Goal: Complete application form: Complete application form

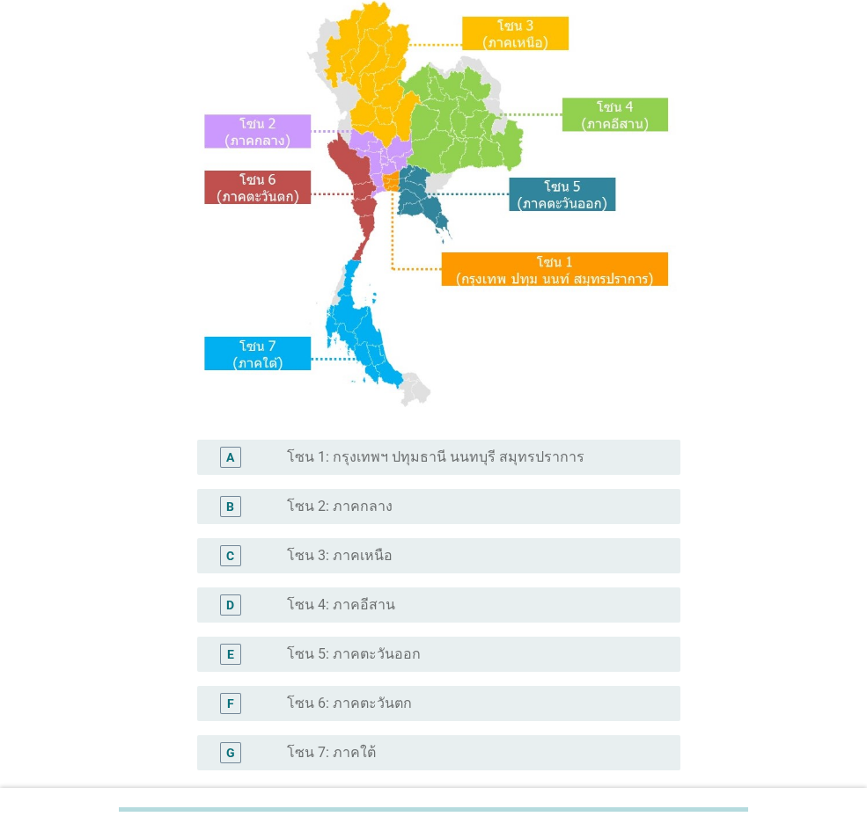
scroll to position [311, 0]
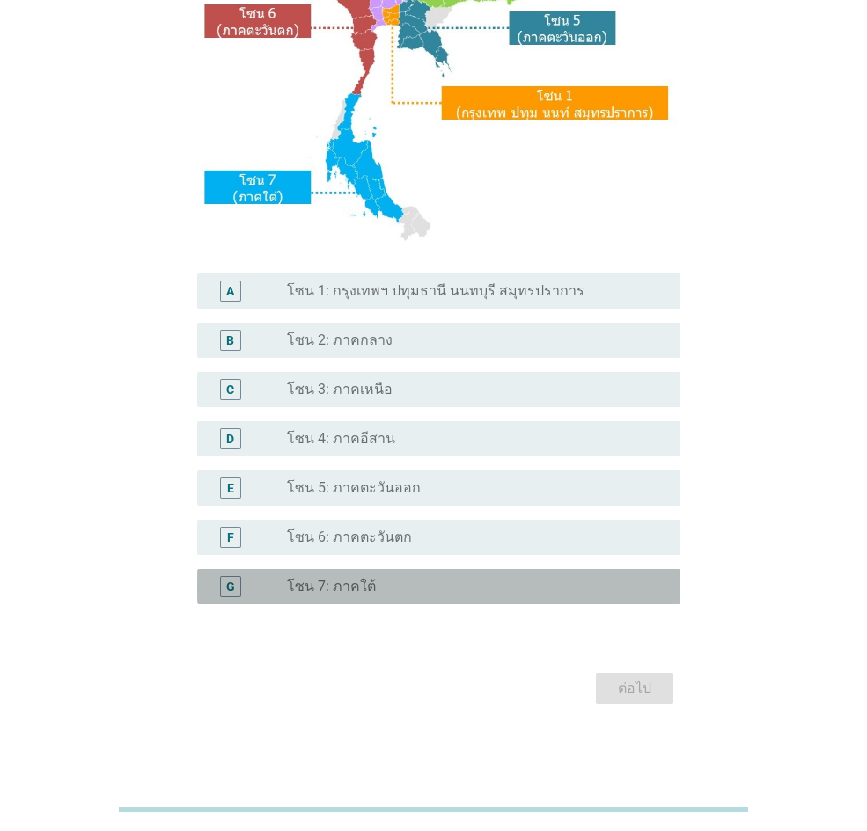
click at [471, 575] on div "radio_button_unchecked โซน 7: ภาคใต้" at bounding box center [469, 587] width 365 height 18
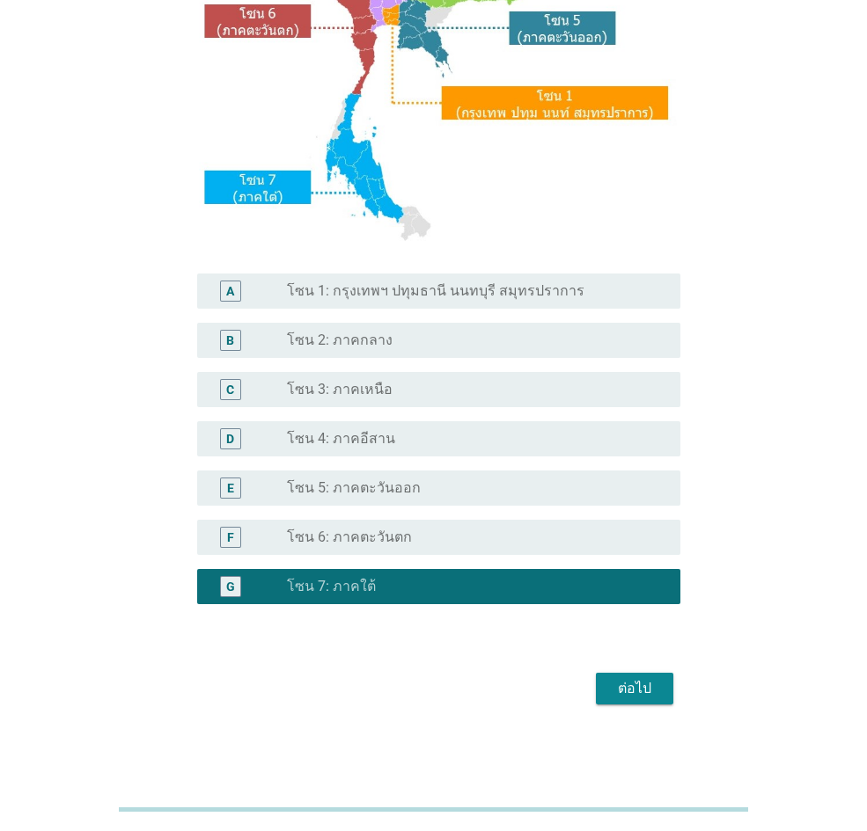
click at [634, 575] on div "ต่อไป" at bounding box center [634, 688] width 49 height 21
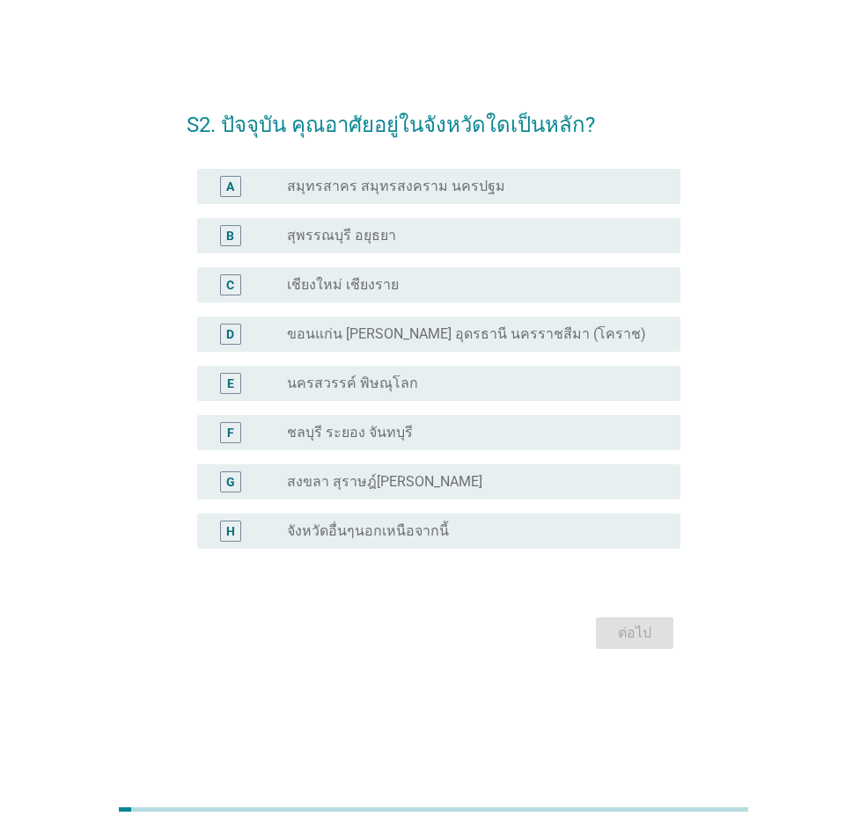
scroll to position [0, 0]
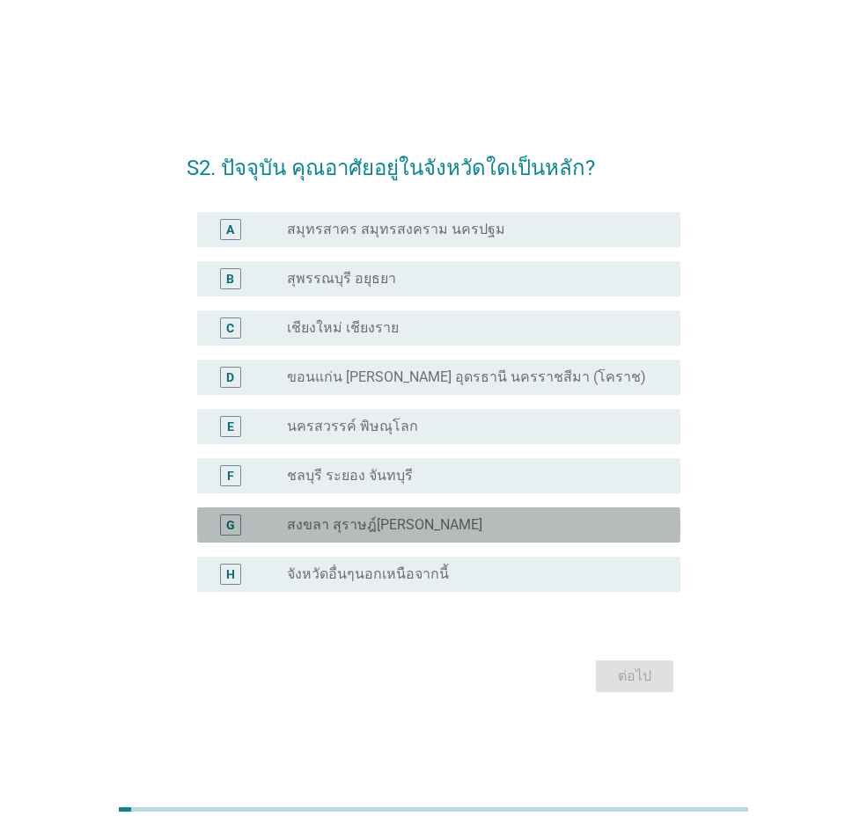
click at [468, 525] on label "สงขลา สุราษฎ์[PERSON_NAME]" at bounding box center [384, 525] width 195 height 18
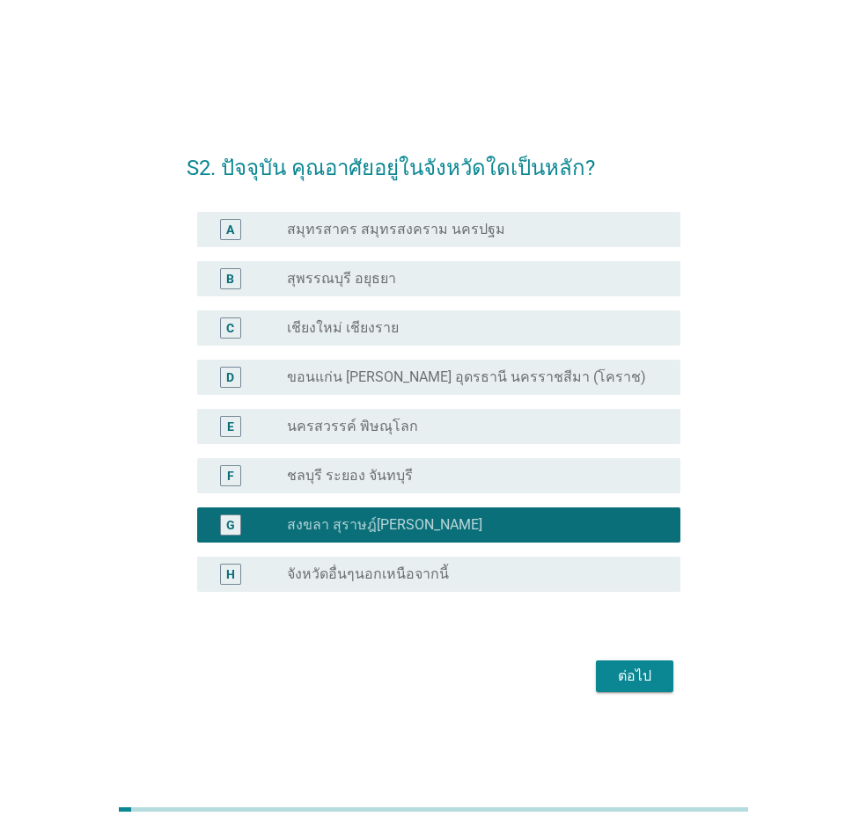
click at [620, 575] on div "ต่อไป" at bounding box center [634, 676] width 49 height 21
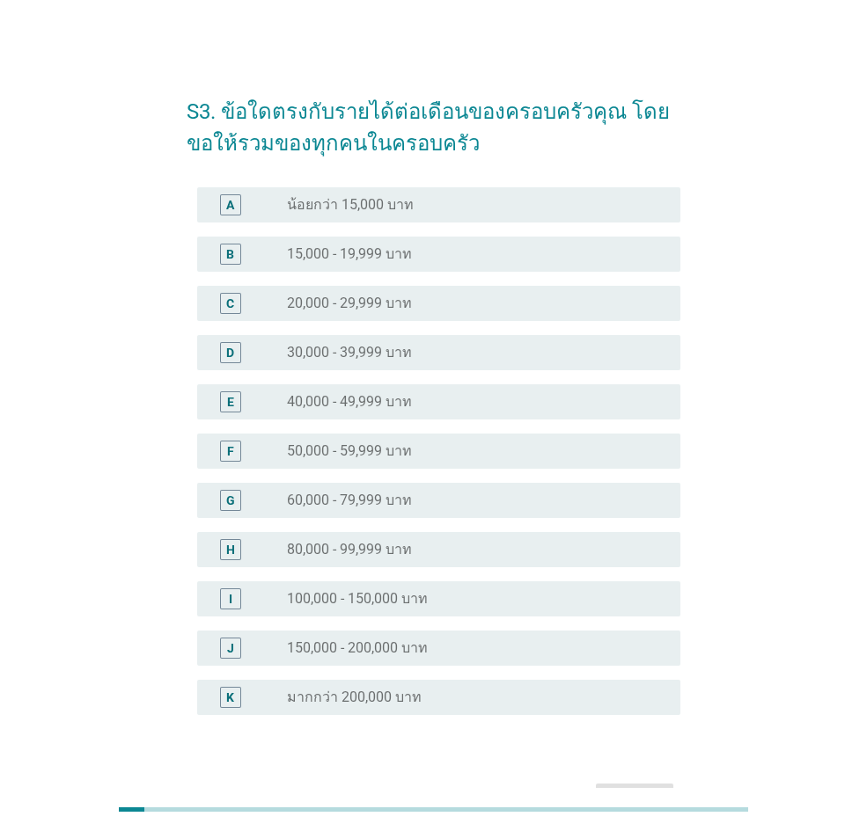
click at [435, 396] on div "radio_button_unchecked 40,000 - 49,999 บาท" at bounding box center [469, 402] width 365 height 18
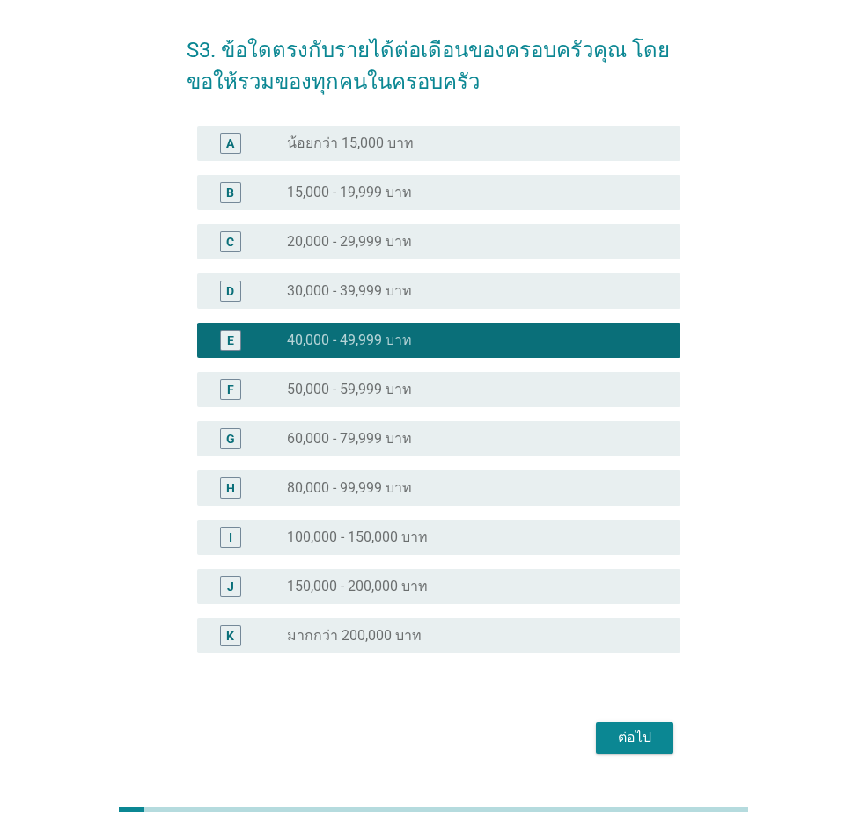
scroll to position [110, 0]
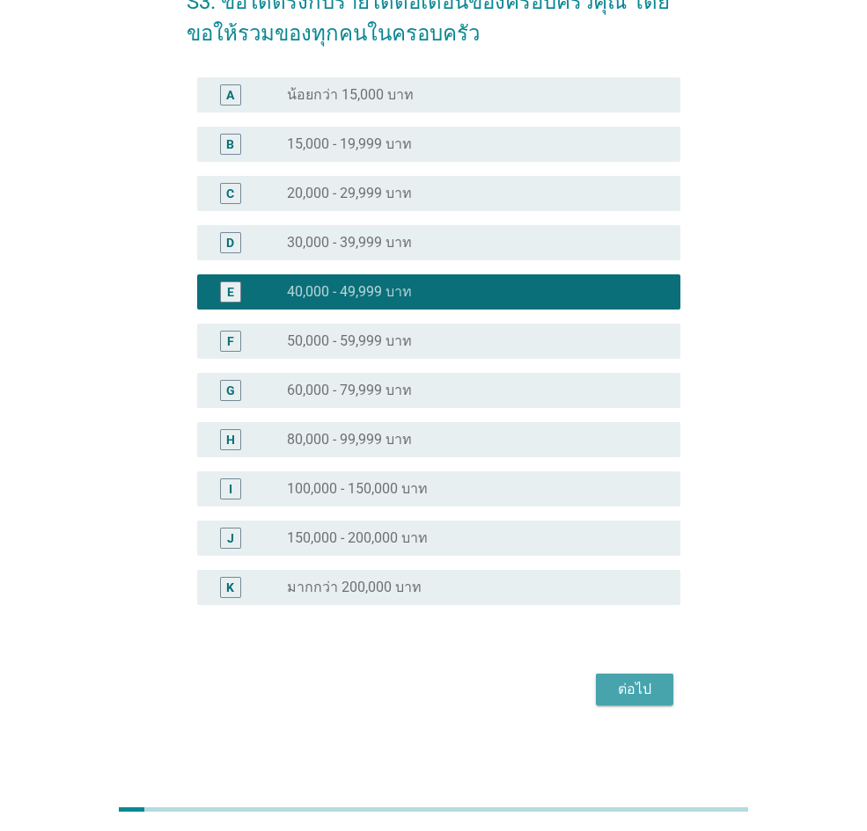
click at [634, 575] on div "ต่อไป" at bounding box center [634, 689] width 49 height 21
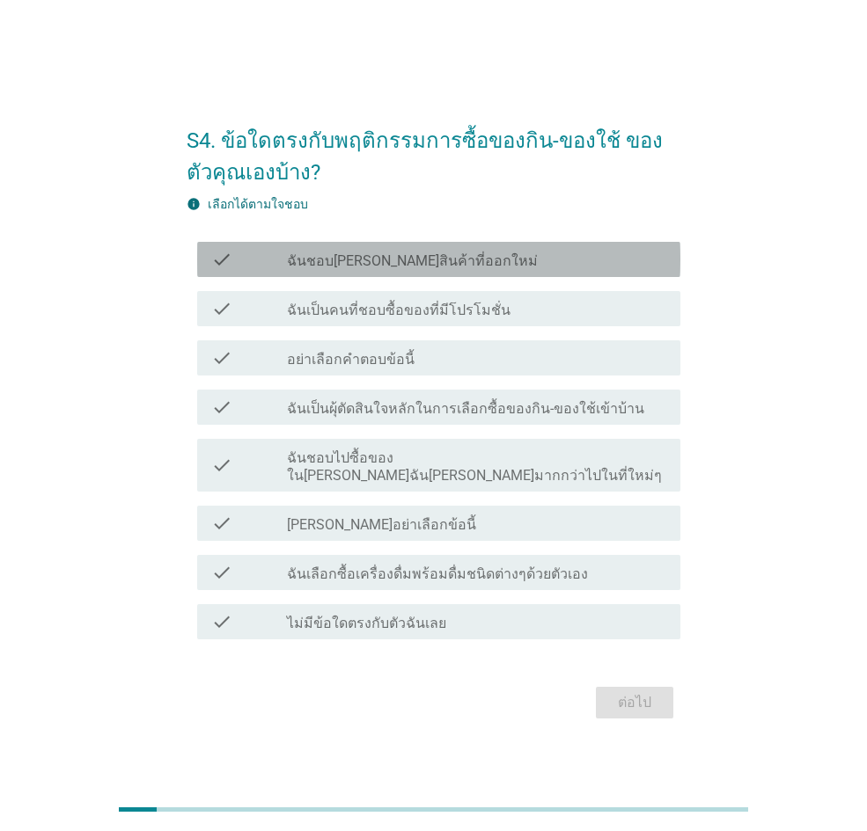
click at [550, 270] on div "check_box_outline_blank ฉันชอบ[PERSON_NAME]สินค้าที่ออกใหม่" at bounding box center [476, 259] width 379 height 21
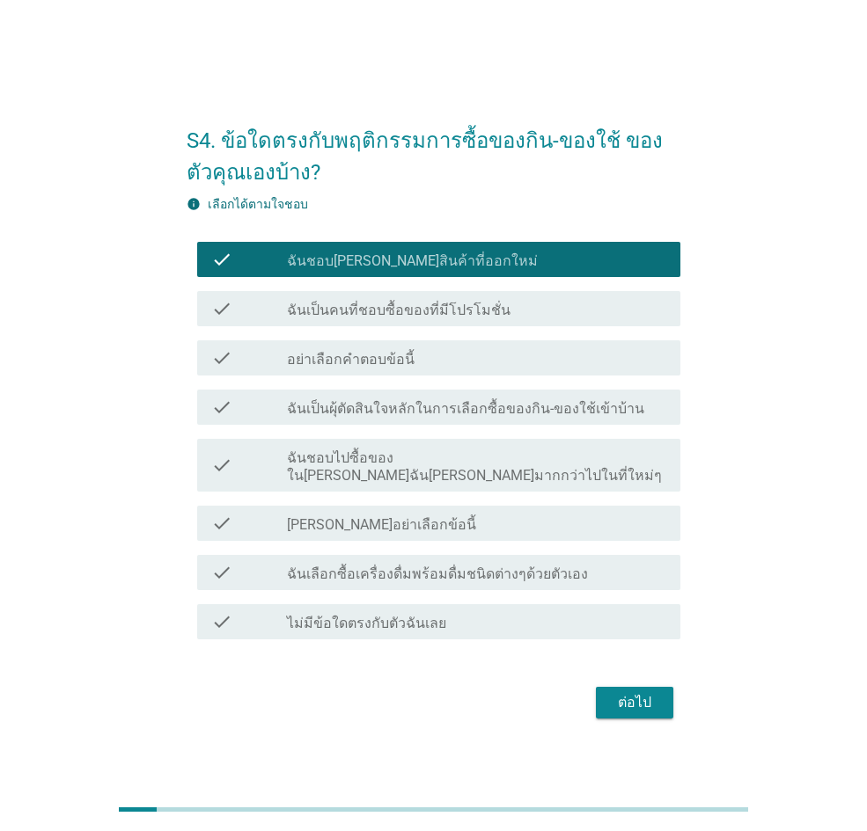
click at [641, 575] on div "ต่อไป" at bounding box center [634, 702] width 49 height 21
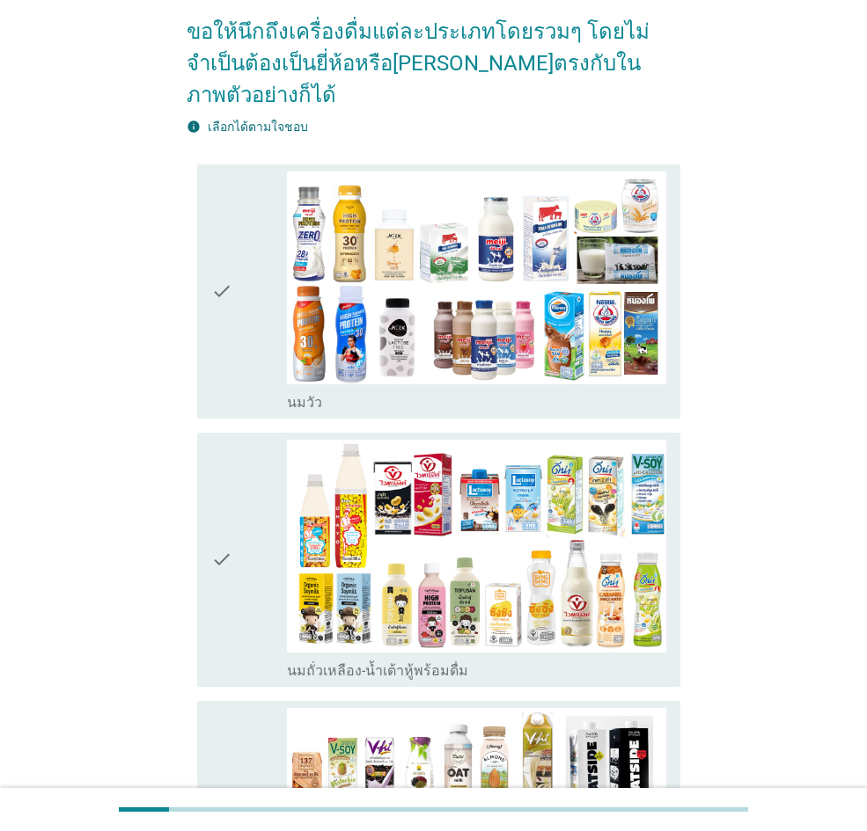
scroll to position [176, 0]
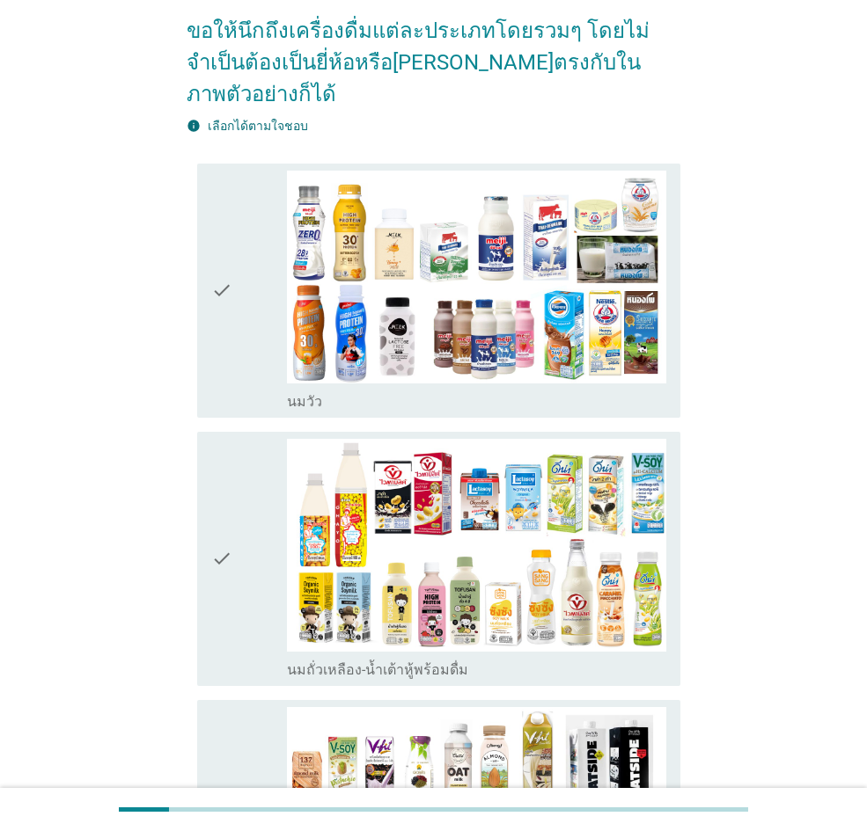
click at [212, 325] on icon "check" at bounding box center [221, 291] width 21 height 240
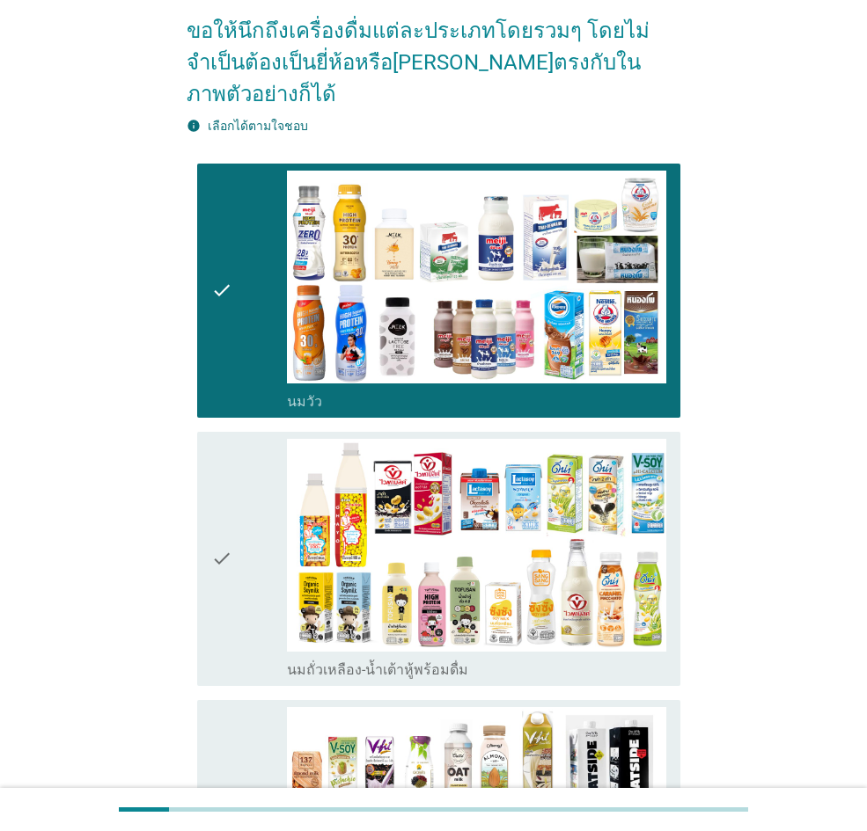
click at [213, 568] on icon "check" at bounding box center [221, 559] width 21 height 240
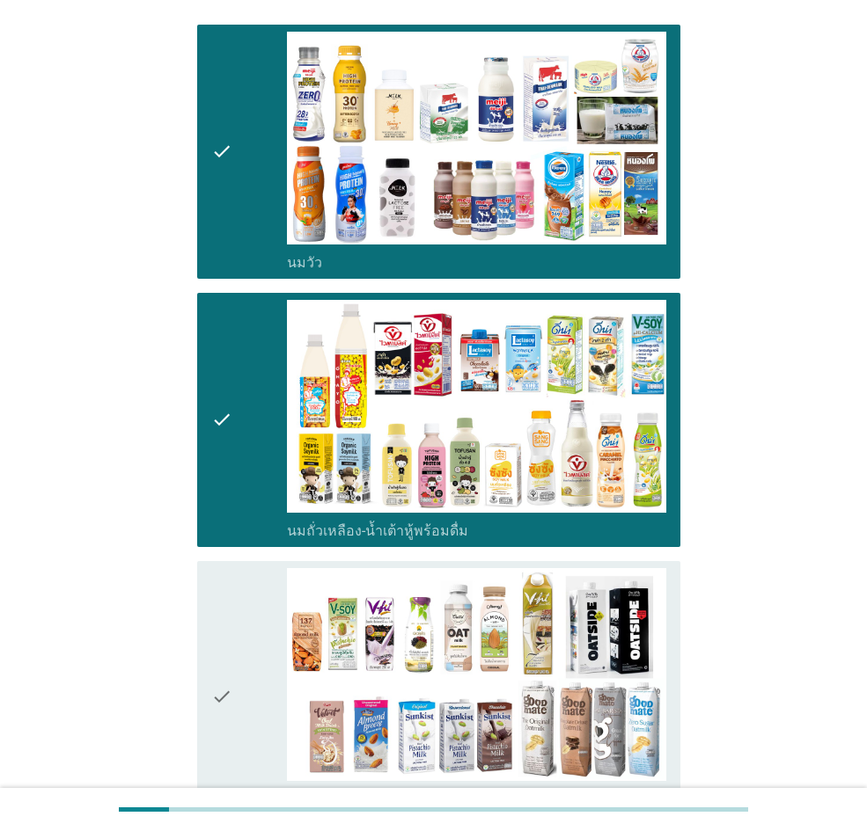
scroll to position [528, 0]
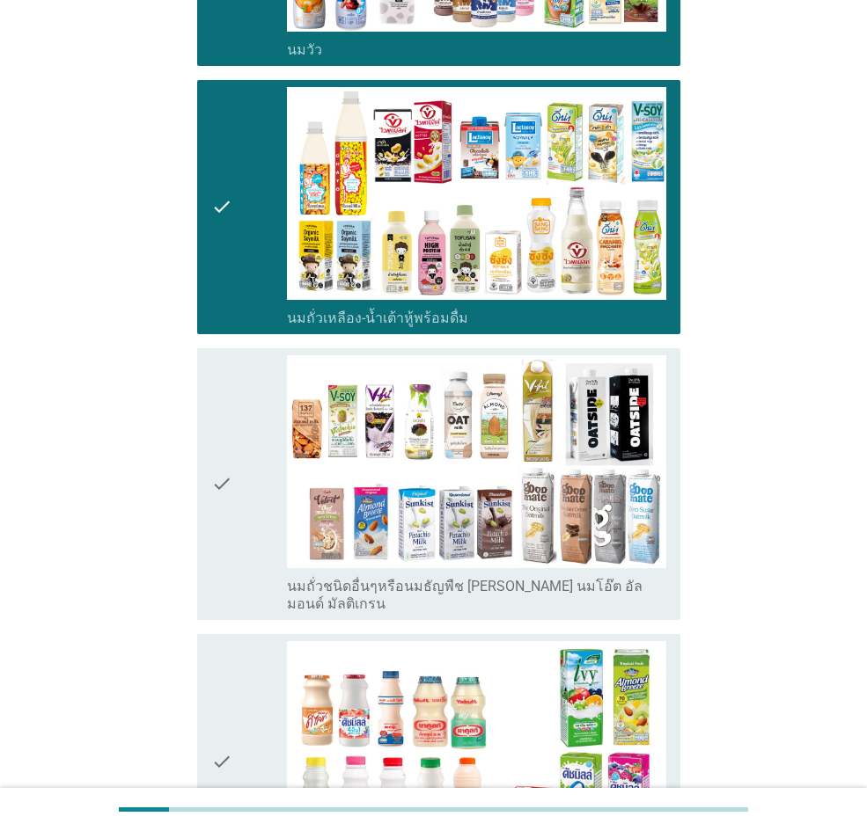
click at [213, 568] on div "check check_box_outline_blank นมถั่วชนิดอื่นๆหรือนมธัญพืช [PERSON_NAME] นมโอ๊ต …" at bounding box center [438, 484] width 483 height 272
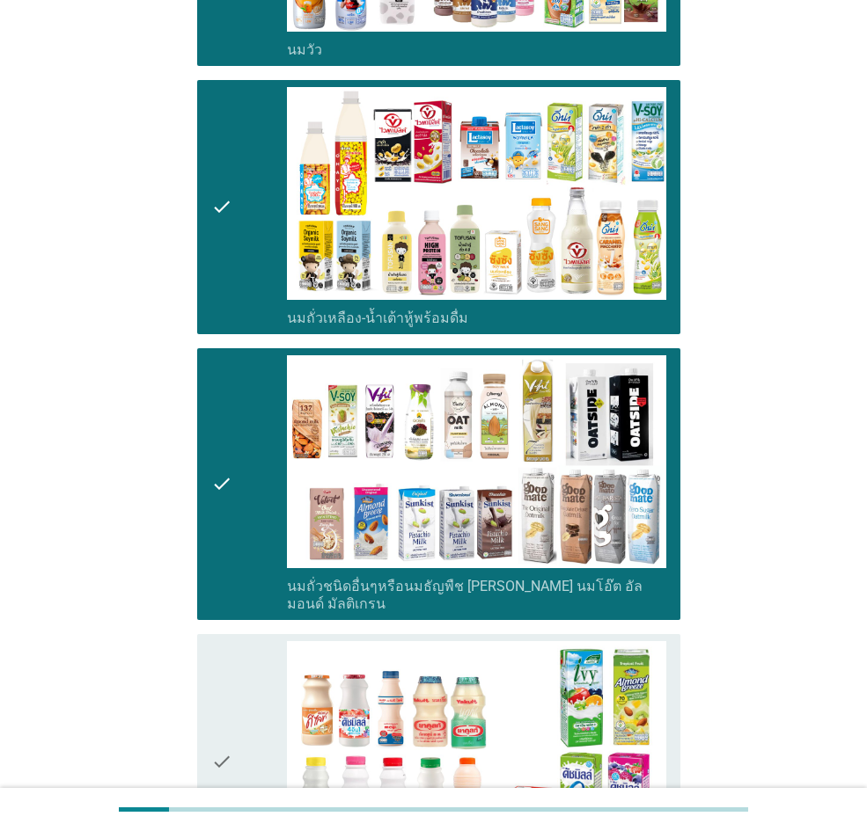
click at [198, 575] on div "check check_box_outline_blank นมเปรี้ยว" at bounding box center [438, 761] width 483 height 254
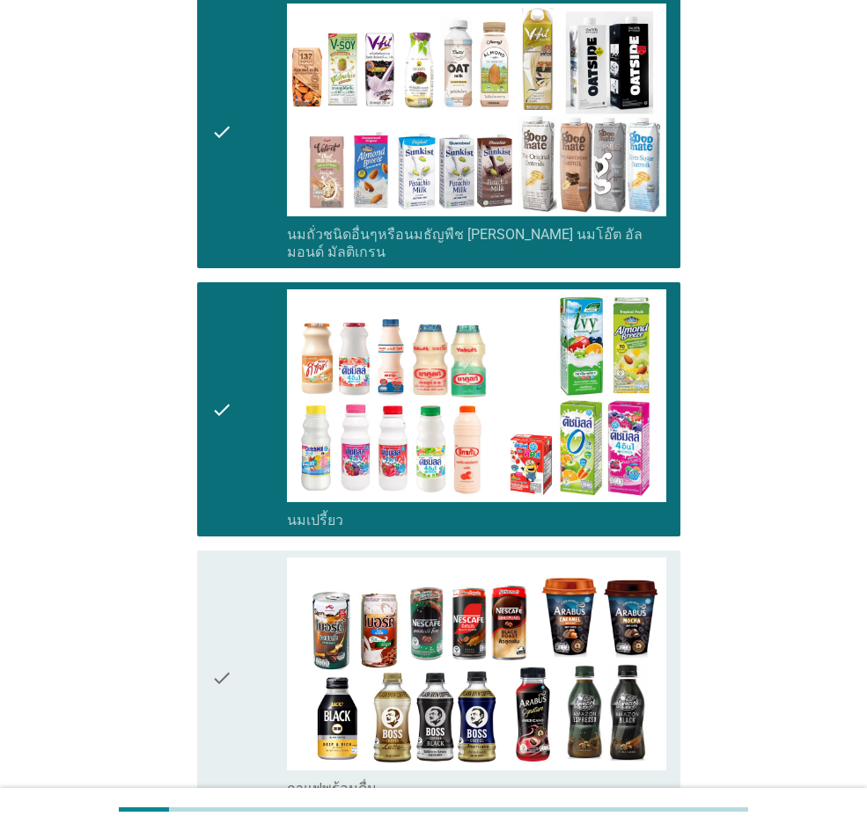
click at [198, 575] on div "check check_box_outline_blank กาแฟพร้อมดื่ม" at bounding box center [438, 678] width 483 height 254
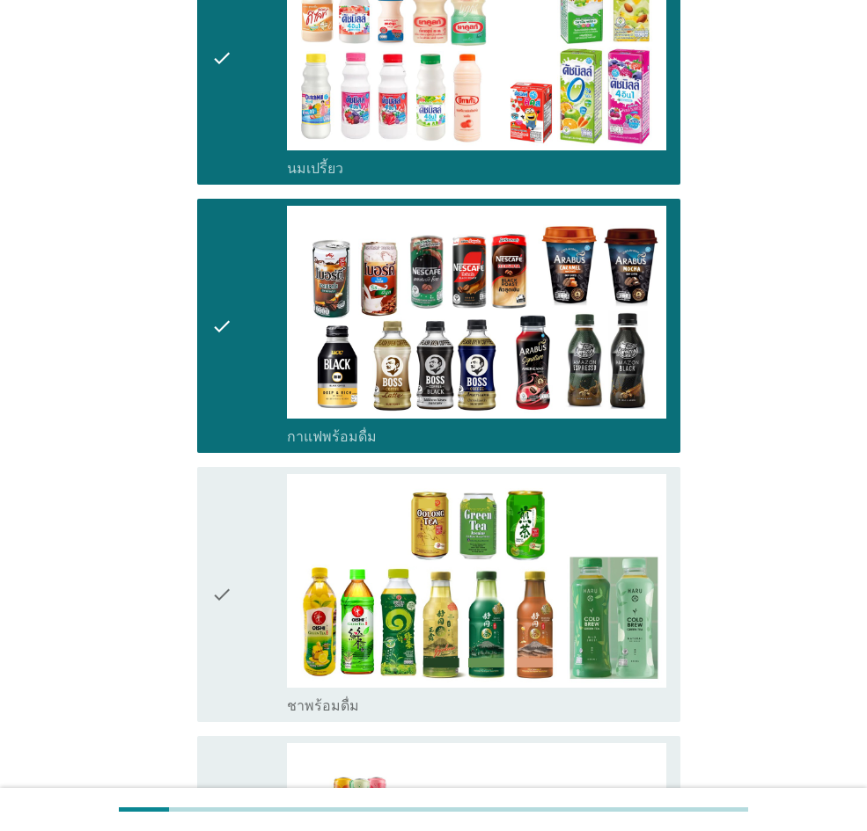
click at [218, 575] on icon "check" at bounding box center [221, 594] width 21 height 240
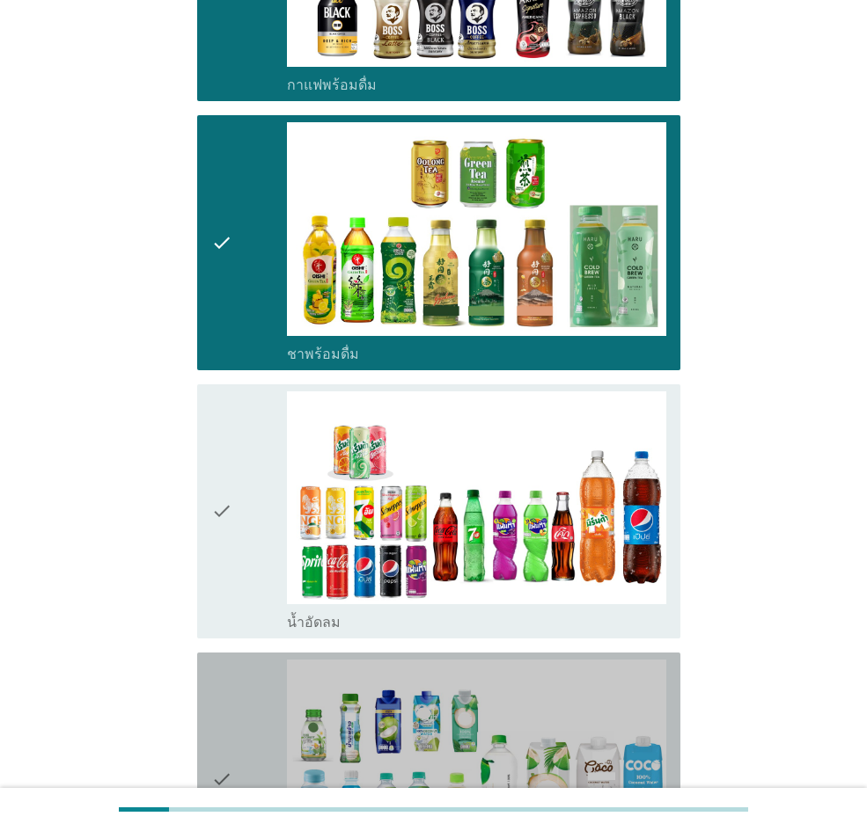
click at [218, 575] on icon "check" at bounding box center [221, 780] width 21 height 240
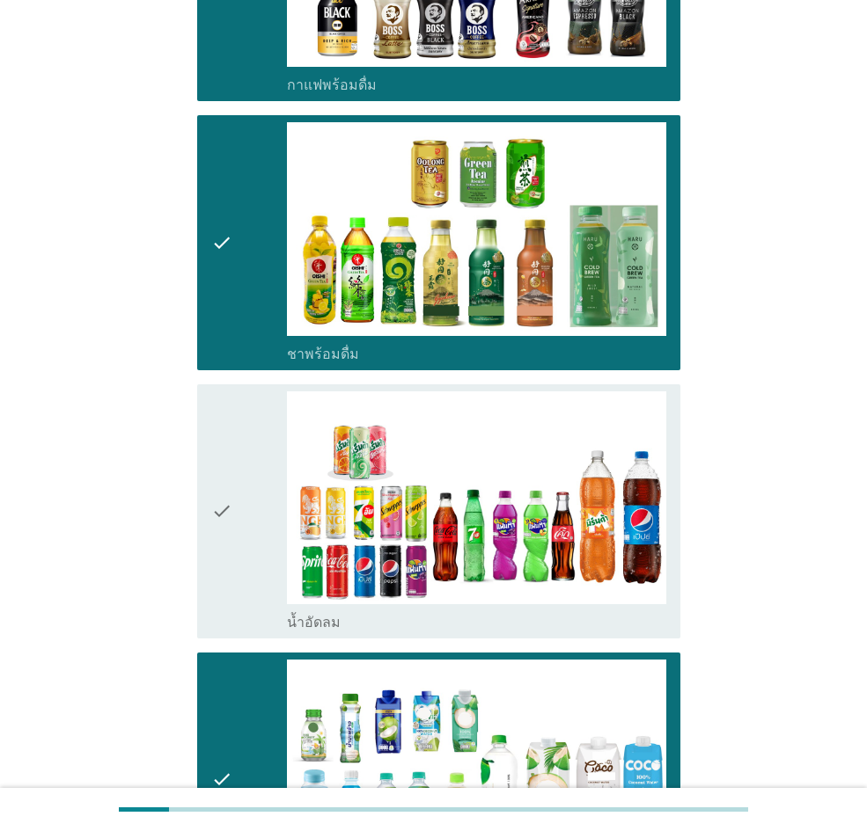
click at [241, 506] on div "check" at bounding box center [249, 512] width 76 height 240
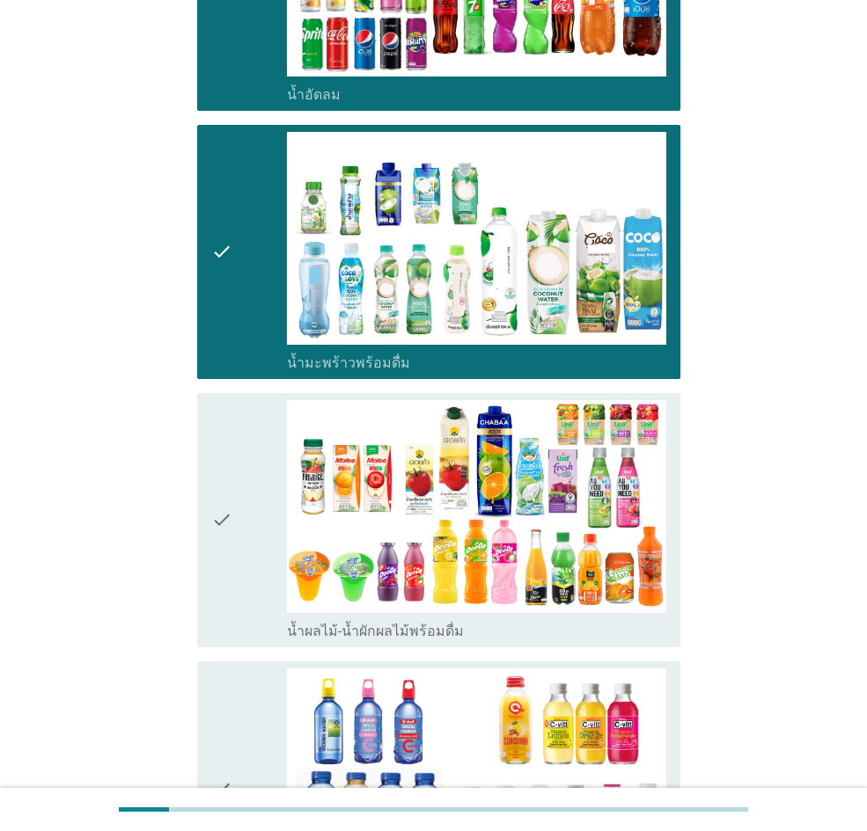
click at [240, 523] on div "check" at bounding box center [249, 520] width 76 height 240
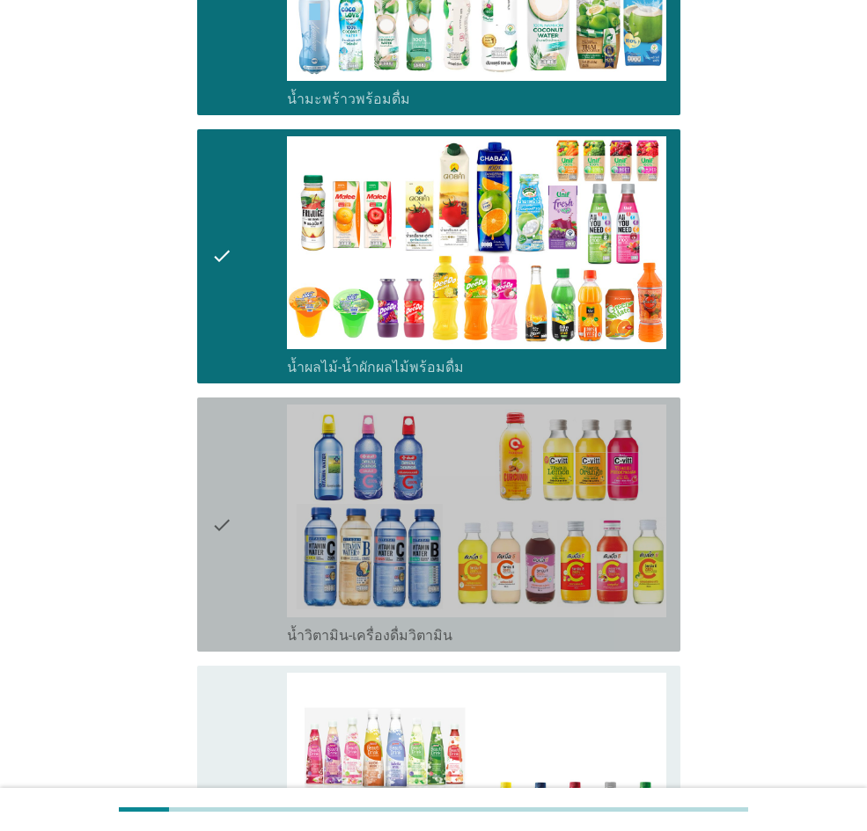
click at [242, 557] on div "check" at bounding box center [249, 525] width 76 height 240
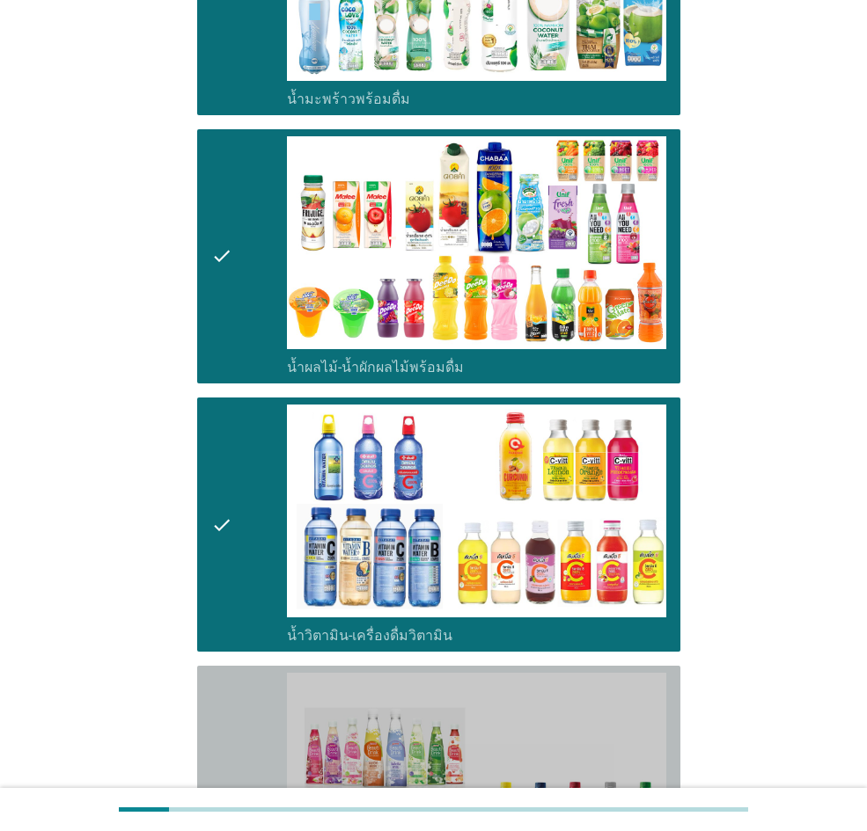
click at [239, 575] on div "check" at bounding box center [249, 802] width 76 height 258
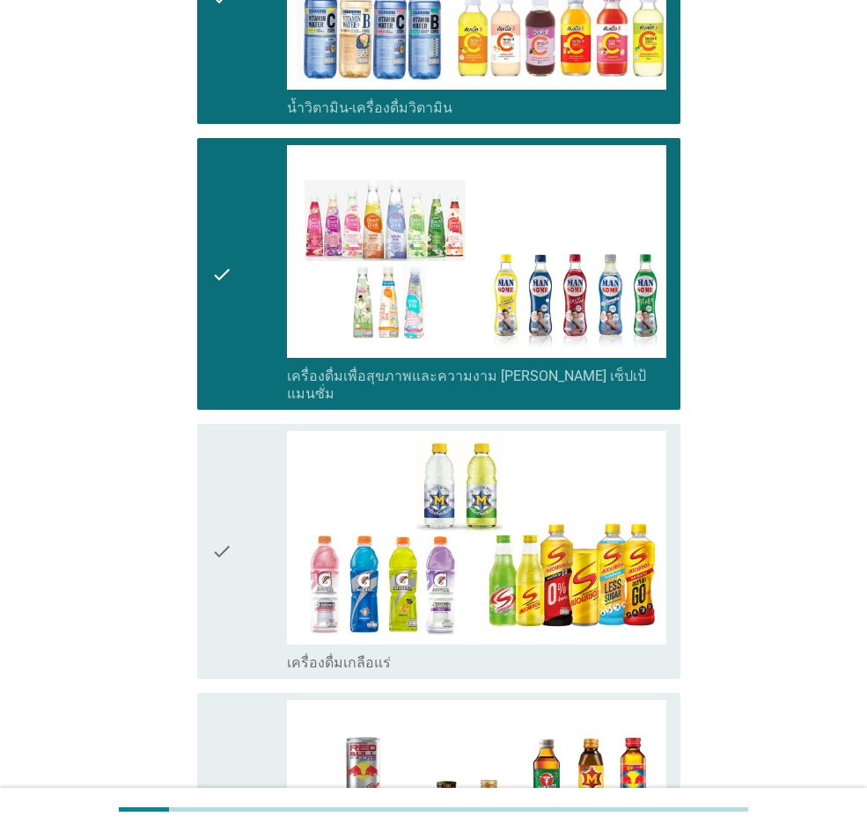
click at [233, 575] on div "check" at bounding box center [249, 551] width 76 height 240
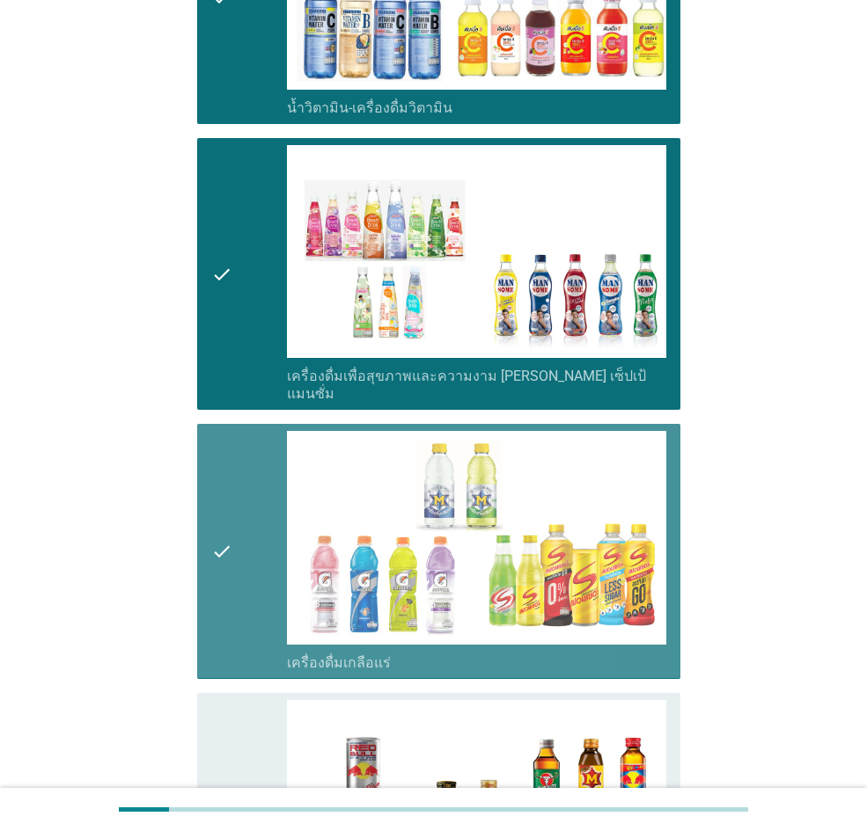
click at [220, 575] on icon "check" at bounding box center [221, 820] width 21 height 240
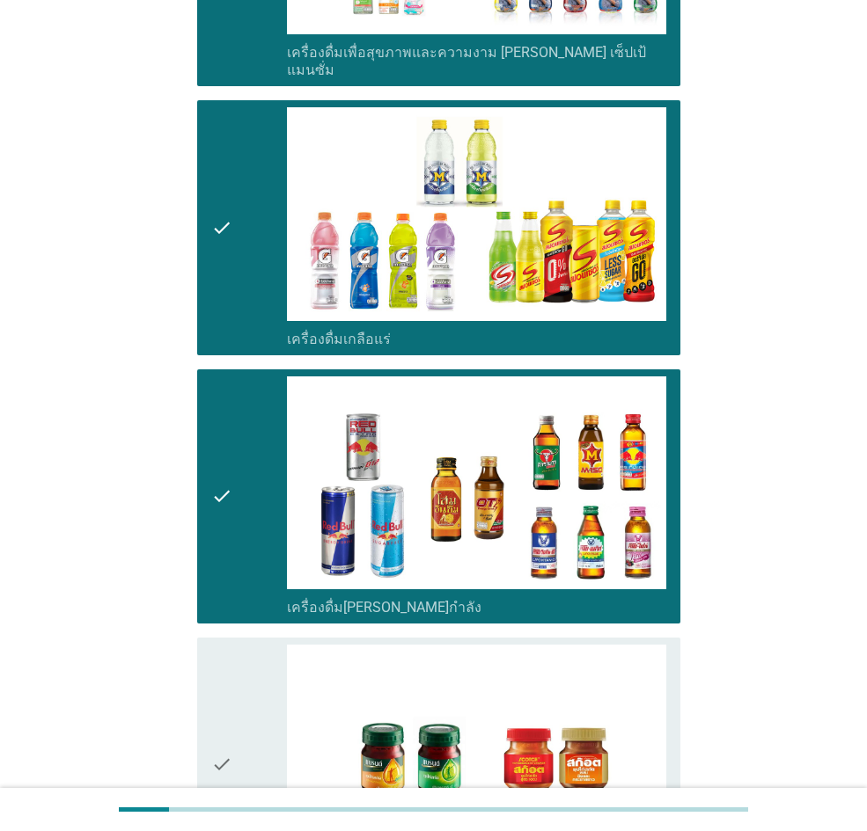
scroll to position [3475, 0]
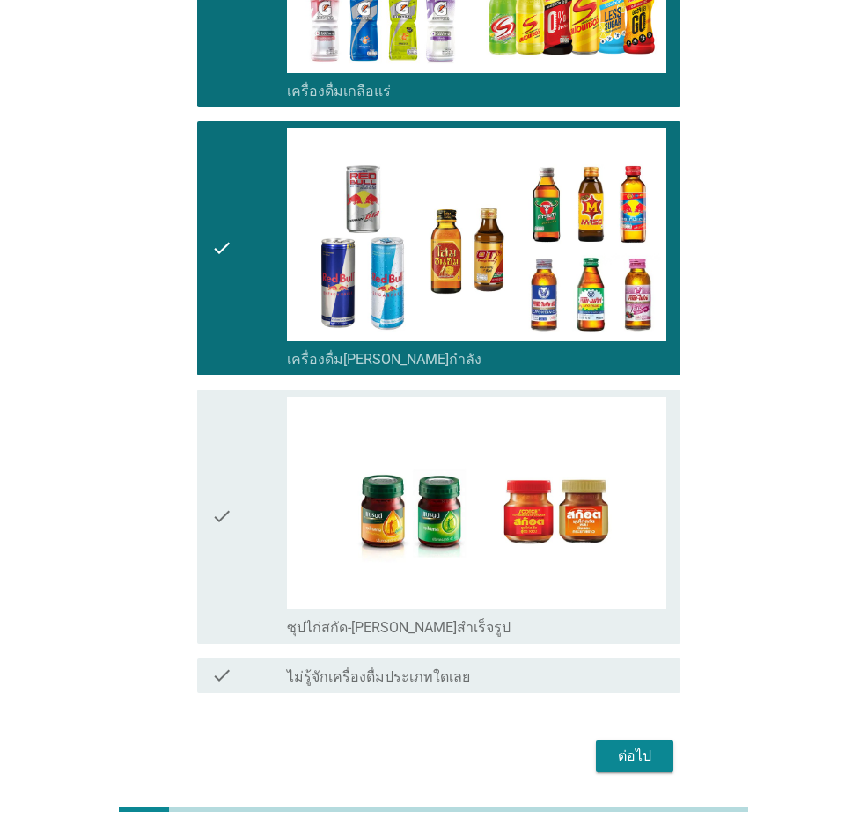
drag, startPoint x: 236, startPoint y: 447, endPoint x: 267, endPoint y: 477, distance: 42.9
click at [235, 447] on div "check" at bounding box center [249, 517] width 76 height 240
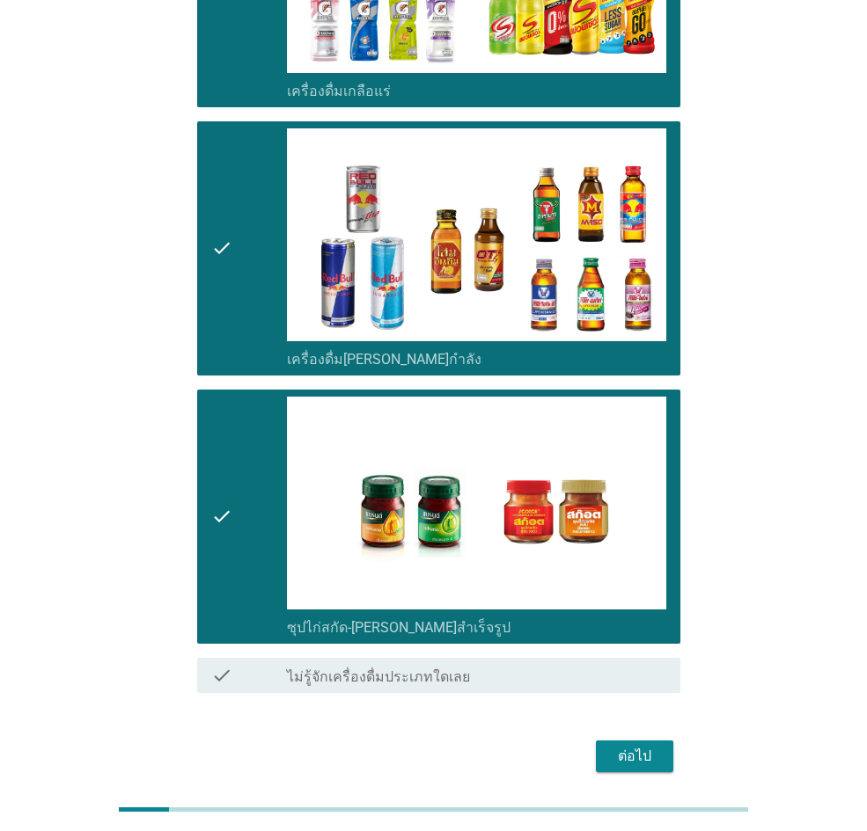
click at [617, 575] on div "ต่อไป" at bounding box center [634, 756] width 49 height 21
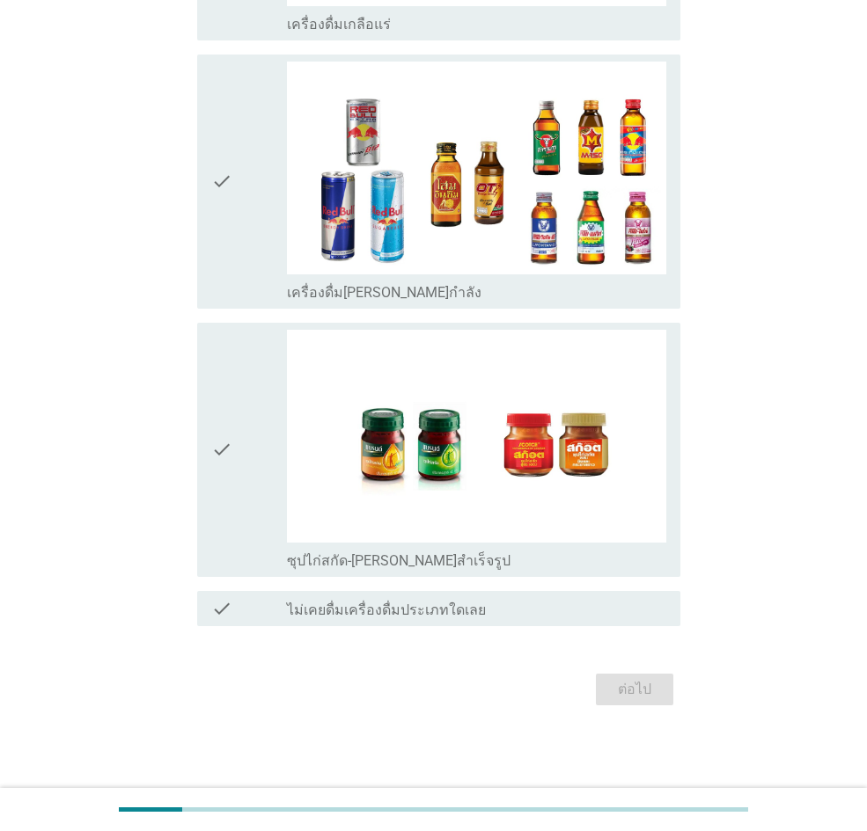
scroll to position [0, 0]
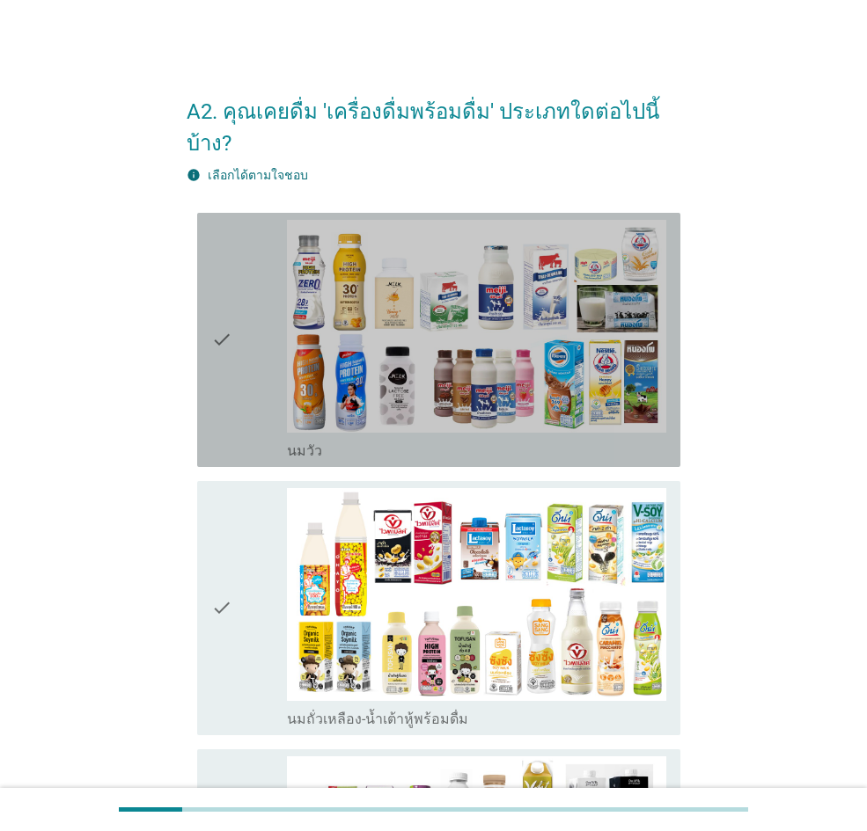
click at [266, 281] on div "check" at bounding box center [249, 340] width 76 height 240
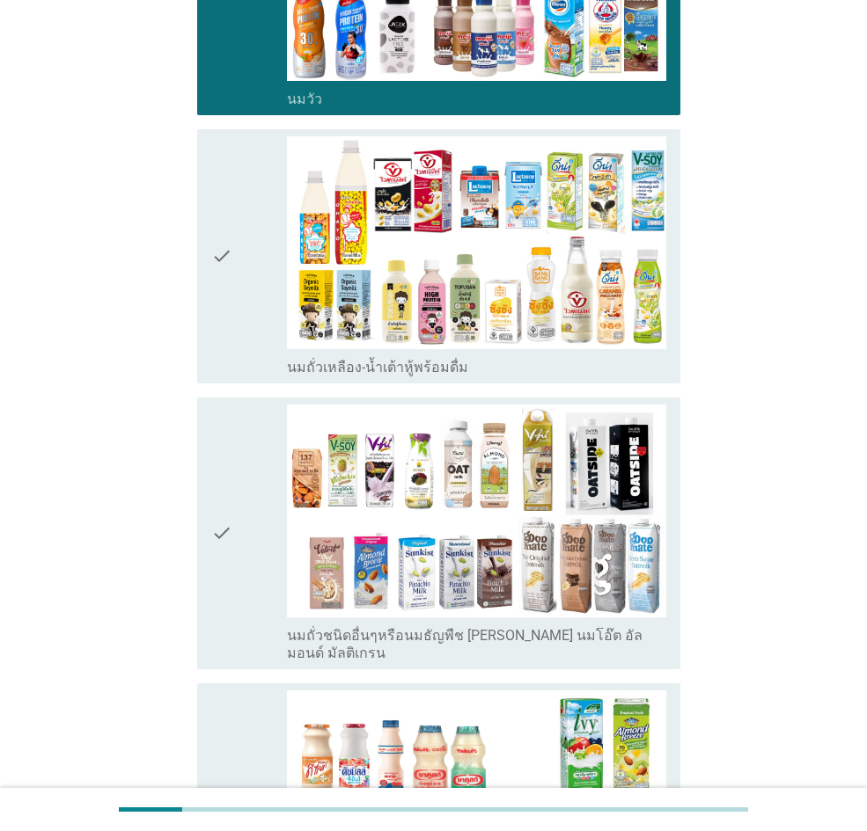
click at [260, 290] on div "check" at bounding box center [249, 256] width 76 height 240
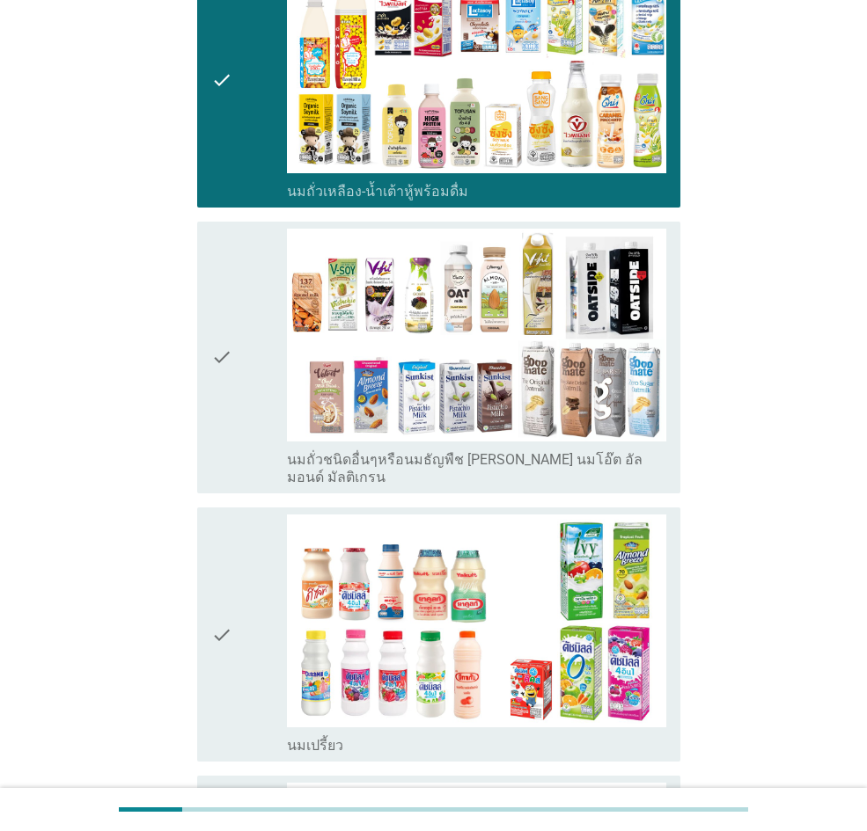
click at [260, 290] on div "check" at bounding box center [249, 358] width 76 height 258
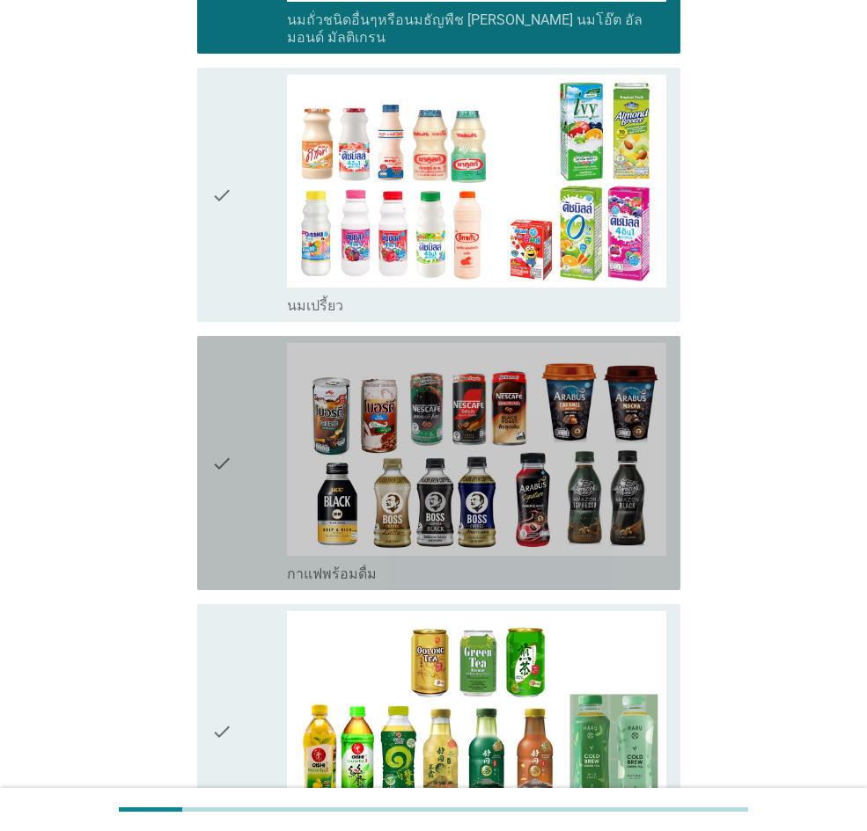
click at [259, 343] on div "check" at bounding box center [249, 463] width 76 height 240
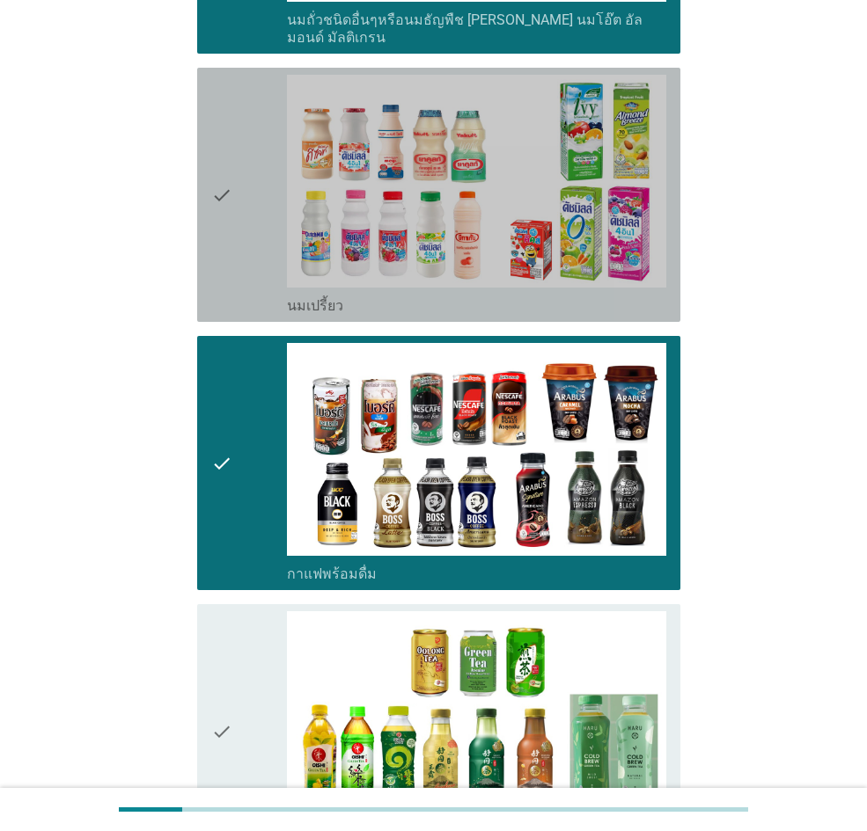
click at [254, 233] on div "check" at bounding box center [249, 195] width 76 height 240
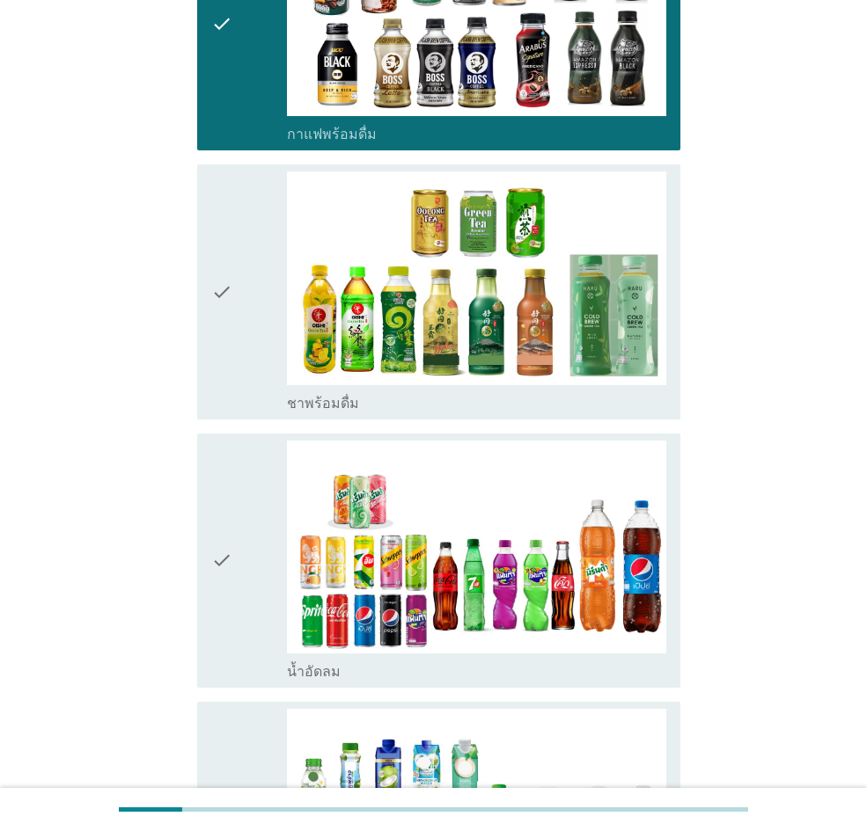
click at [250, 273] on div "check" at bounding box center [249, 292] width 76 height 240
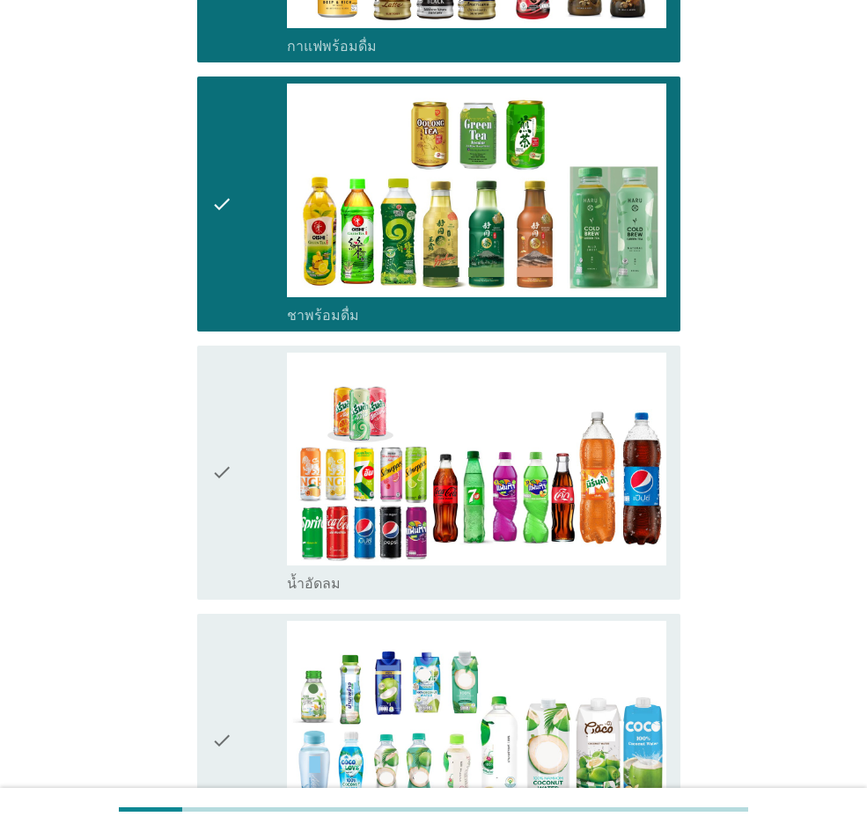
click at [256, 353] on div "check" at bounding box center [249, 473] width 76 height 240
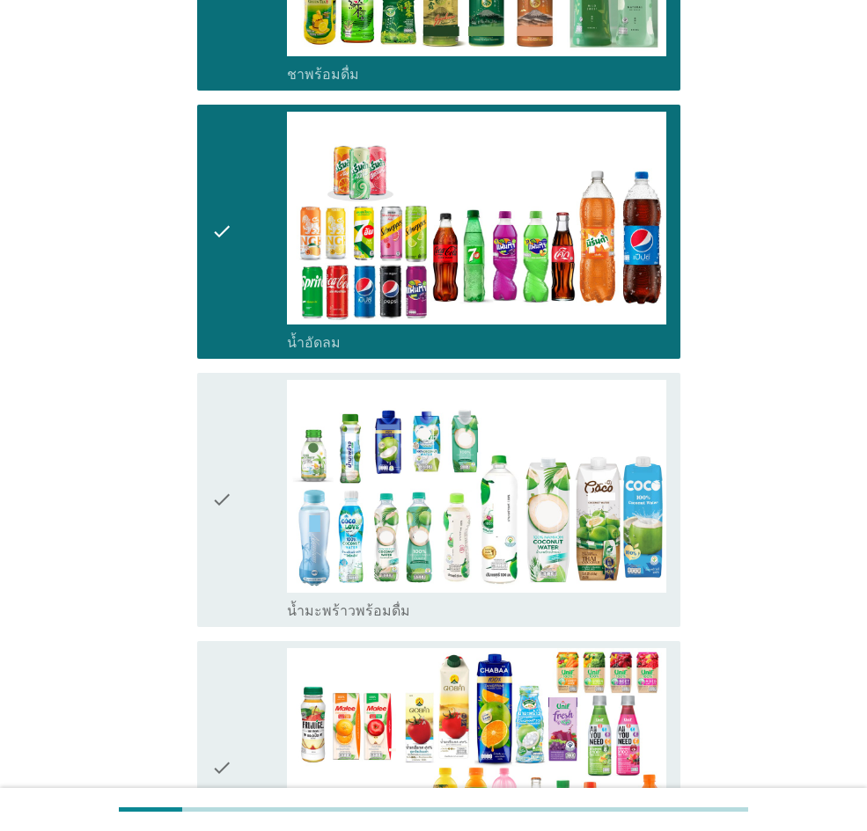
scroll to position [2024, 0]
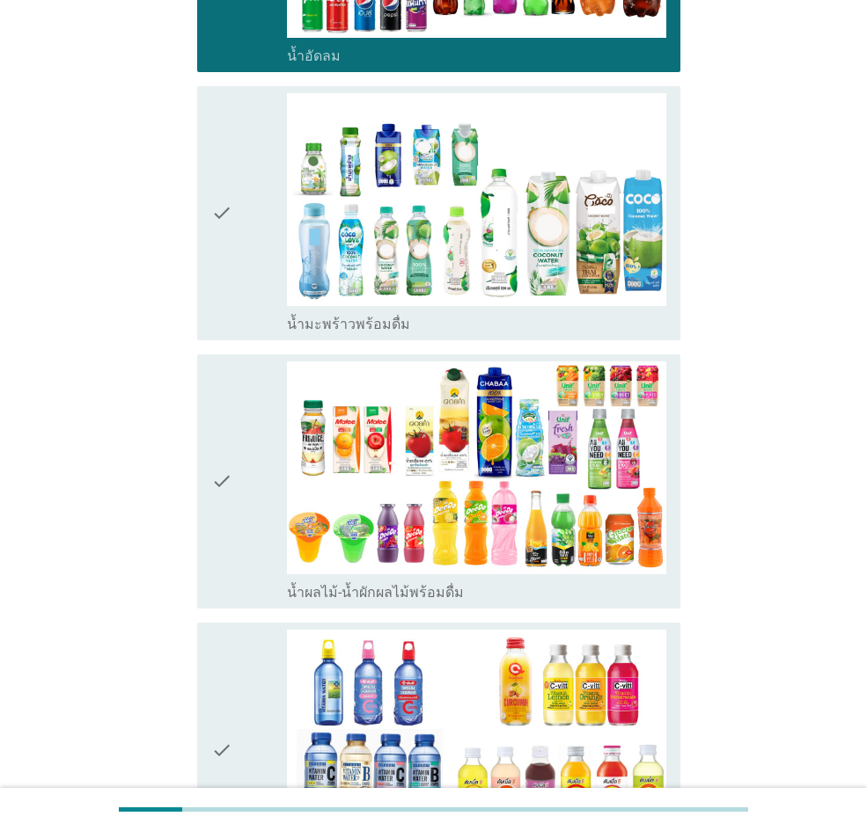
click at [236, 240] on div "check" at bounding box center [249, 213] width 76 height 240
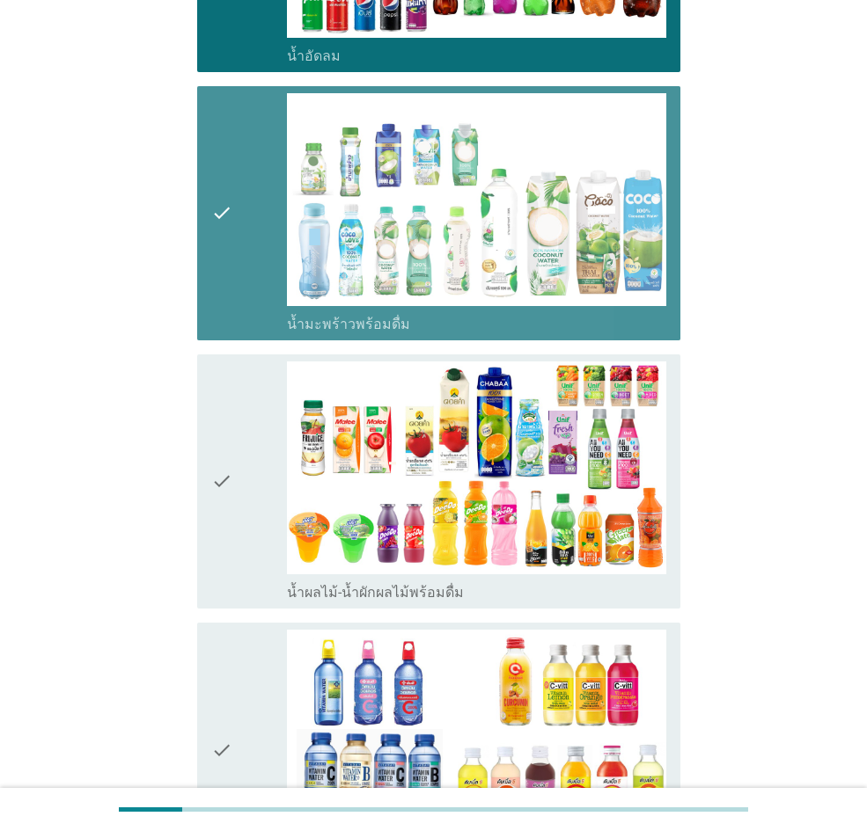
click at [221, 385] on icon "check" at bounding box center [221, 482] width 21 height 240
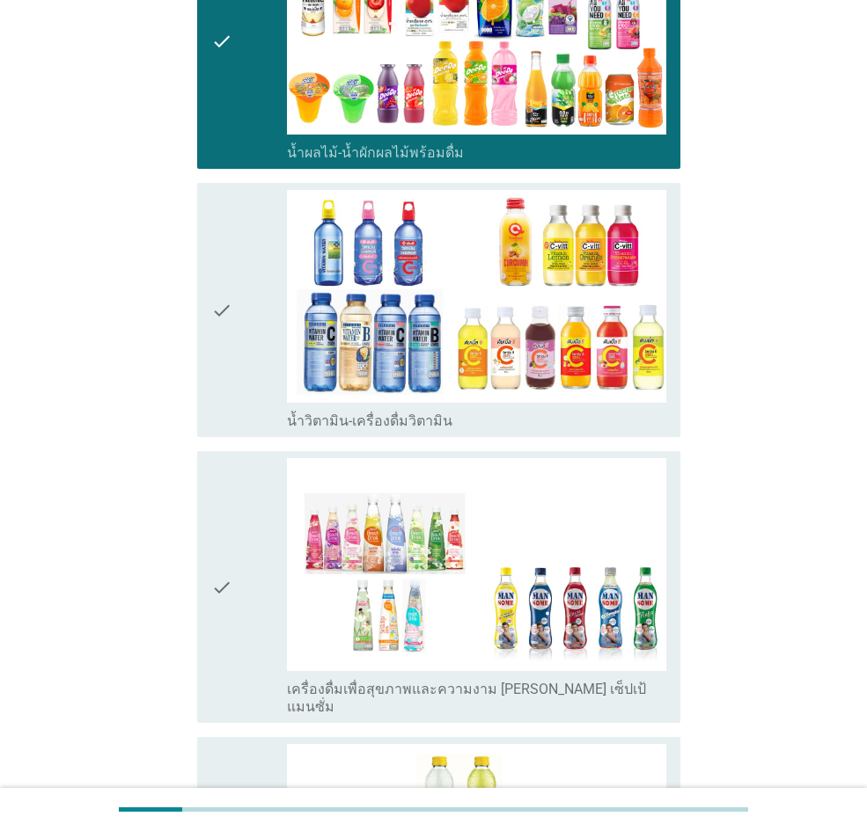
click at [224, 303] on icon "check" at bounding box center [221, 310] width 21 height 240
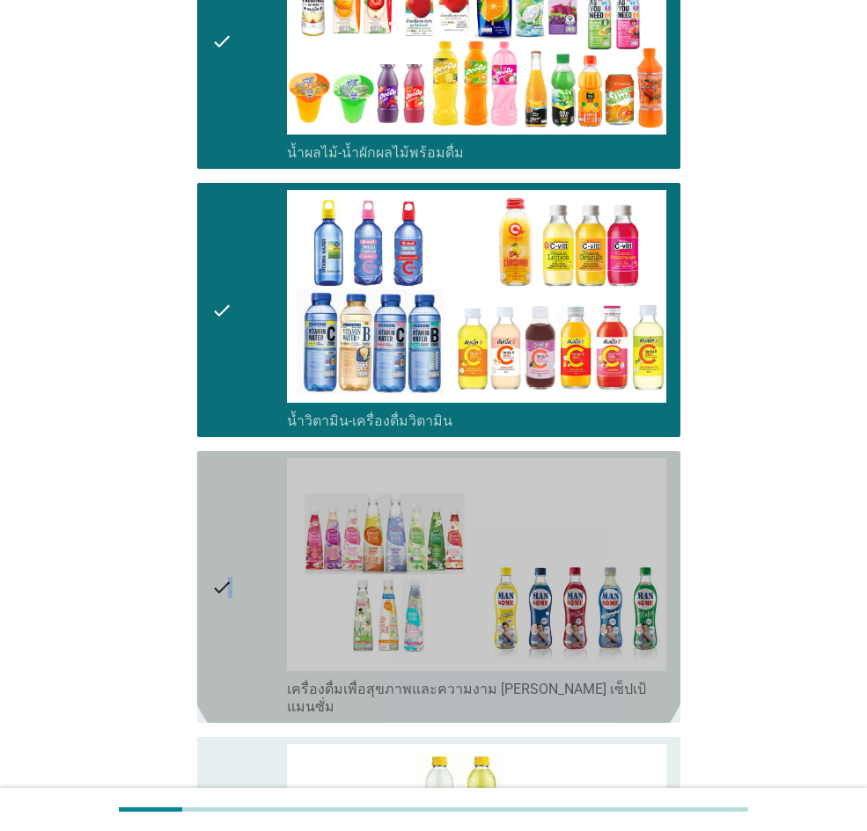
click at [231, 458] on icon "check" at bounding box center [221, 587] width 21 height 258
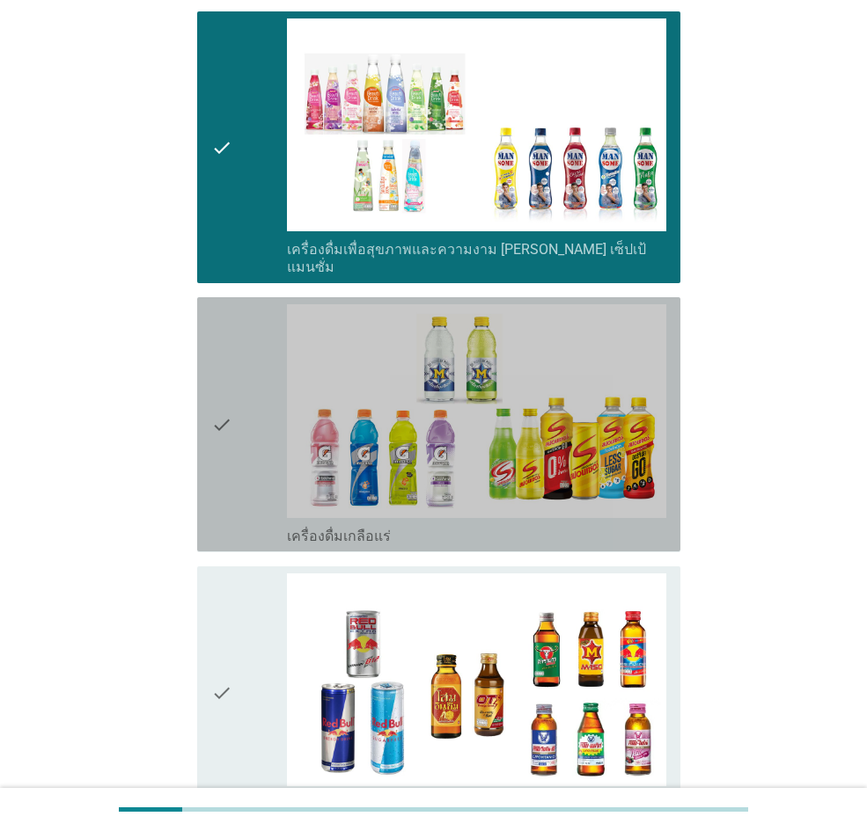
click at [233, 452] on div "check" at bounding box center [249, 424] width 76 height 240
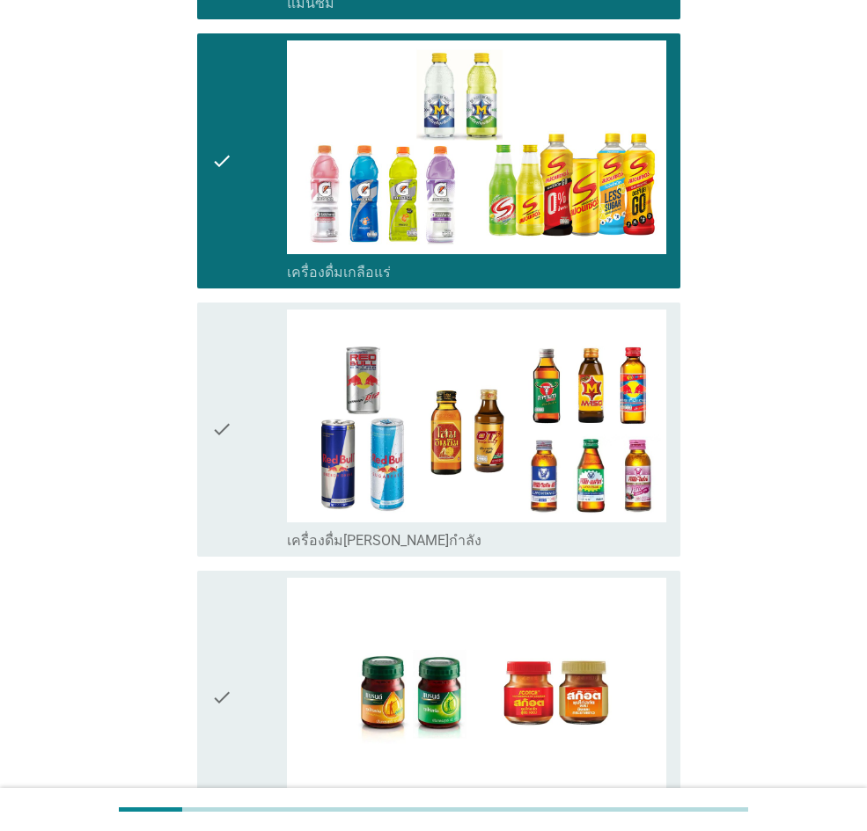
click at [234, 454] on div "check" at bounding box center [249, 430] width 76 height 240
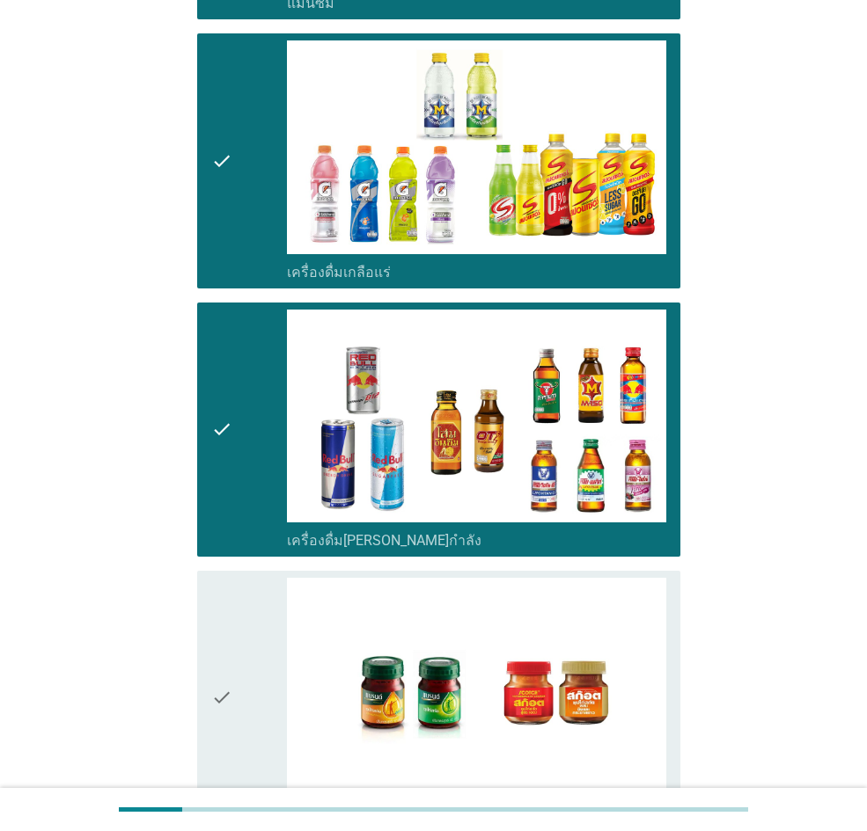
click at [245, 575] on div "check" at bounding box center [249, 698] width 76 height 240
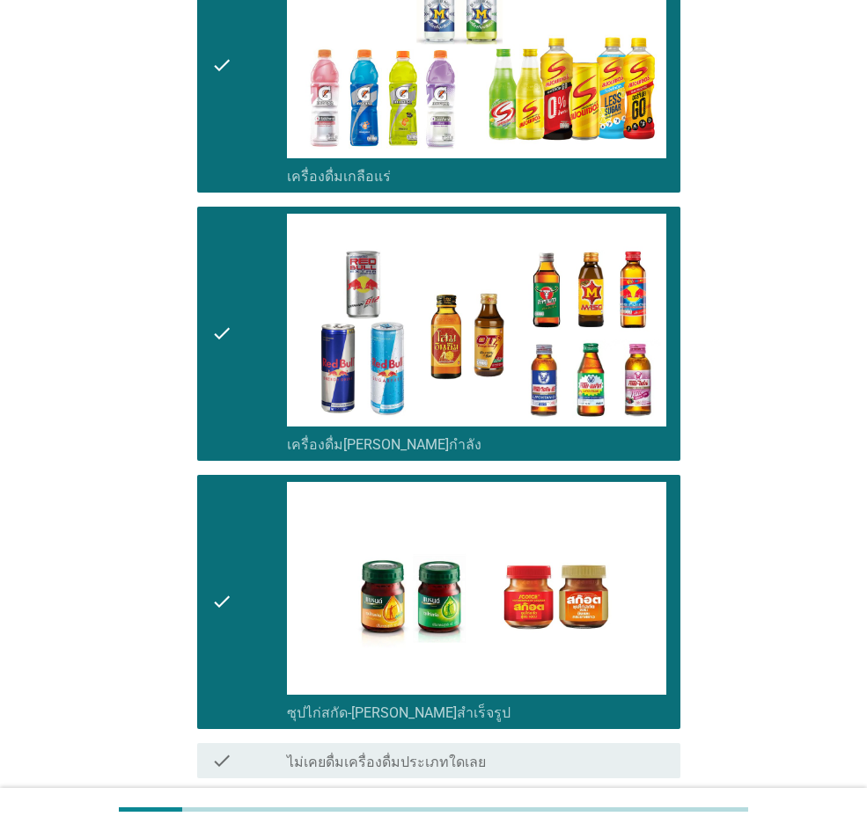
scroll to position [3349, 0]
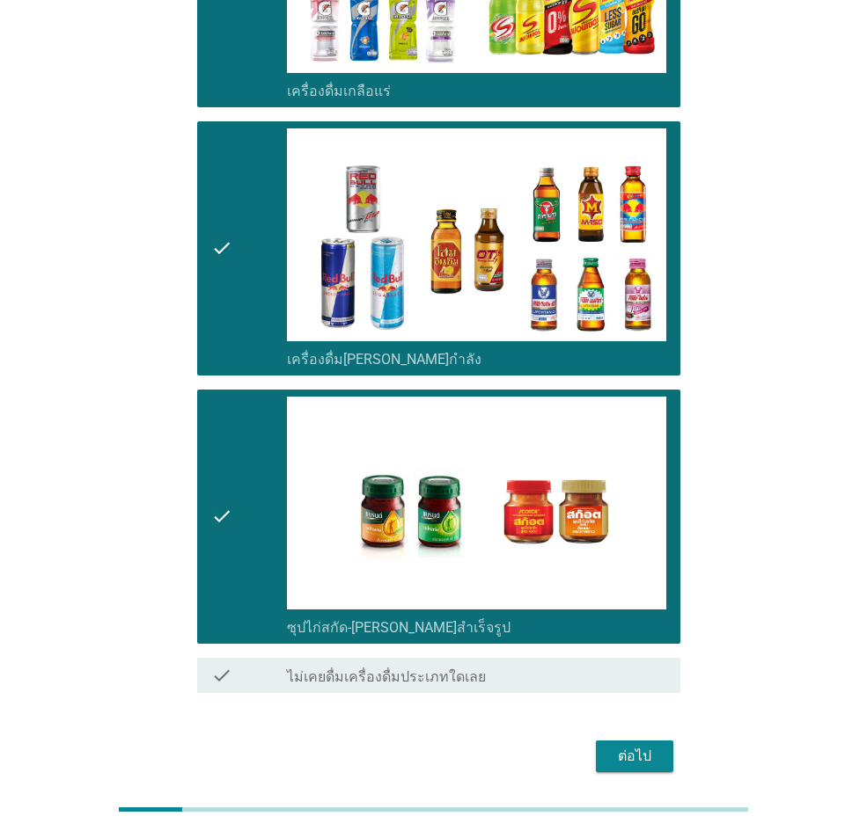
click at [643, 575] on div "ต่อไป" at bounding box center [634, 756] width 49 height 21
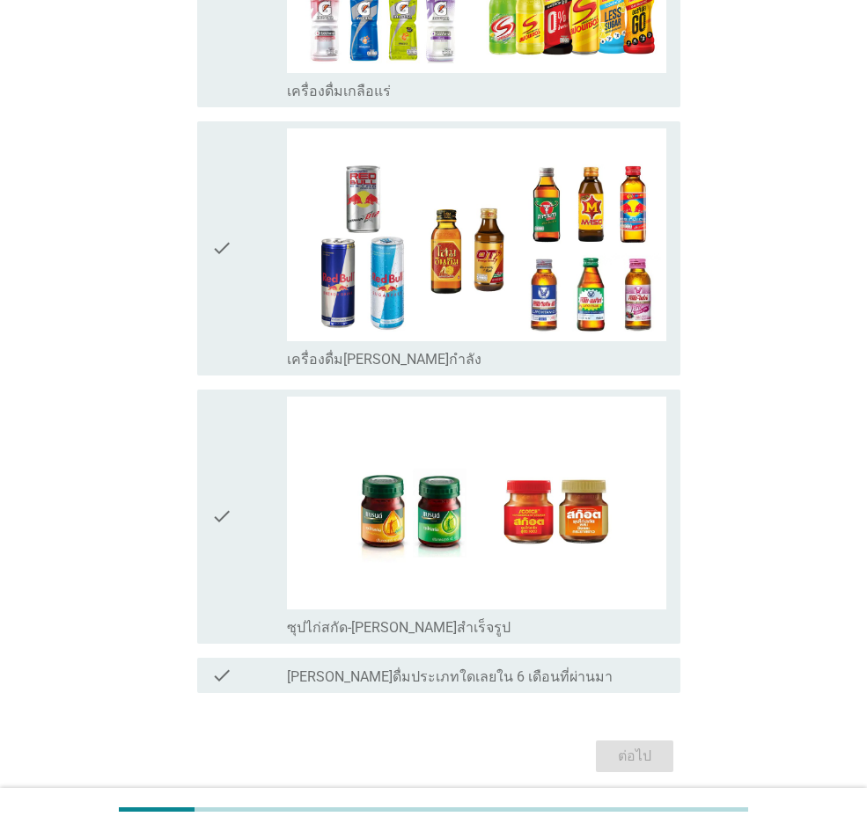
scroll to position [0, 0]
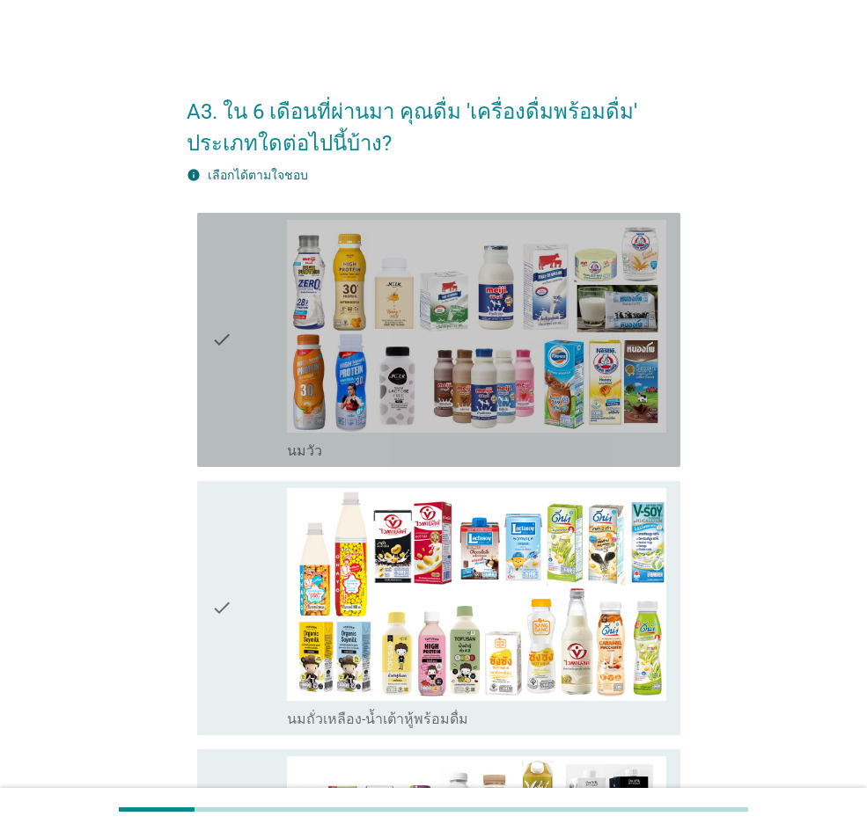
click at [246, 320] on div "check" at bounding box center [249, 340] width 76 height 240
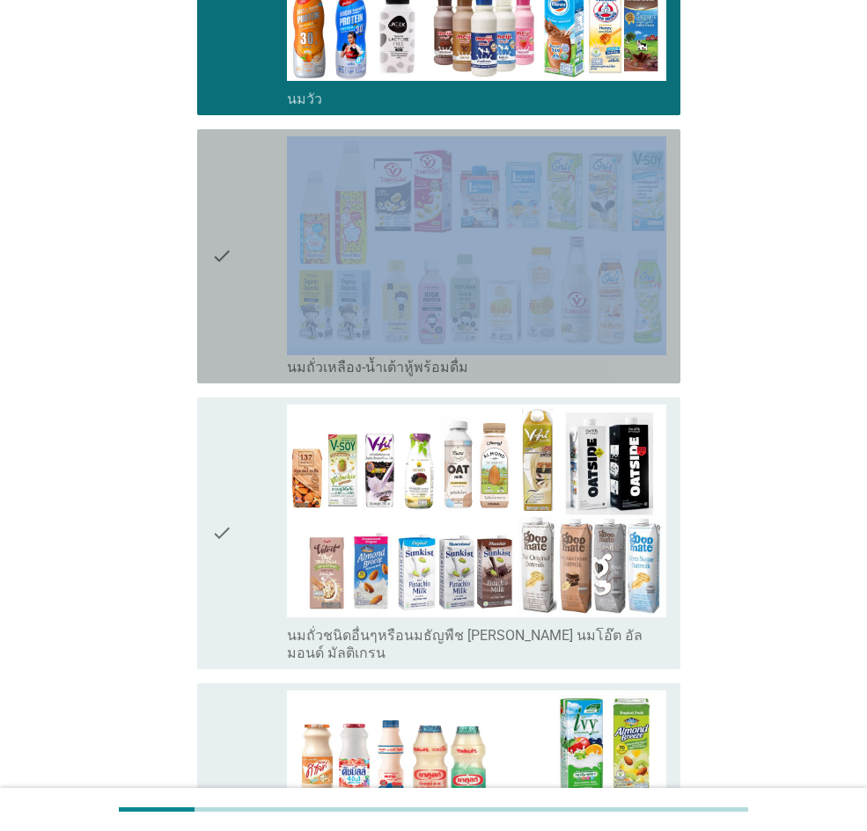
click at [244, 321] on div "check" at bounding box center [249, 256] width 76 height 240
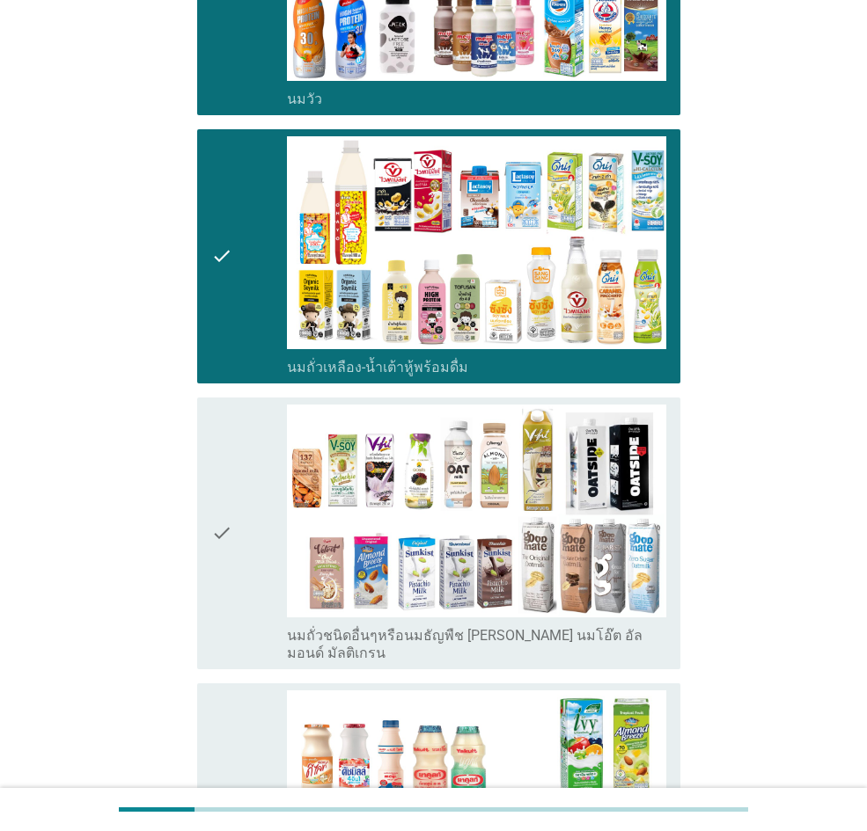
click at [228, 490] on icon "check" at bounding box center [221, 534] width 21 height 258
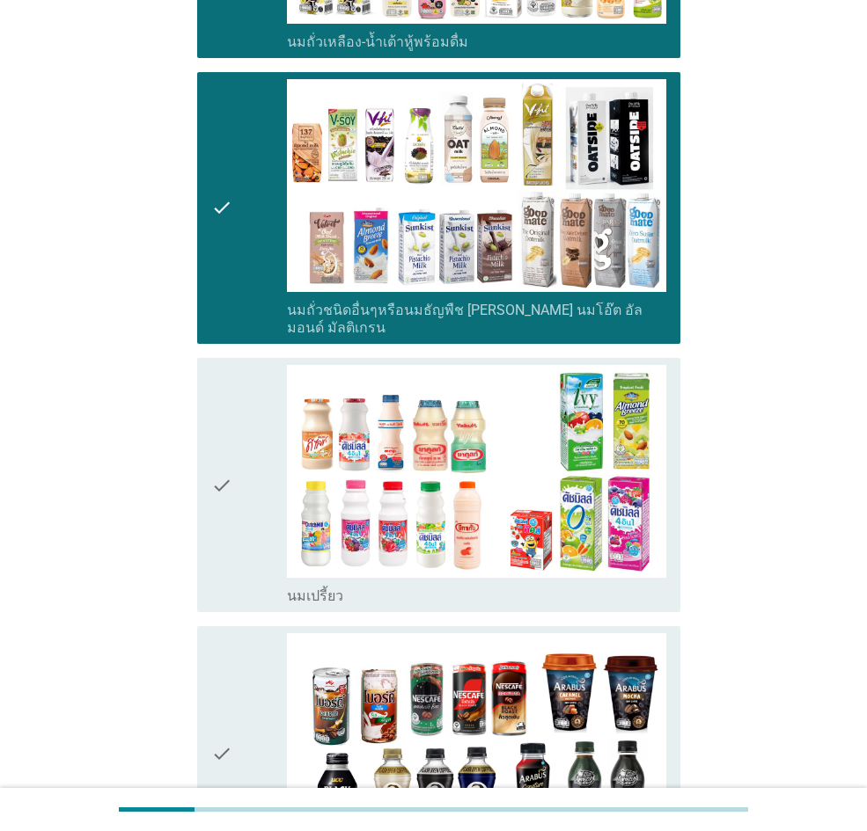
scroll to position [880, 0]
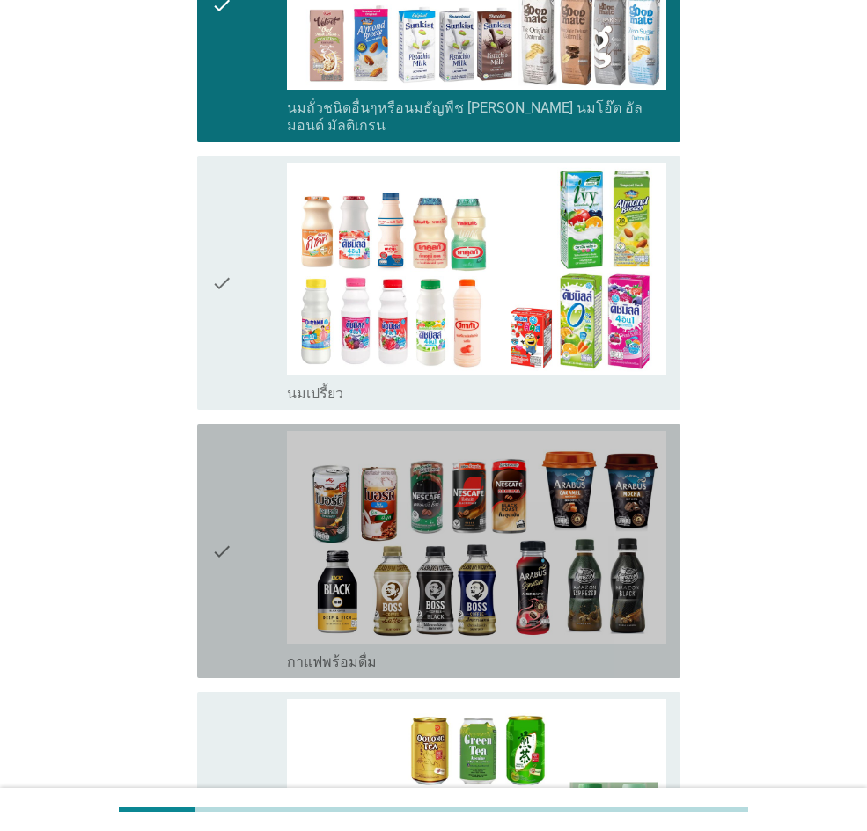
click at [228, 490] on icon "check" at bounding box center [221, 551] width 21 height 240
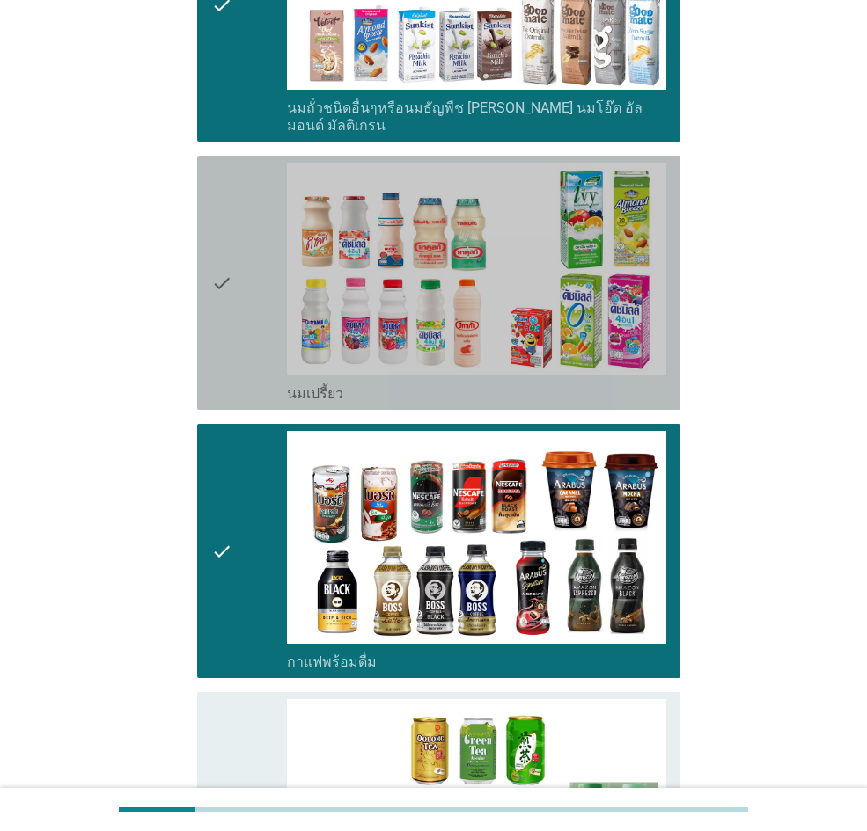
click at [222, 331] on icon "check" at bounding box center [221, 283] width 21 height 240
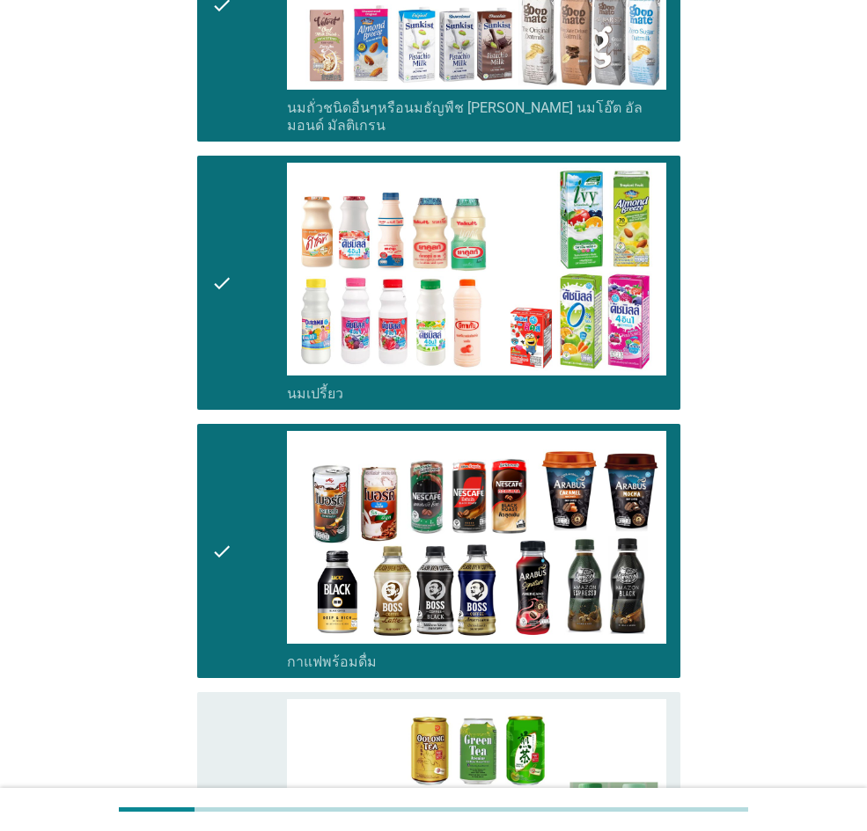
scroll to position [1408, 0]
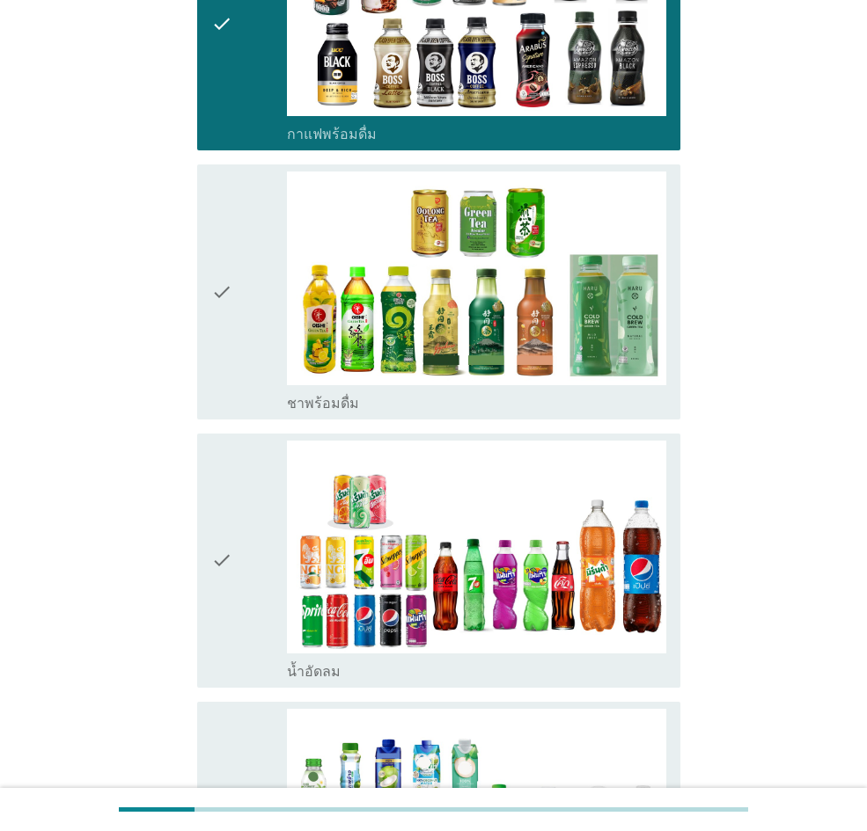
click at [222, 331] on icon "check" at bounding box center [221, 292] width 21 height 240
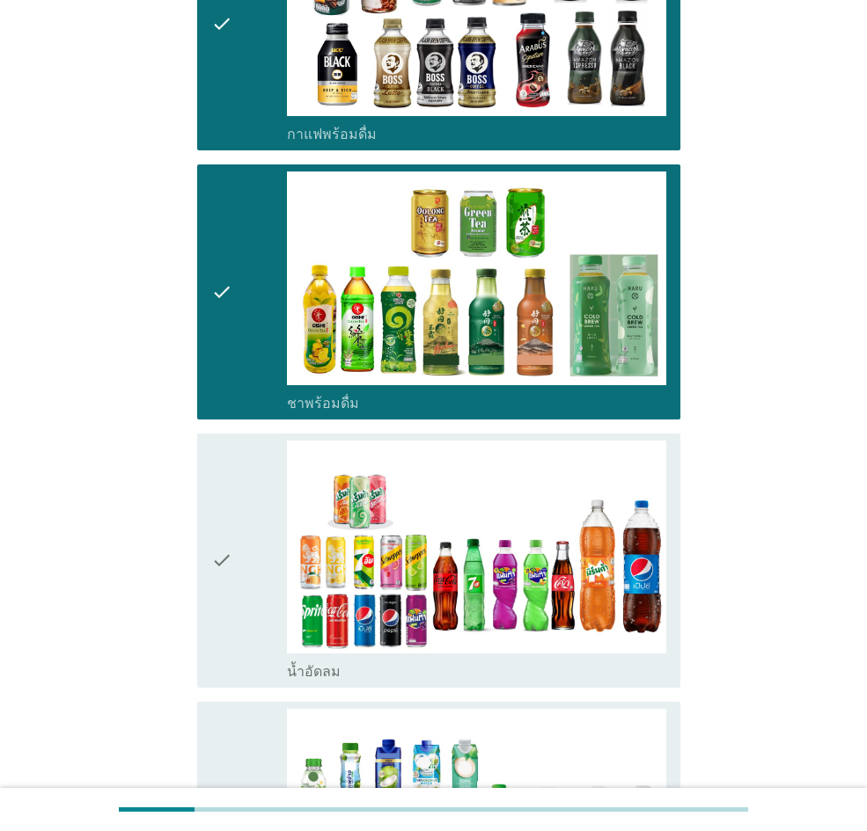
click at [211, 465] on icon "check" at bounding box center [221, 561] width 21 height 240
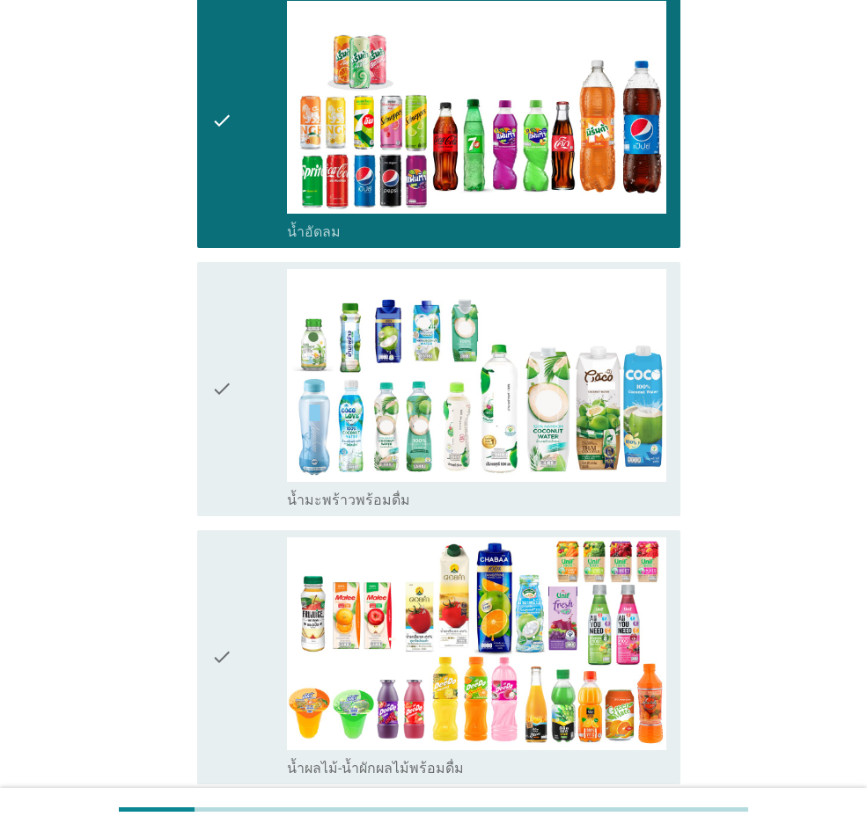
click at [211, 467] on icon "check" at bounding box center [221, 389] width 21 height 240
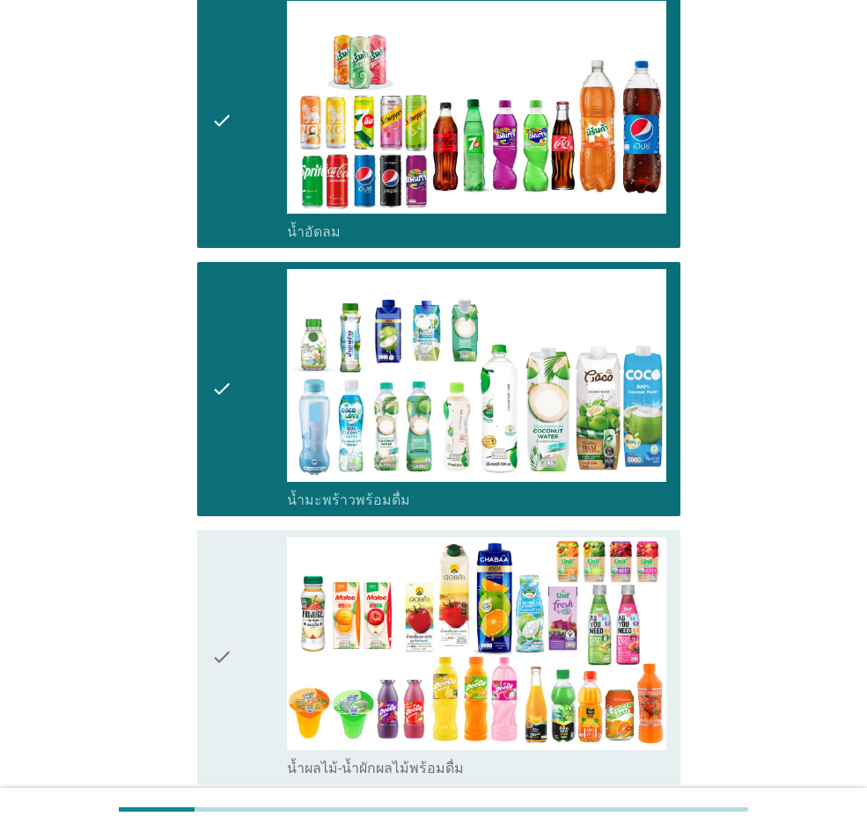
click at [245, 575] on div "check" at bounding box center [249, 658] width 76 height 240
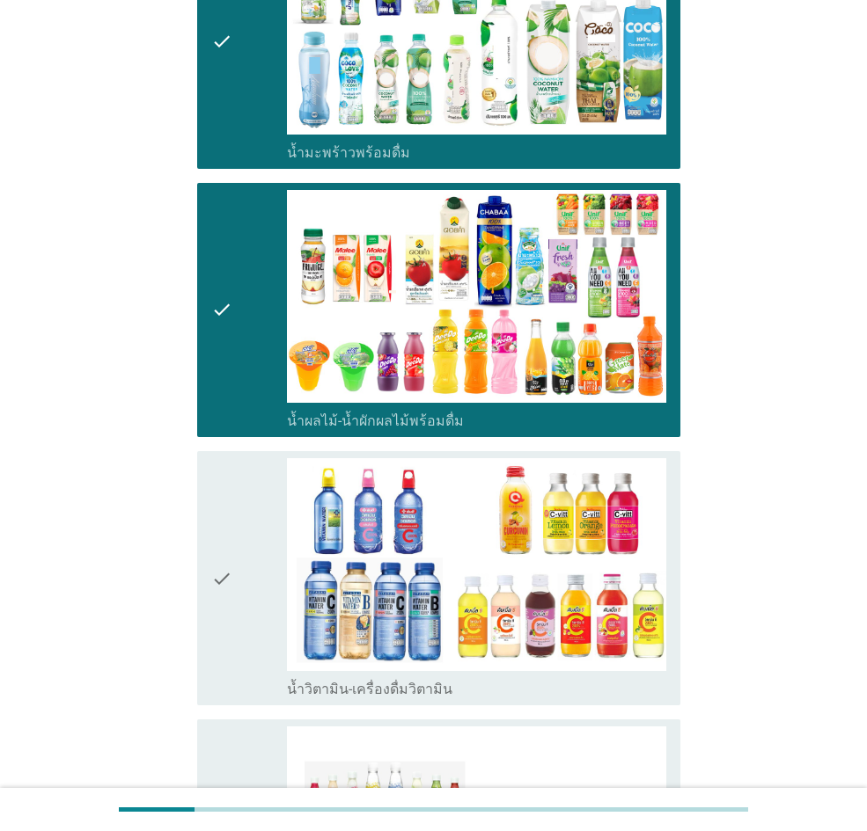
scroll to position [2376, 0]
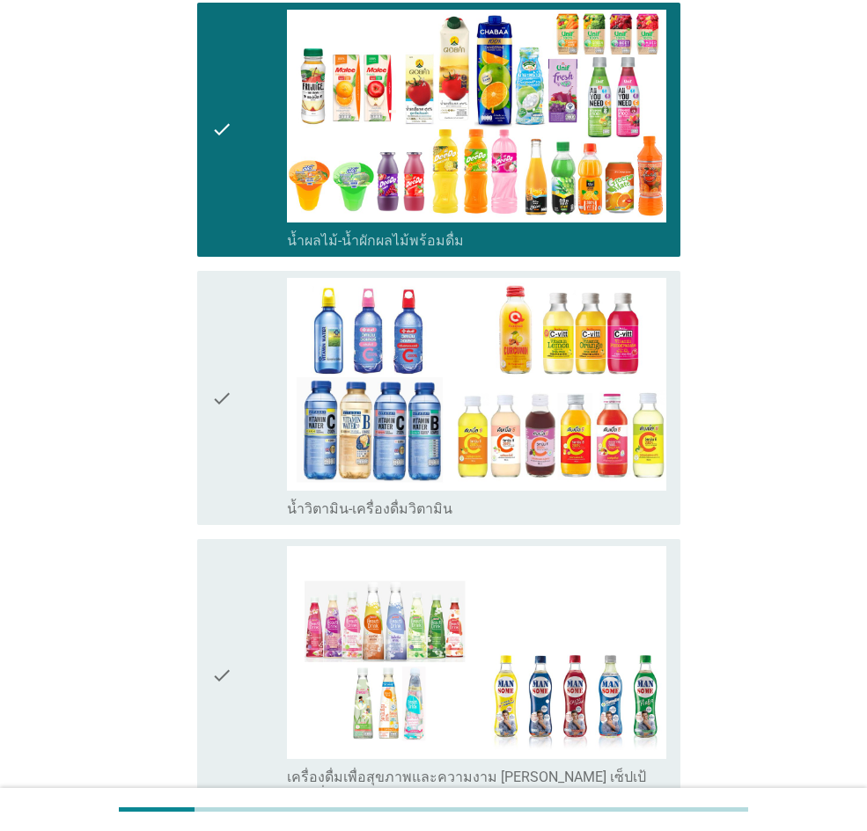
click at [239, 460] on div "check" at bounding box center [249, 398] width 76 height 240
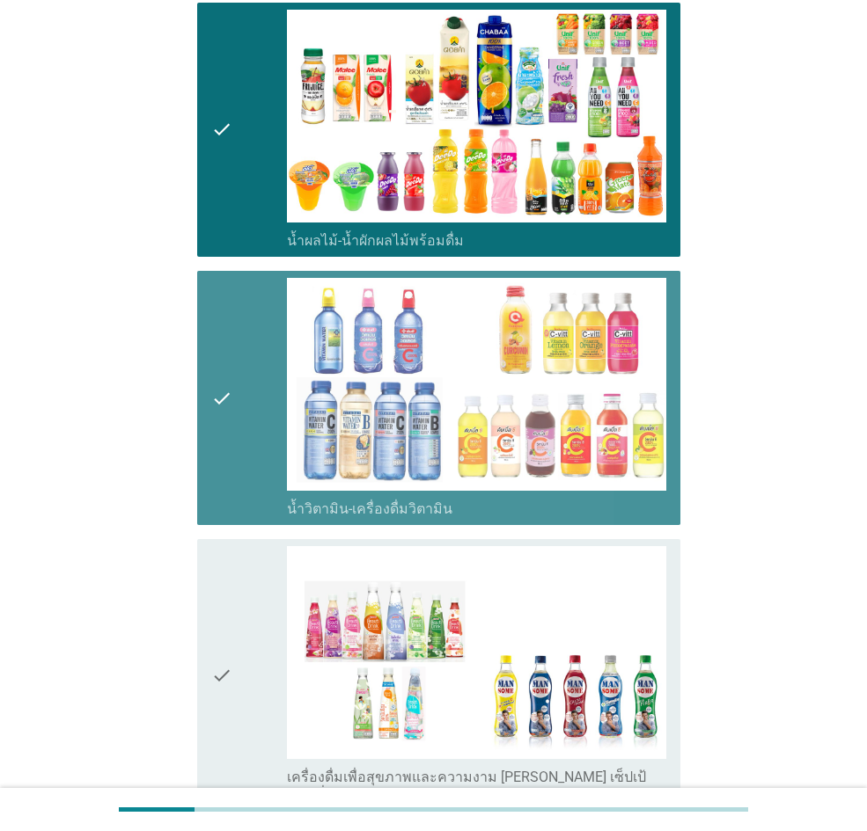
click at [241, 575] on div "check" at bounding box center [249, 675] width 76 height 258
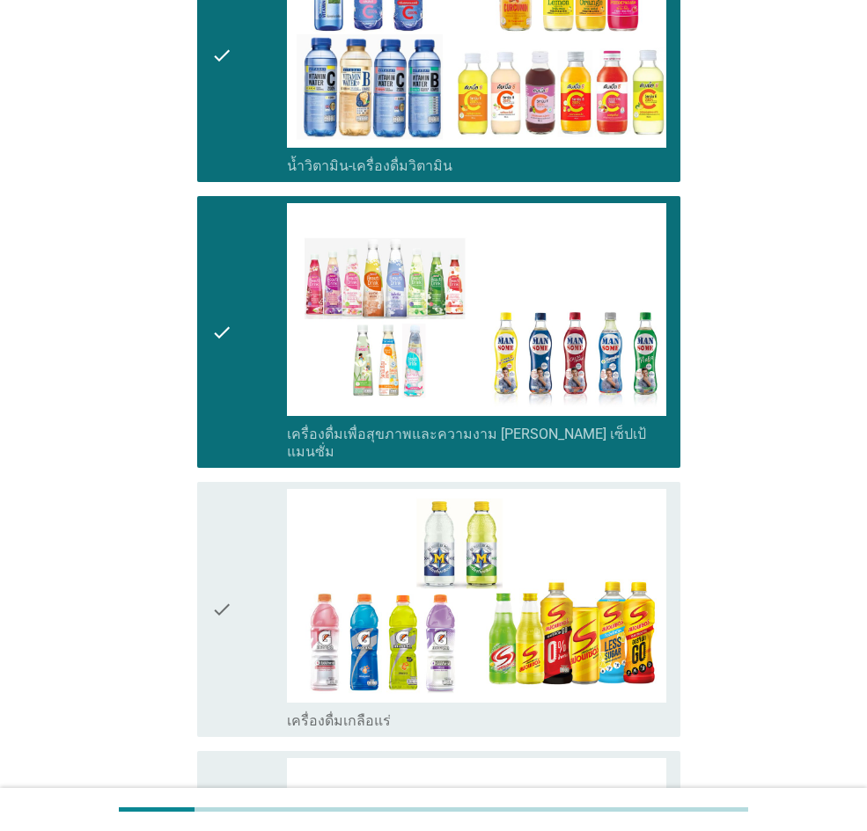
scroll to position [2904, 0]
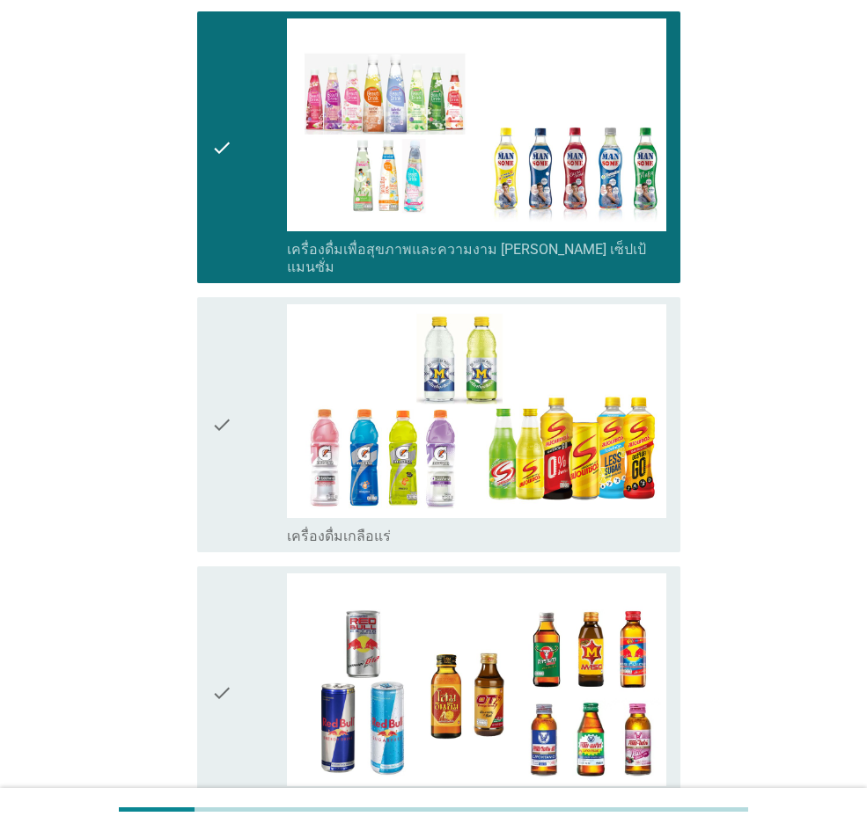
click at [238, 473] on div "check" at bounding box center [249, 424] width 76 height 240
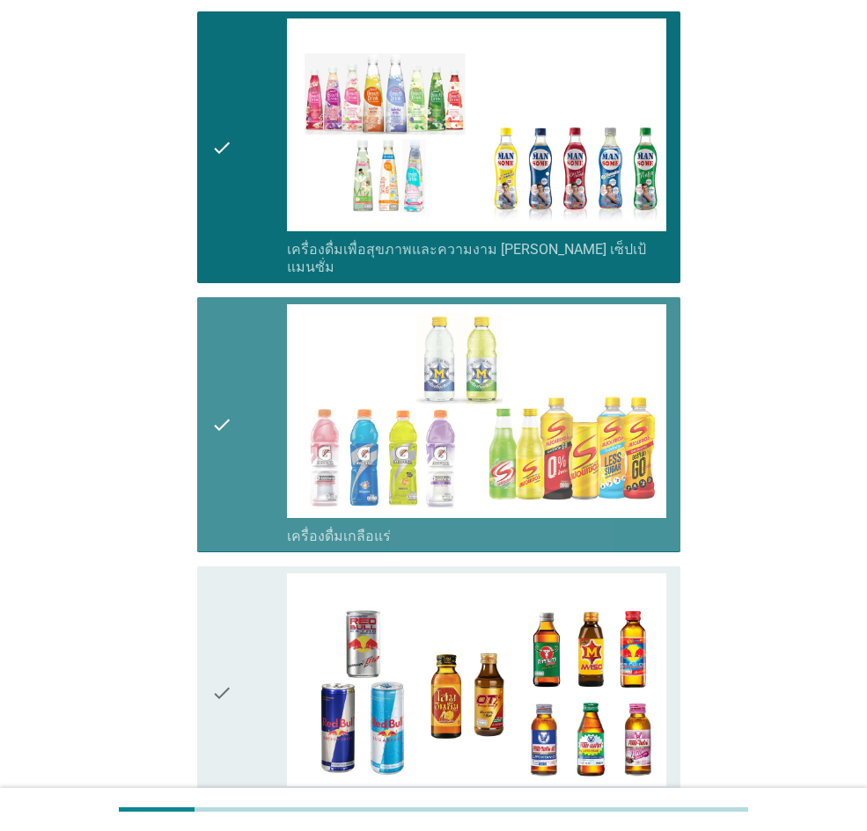
click at [238, 575] on div "check" at bounding box center [249, 694] width 76 height 240
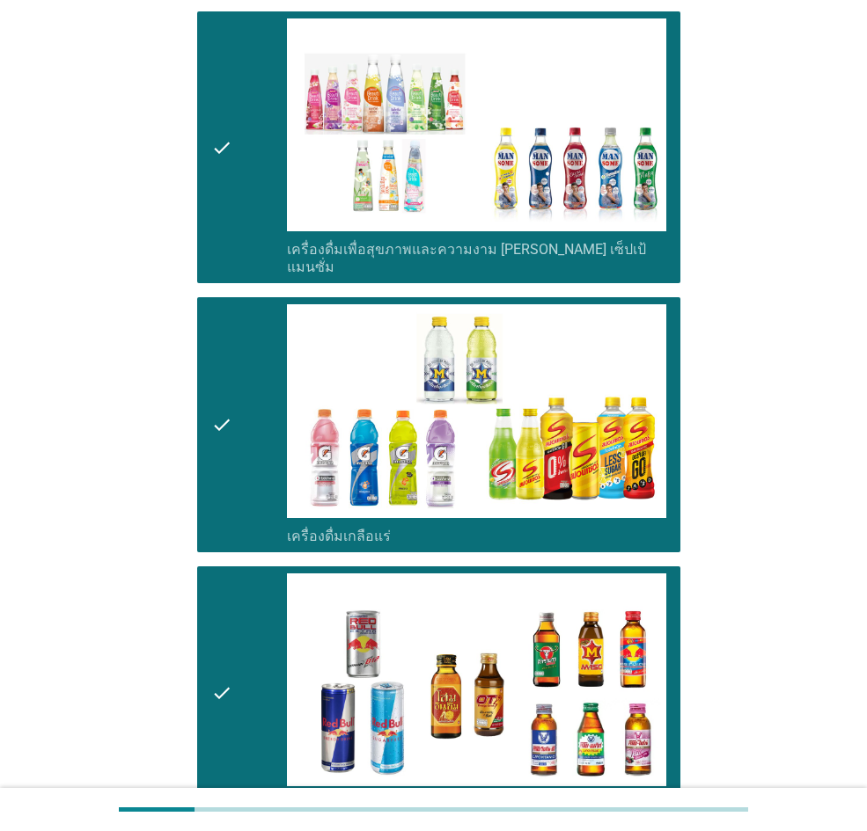
scroll to position [3380, 0]
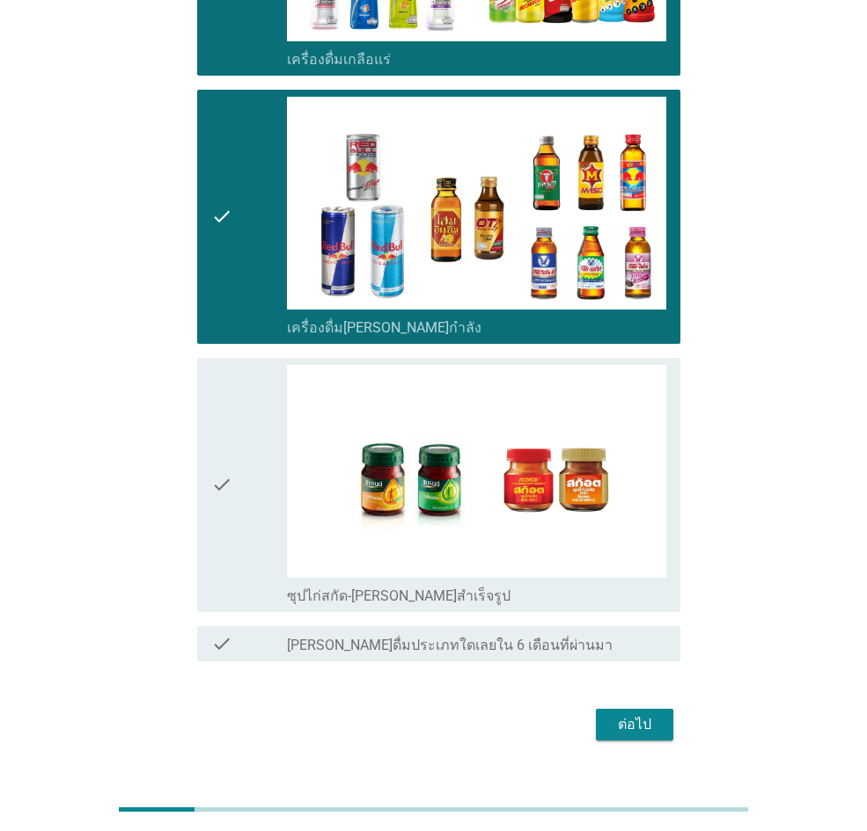
click at [243, 493] on div "check" at bounding box center [249, 485] width 76 height 240
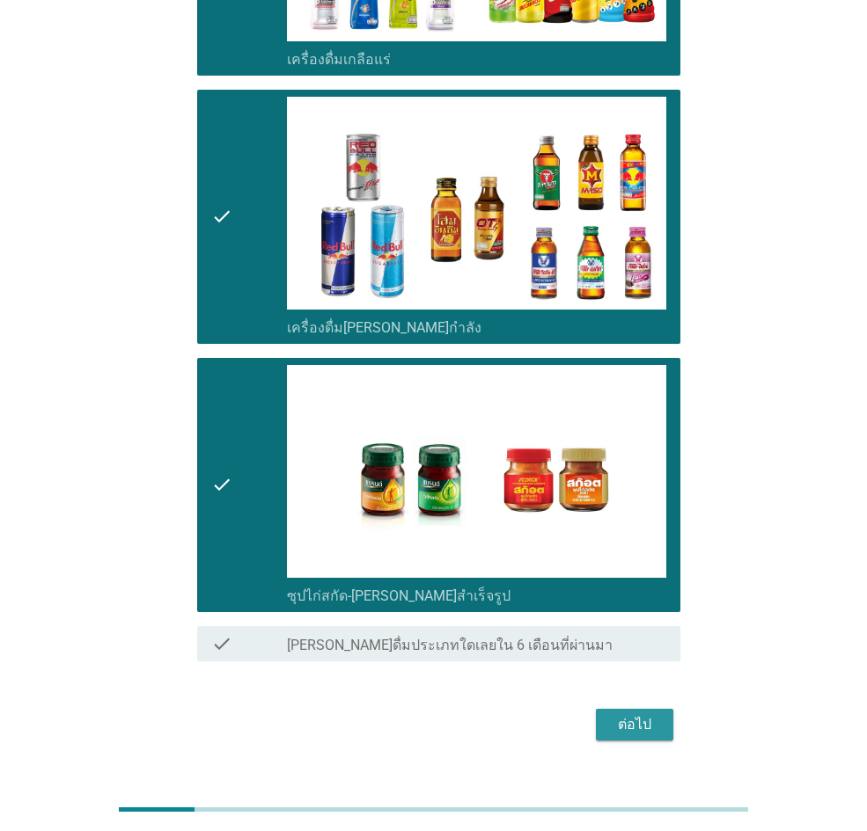
click at [619, 575] on div "ต่อไป" at bounding box center [634, 724] width 49 height 21
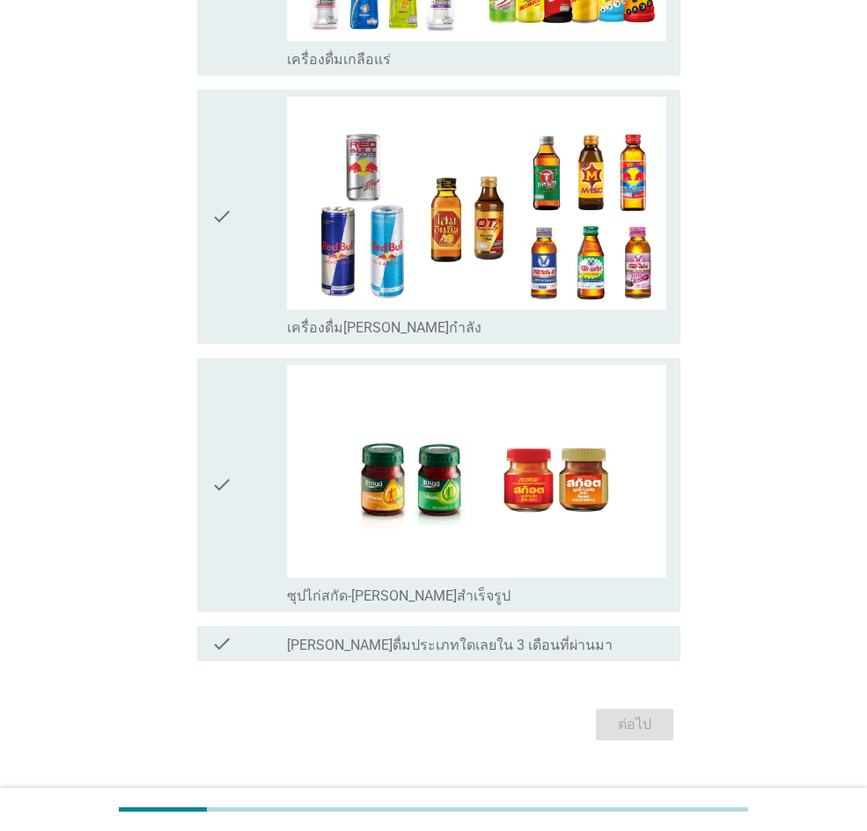
scroll to position [0, 0]
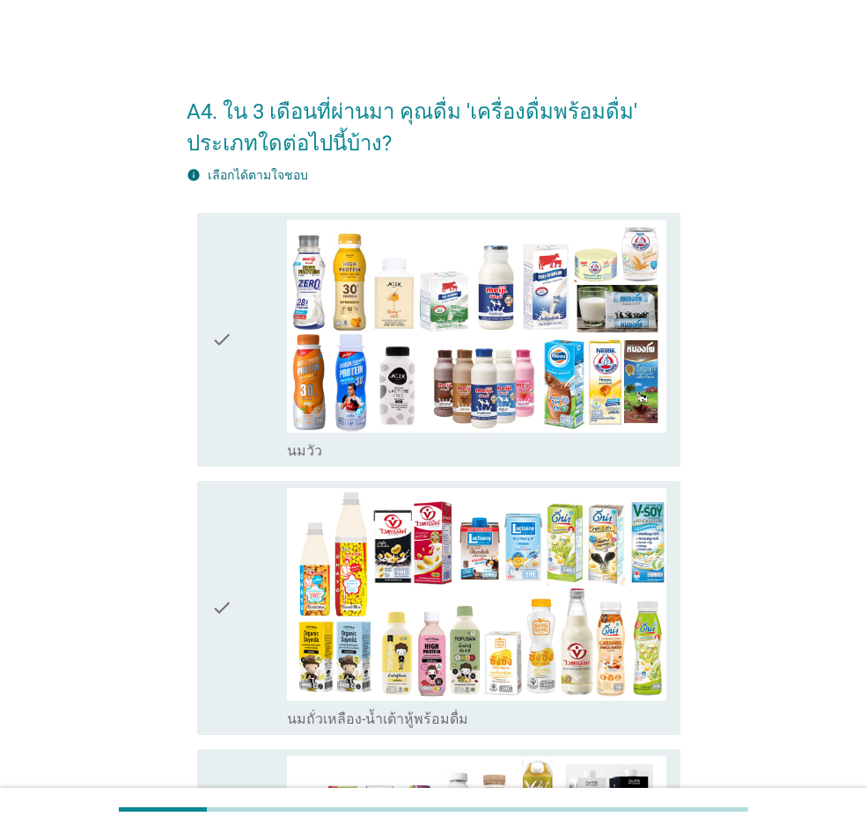
click at [202, 393] on div "check check_box_outline_blank [PERSON_NAME]" at bounding box center [438, 340] width 483 height 254
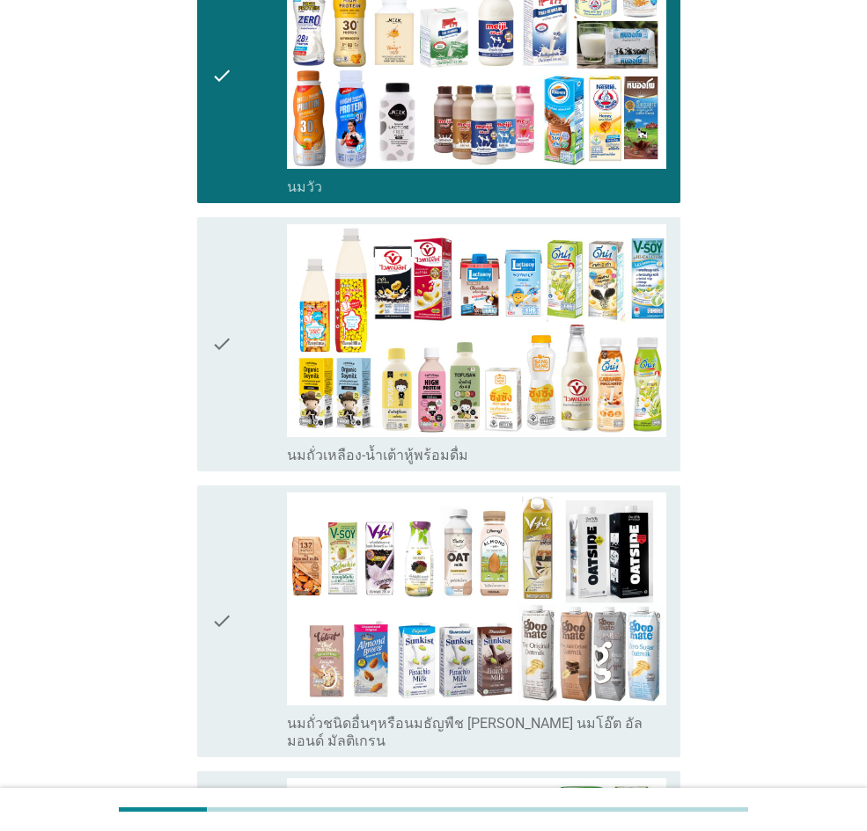
click at [204, 397] on div "check check_box_outline_blank นมถั่วเหลือง-น้ำเต้าหู้พร้อมดื่ม" at bounding box center [438, 344] width 483 height 254
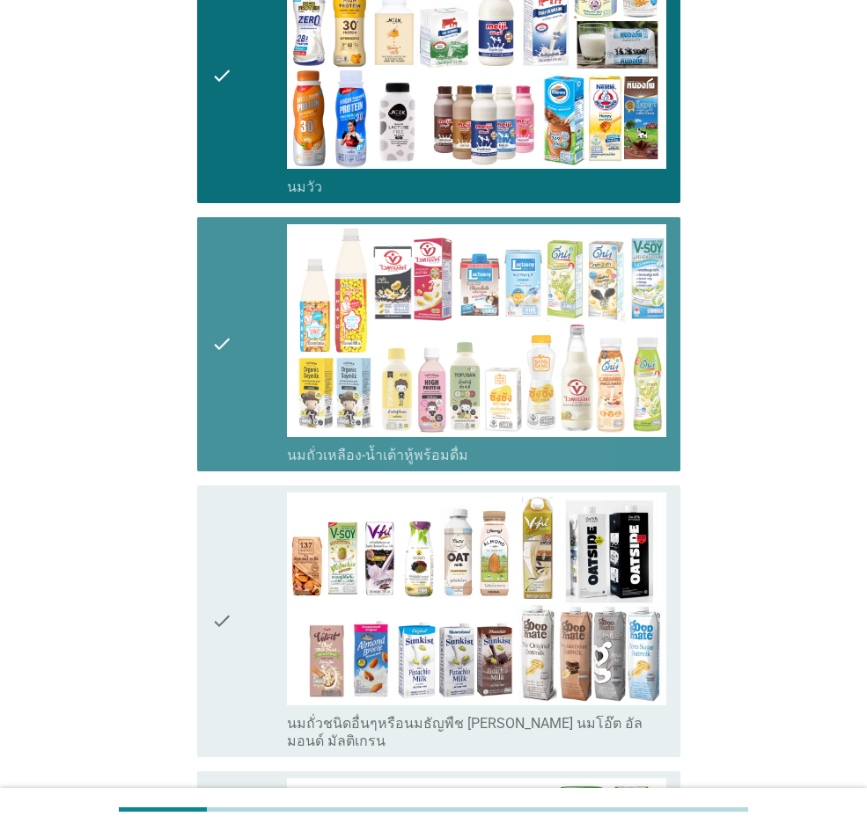
click at [198, 567] on div "check check_box_outline_blank นมถั่วชนิดอื่นๆหรือนมธัญพืช [PERSON_NAME] นมโอ๊ต …" at bounding box center [438, 622] width 483 height 272
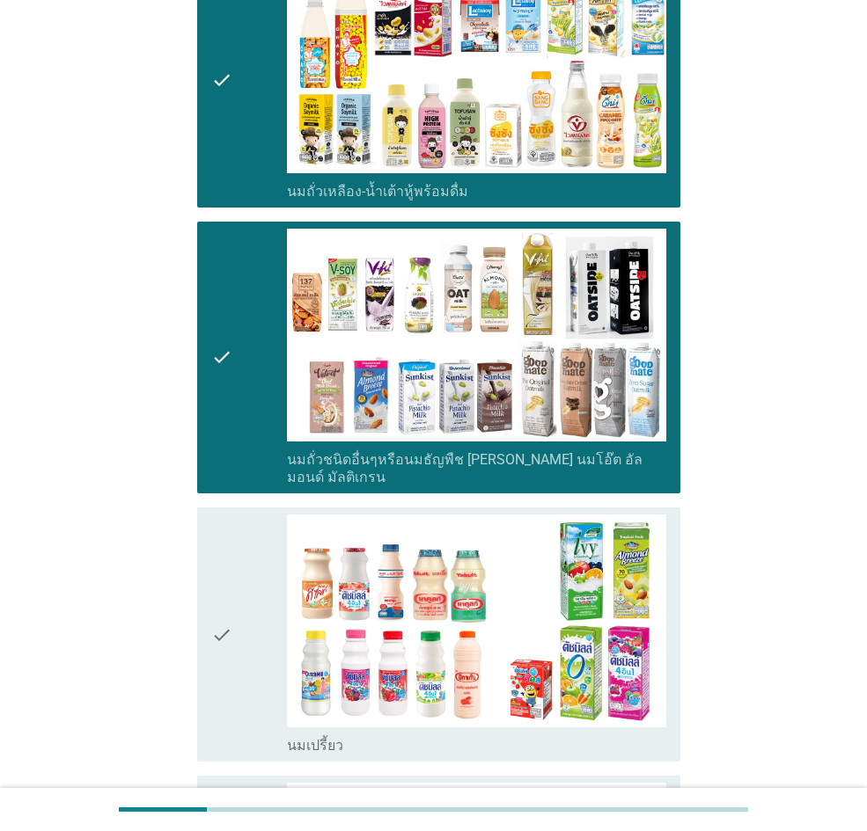
click at [206, 571] on div "check check_box_outline_blank นมเปรี้ยว" at bounding box center [438, 635] width 483 height 254
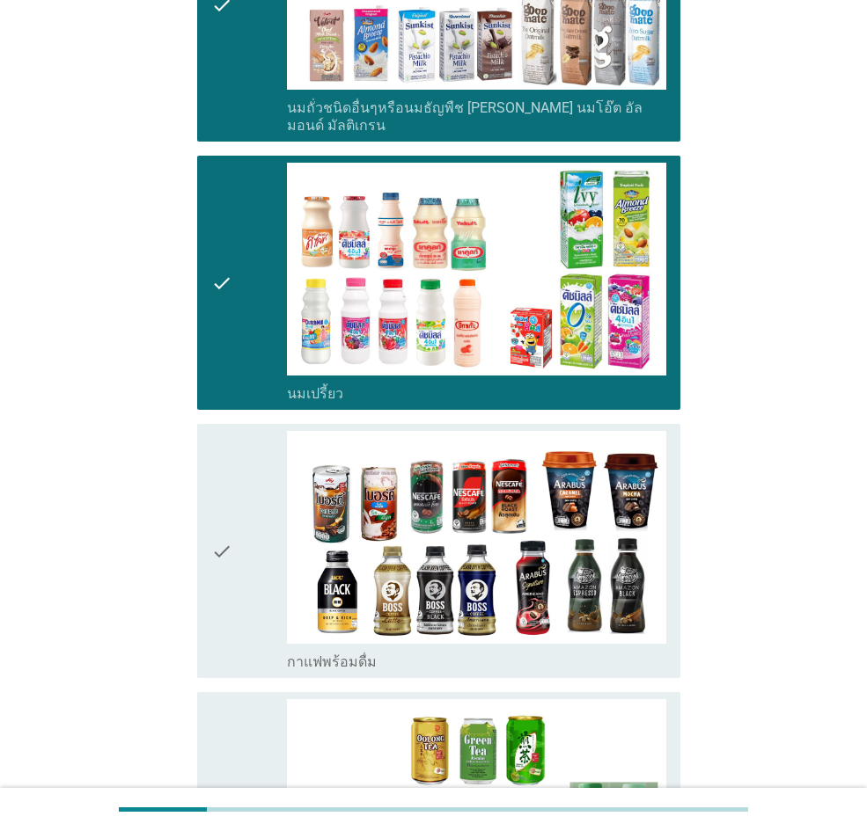
click at [206, 571] on div "check check_box_outline_blank กาแฟพร้อมดื่ม" at bounding box center [438, 551] width 483 height 254
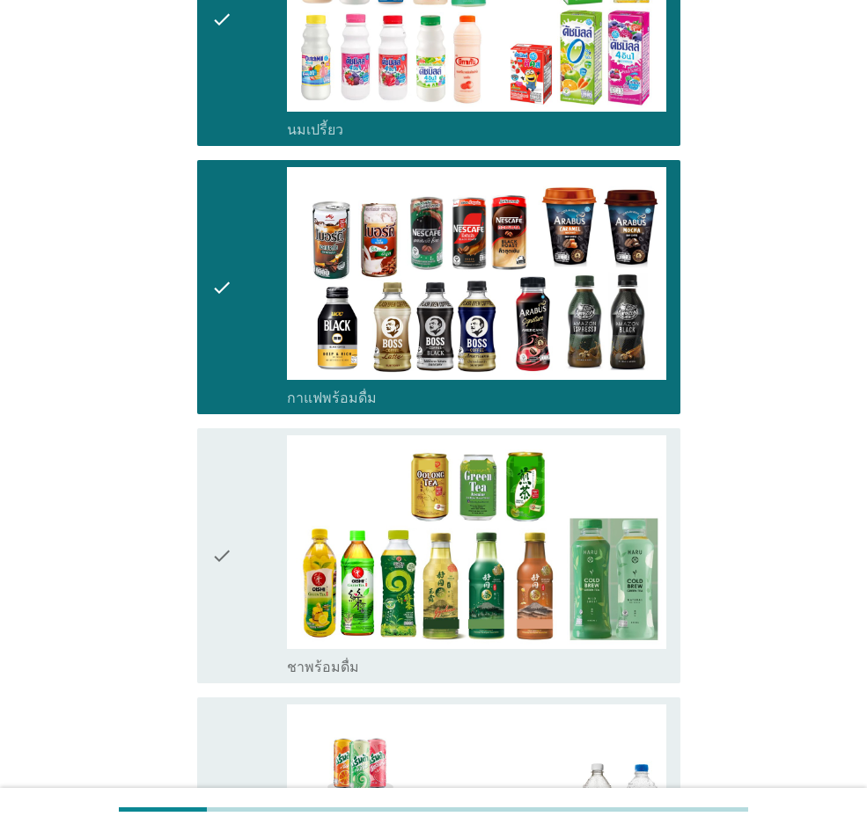
click at [206, 571] on div "check check_box_outline_blank ชาพร้อมดื่ม" at bounding box center [438, 555] width 483 height 254
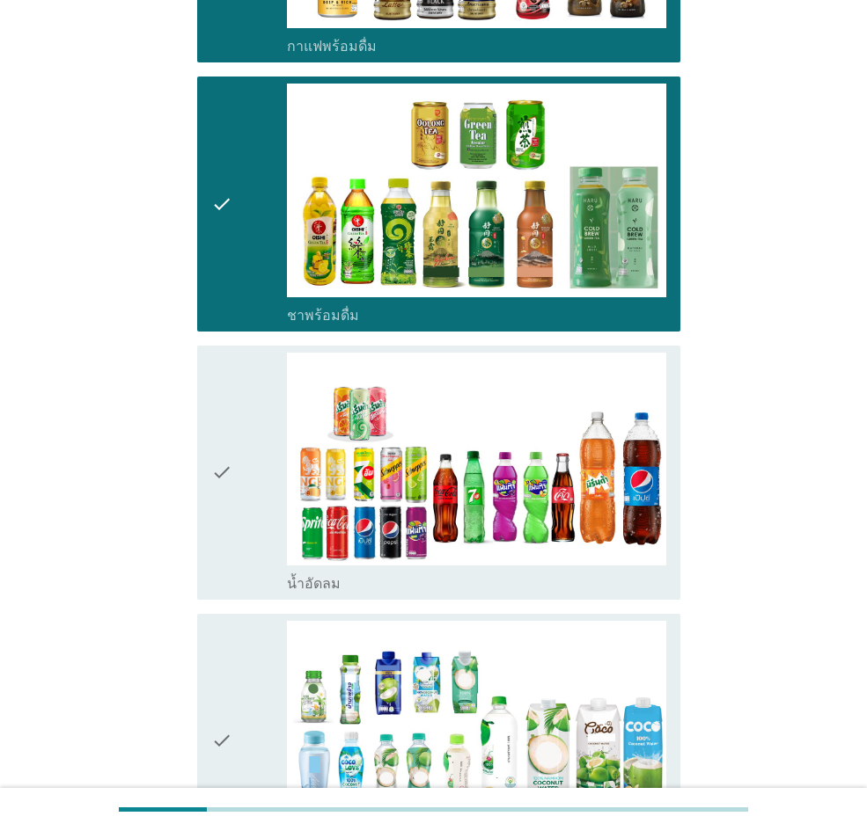
click at [207, 571] on div "check check_box_outline_blank น้ำอัดลม" at bounding box center [438, 473] width 483 height 254
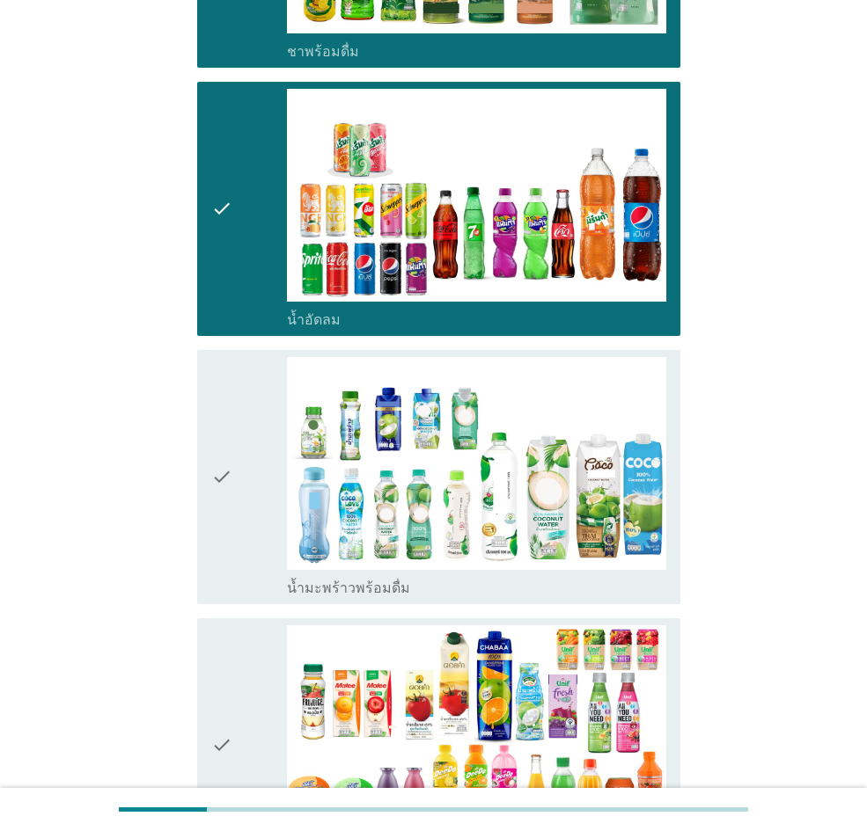
click at [207, 571] on div "check check_box_outline_blank น้ำมะพร้าวพร้อมดื่ม" at bounding box center [438, 477] width 483 height 254
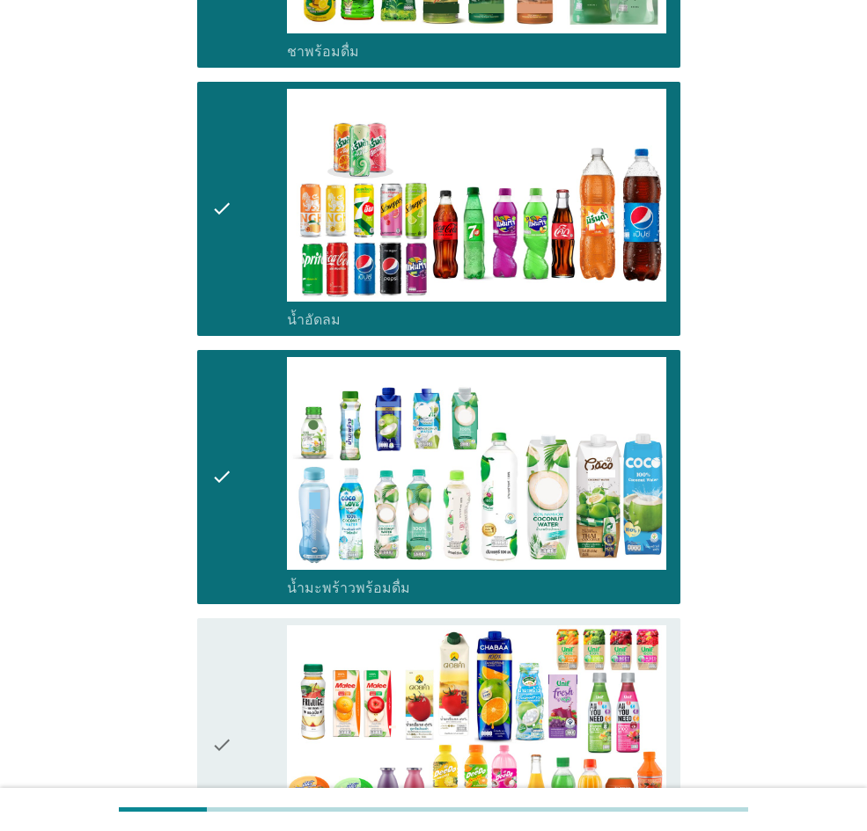
click at [228, 575] on icon "check" at bounding box center [221, 746] width 21 height 240
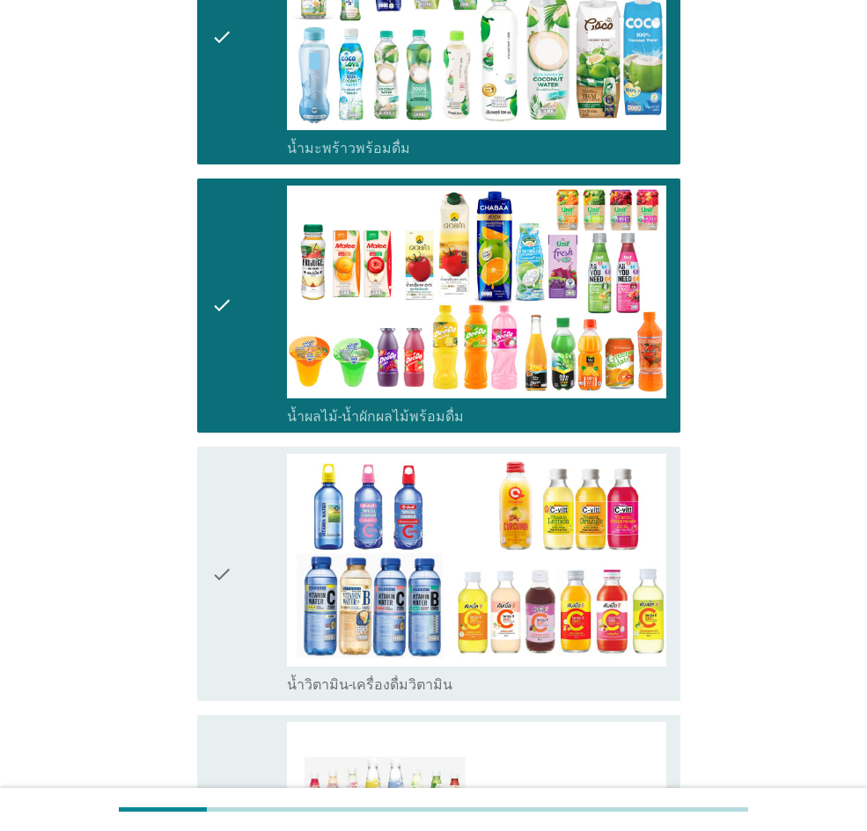
click at [231, 575] on icon "check" at bounding box center [221, 574] width 21 height 240
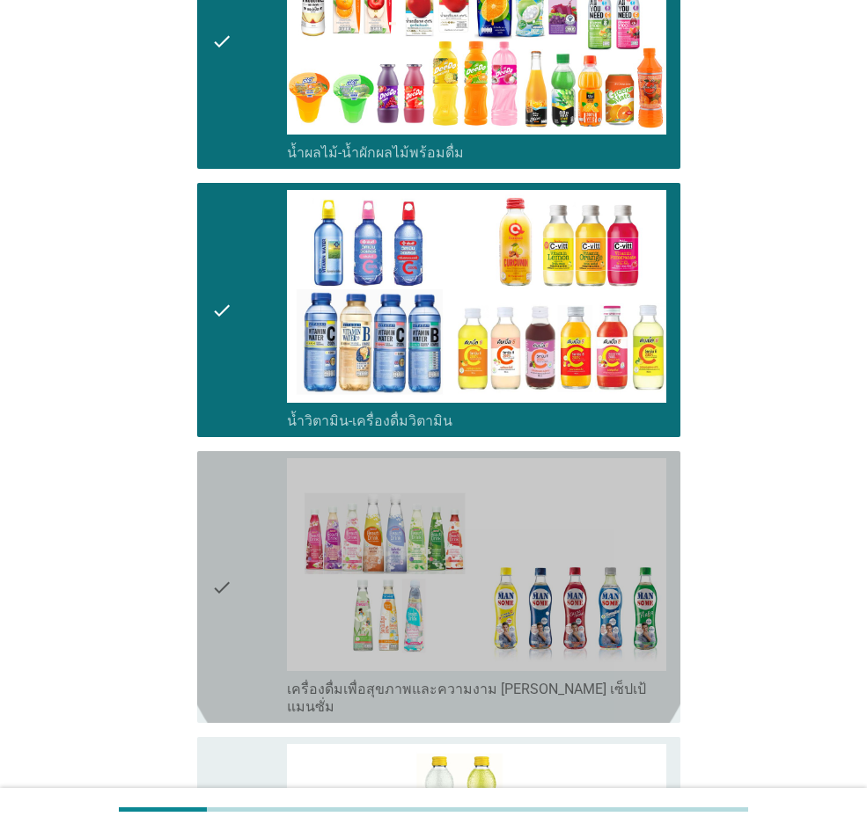
click at [232, 575] on icon "check" at bounding box center [221, 587] width 21 height 258
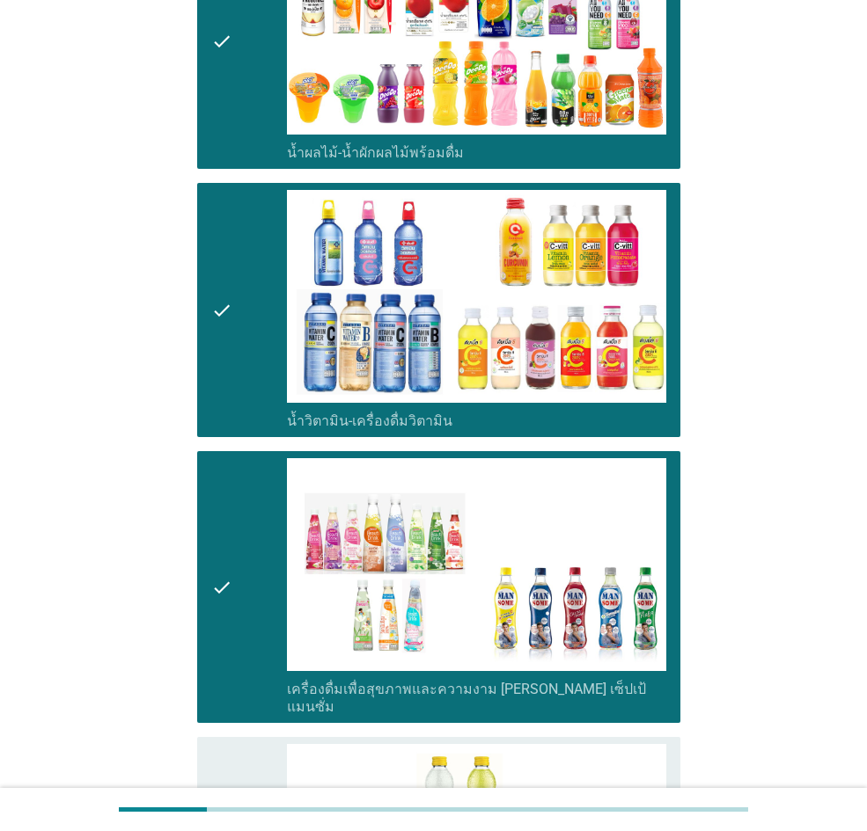
scroll to position [2992, 0]
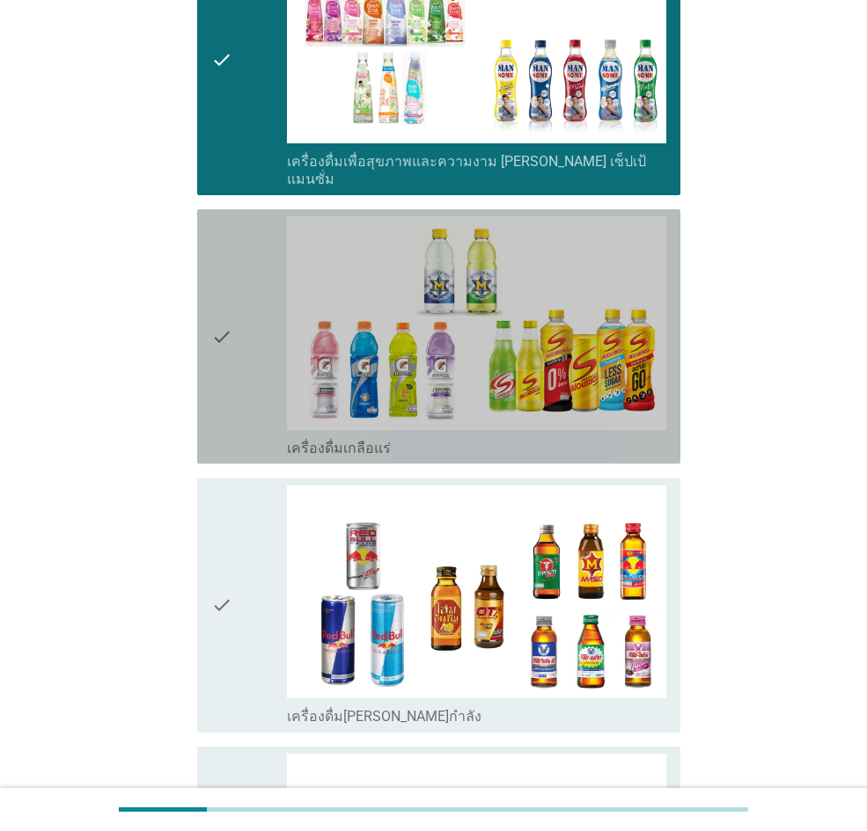
click at [229, 383] on icon "check" at bounding box center [221, 336] width 21 height 240
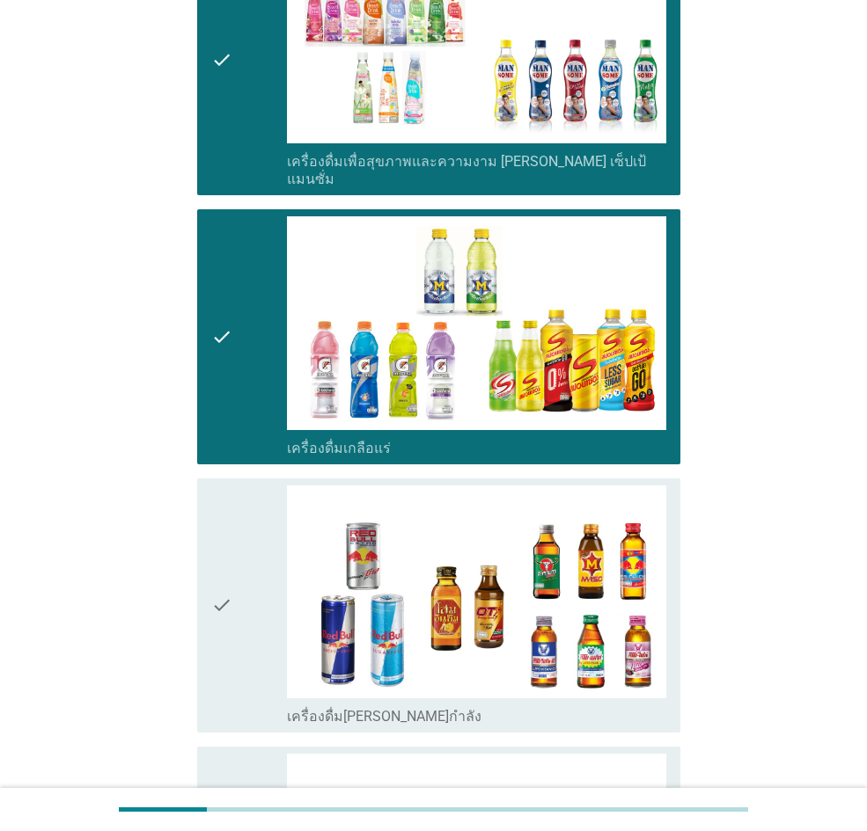
click at [227, 502] on icon "check" at bounding box center [221, 606] width 21 height 240
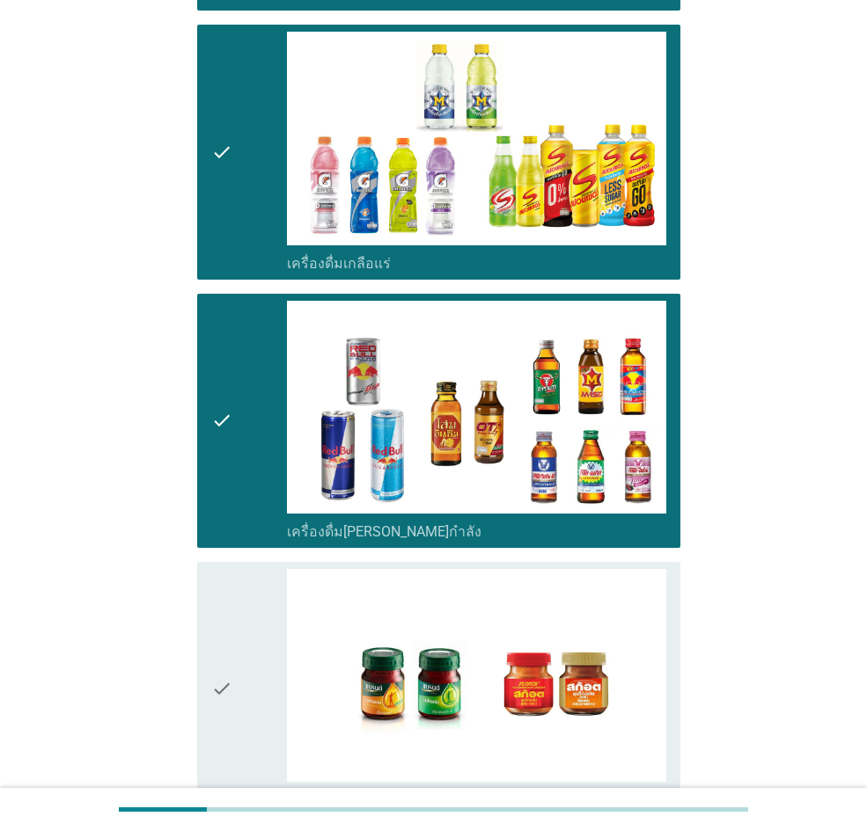
scroll to position [3343, 0]
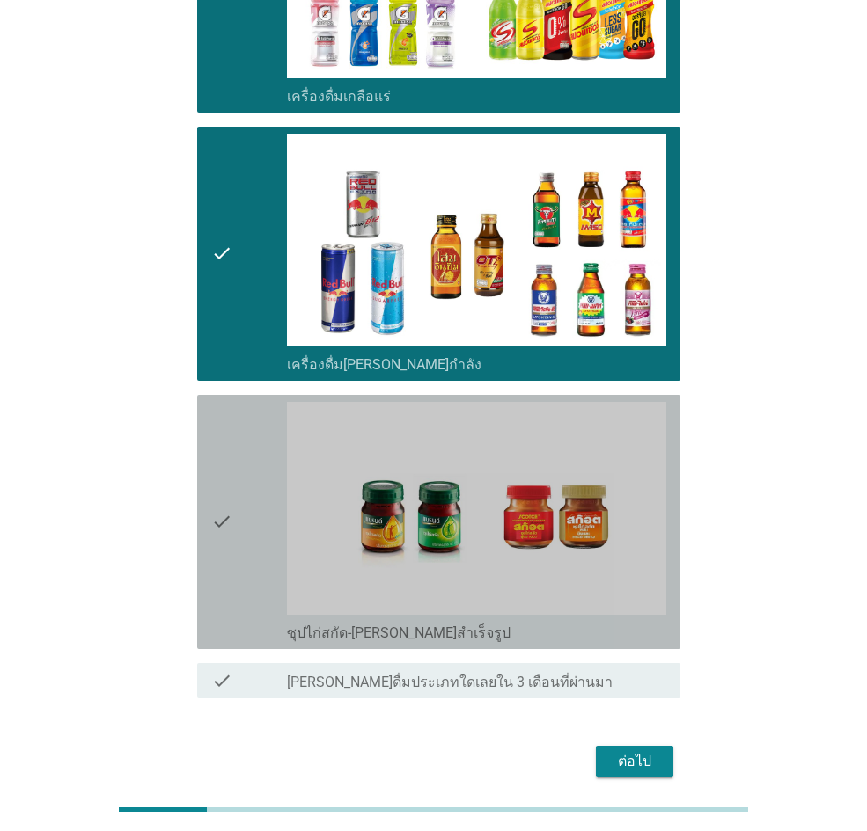
click at [235, 509] on div "check" at bounding box center [249, 522] width 76 height 240
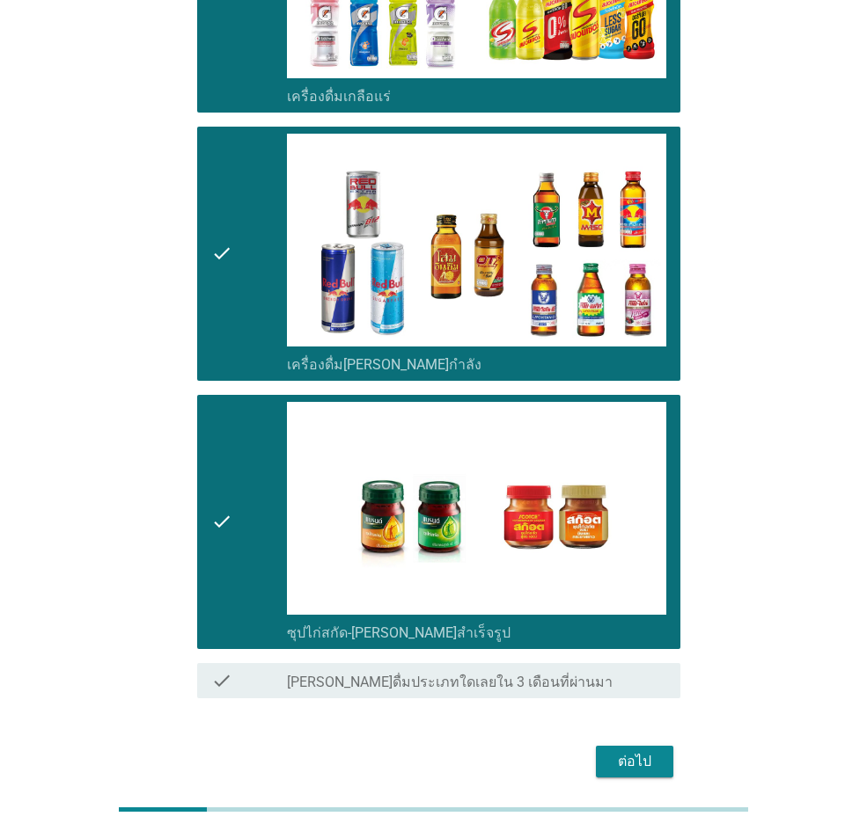
click at [666, 575] on button "ต่อไป" at bounding box center [634, 762] width 77 height 32
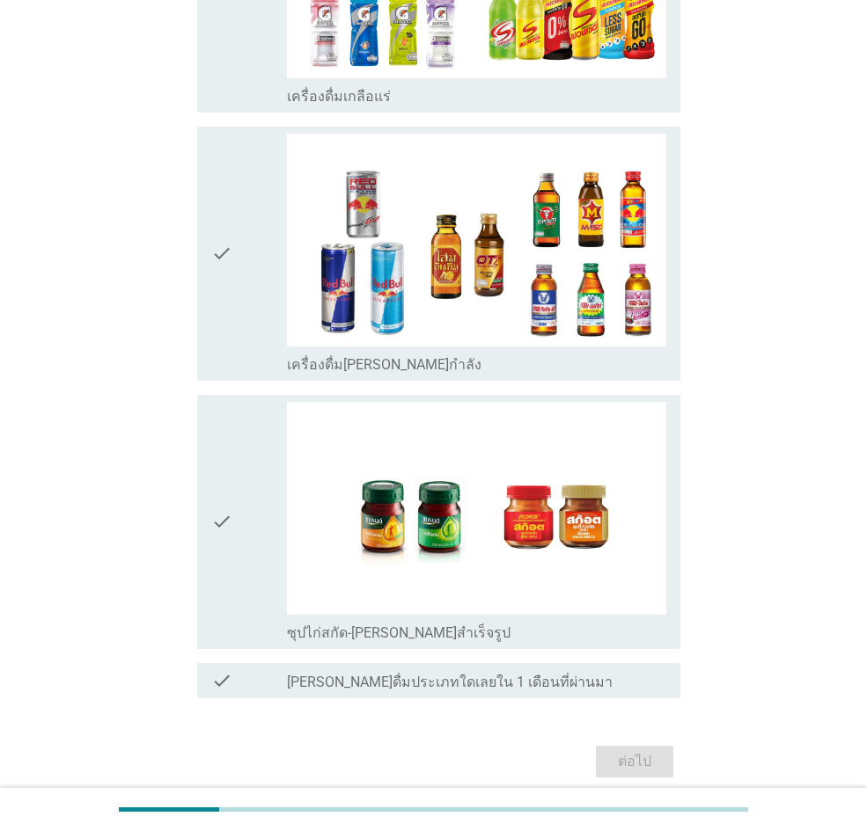
scroll to position [0, 0]
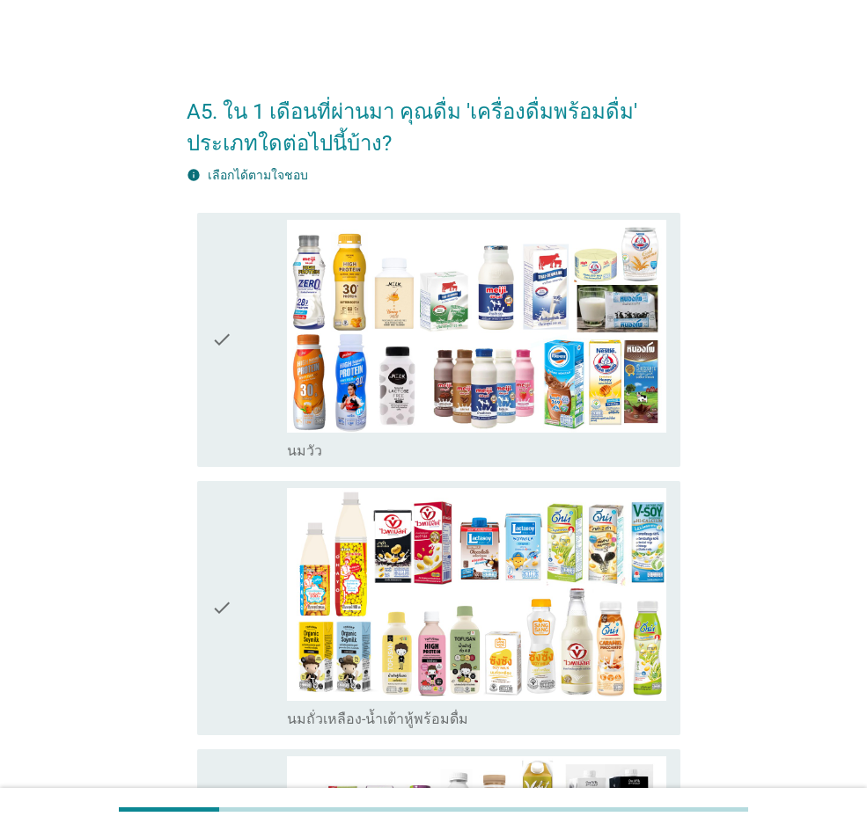
click at [260, 384] on div "check" at bounding box center [249, 340] width 76 height 240
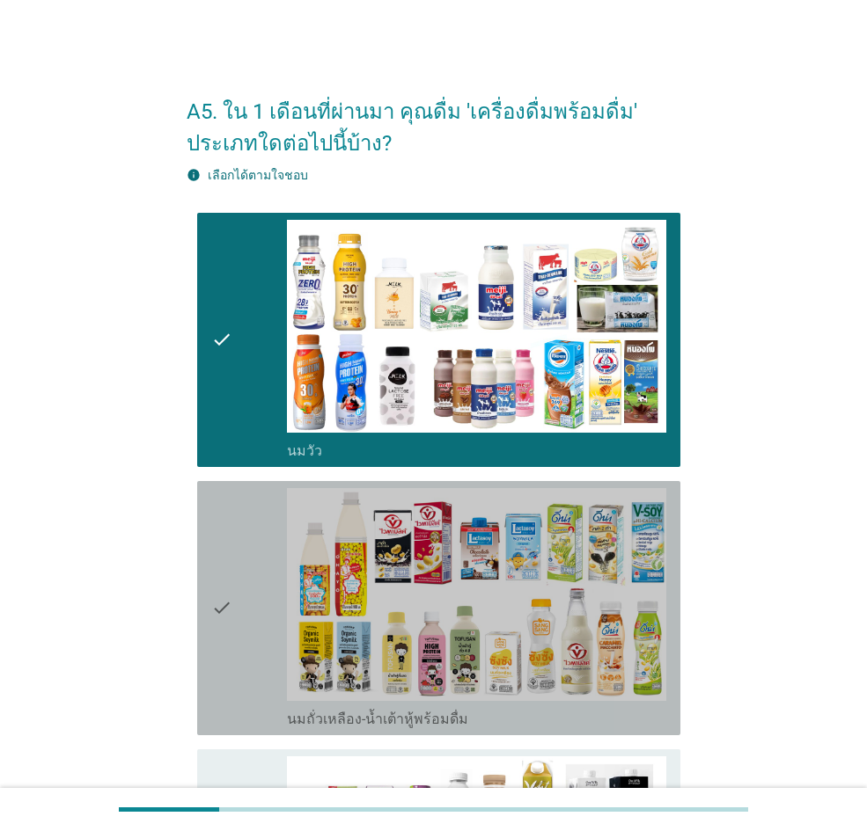
click at [253, 488] on div "check" at bounding box center [249, 608] width 76 height 240
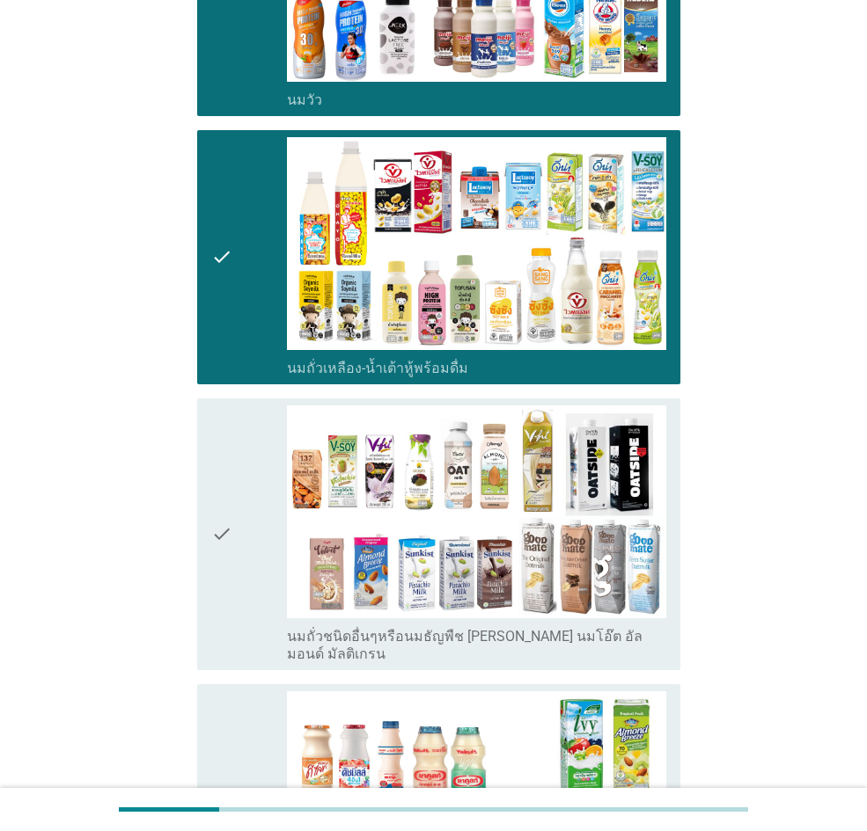
scroll to position [352, 0]
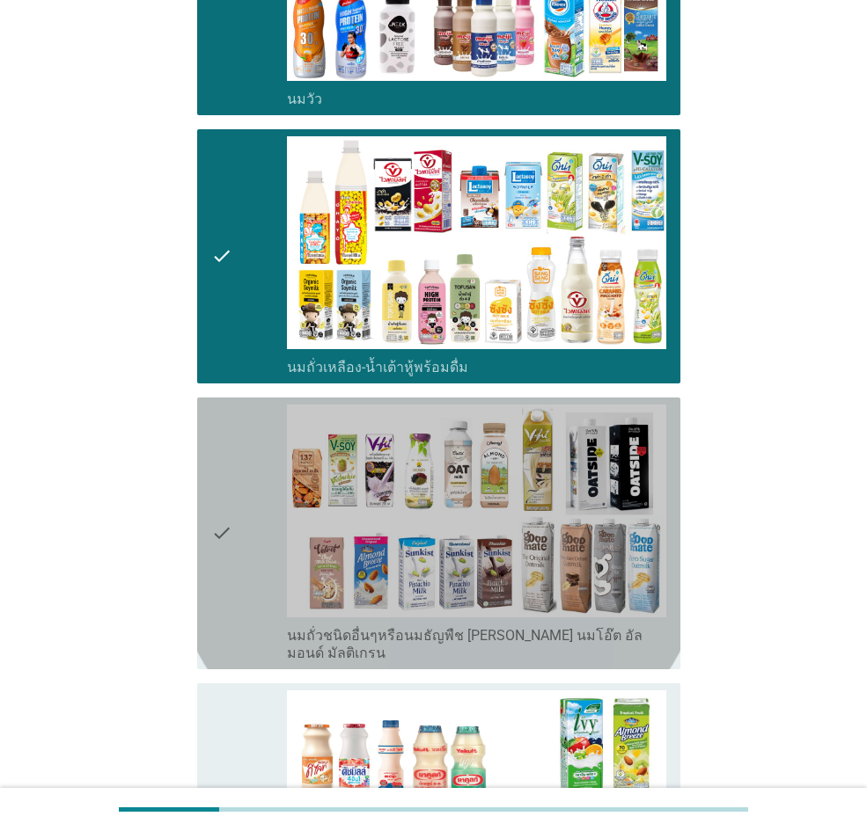
click at [253, 488] on div "check" at bounding box center [249, 534] width 76 height 258
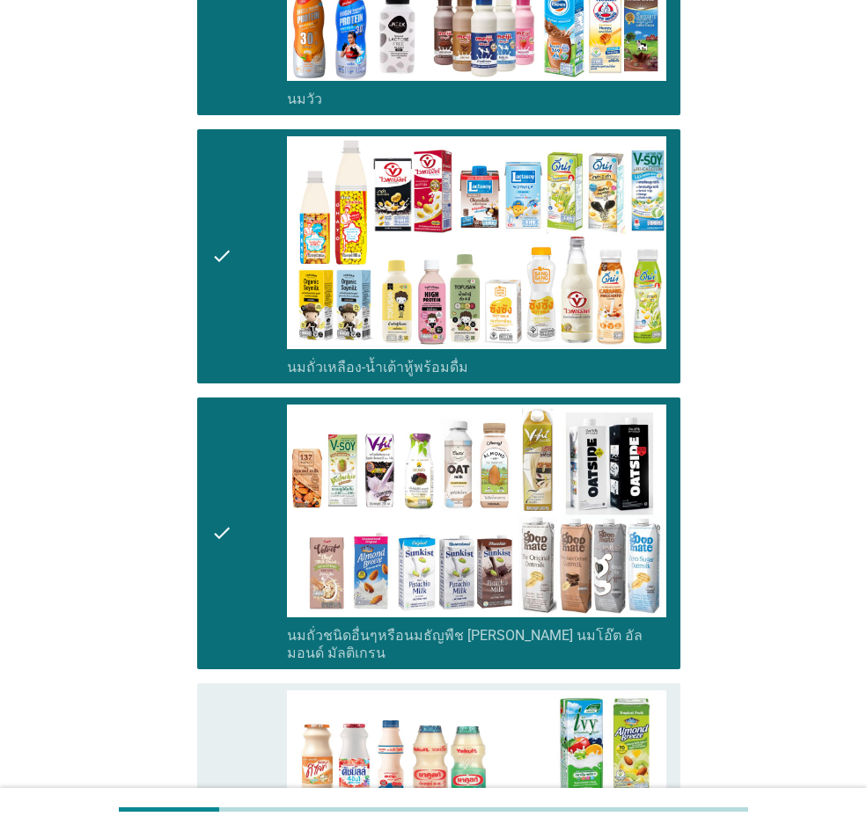
scroll to position [880, 0]
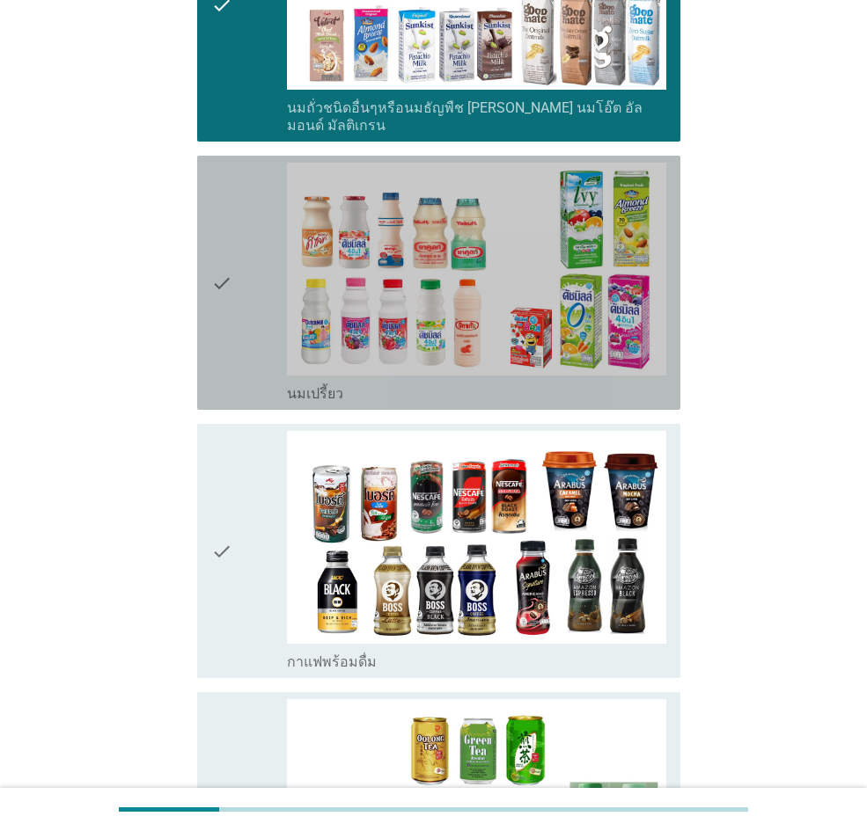
click at [228, 285] on icon "check" at bounding box center [221, 283] width 21 height 240
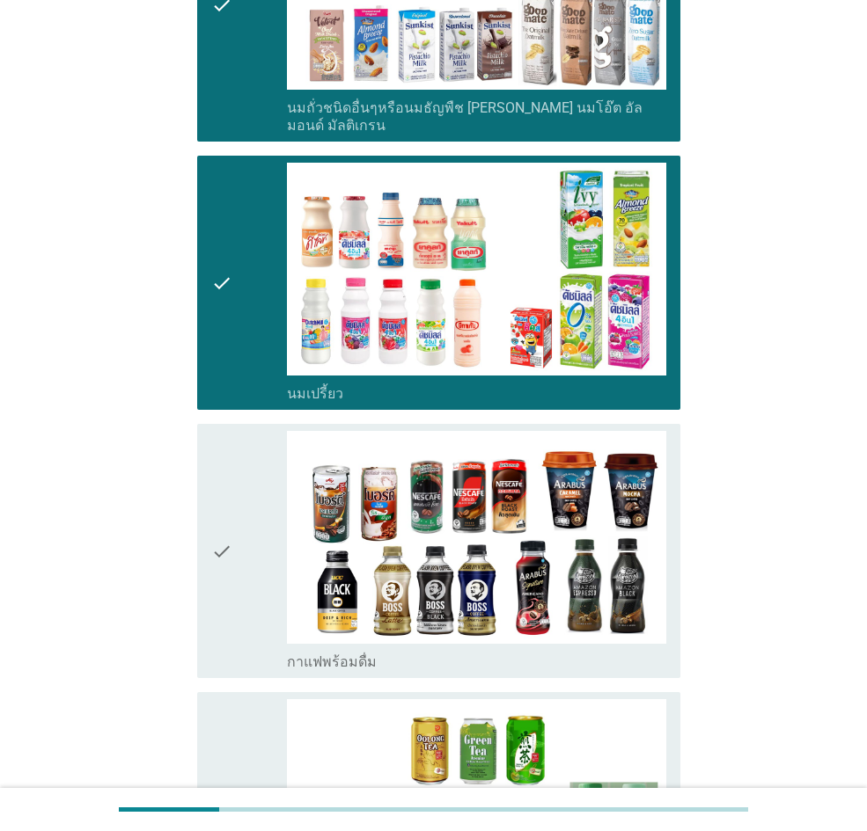
click at [227, 476] on icon "check" at bounding box center [221, 551] width 21 height 240
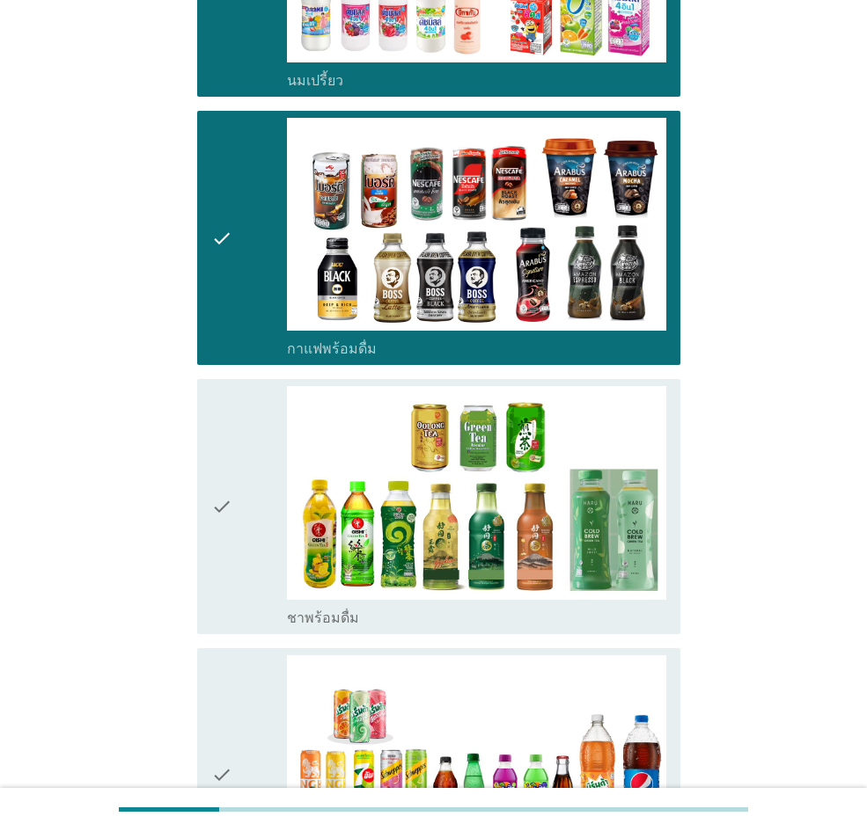
scroll to position [1320, 0]
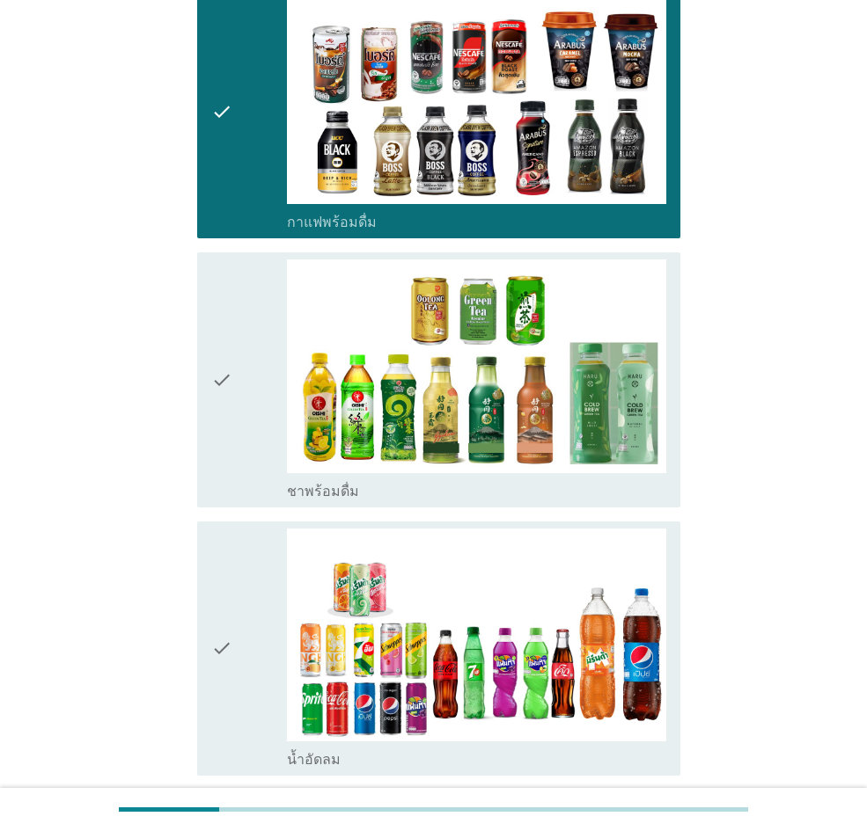
click at [235, 406] on div "check" at bounding box center [249, 380] width 76 height 240
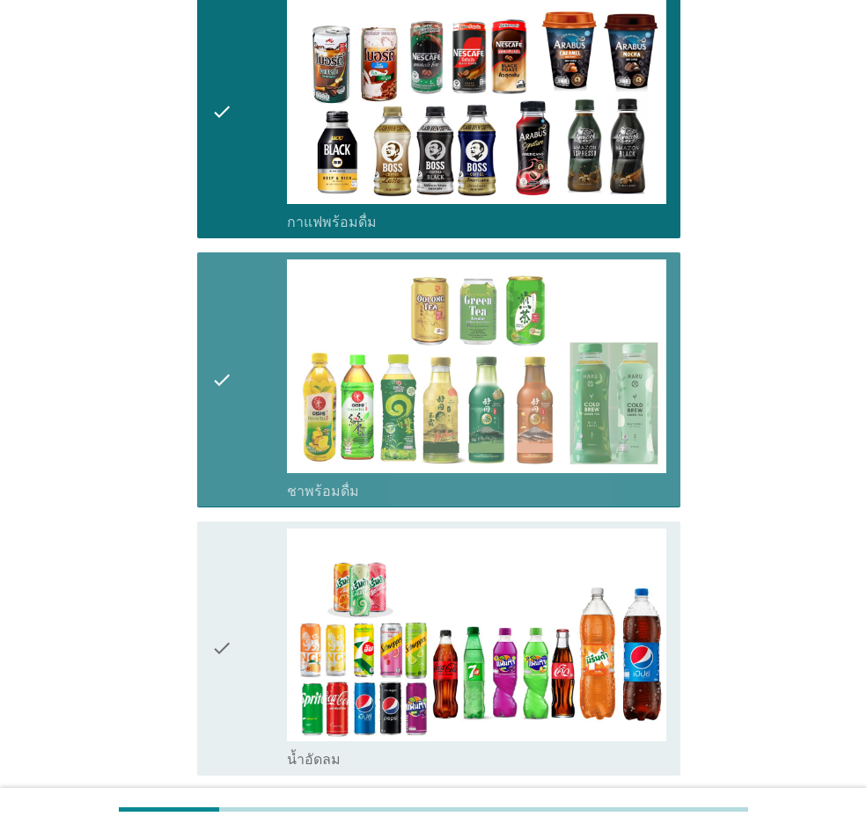
click at [234, 548] on div "check" at bounding box center [249, 649] width 76 height 240
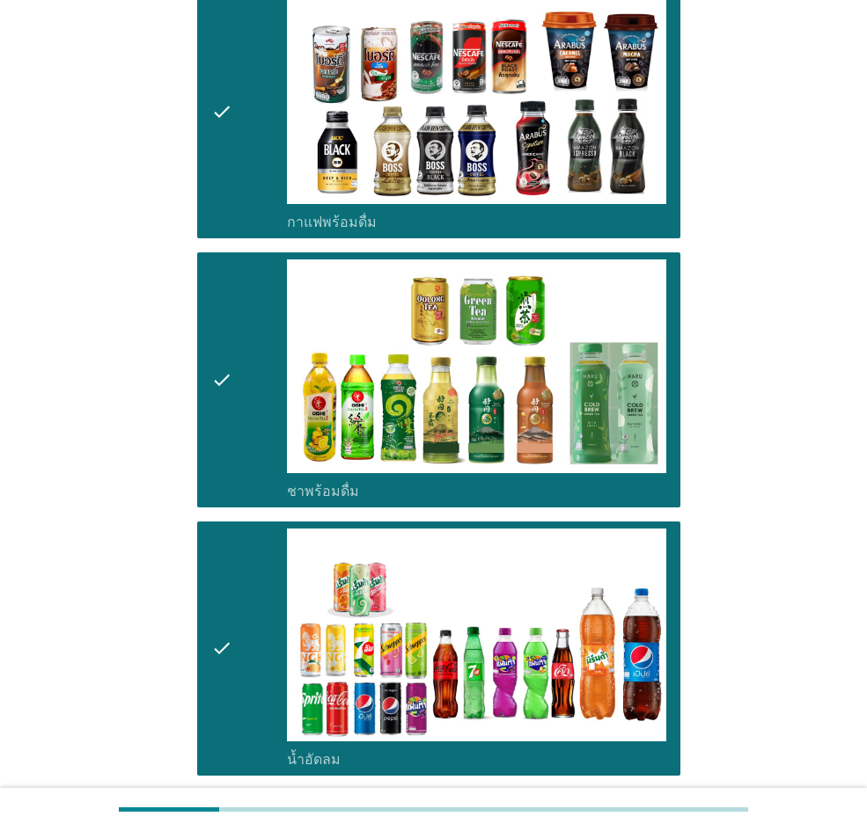
scroll to position [1848, 0]
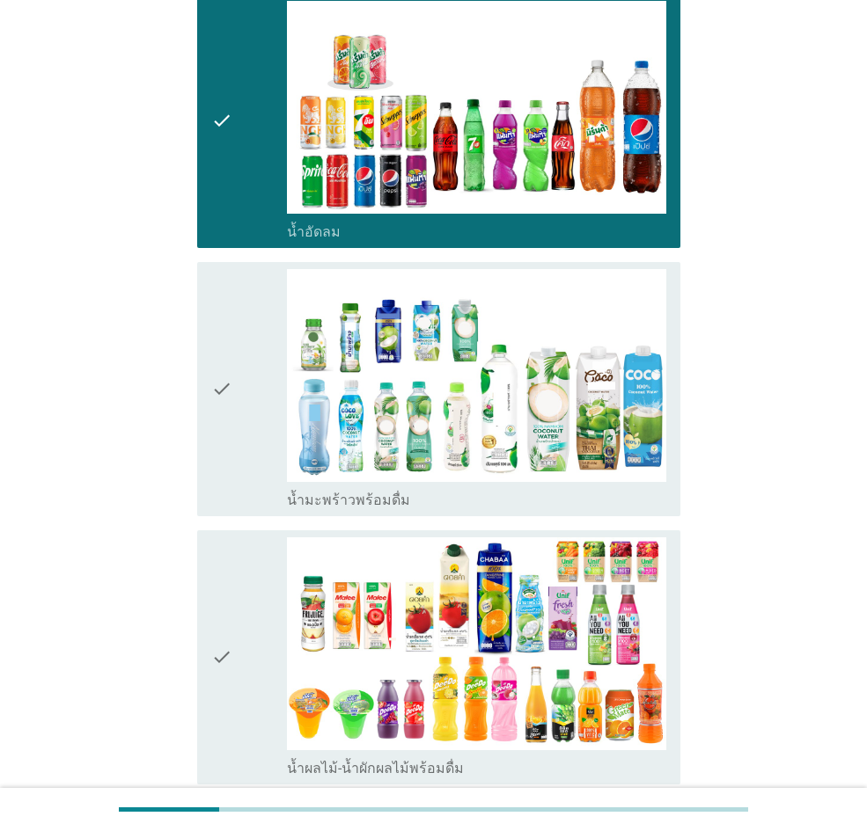
click at [242, 488] on div "check" at bounding box center [249, 389] width 76 height 240
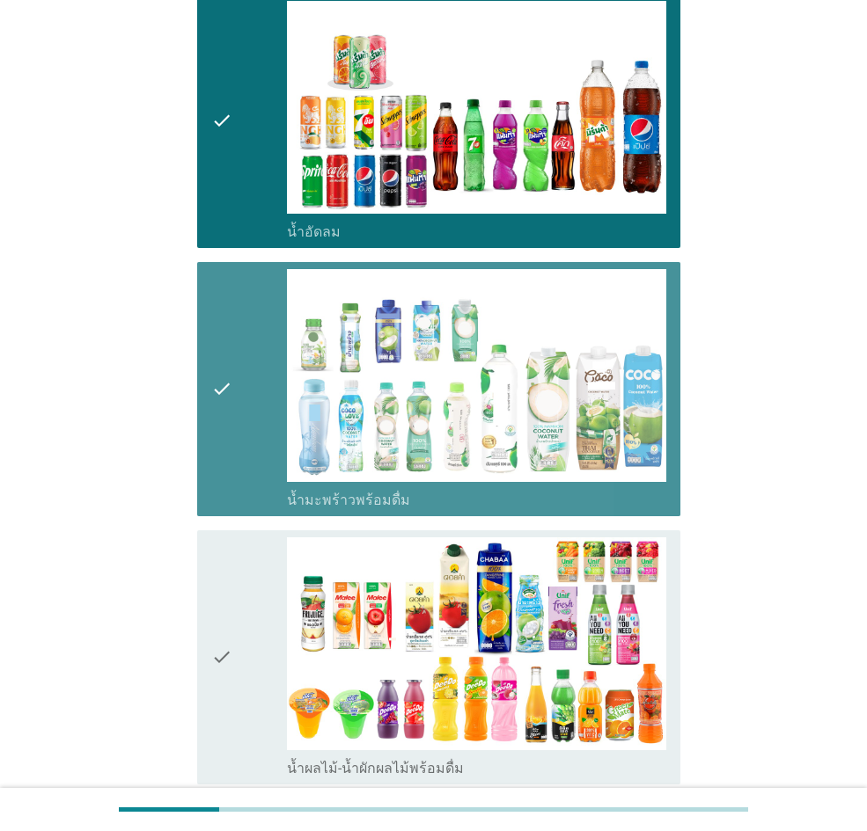
click at [242, 574] on div "check" at bounding box center [249, 658] width 76 height 240
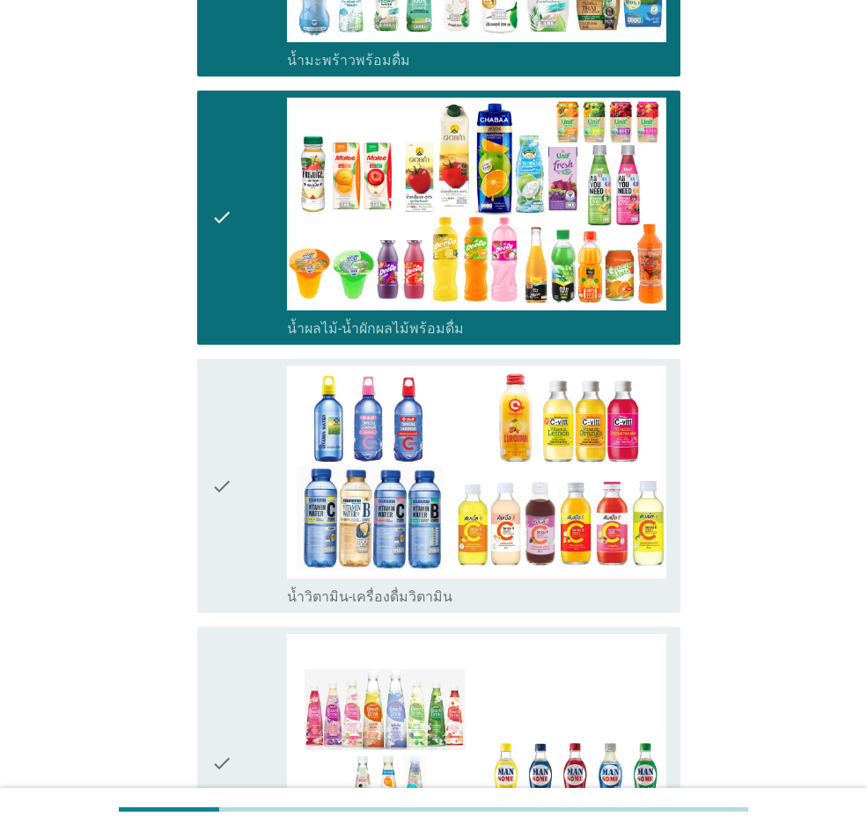
click at [242, 553] on div "check" at bounding box center [249, 486] width 76 height 240
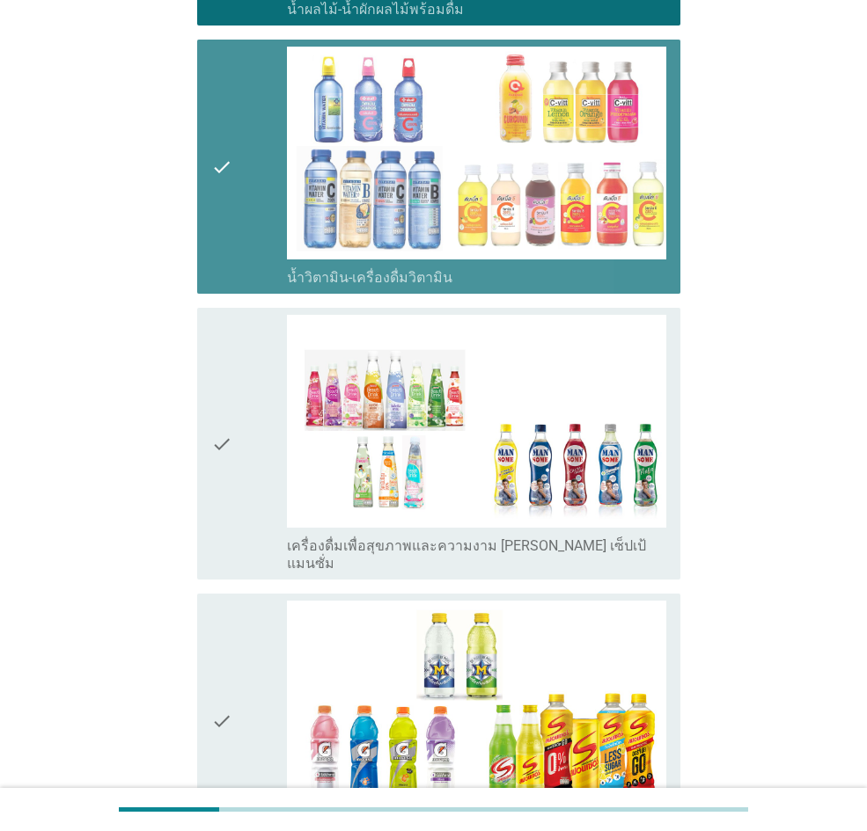
scroll to position [2728, 0]
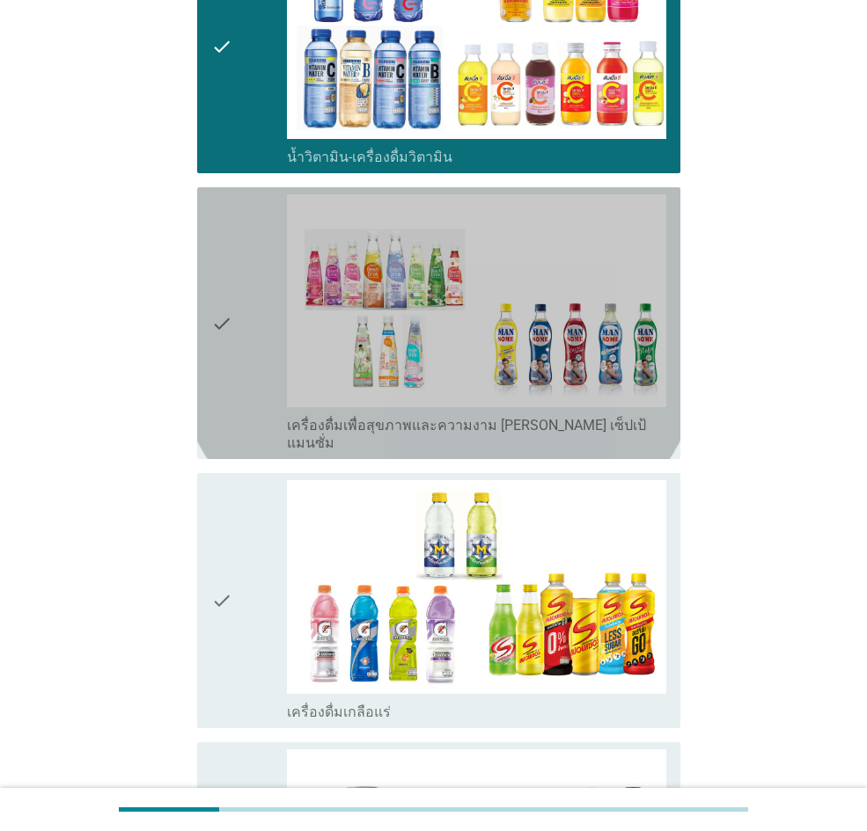
click at [215, 414] on icon "check" at bounding box center [221, 323] width 21 height 258
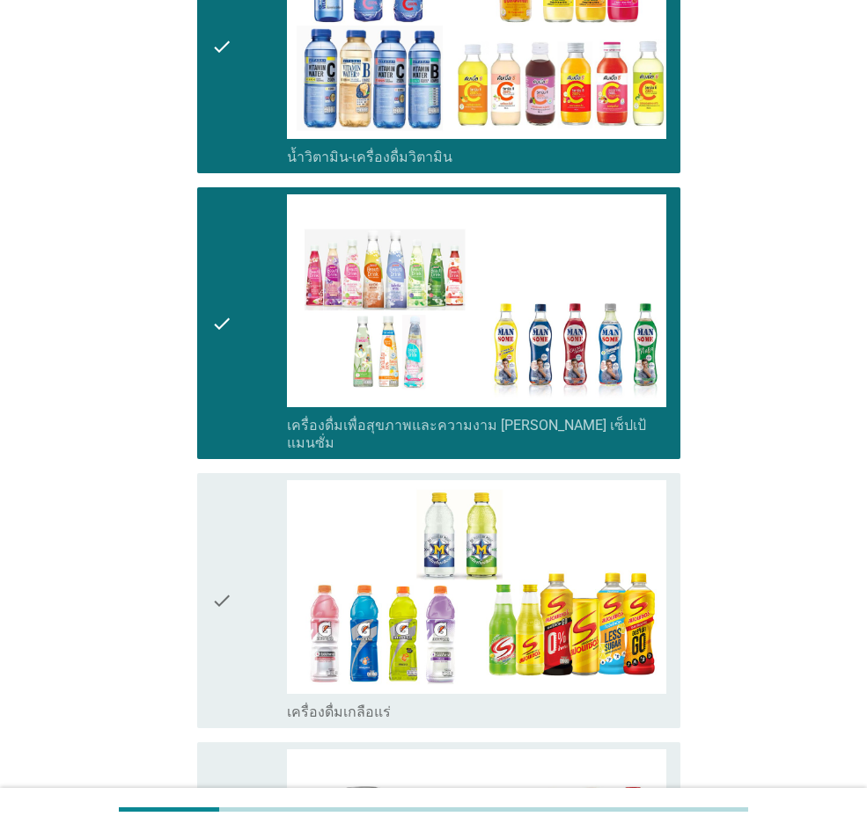
click at [229, 506] on icon "check" at bounding box center [221, 600] width 21 height 240
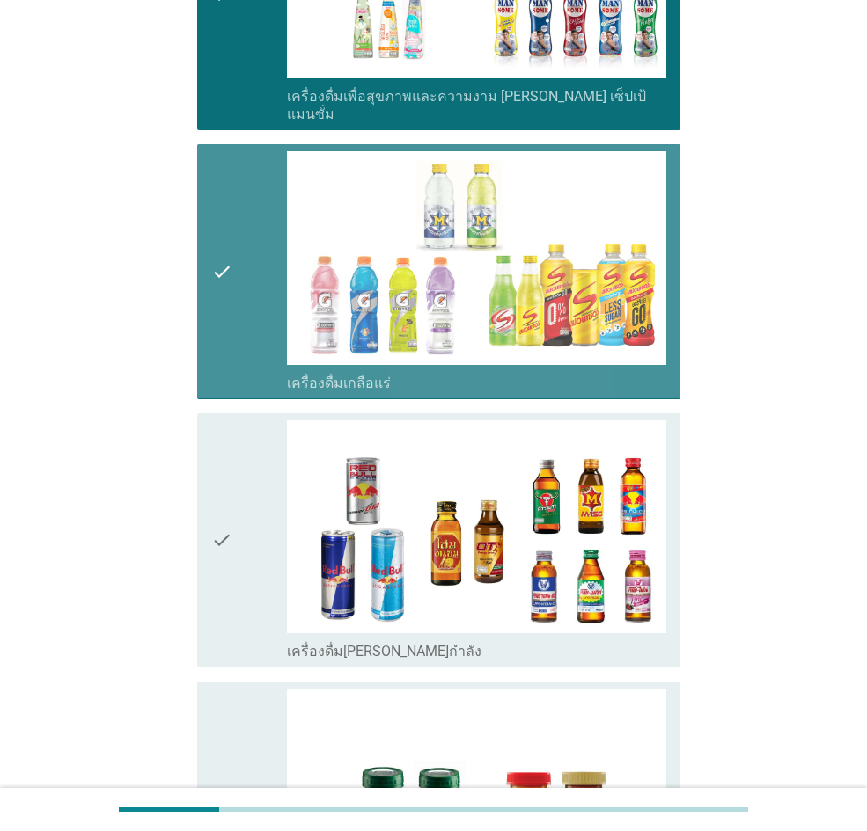
scroll to position [3168, 0]
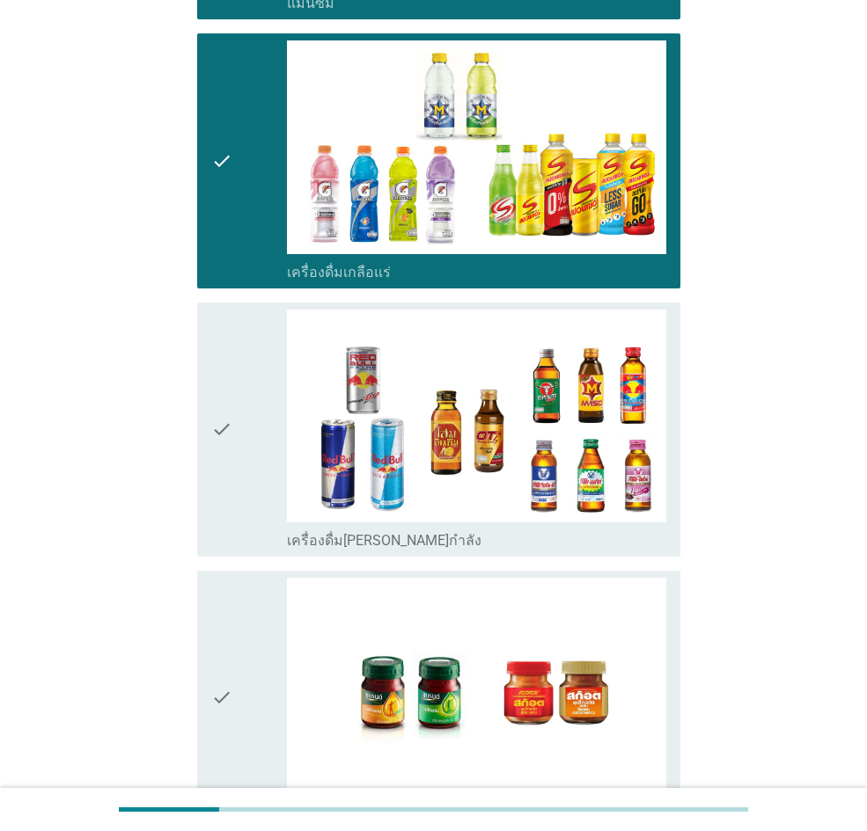
click at [234, 480] on div "check" at bounding box center [249, 430] width 76 height 240
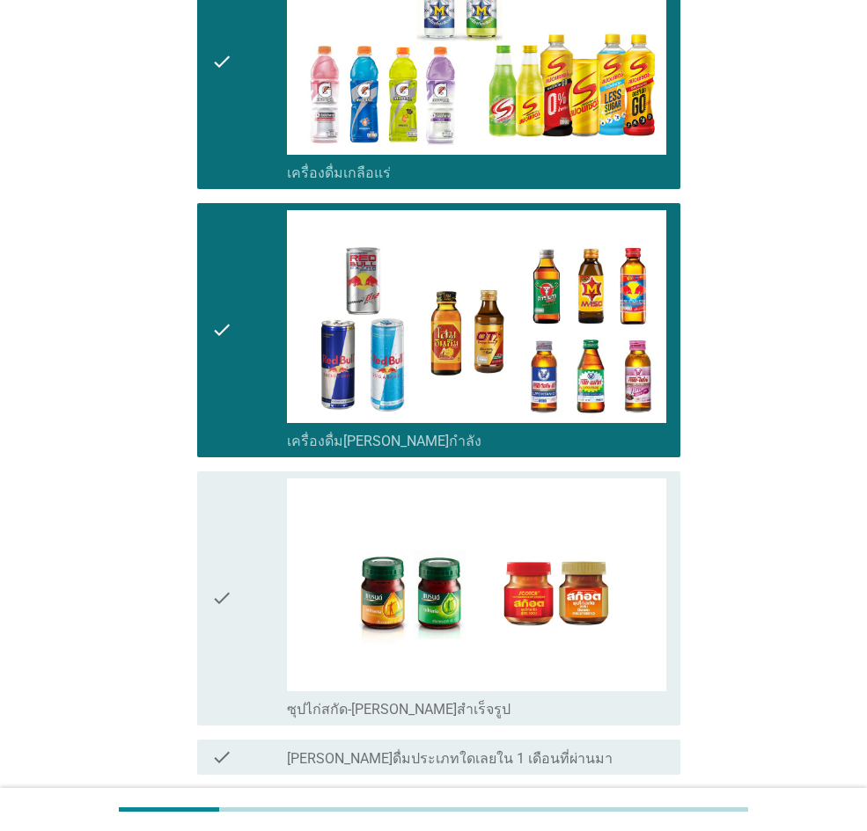
scroll to position [3343, 0]
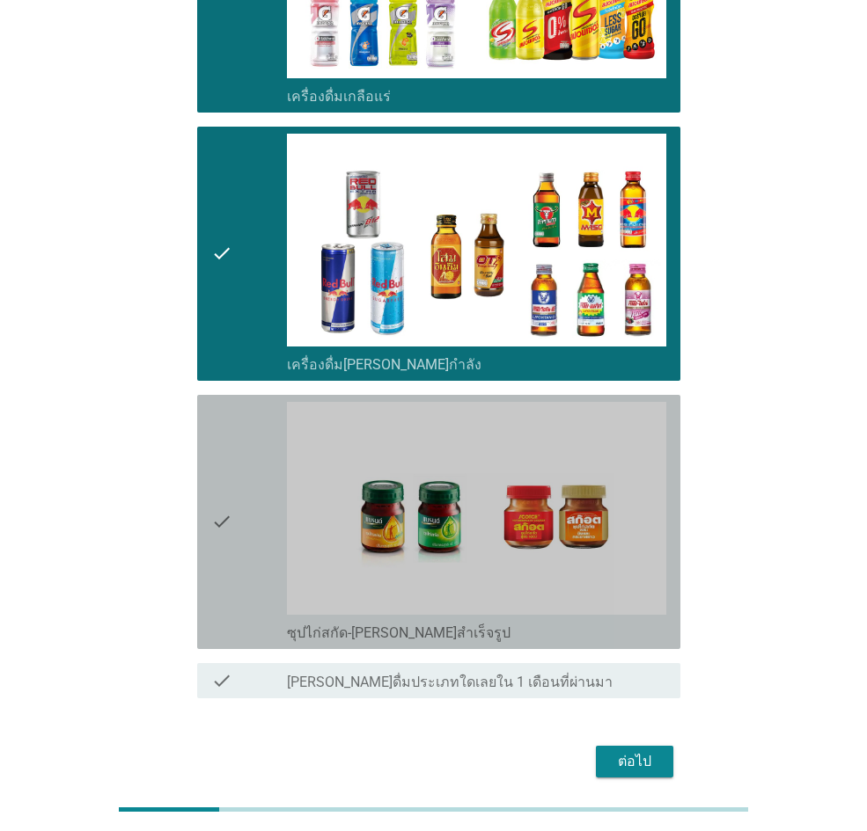
click at [234, 480] on div "check" at bounding box center [249, 522] width 76 height 240
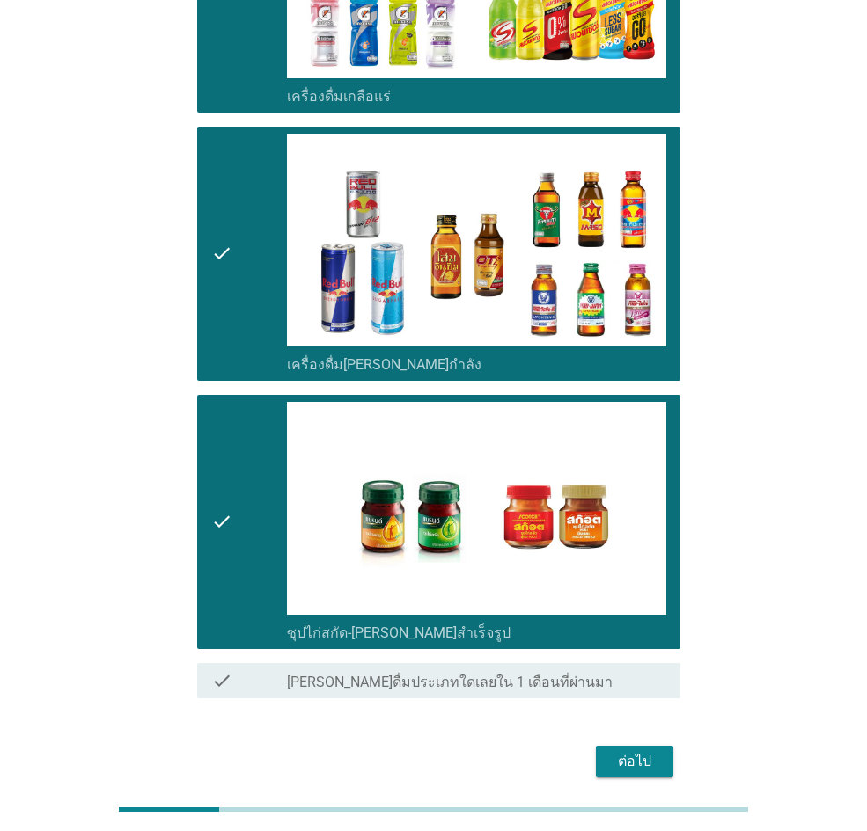
click at [602, 575] on button "ต่อไป" at bounding box center [634, 762] width 77 height 32
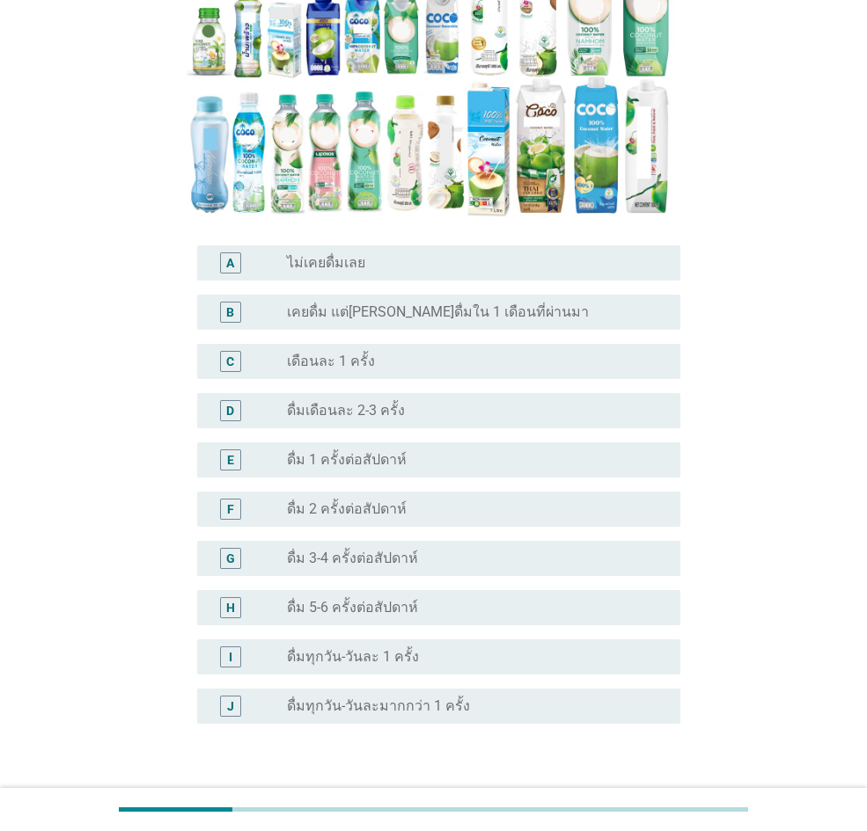
scroll to position [415, 0]
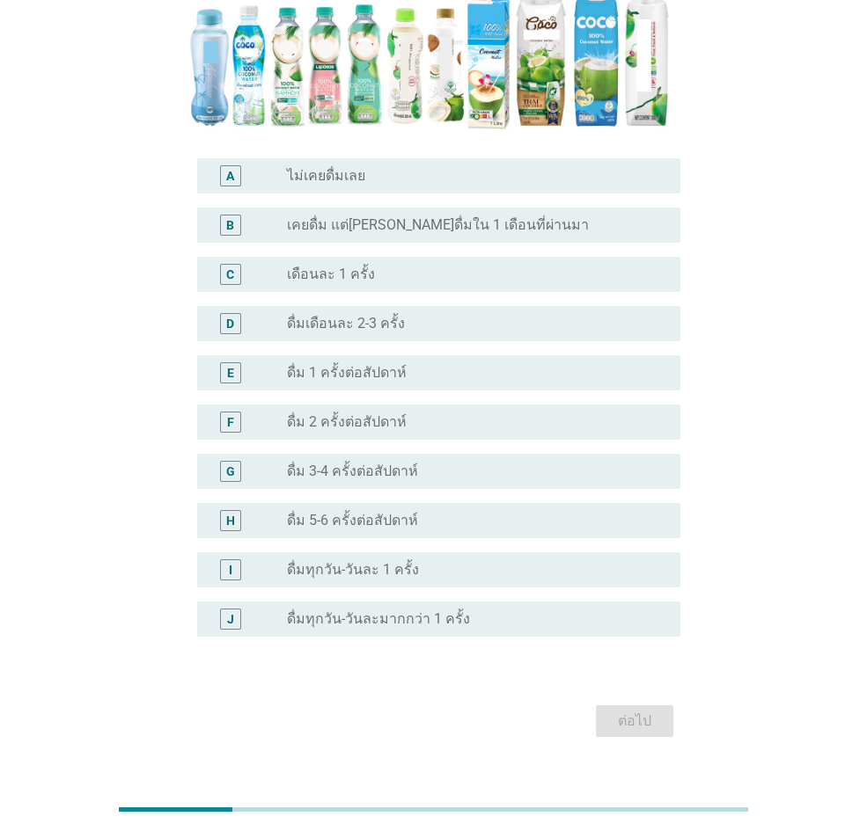
click at [491, 463] on div "radio_button_unchecked ดื่ม 3-4 ครั้งต่อสัปดาห์" at bounding box center [469, 472] width 365 height 18
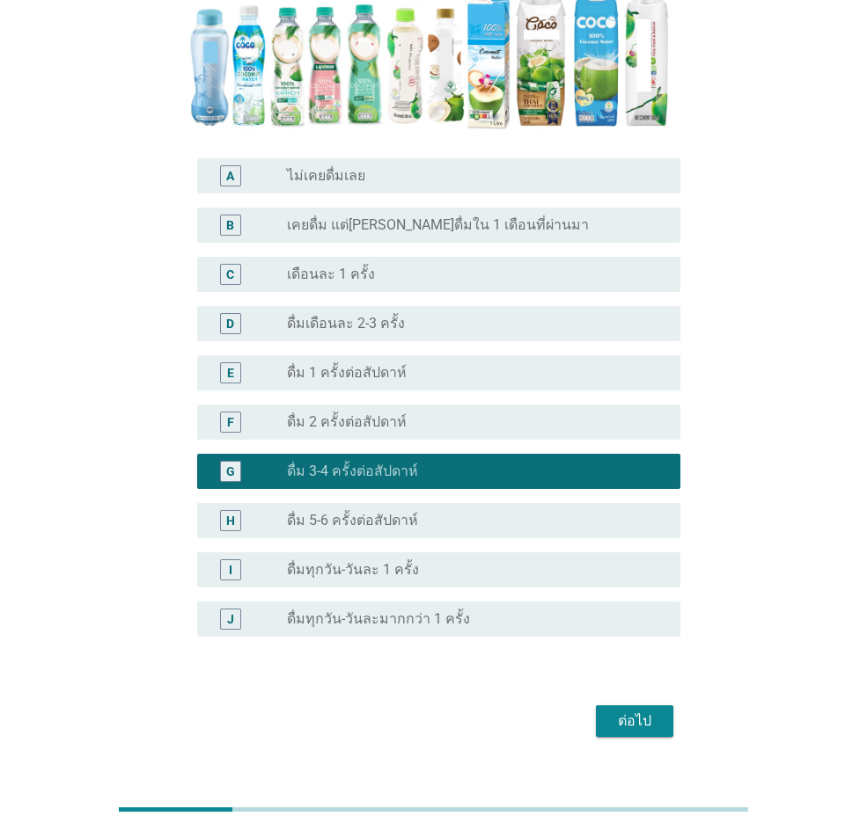
click at [478, 412] on div "radio_button_unchecked ดื่ม 2 ครั้งต่อสัปดาห์" at bounding box center [476, 422] width 379 height 21
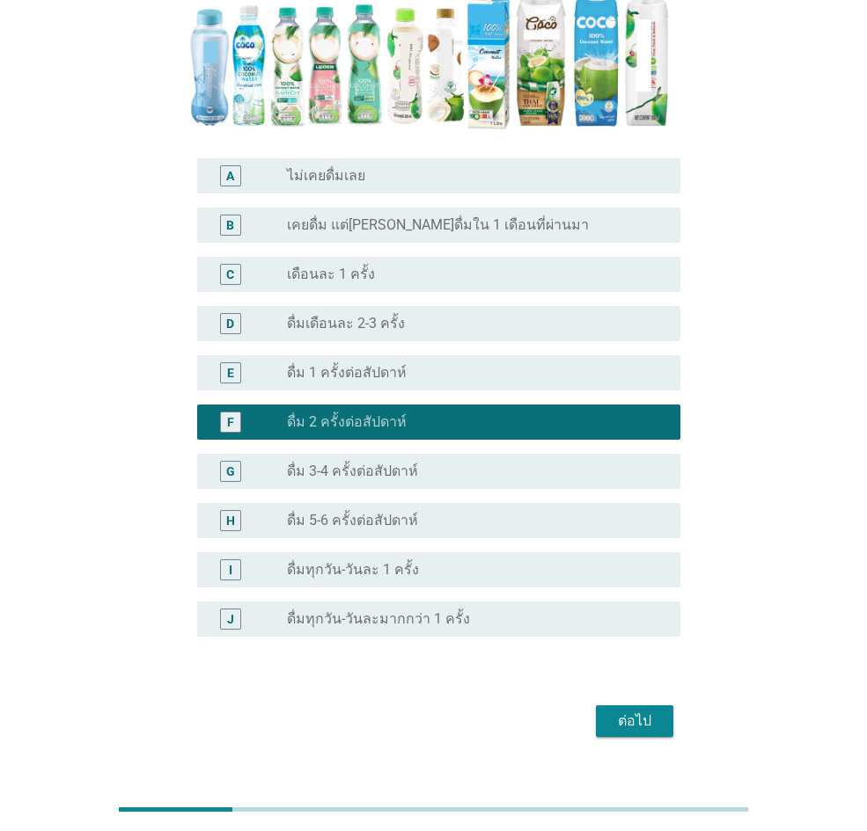
click at [641, 575] on div "ต่อไป" at bounding box center [634, 721] width 49 height 21
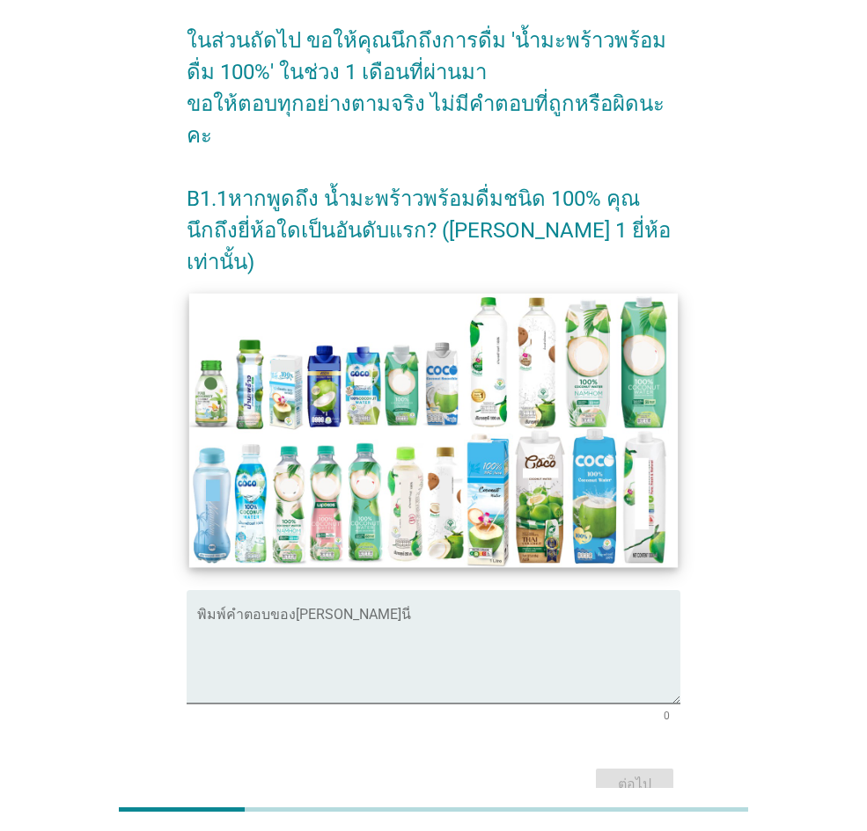
scroll to position [0, 0]
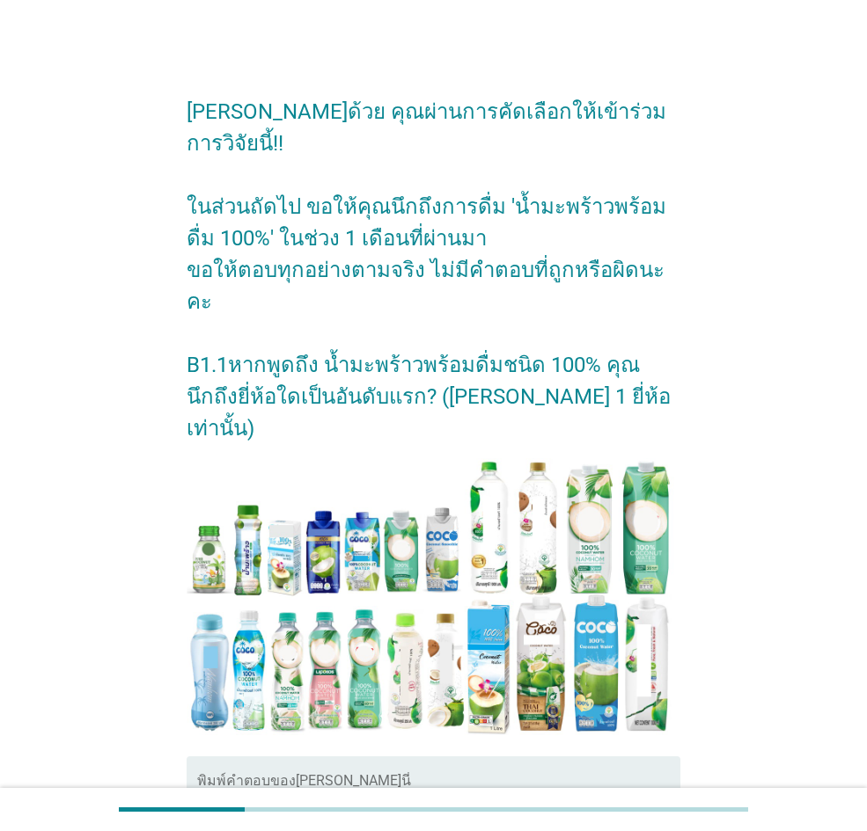
click at [345, 575] on textarea "พิมพ์คำตอบของคุณ ที่นี่" at bounding box center [438, 824] width 483 height 92
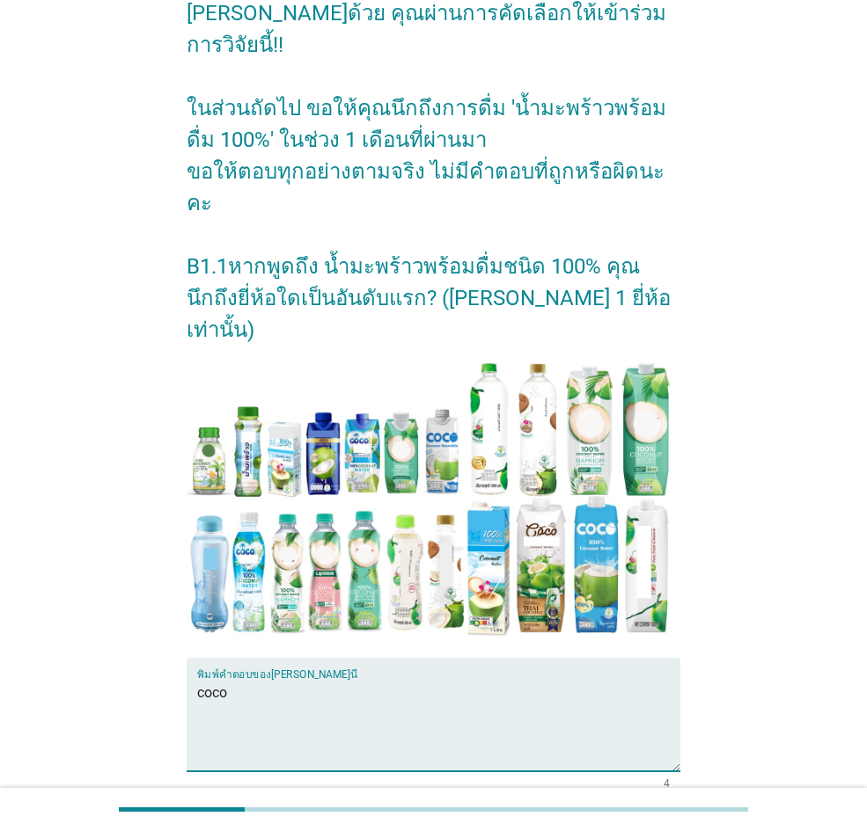
scroll to position [166, 0]
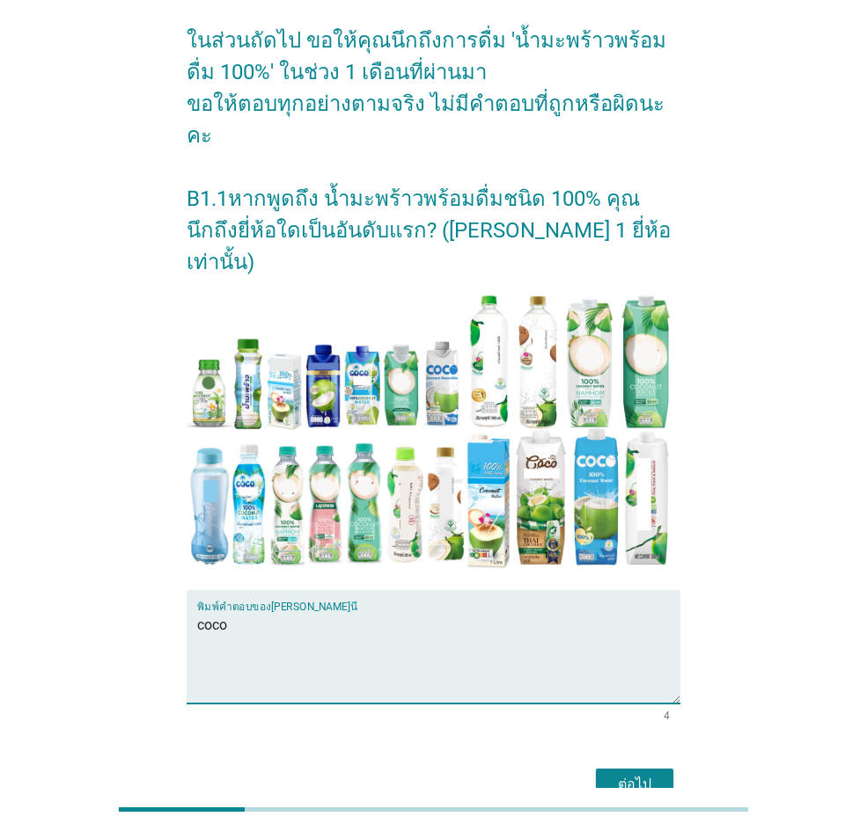
type textarea "coco"
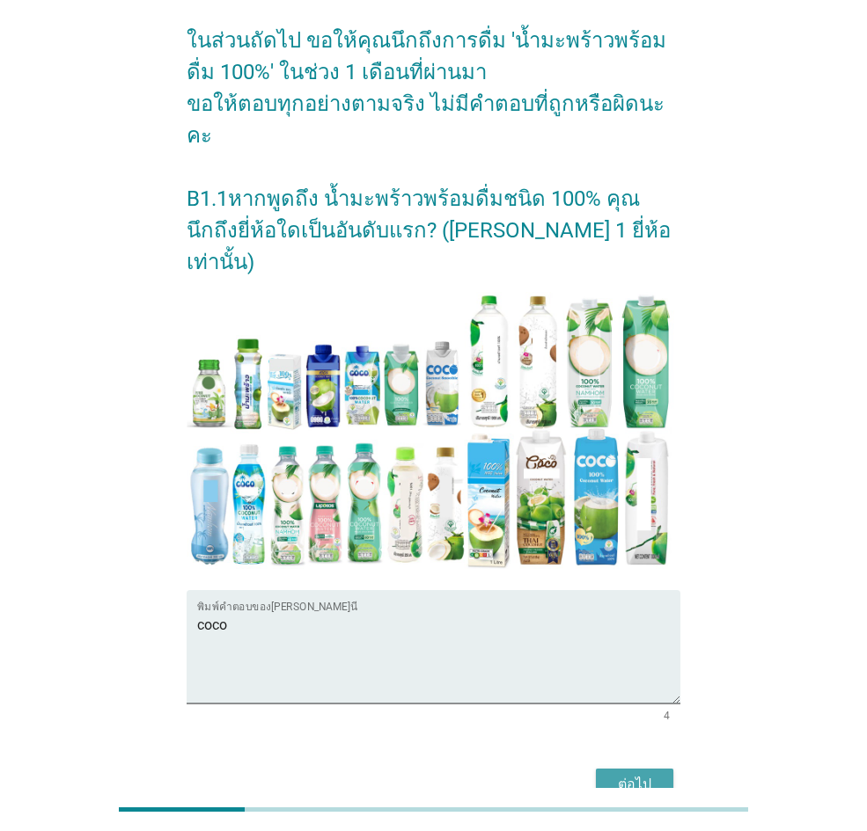
click at [626, 575] on div "ต่อไป" at bounding box center [634, 784] width 49 height 21
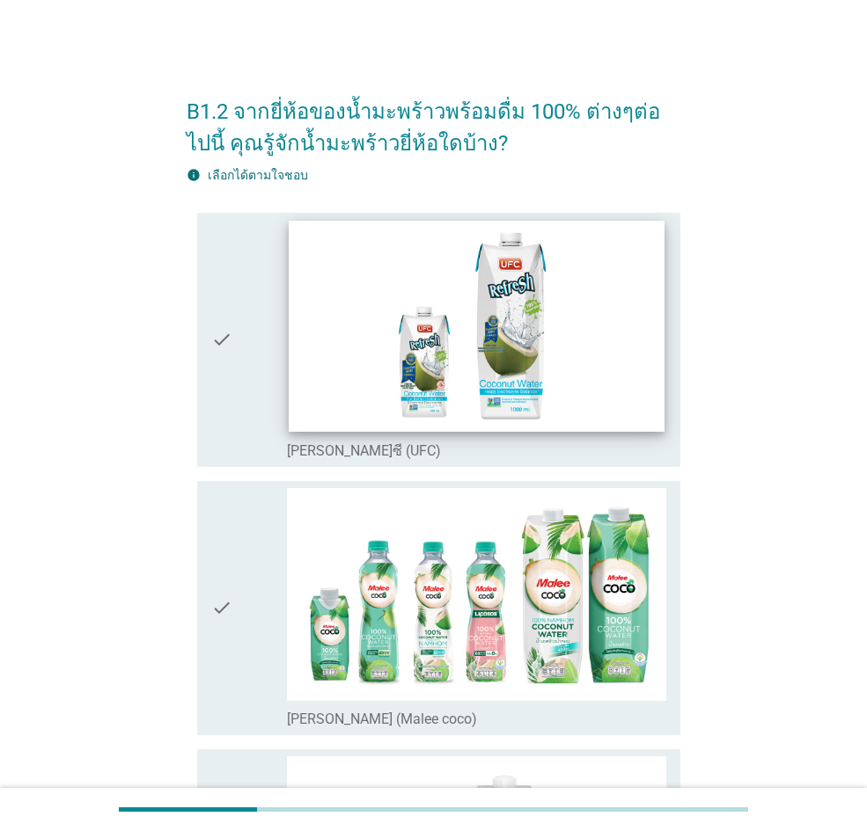
scroll to position [264, 0]
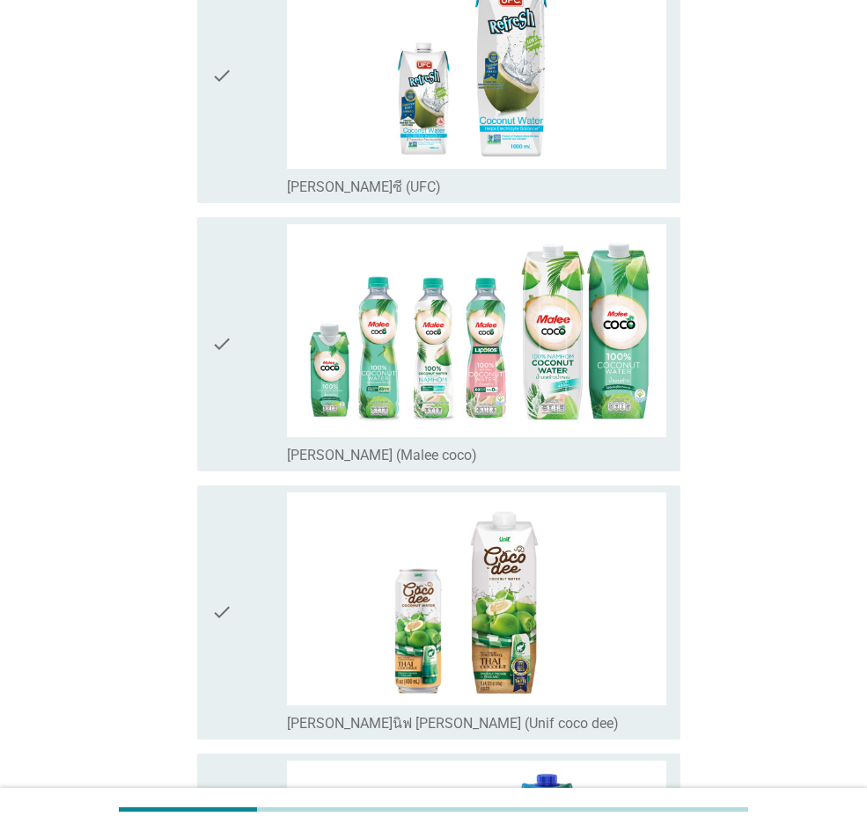
click at [208, 352] on div "check check_box_outline_blank [PERSON_NAME] (Malee coco)" at bounding box center [438, 344] width 483 height 254
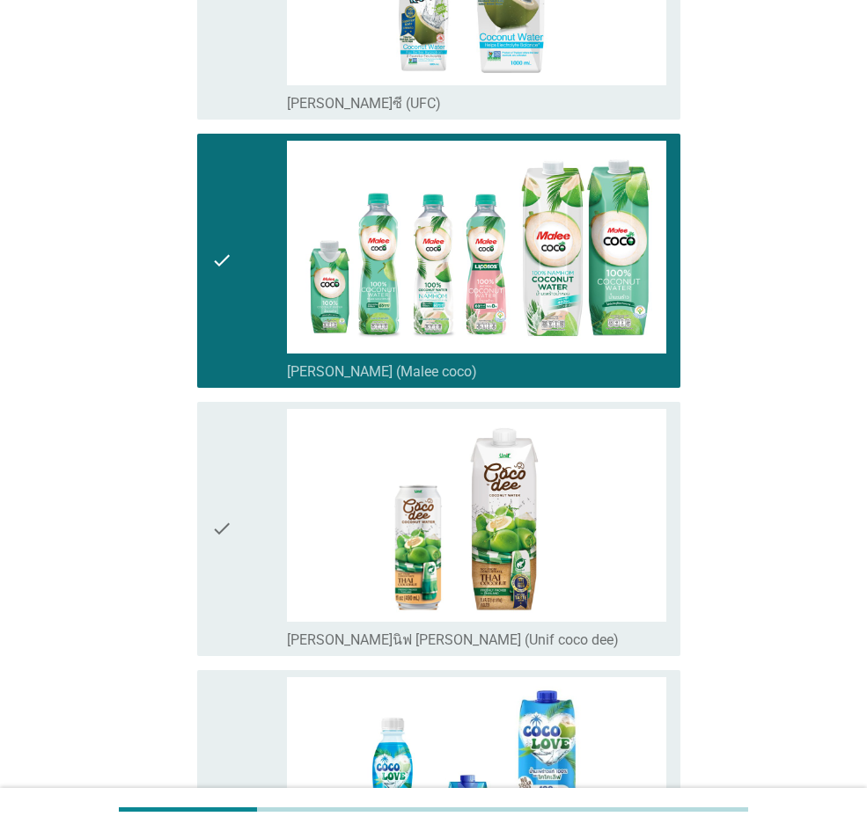
scroll to position [440, 0]
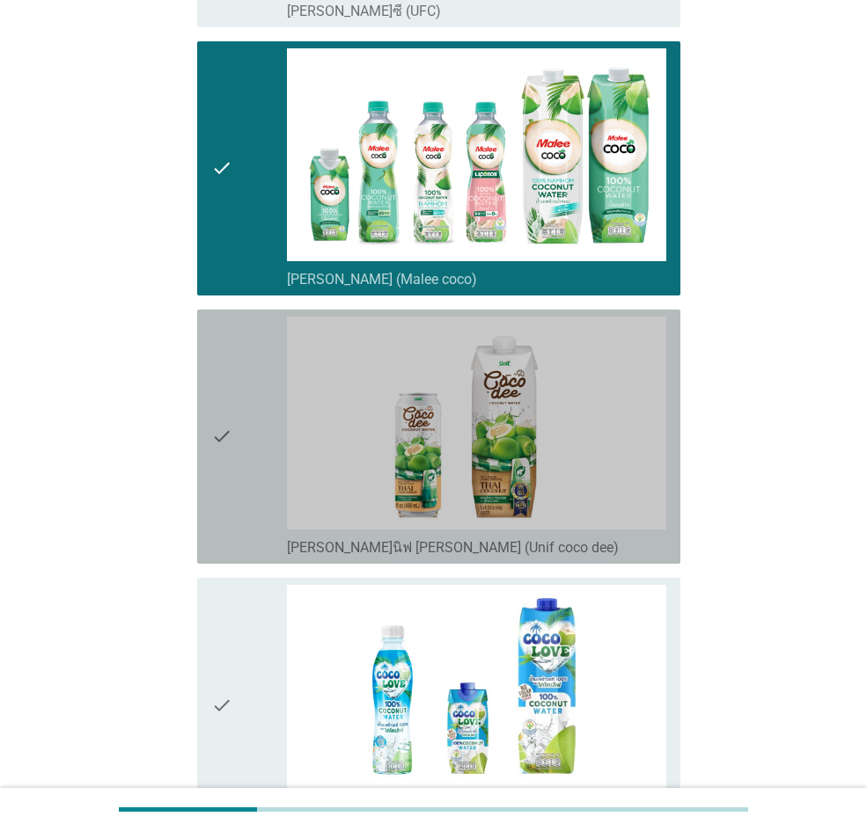
click at [218, 389] on icon "check" at bounding box center [221, 437] width 21 height 240
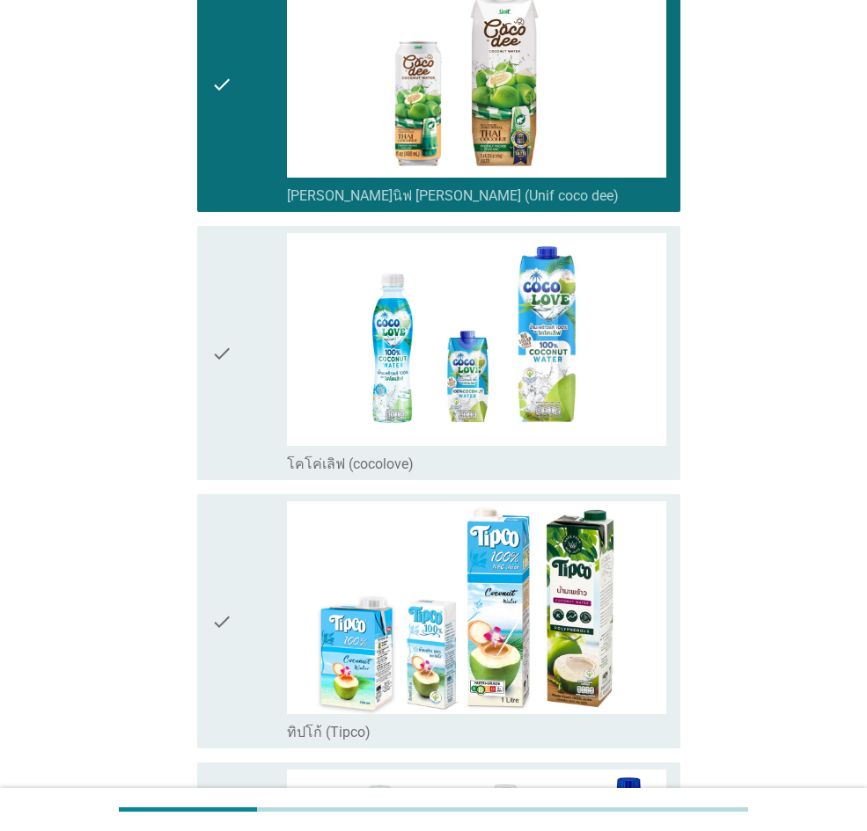
click at [241, 434] on div "check" at bounding box center [249, 353] width 76 height 240
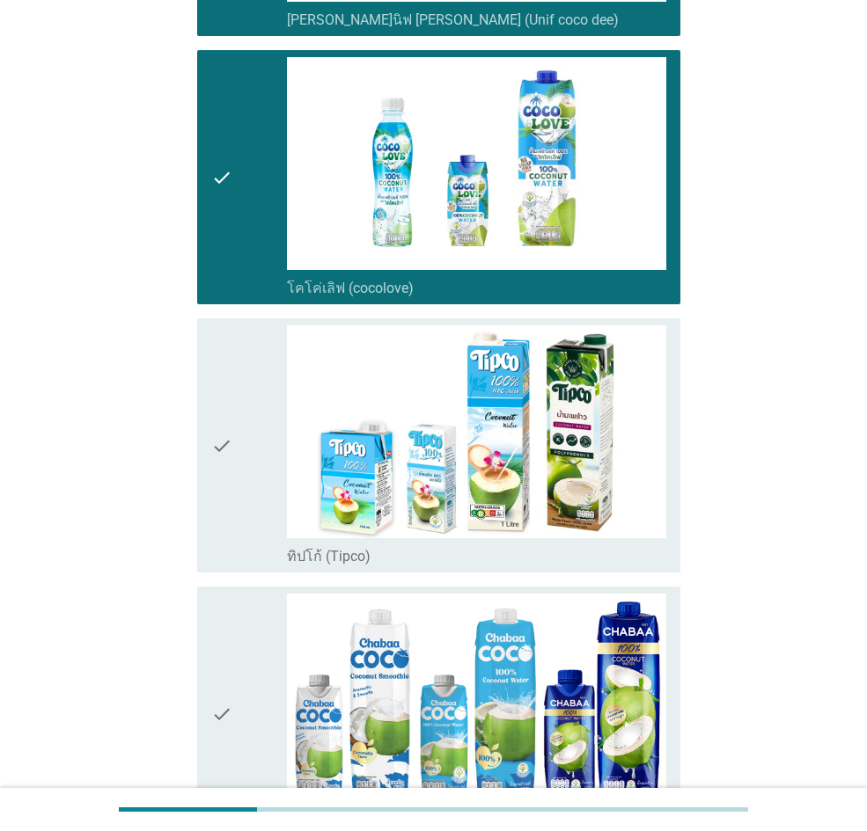
click at [241, 434] on div "check" at bounding box center [249, 446] width 76 height 240
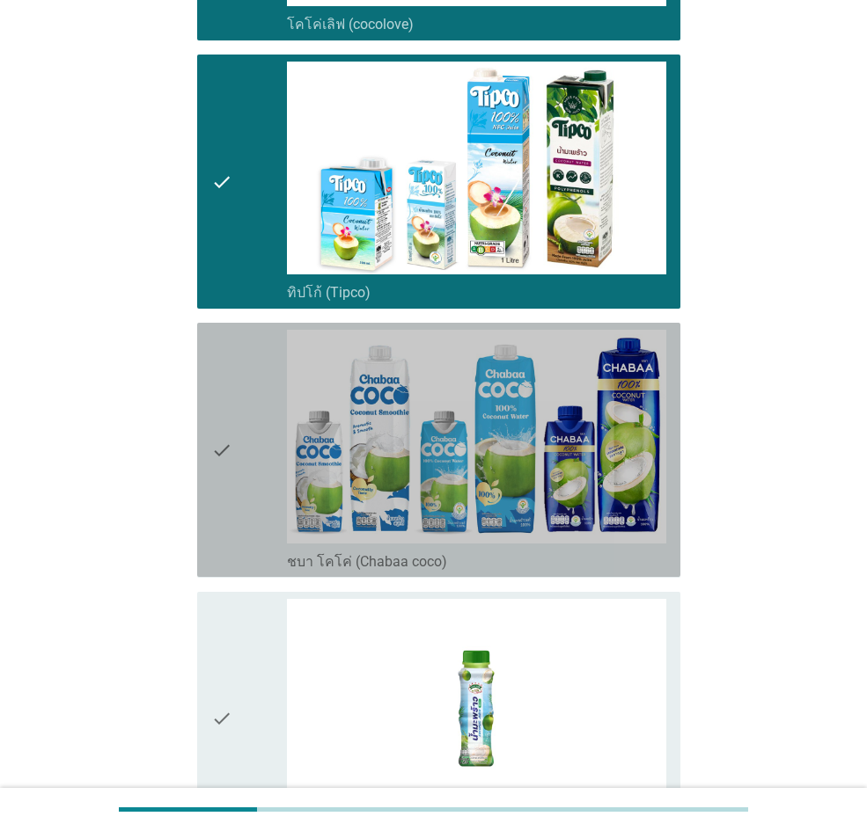
click at [241, 434] on div "check" at bounding box center [249, 450] width 76 height 240
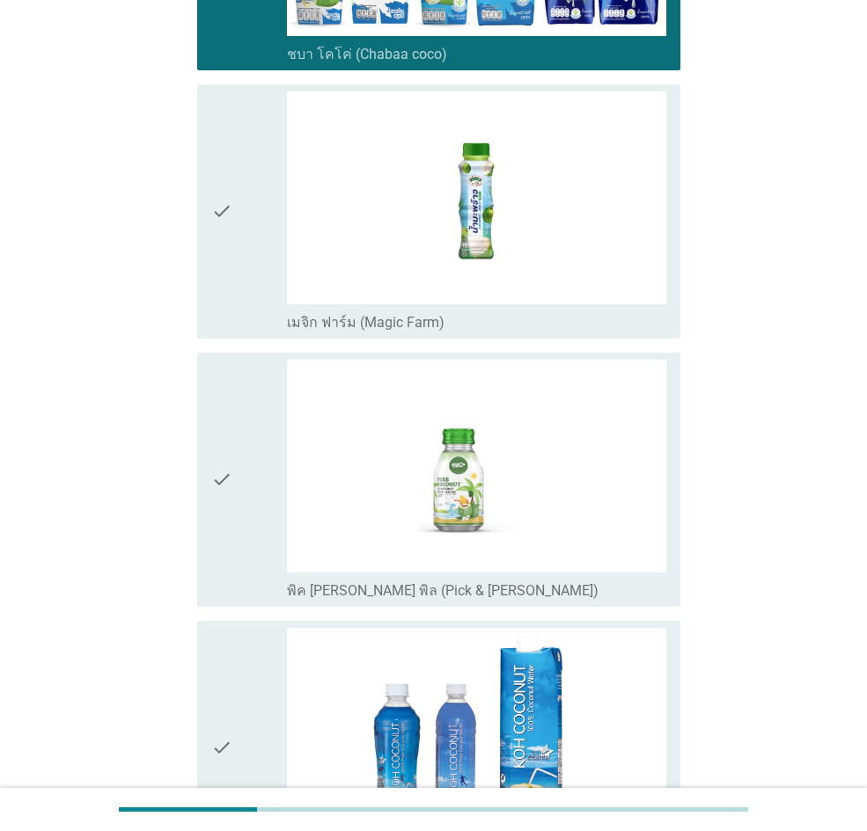
scroll to position [1848, 0]
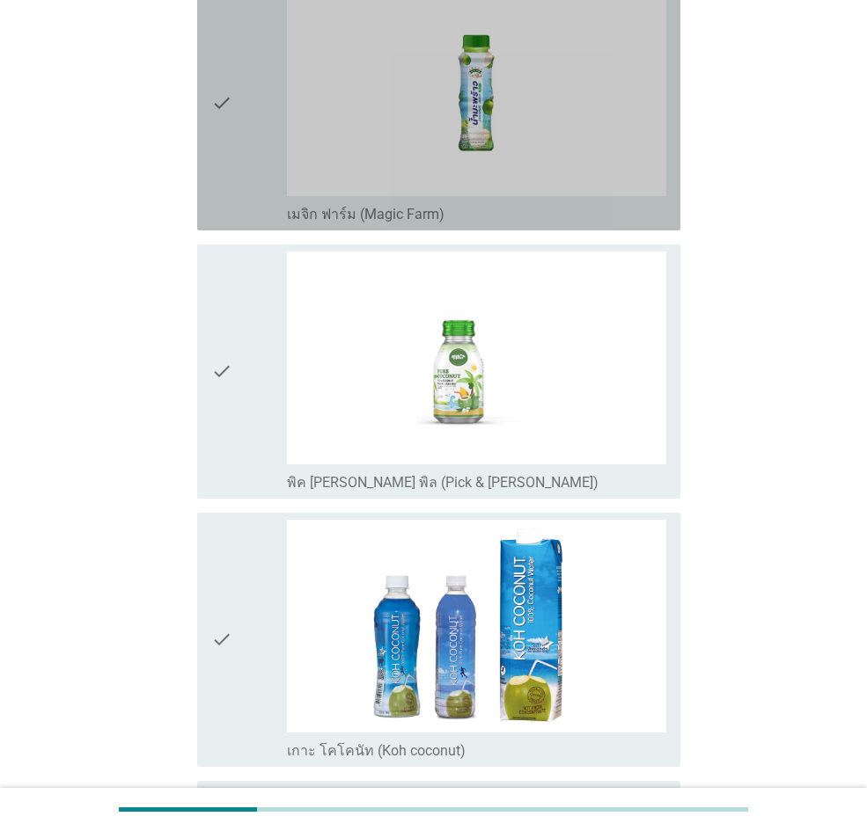
click at [238, 183] on div "check" at bounding box center [249, 103] width 76 height 240
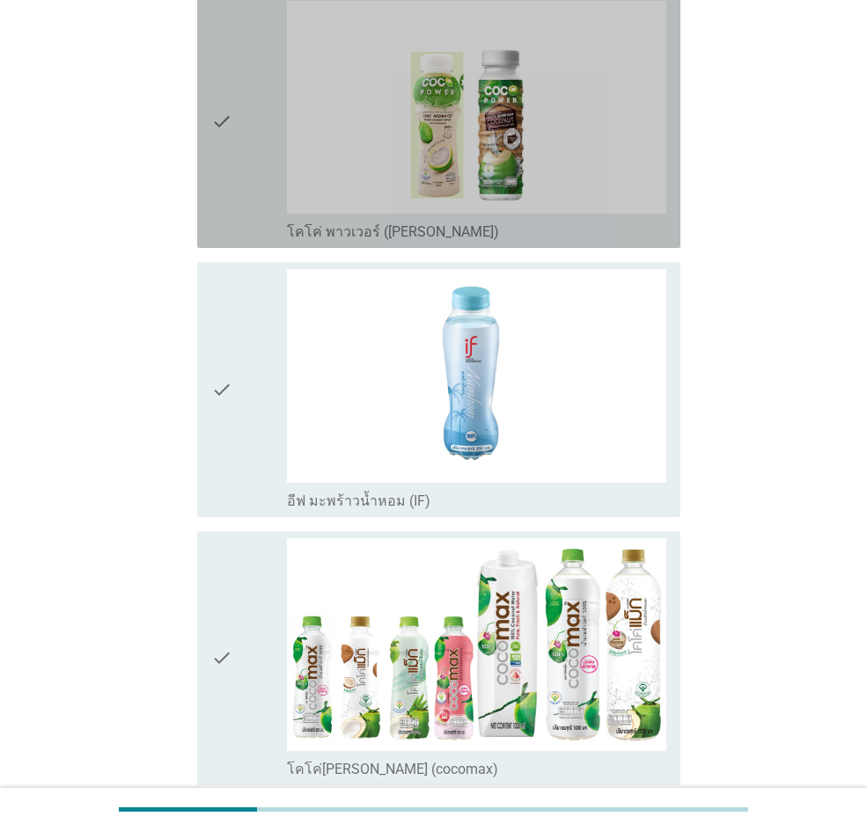
click at [220, 151] on icon "check" at bounding box center [221, 121] width 21 height 240
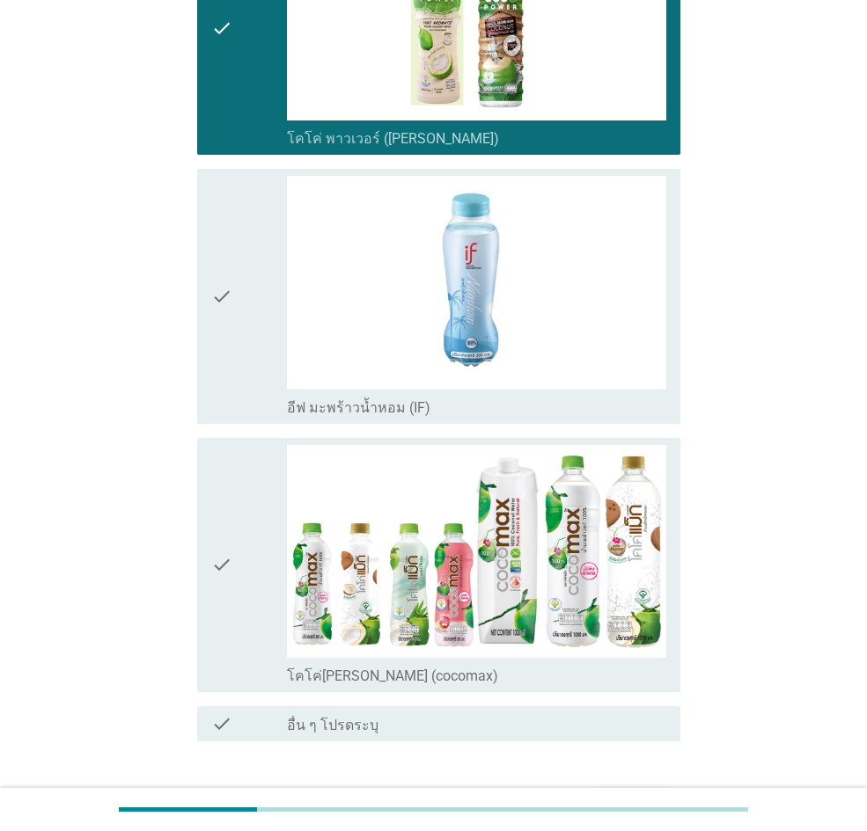
scroll to position [3080, 0]
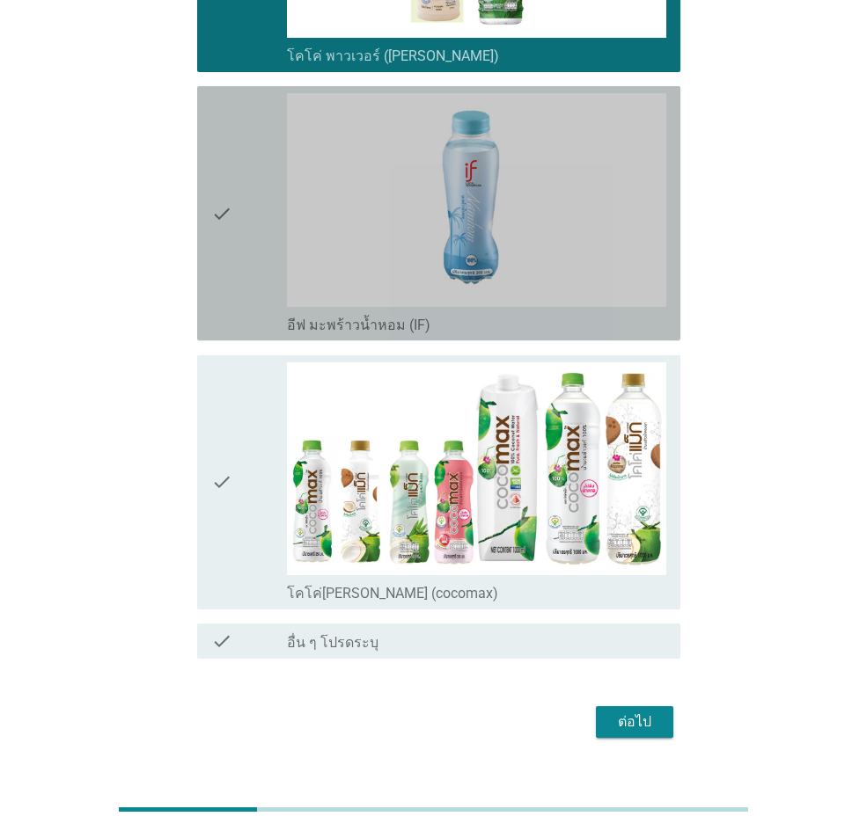
click at [221, 190] on icon "check" at bounding box center [221, 213] width 21 height 240
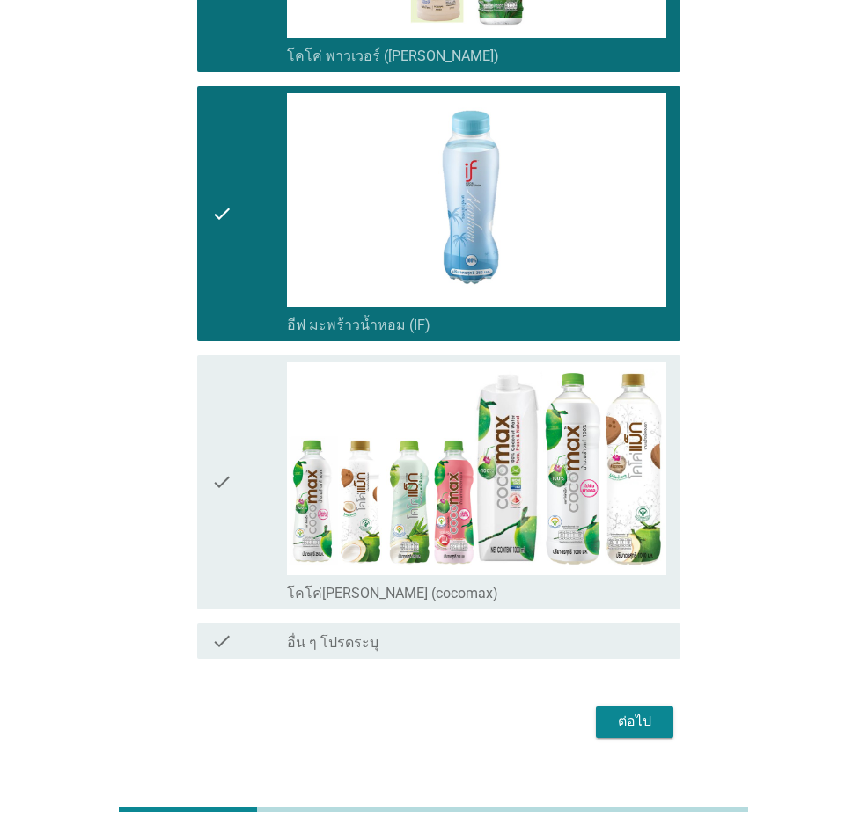
click at [229, 455] on icon "check" at bounding box center [221, 483] width 21 height 240
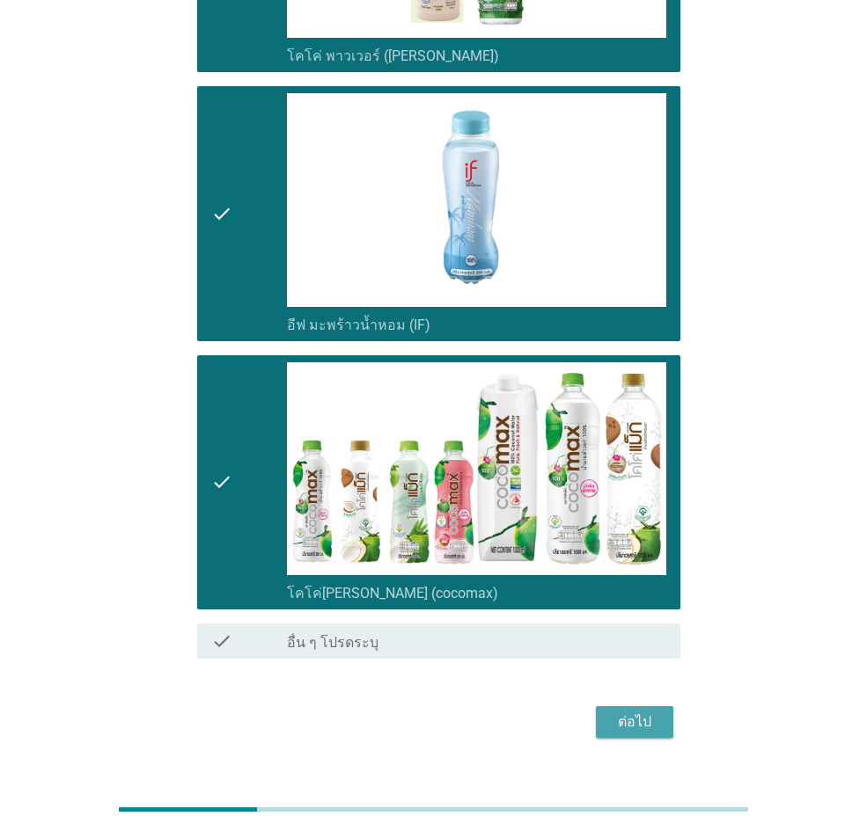
click at [639, 575] on div "ต่อไป" at bounding box center [634, 722] width 49 height 21
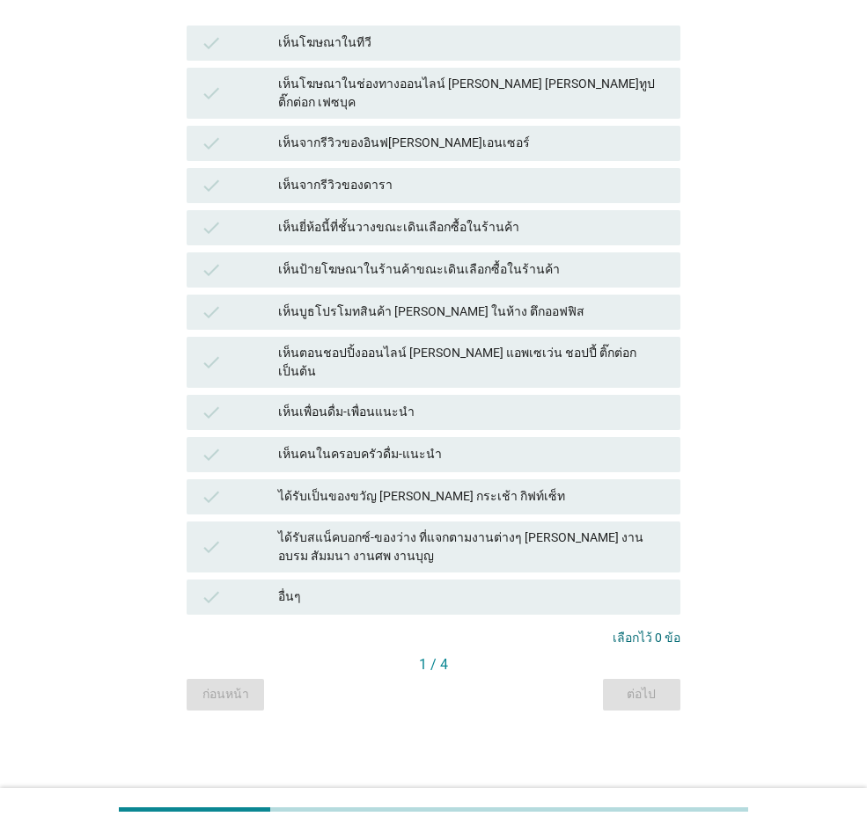
scroll to position [0, 0]
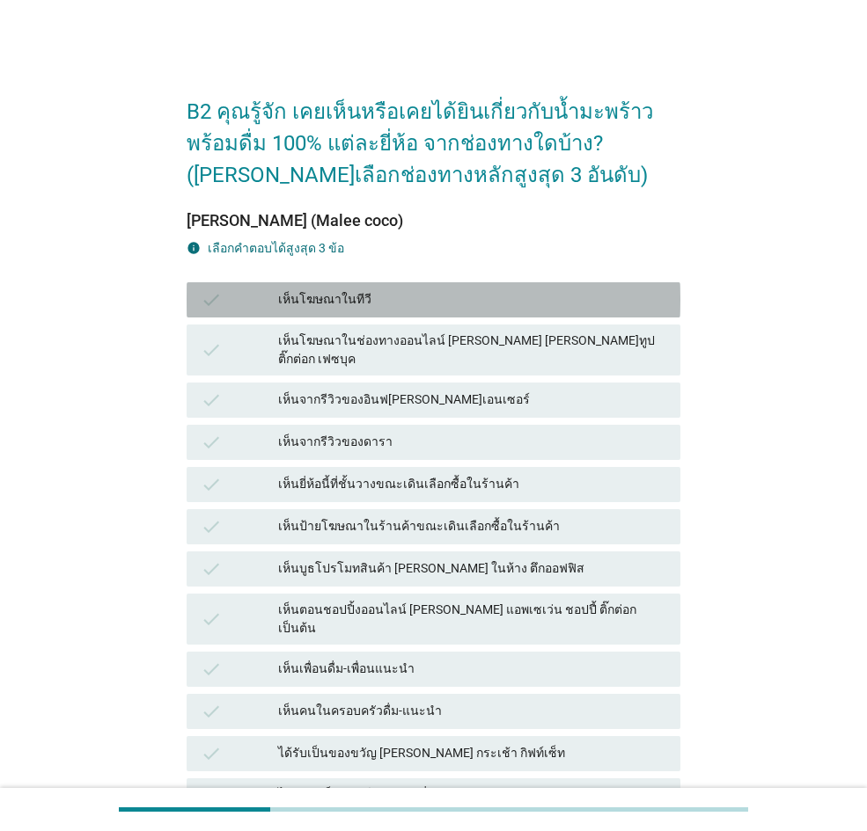
click at [435, 312] on div "check เห็นโฆษณาในทีวี" at bounding box center [434, 299] width 494 height 35
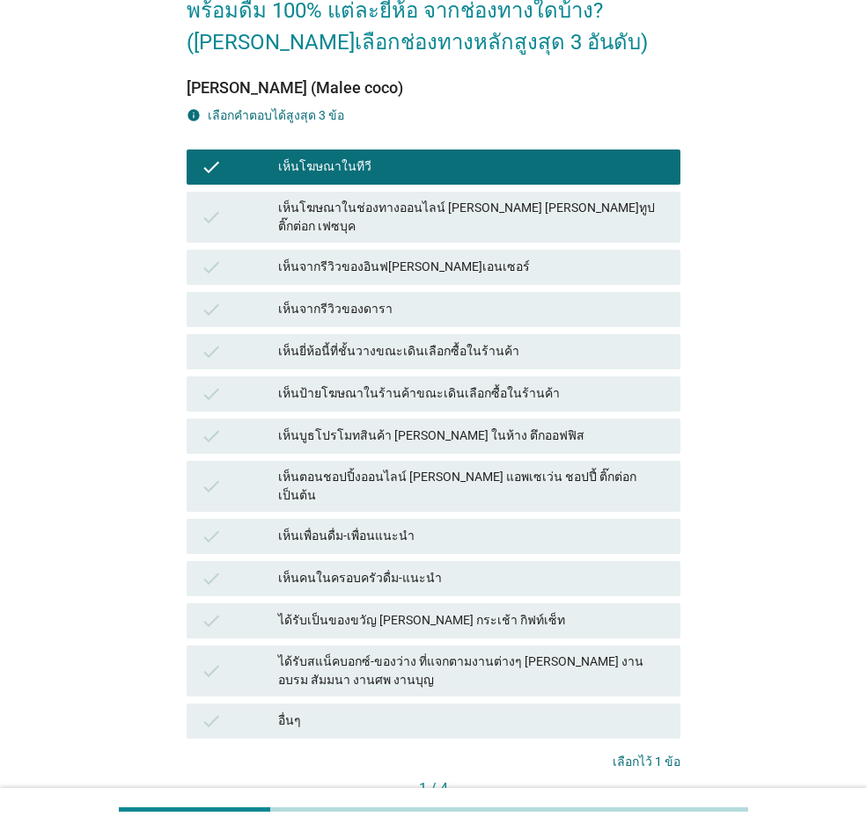
scroll to position [225, 0]
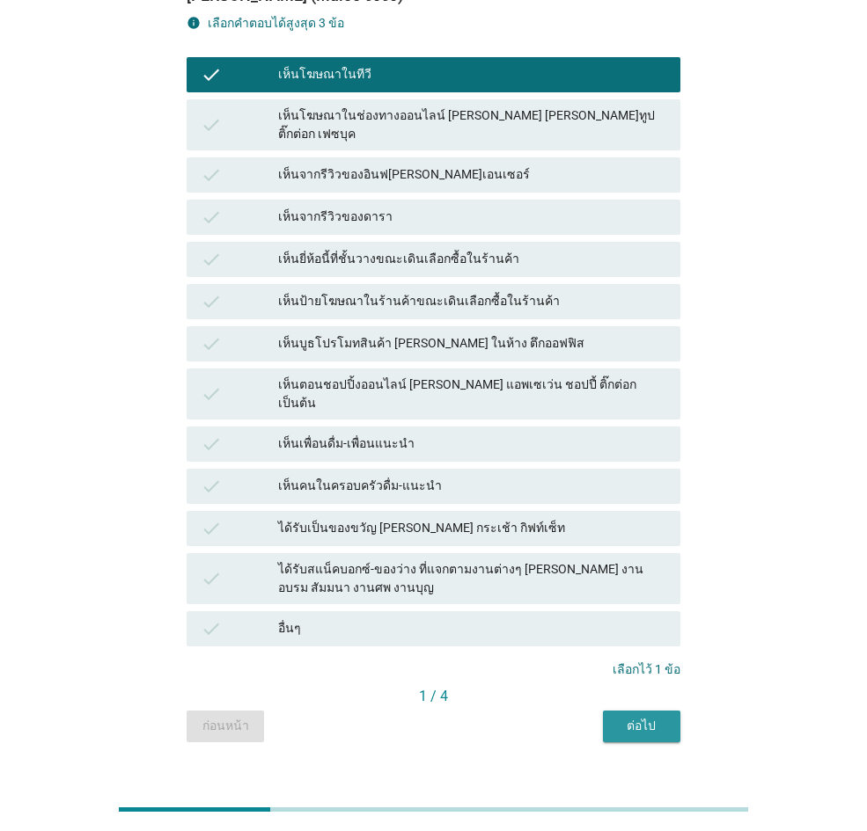
click at [656, 575] on div "ต่อไป" at bounding box center [641, 726] width 49 height 18
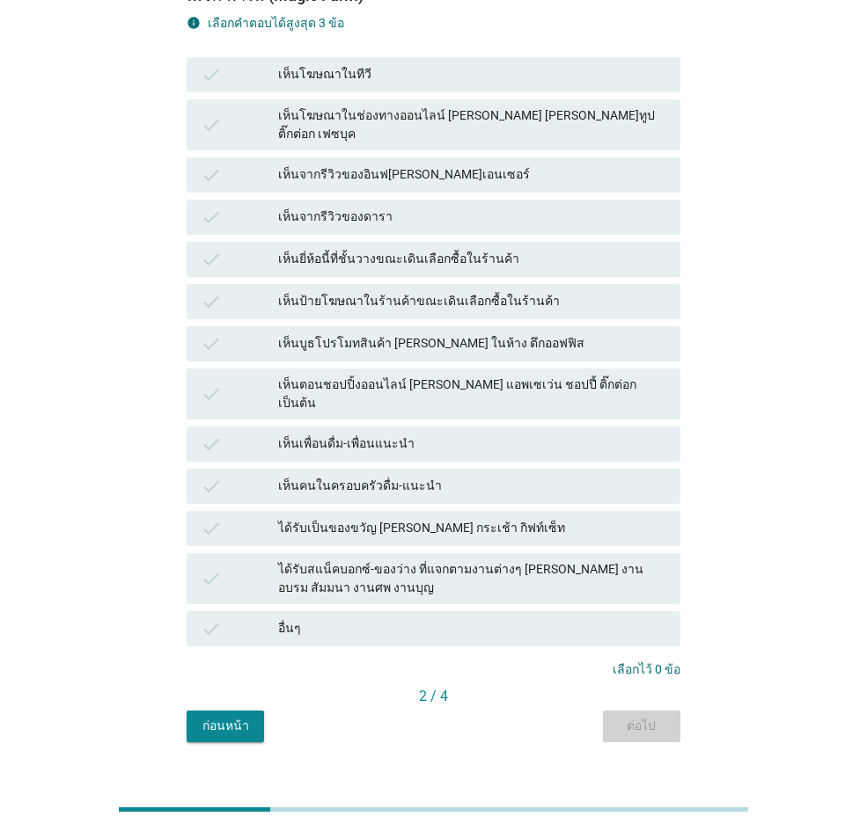
scroll to position [0, 0]
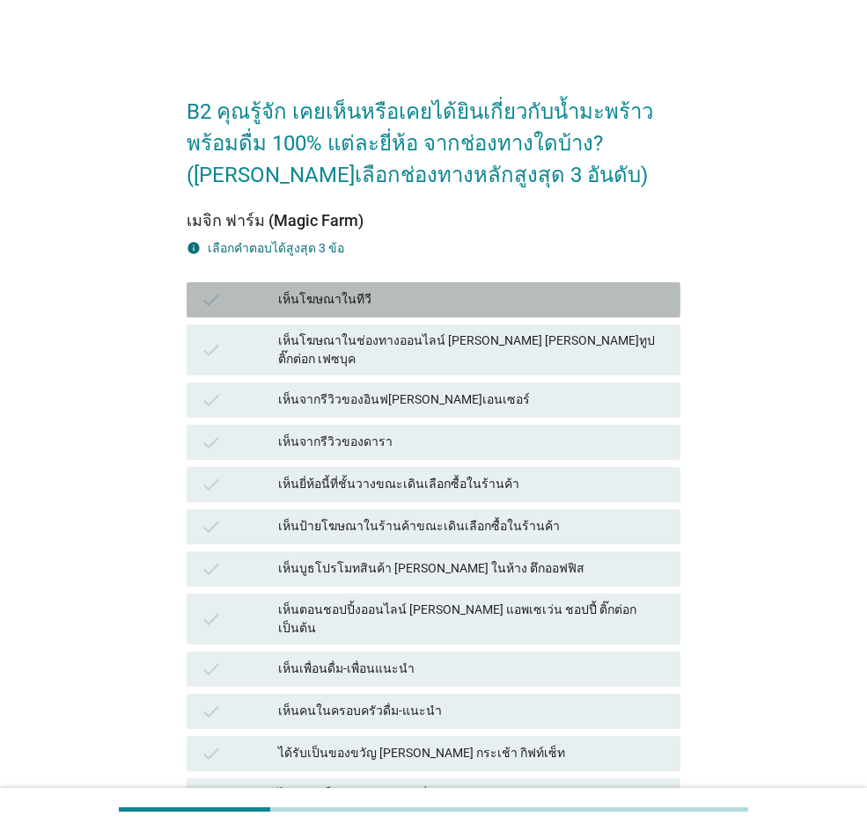
click at [502, 286] on div "check เห็นโฆษณาในทีวี" at bounding box center [434, 299] width 494 height 35
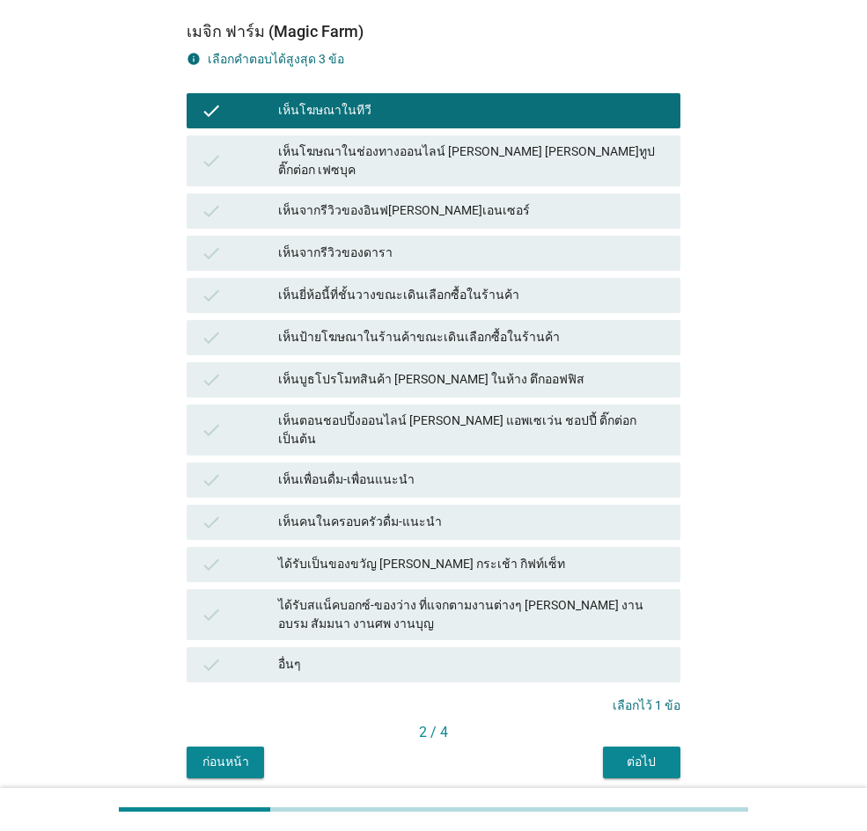
scroll to position [225, 0]
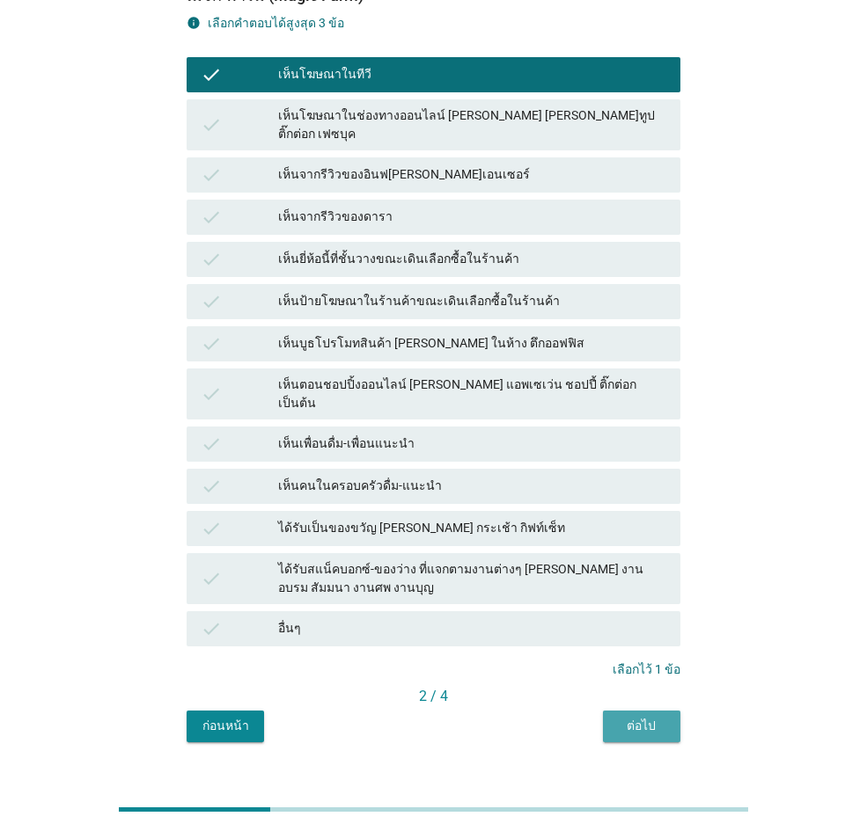
click at [622, 575] on div "ต่อไป" at bounding box center [641, 726] width 49 height 18
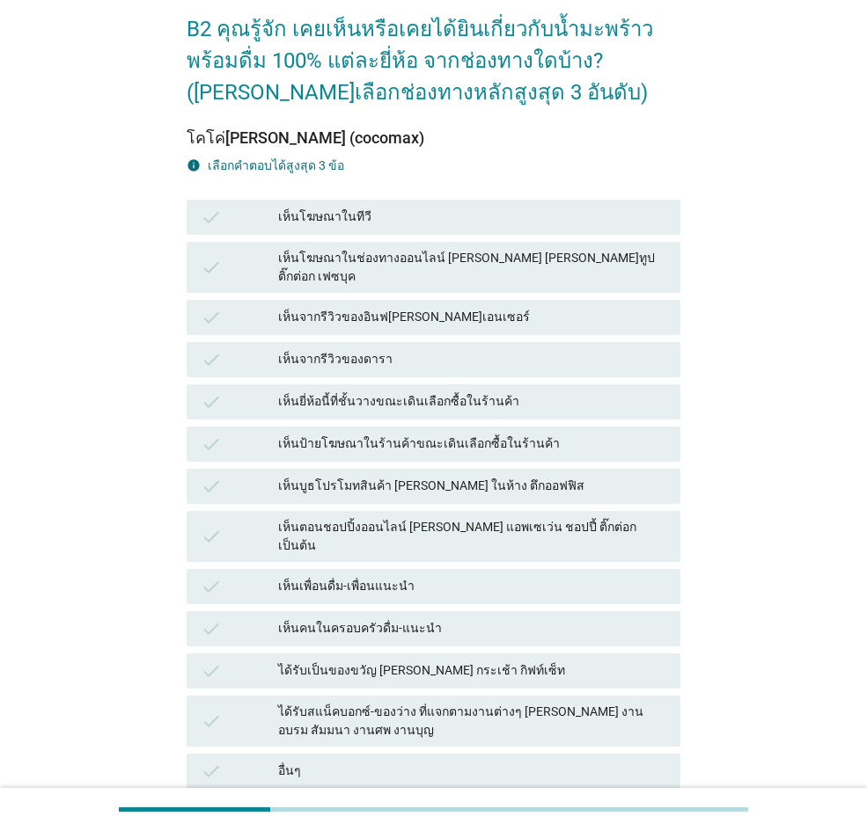
scroll to position [176, 0]
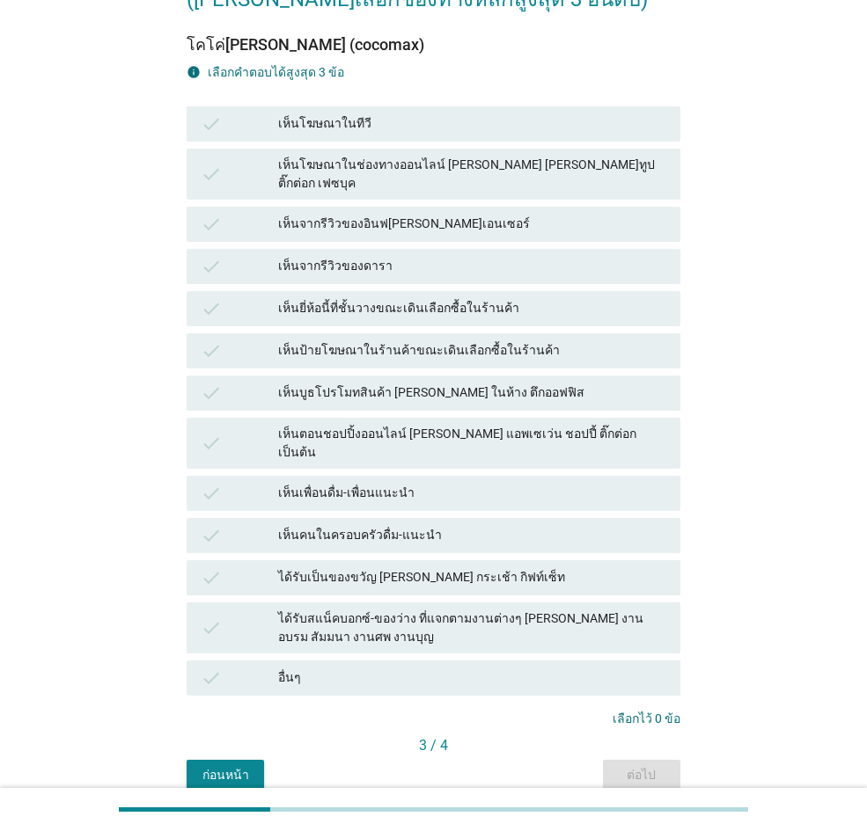
drag, startPoint x: 458, startPoint y: 463, endPoint x: 488, endPoint y: 513, distance: 58.9
click at [458, 483] on div "เห็นเพื่อนดื่ม-เพื่อนแนะนำ" at bounding box center [472, 493] width 388 height 21
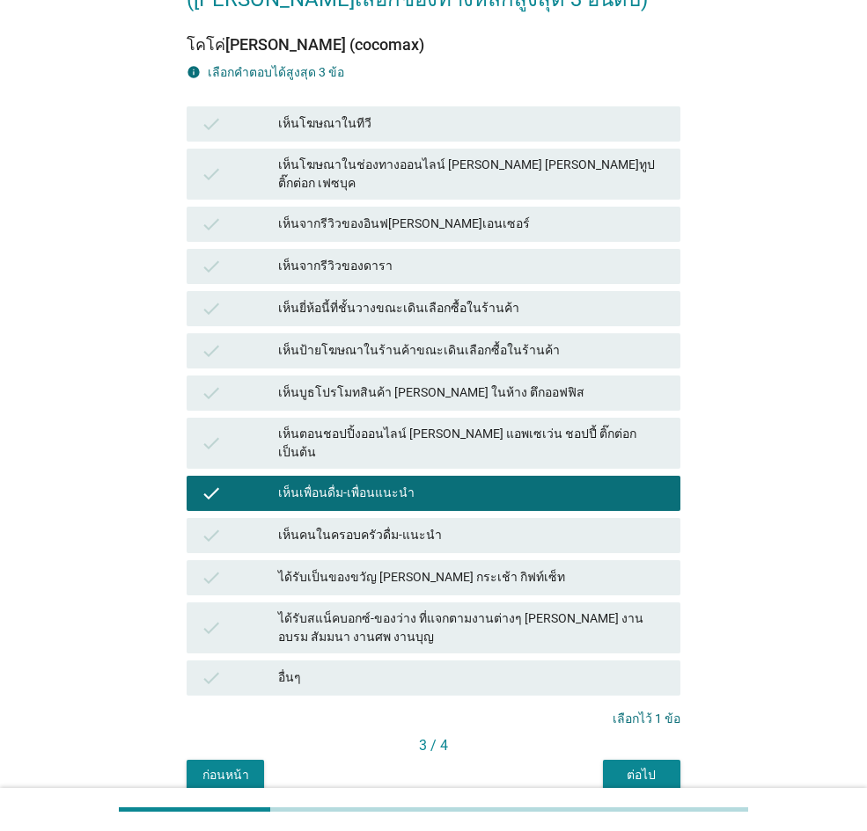
click at [621, 575] on div "3 / 4" at bounding box center [434, 748] width 494 height 25
click at [626, 575] on button "ต่อไป" at bounding box center [641, 776] width 77 height 32
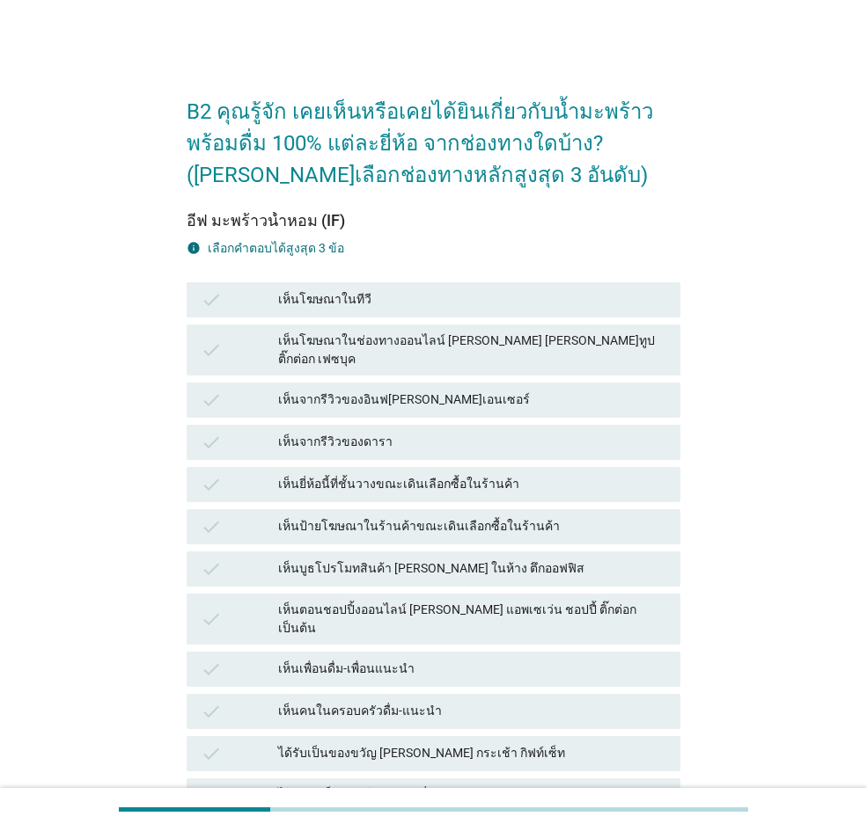
click at [565, 575] on div "check เห็นเพื่อนดื่ม-เพื่อนแนะนำ" at bounding box center [434, 669] width 494 height 35
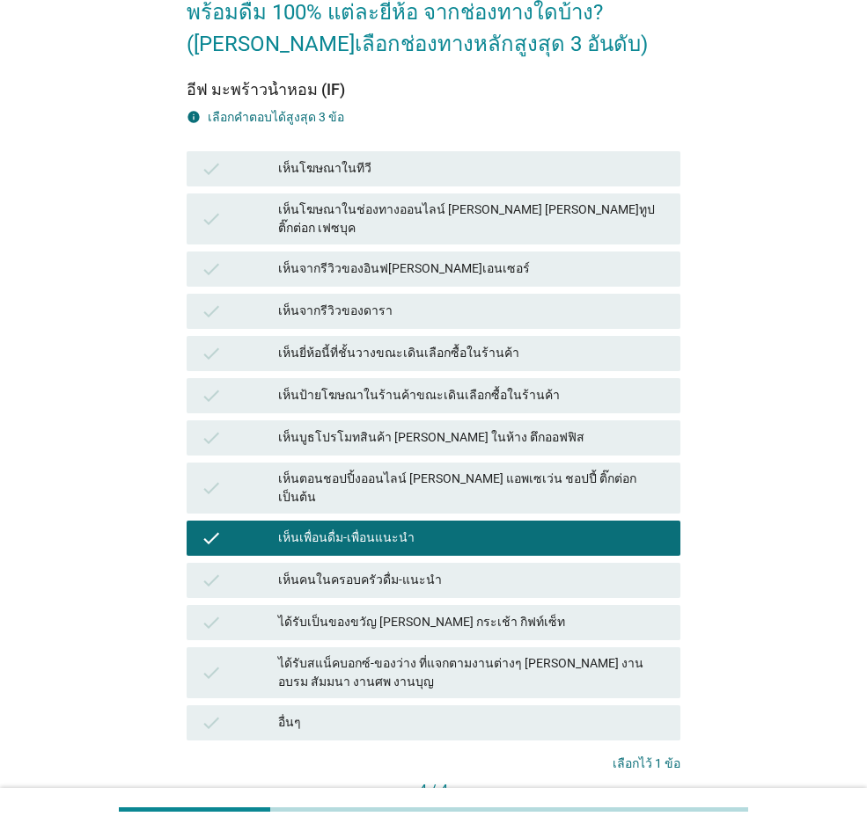
scroll to position [225, 0]
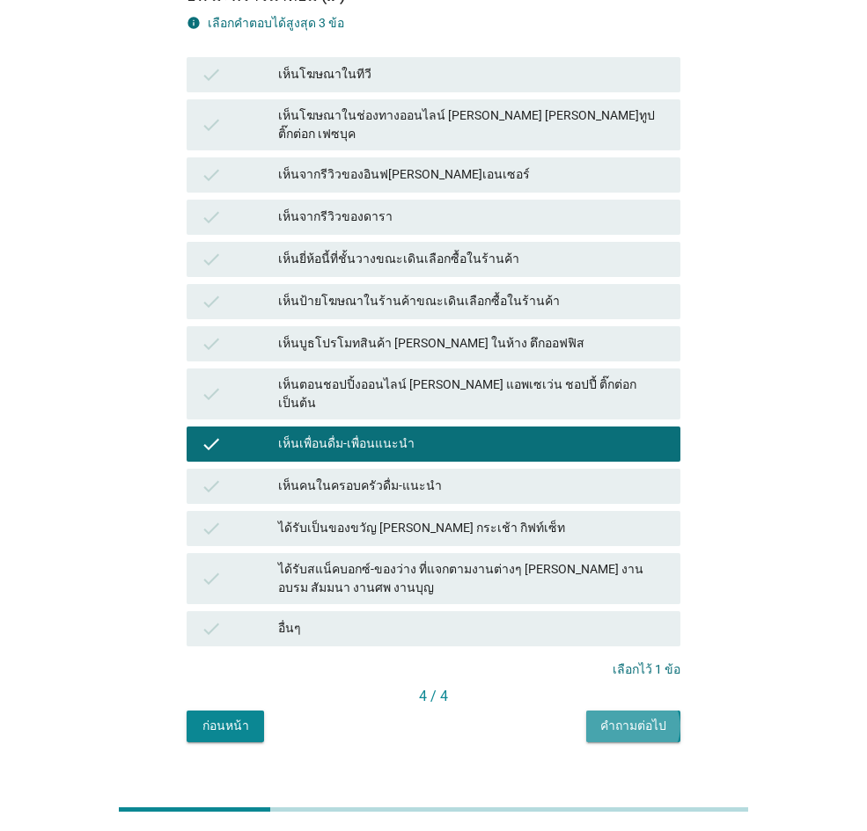
click at [656, 575] on div "คำถามต่อไป" at bounding box center [633, 726] width 66 height 18
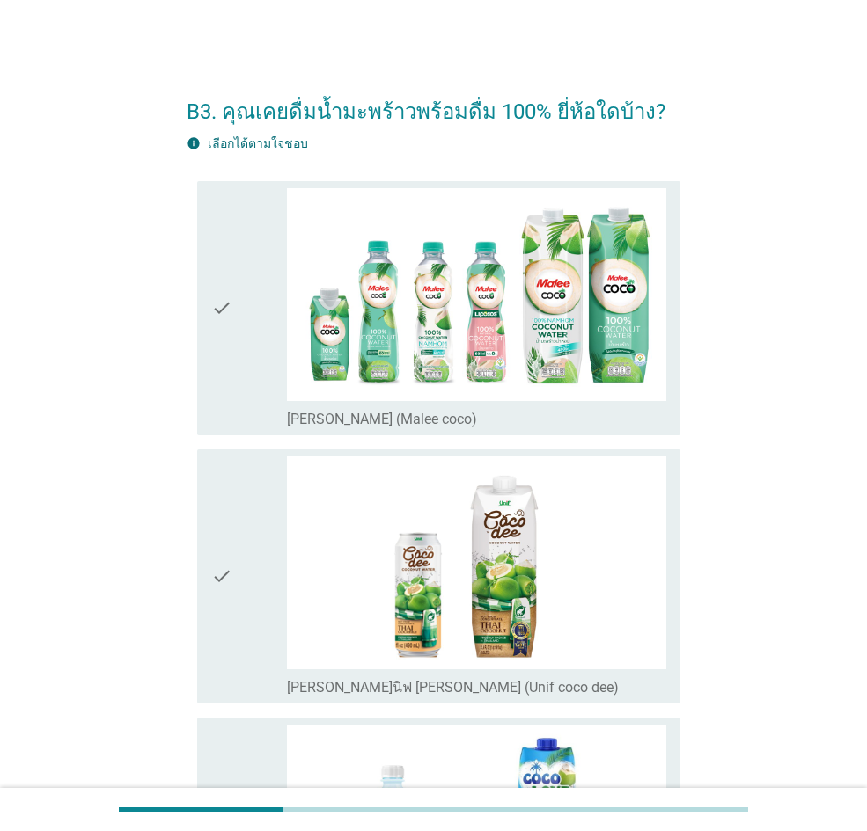
click at [216, 351] on icon "check" at bounding box center [221, 308] width 21 height 240
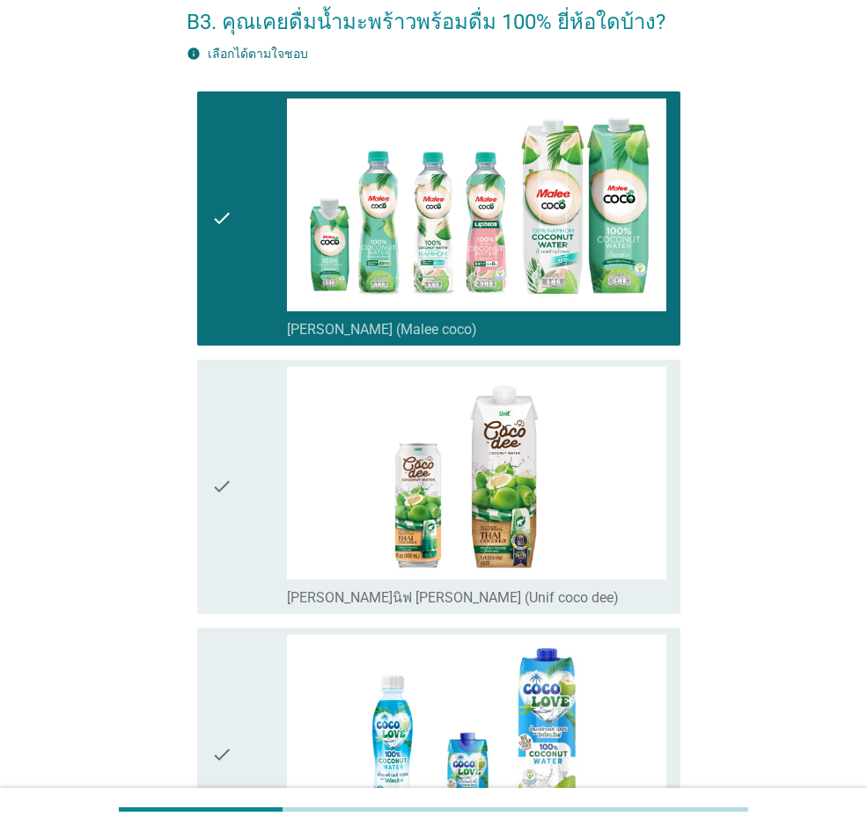
scroll to position [176, 0]
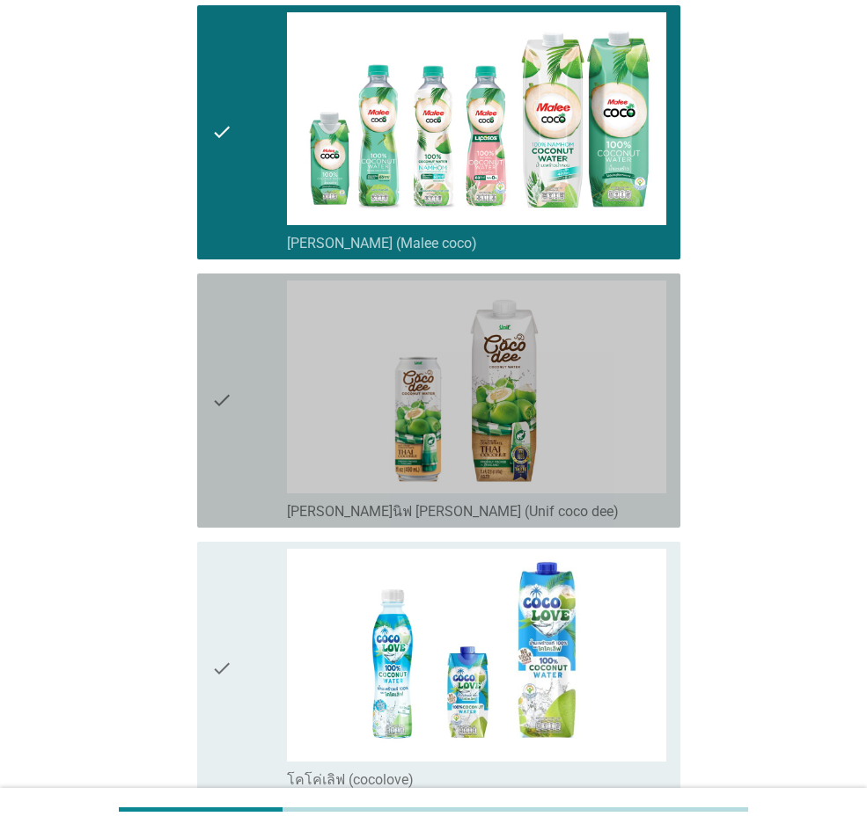
click at [216, 351] on icon "check" at bounding box center [221, 401] width 21 height 240
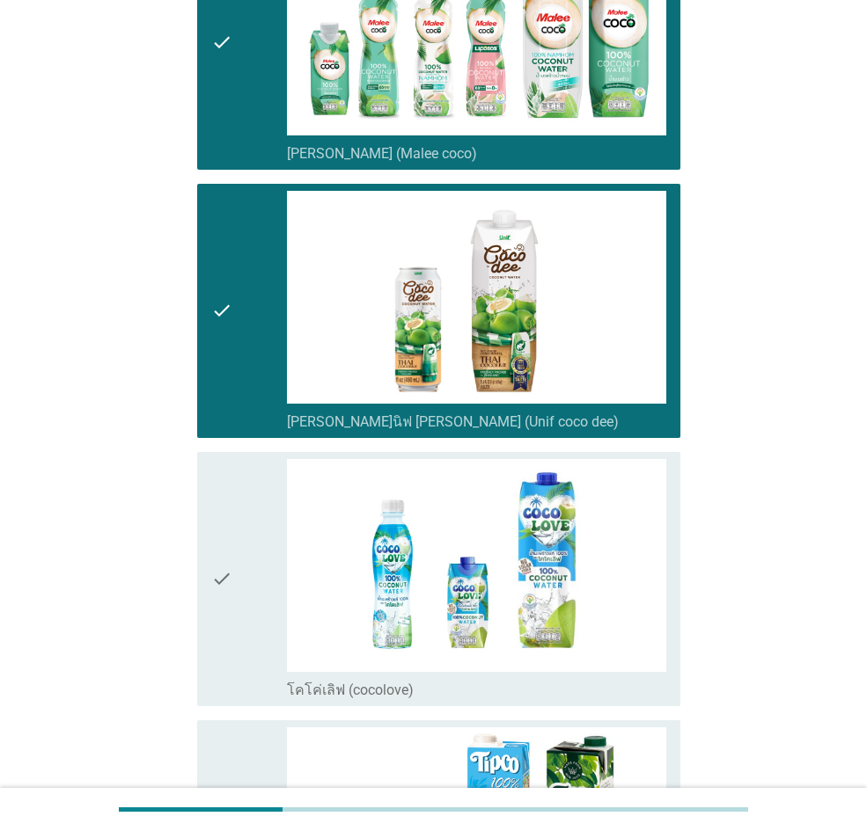
scroll to position [352, 0]
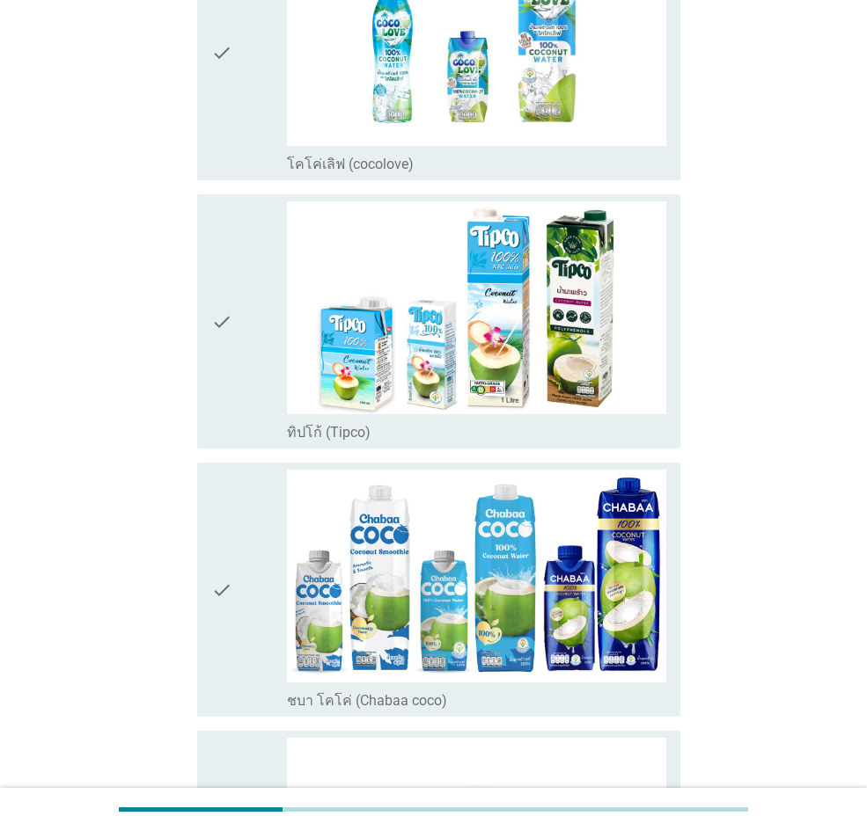
click at [207, 295] on div "check check_box_outline_blank ทิปโก้ (Tipco)" at bounding box center [438, 321] width 483 height 254
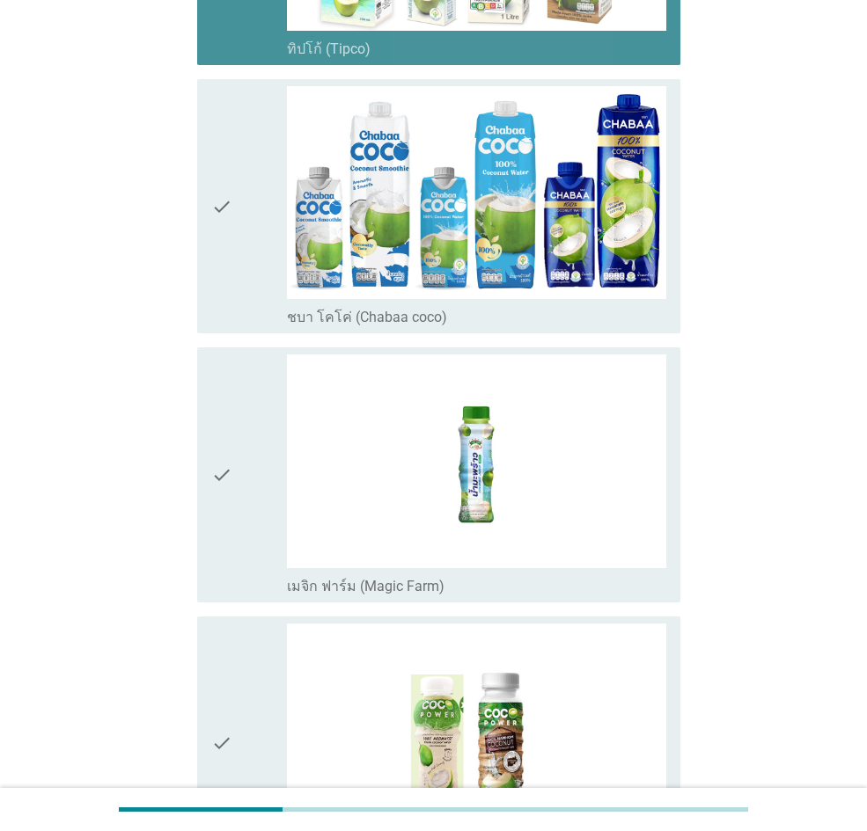
scroll to position [1232, 0]
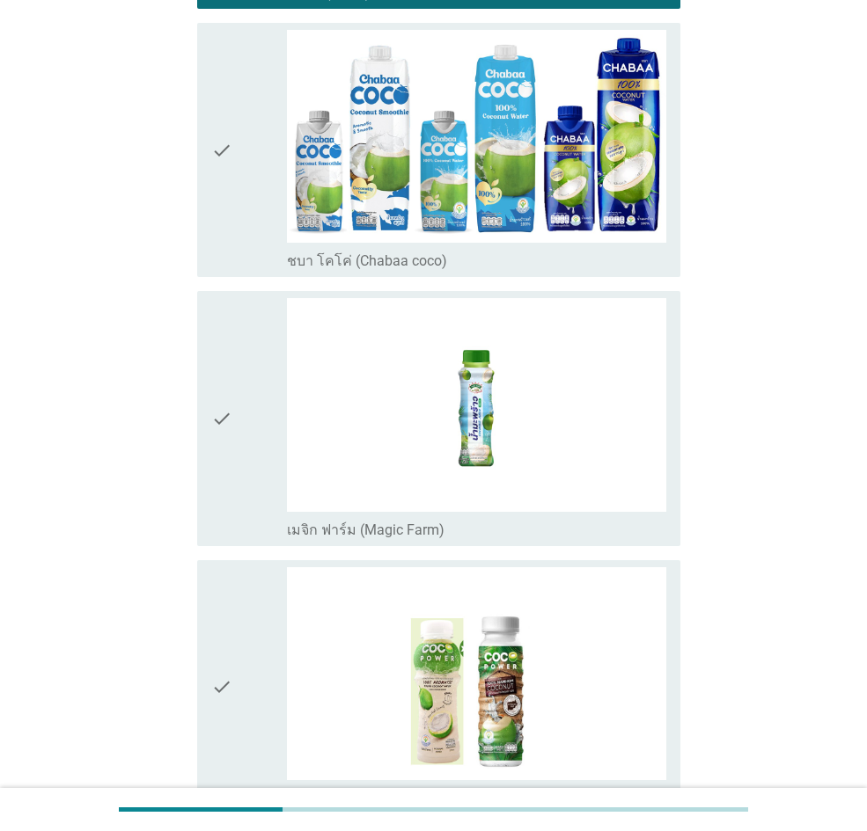
click at [207, 295] on div "check check_box_outline_blank เมจิก ฟาร์ม (Magic Farm)" at bounding box center [438, 418] width 483 height 254
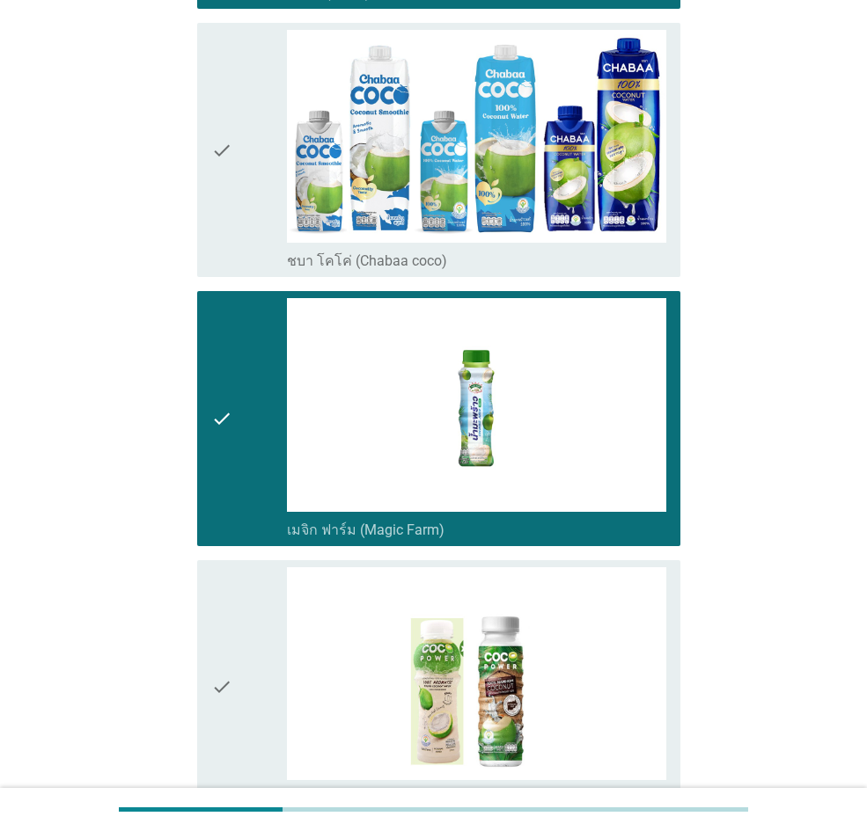
click at [213, 205] on icon "check" at bounding box center [221, 150] width 21 height 240
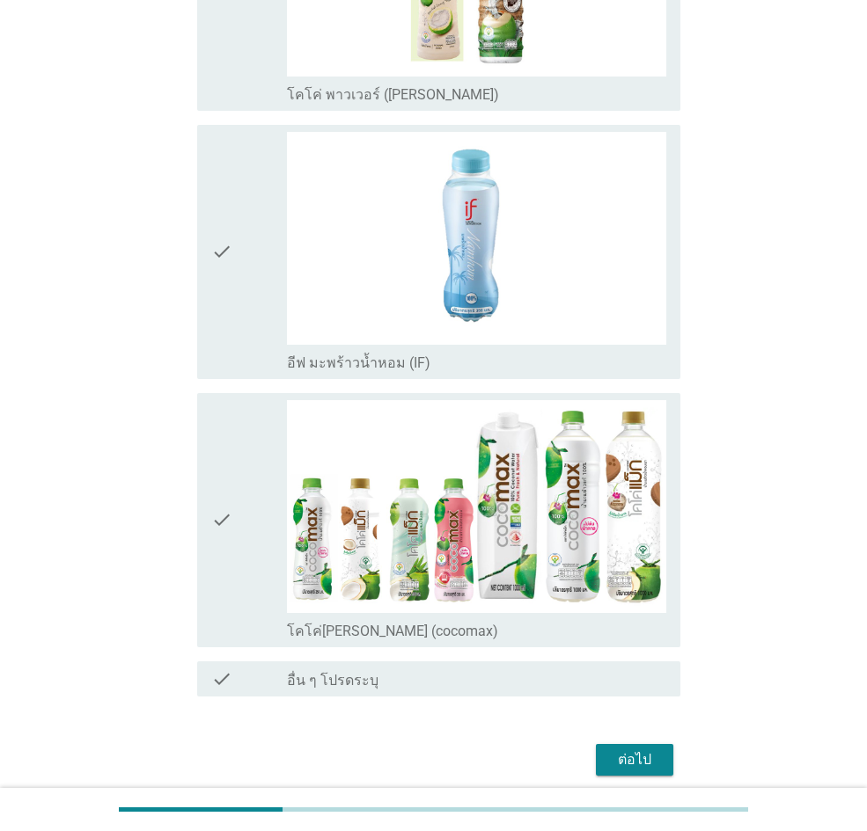
scroll to position [2007, 0]
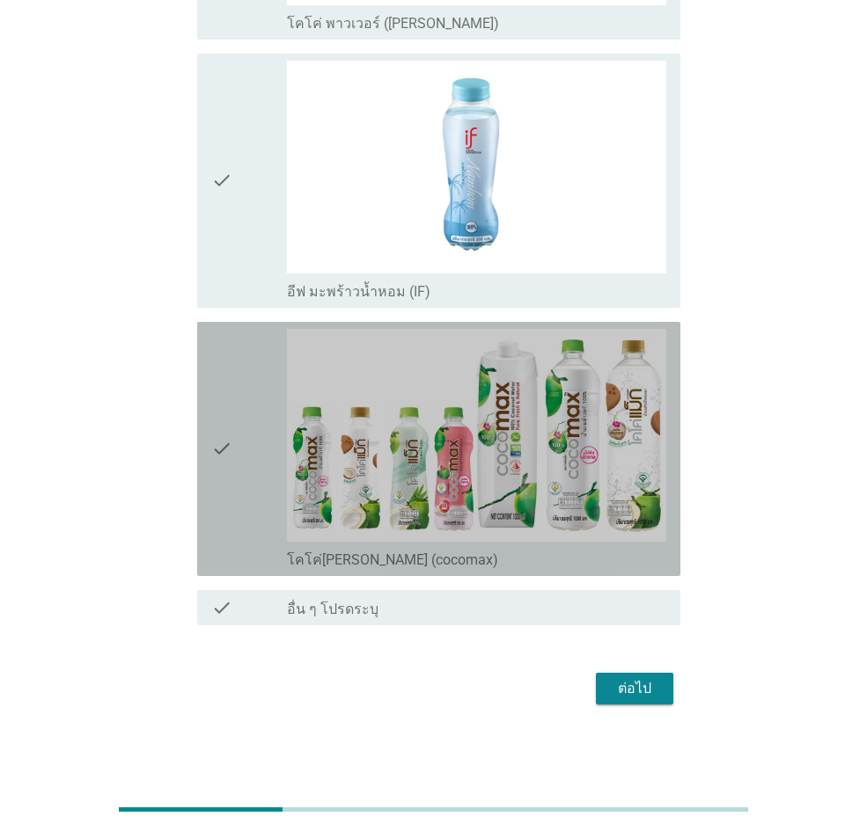
click at [213, 458] on icon "check" at bounding box center [221, 449] width 21 height 240
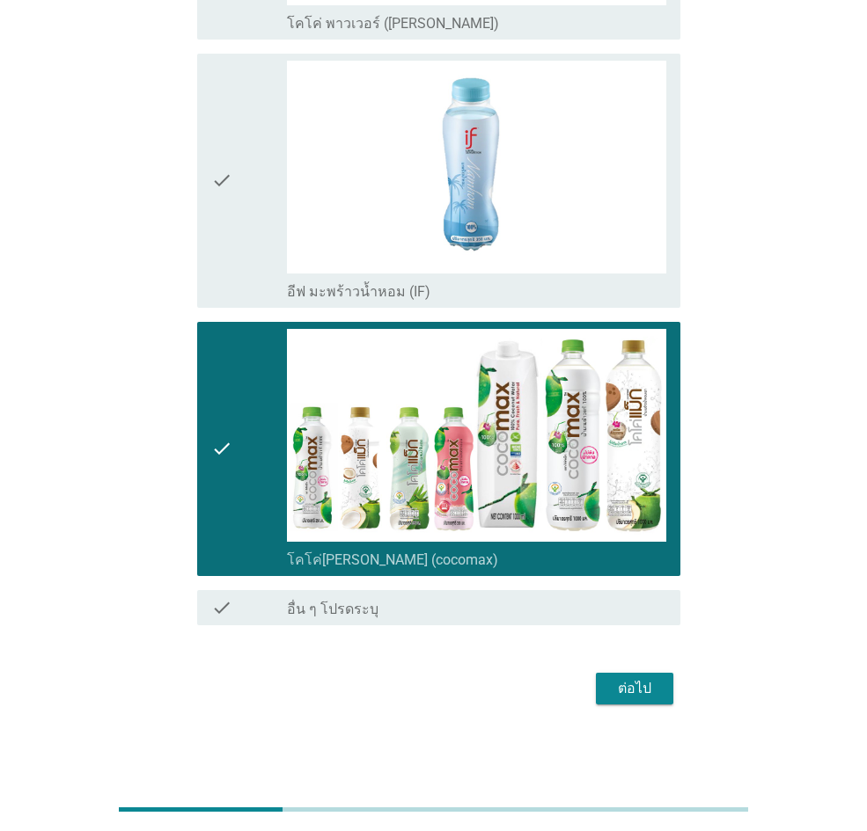
click at [633, 575] on div "ต่อไป" at bounding box center [634, 688] width 49 height 21
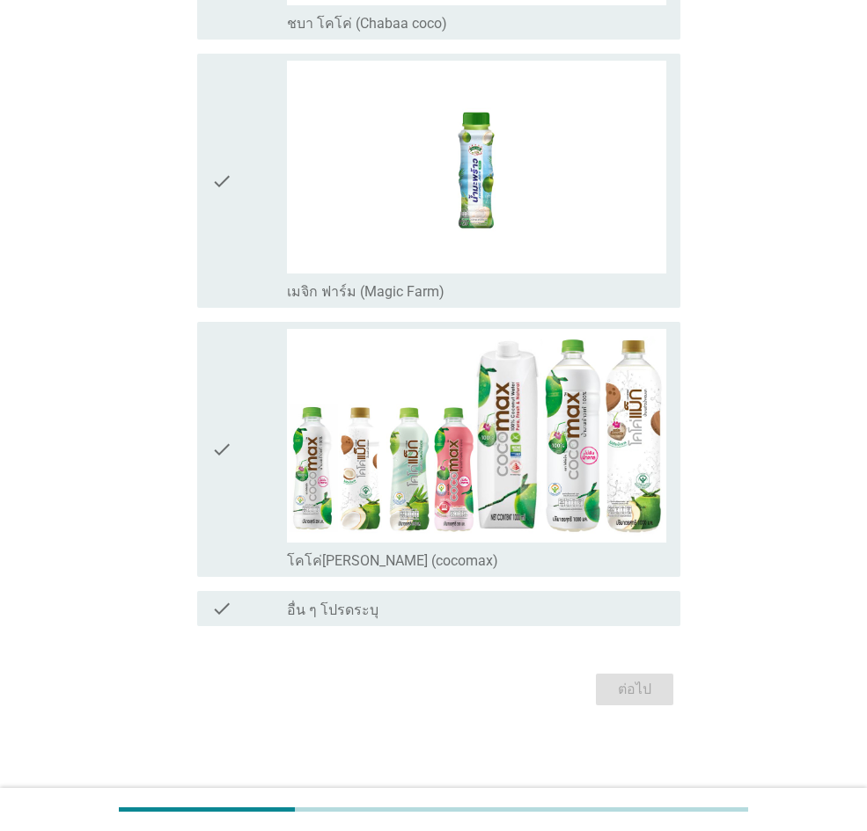
scroll to position [0, 0]
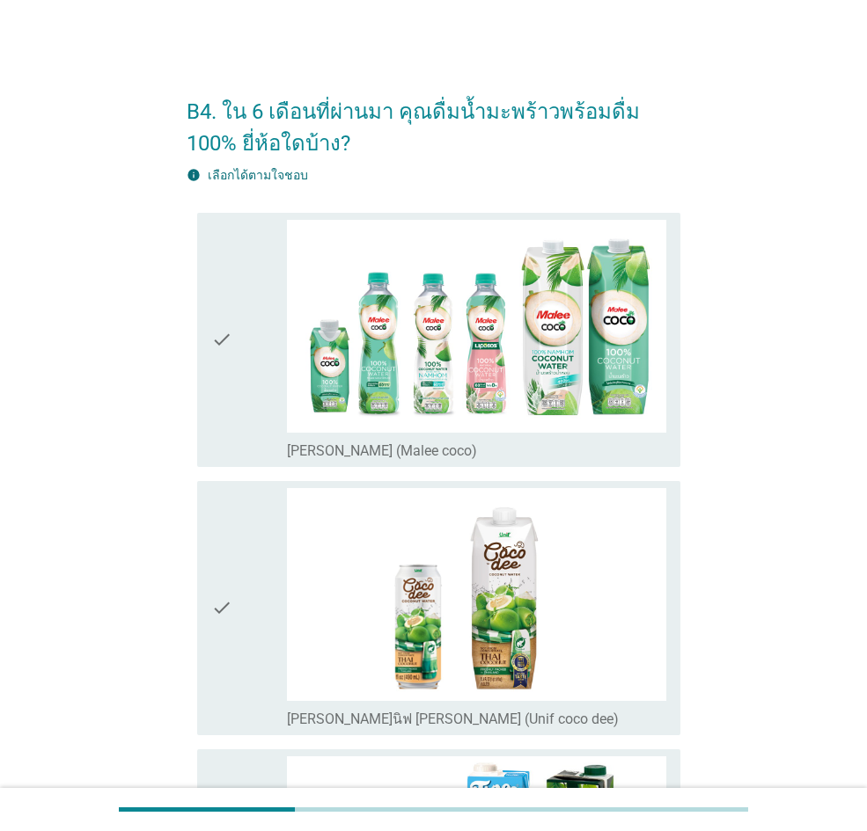
click at [220, 324] on icon "check" at bounding box center [221, 340] width 21 height 240
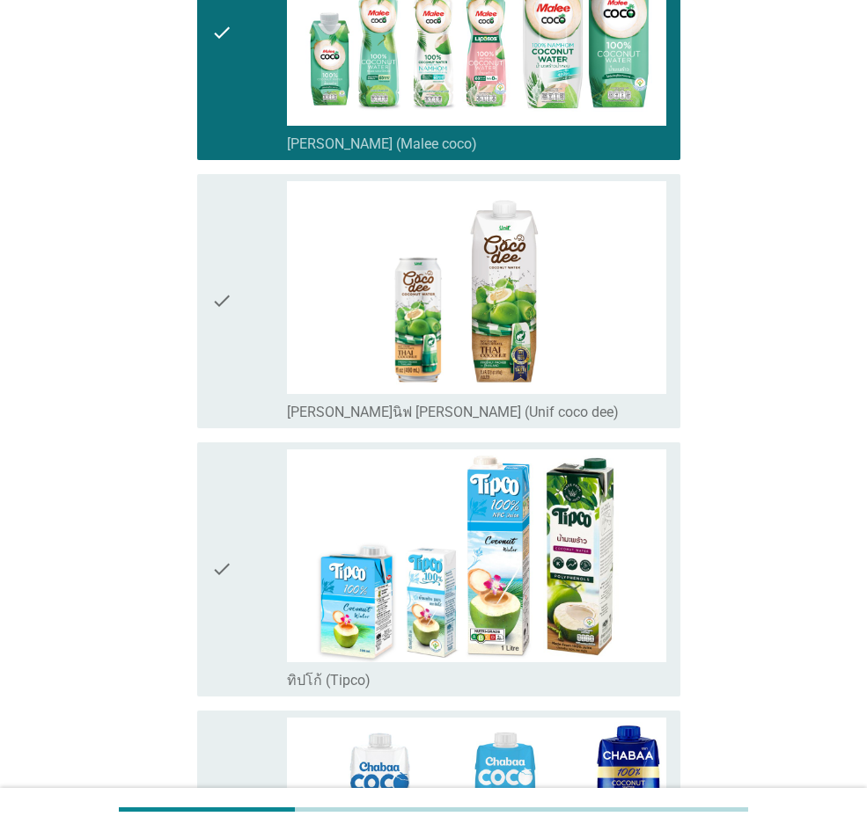
scroll to position [440, 0]
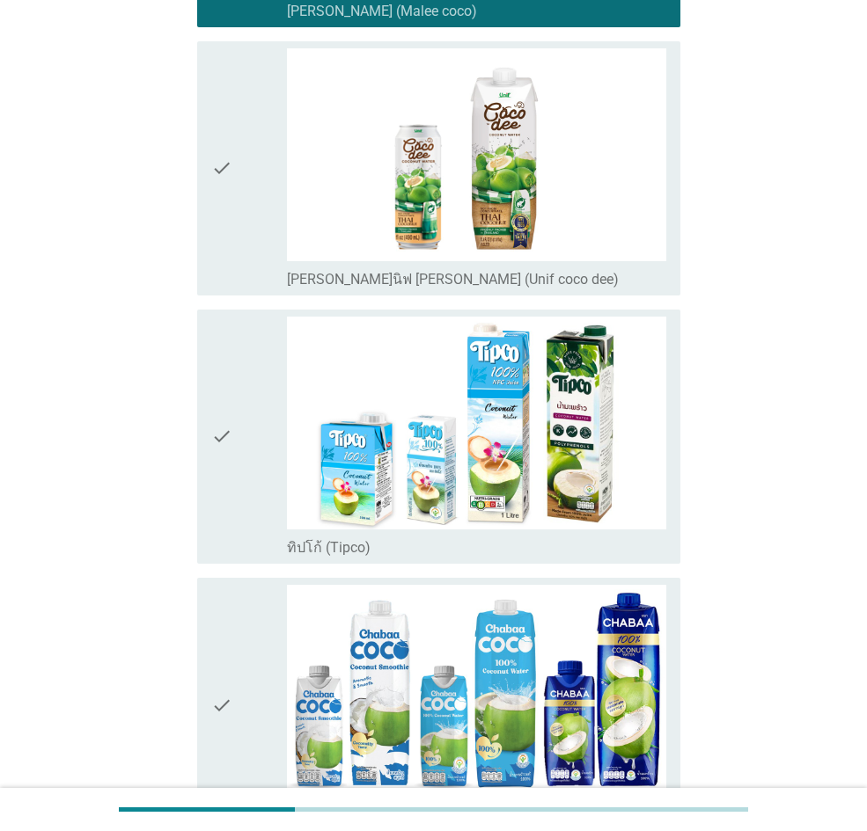
click at [220, 324] on icon "check" at bounding box center [221, 437] width 21 height 240
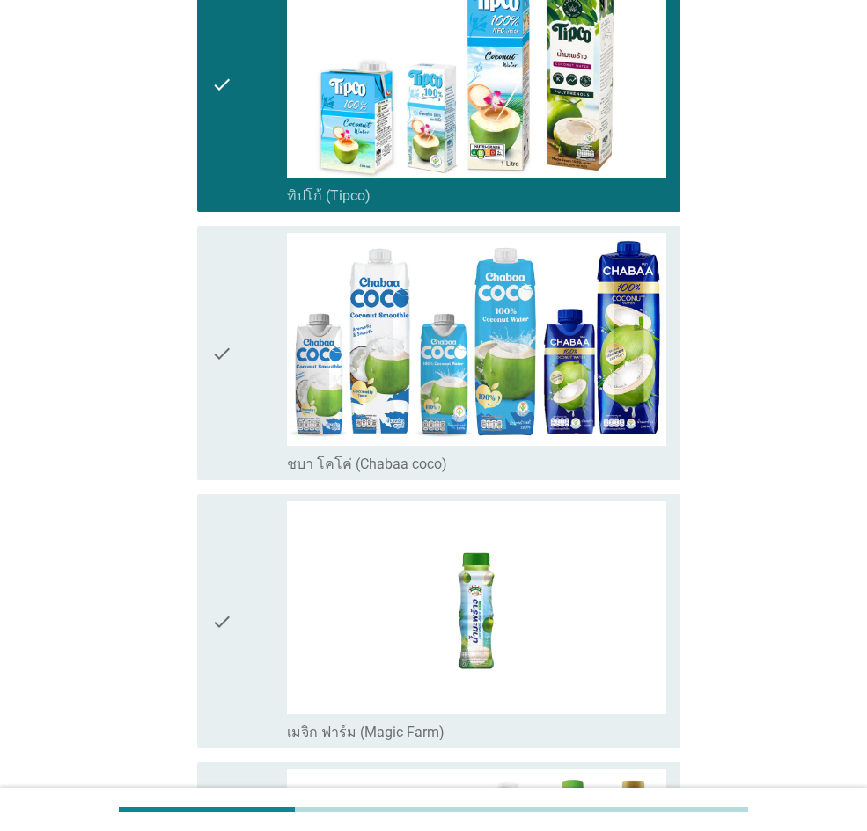
click at [220, 324] on icon "check" at bounding box center [221, 353] width 21 height 240
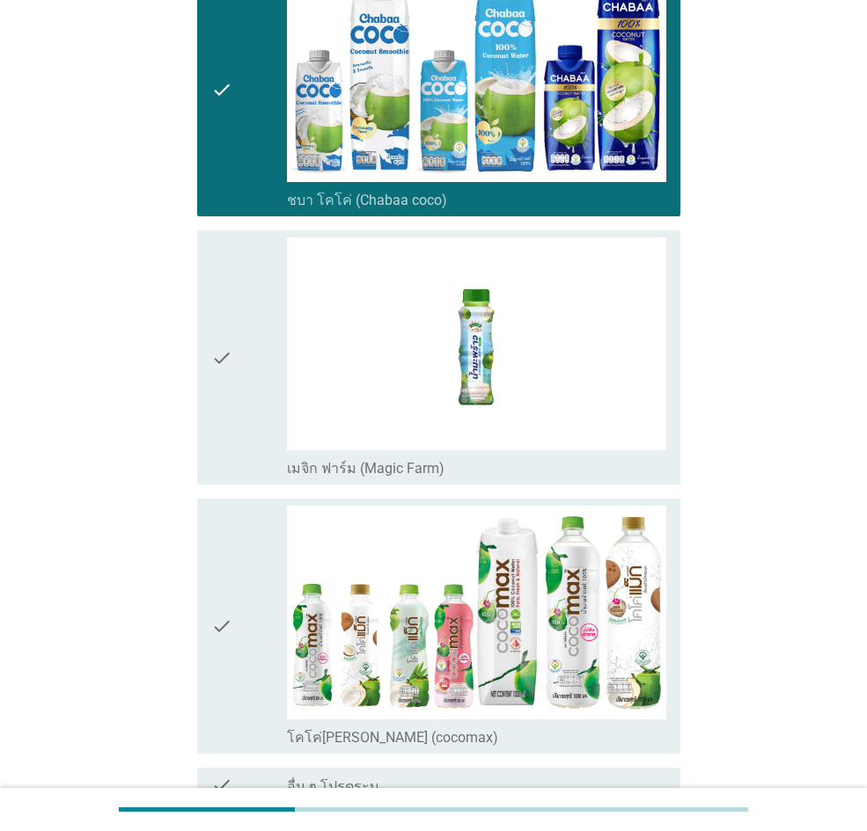
click at [220, 325] on icon "check" at bounding box center [221, 358] width 21 height 240
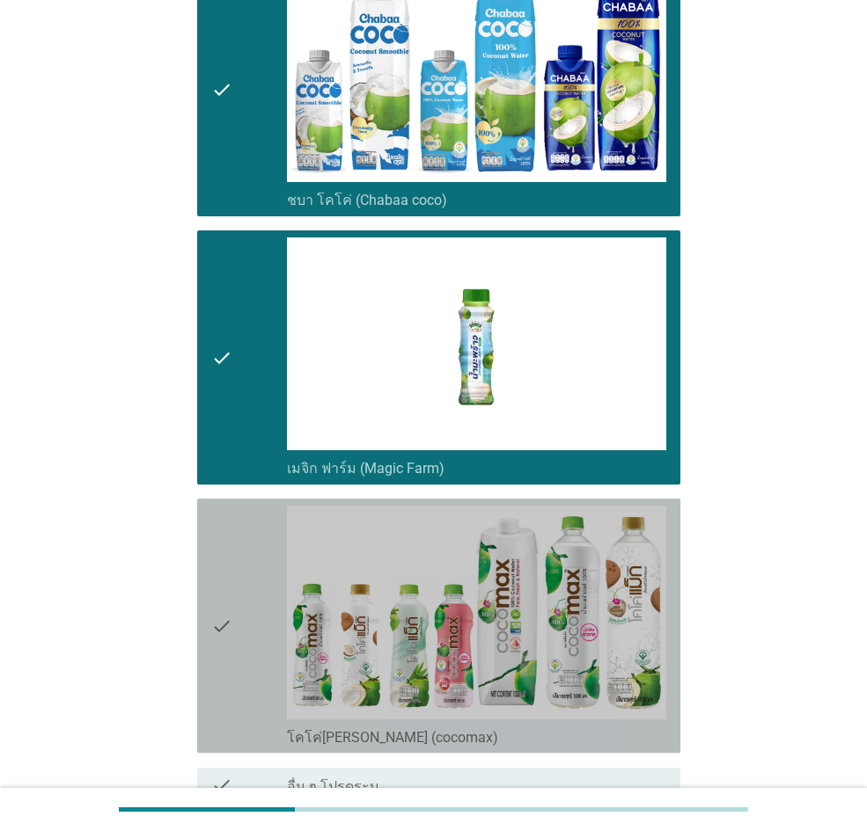
click at [214, 575] on icon "check" at bounding box center [221, 626] width 21 height 240
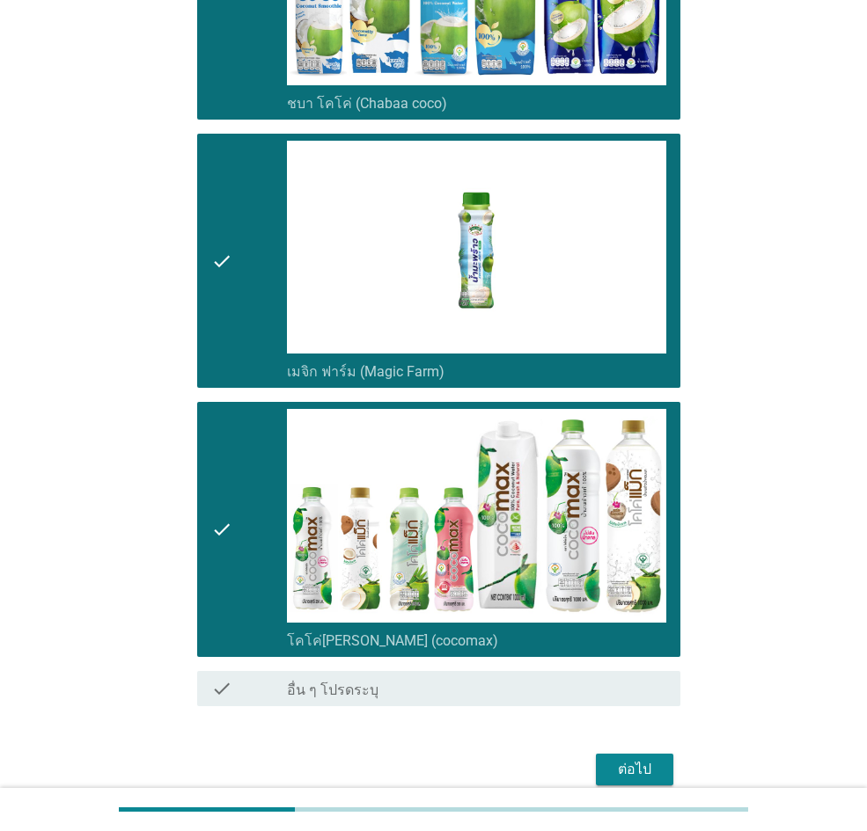
scroll to position [1233, 0]
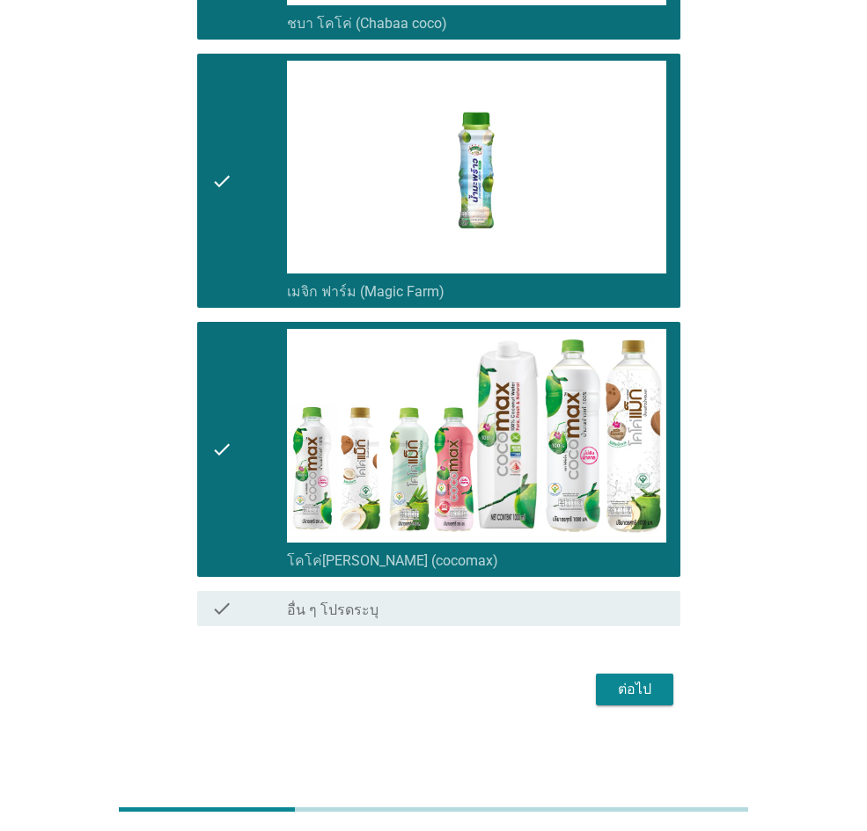
click at [640, 575] on div "ต่อไป" at bounding box center [434, 690] width 494 height 42
click at [644, 575] on div "ต่อไป" at bounding box center [634, 689] width 49 height 21
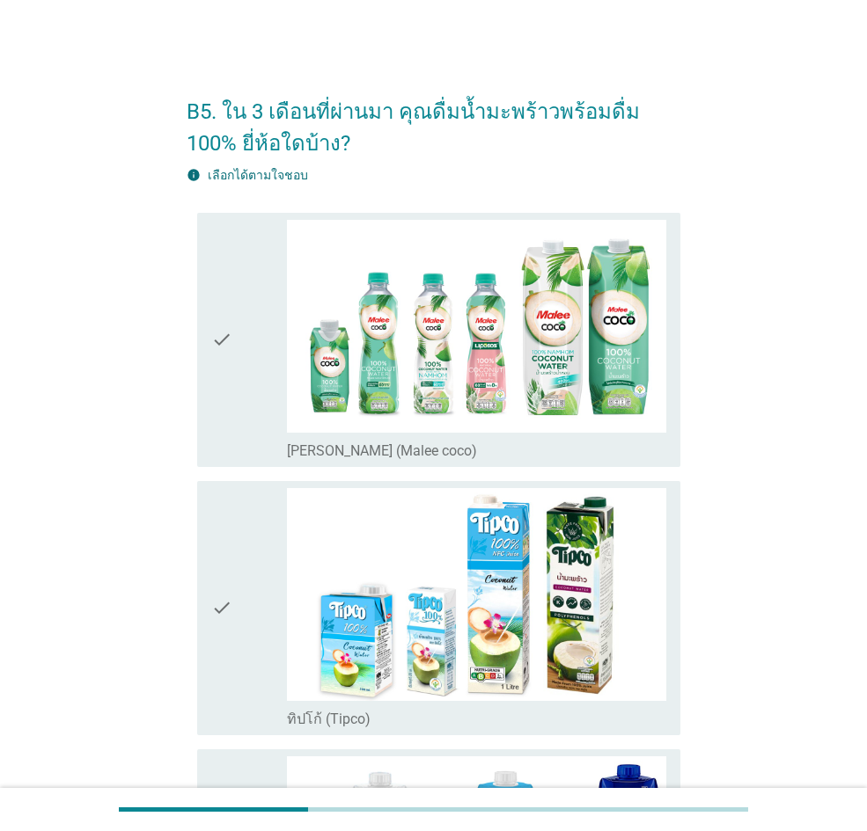
click at [258, 366] on div "check" at bounding box center [249, 340] width 76 height 240
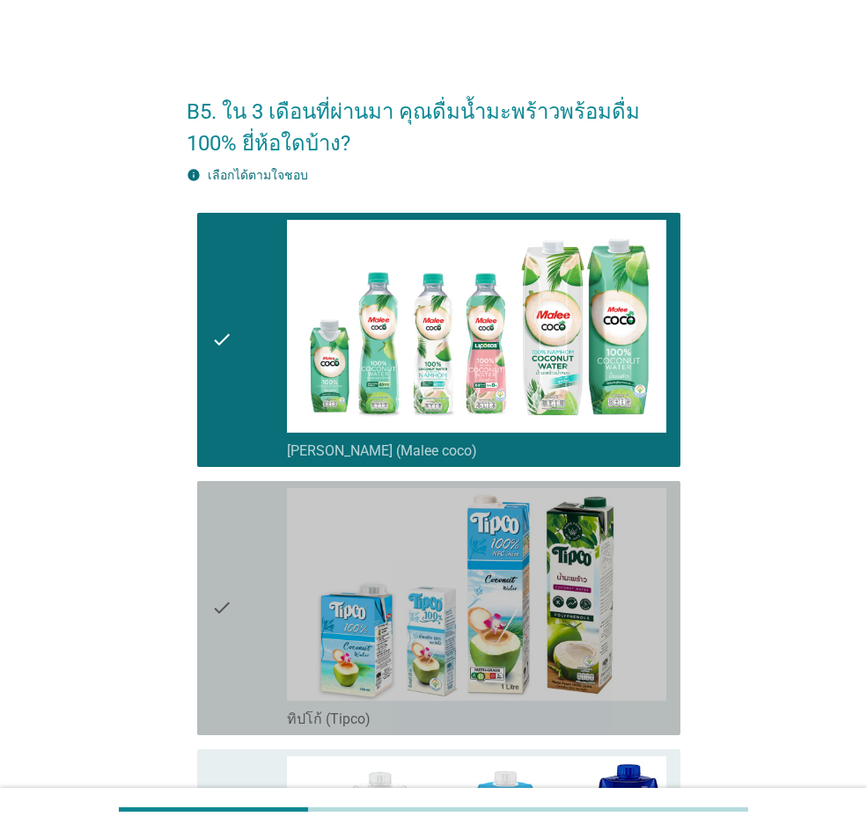
click at [242, 550] on div "check" at bounding box center [249, 608] width 76 height 240
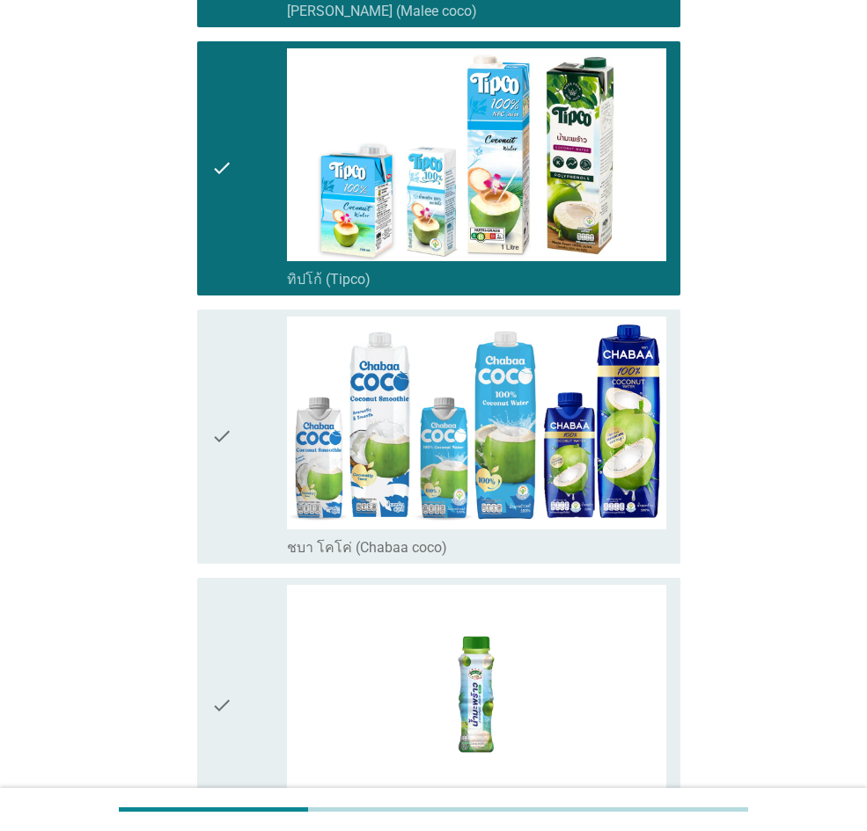
click at [242, 551] on div "check" at bounding box center [249, 437] width 76 height 240
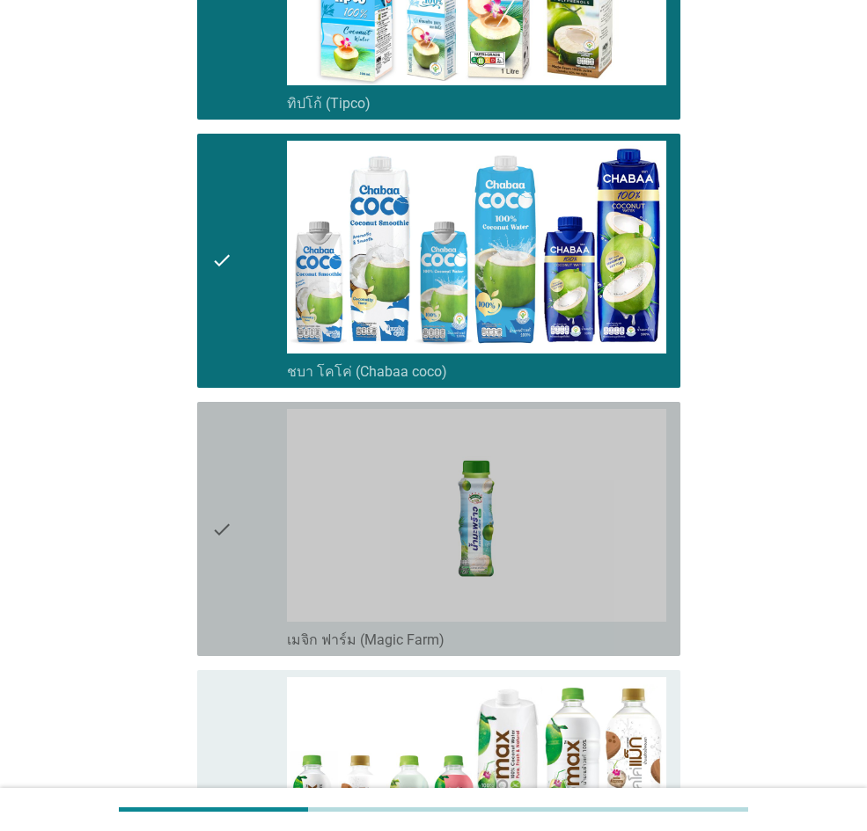
click at [242, 551] on div "check" at bounding box center [249, 529] width 76 height 240
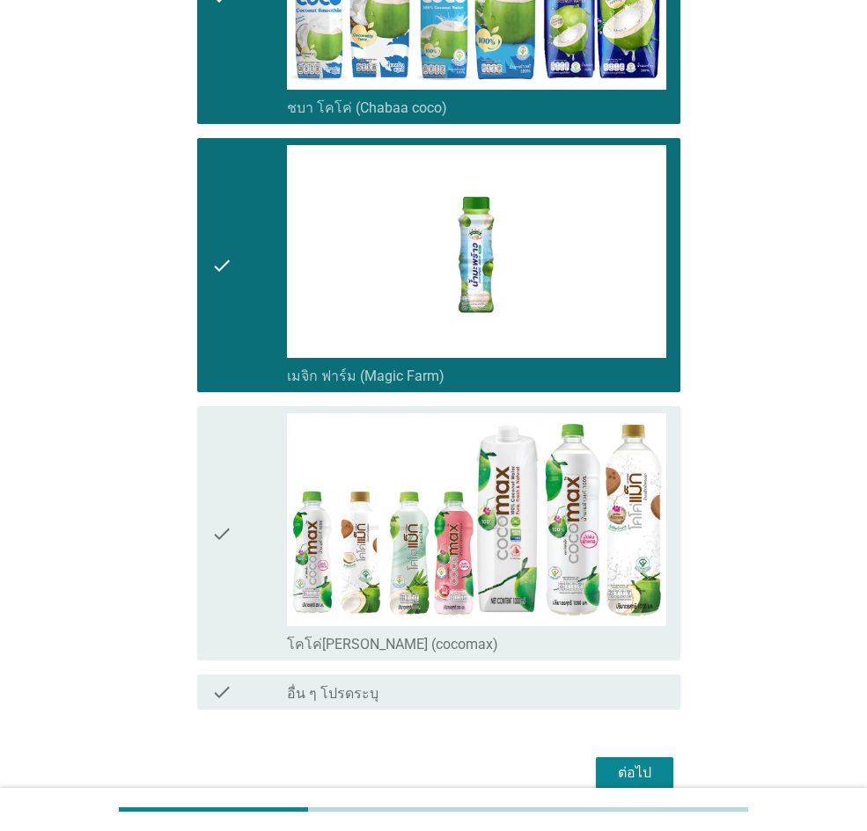
click at [242, 551] on div "check" at bounding box center [249, 534] width 76 height 240
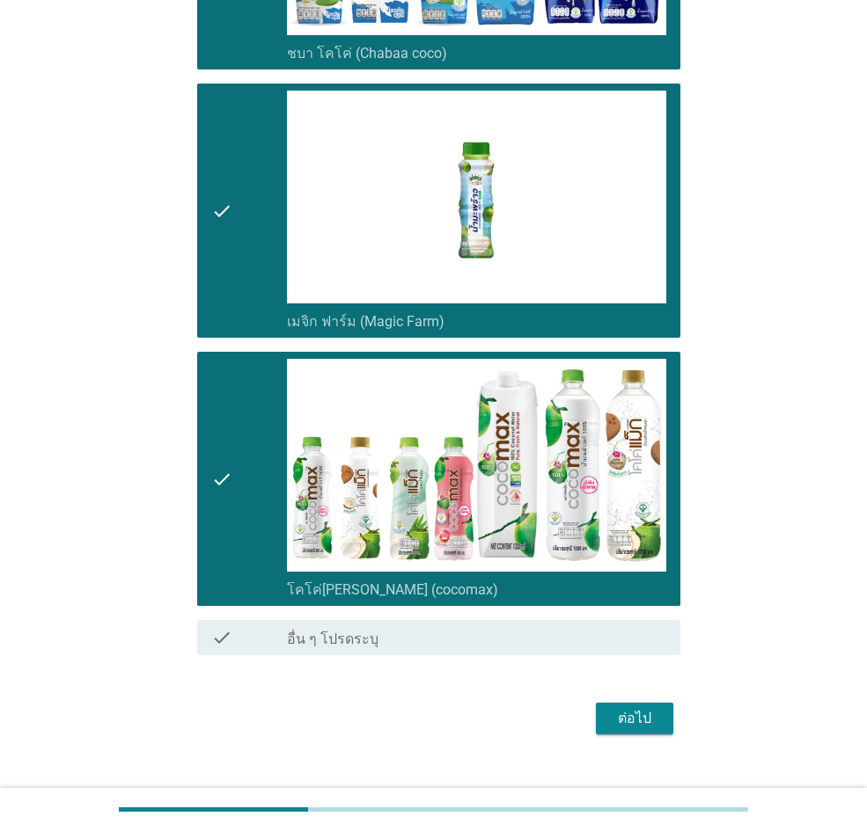
scroll to position [964, 0]
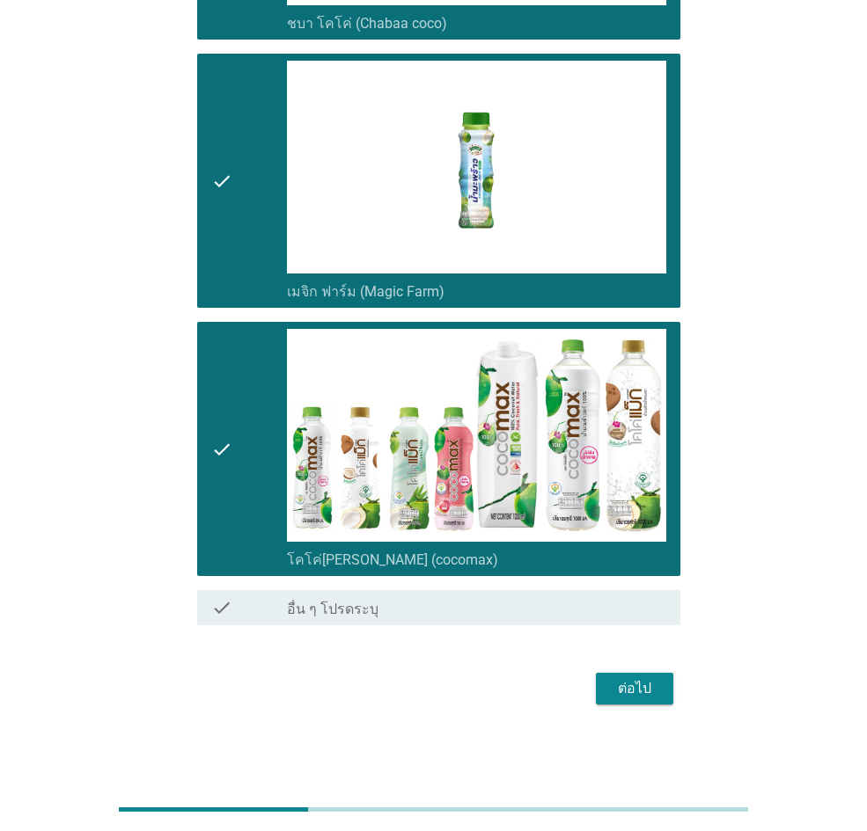
click at [639, 575] on div "ต่อไป" at bounding box center [634, 688] width 49 height 21
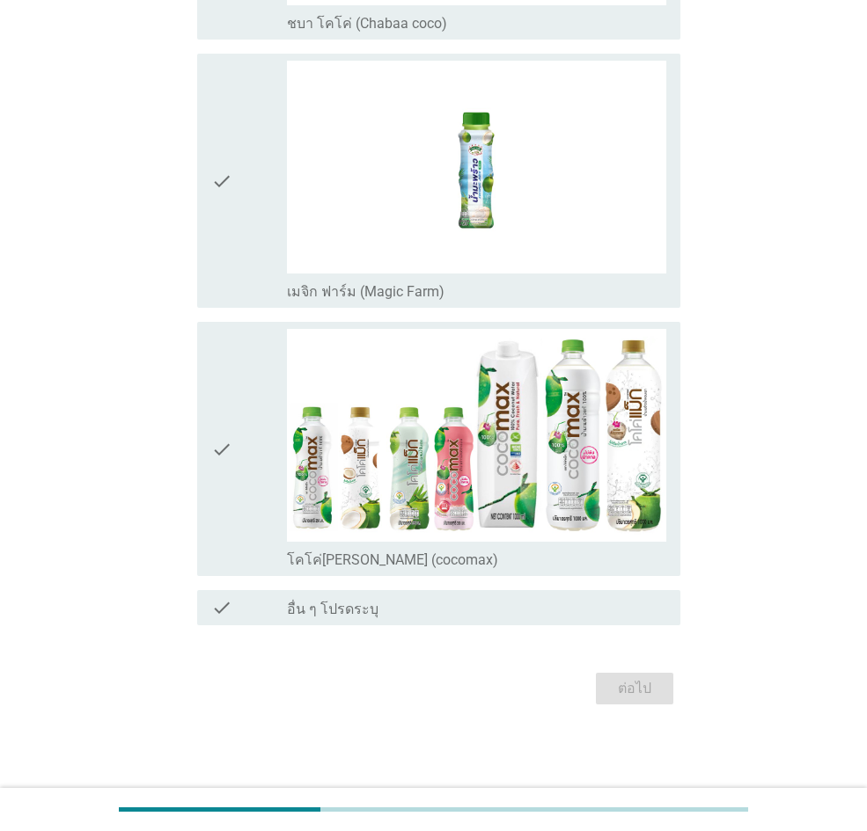
scroll to position [0, 0]
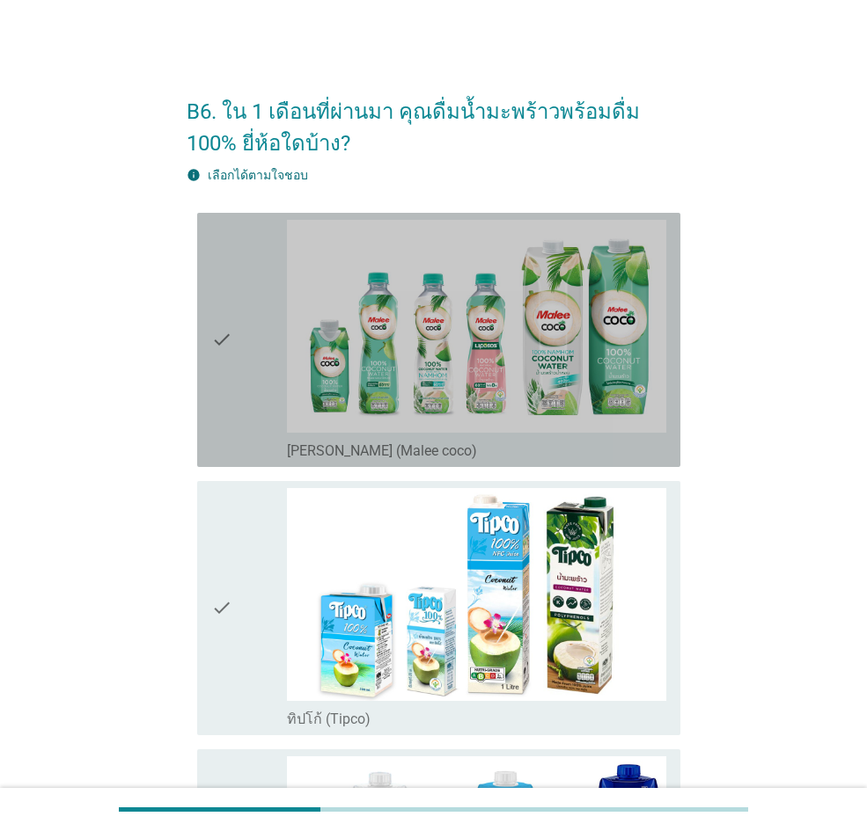
click at [252, 320] on div "check" at bounding box center [249, 340] width 76 height 240
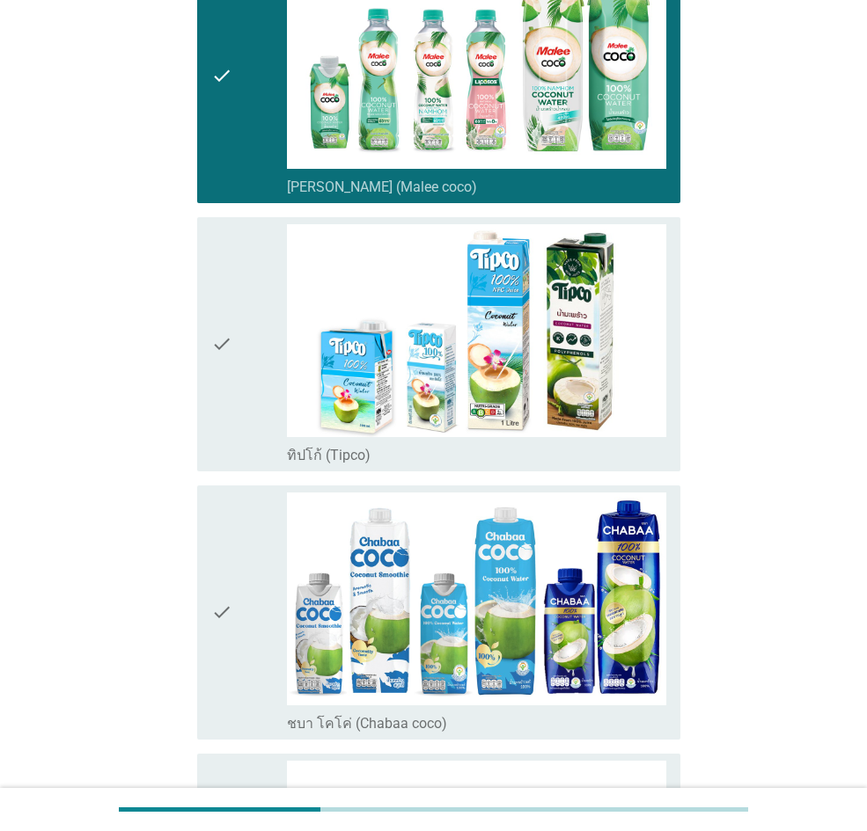
click at [252, 322] on div "check" at bounding box center [249, 344] width 76 height 240
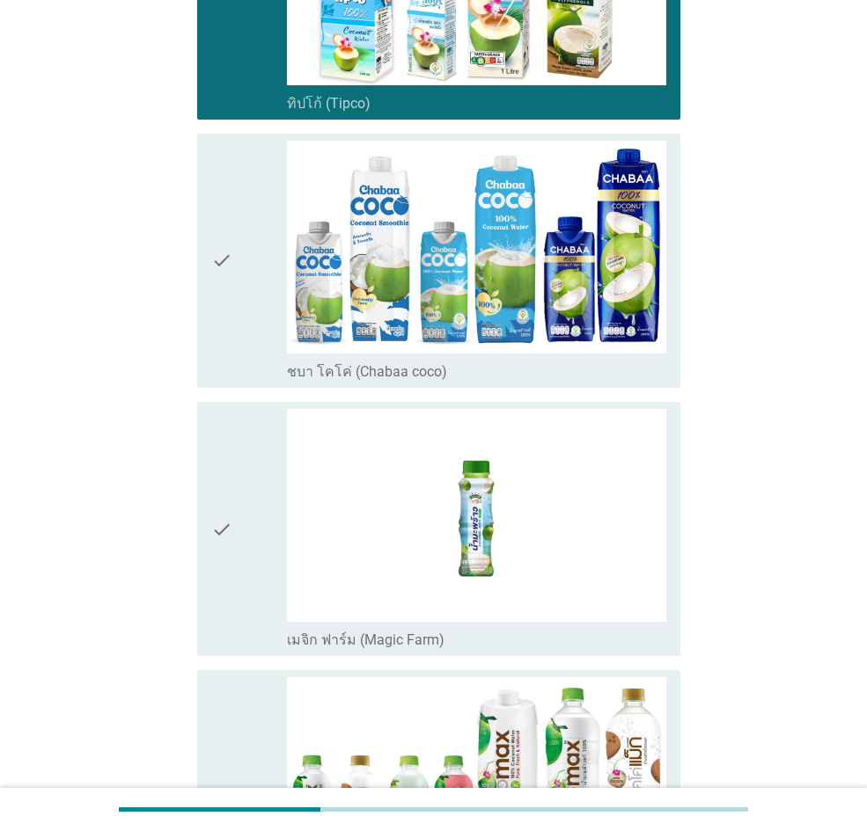
click at [251, 327] on div "check" at bounding box center [249, 261] width 76 height 240
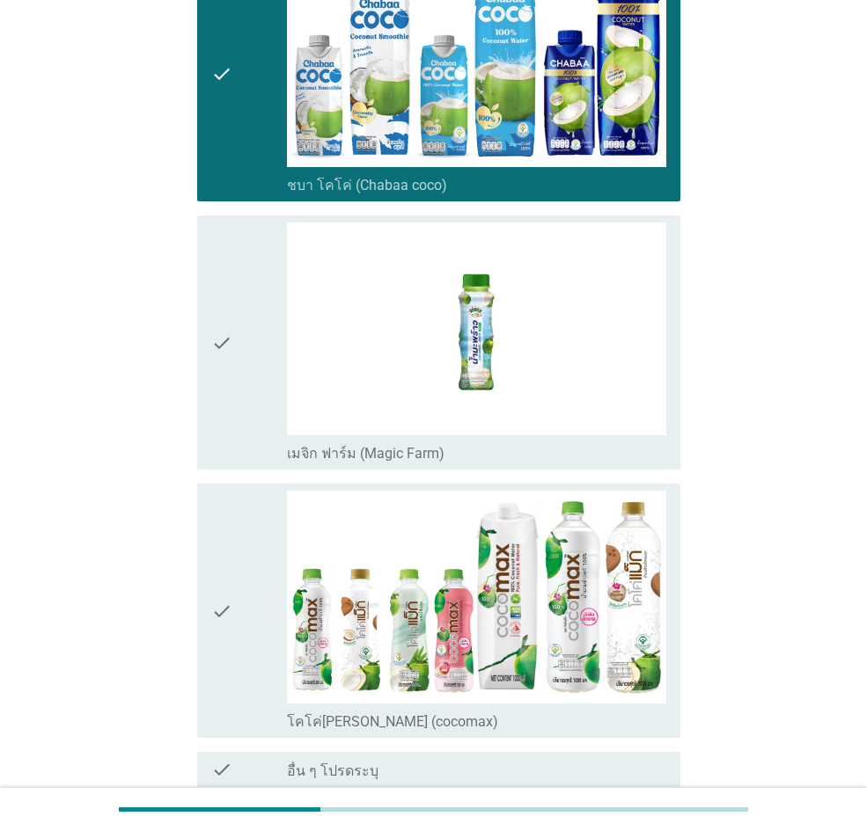
scroll to position [964, 0]
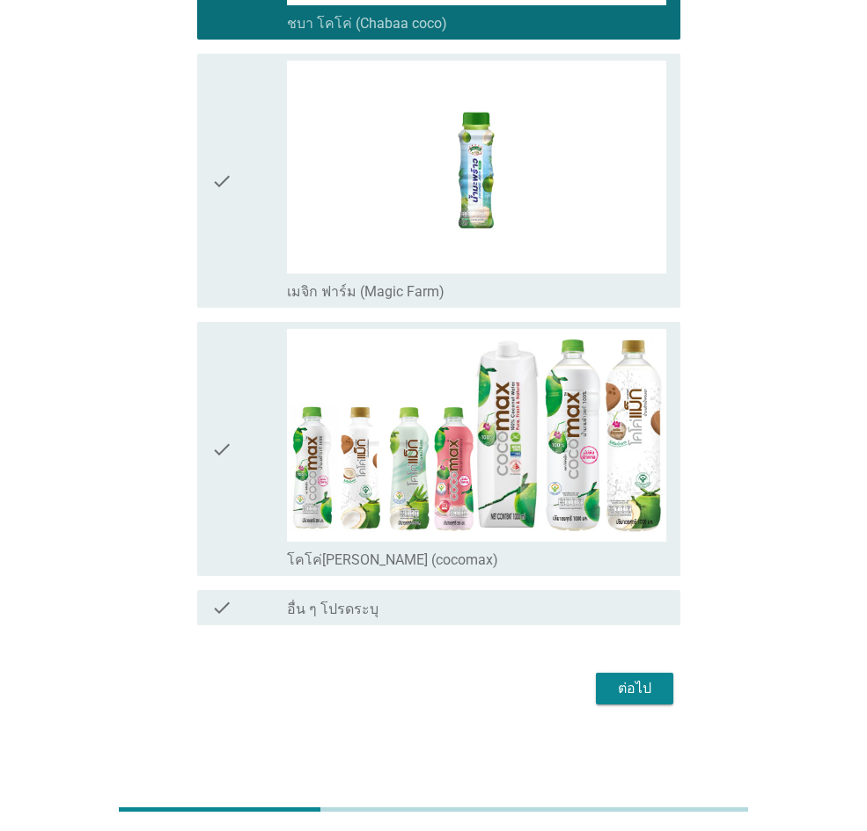
click at [245, 426] on div "check" at bounding box center [249, 449] width 76 height 240
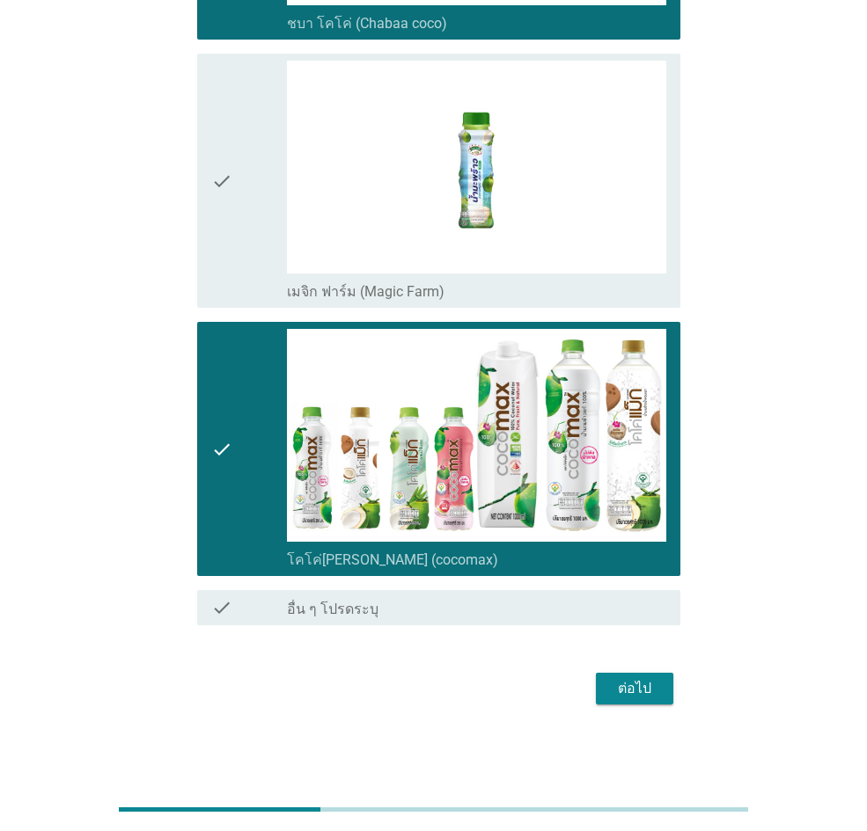
click at [624, 575] on button "ต่อไป" at bounding box center [634, 689] width 77 height 32
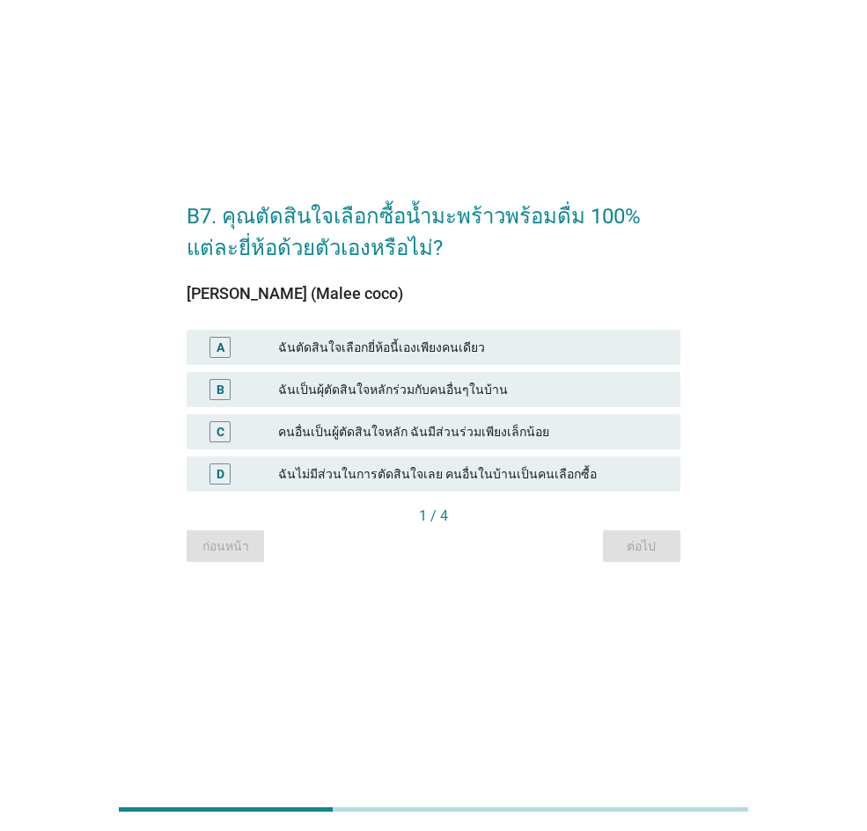
scroll to position [0, 0]
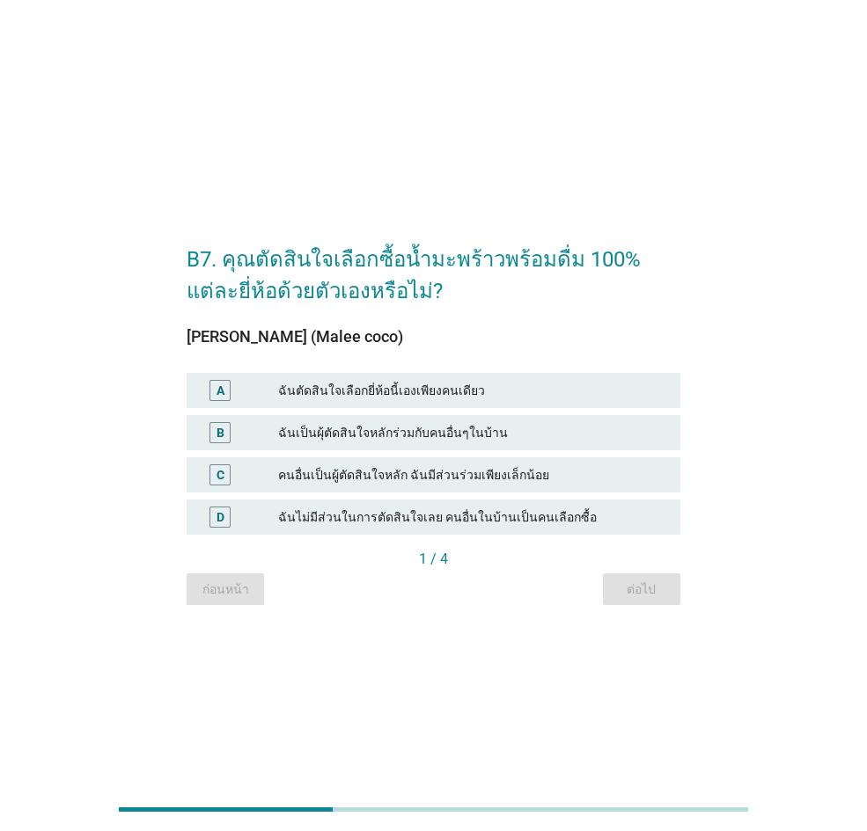
click at [532, 396] on div "ฉันตัดสินใจเลือกยี่ห้อนี้เองเพียงคนเดียว" at bounding box center [472, 390] width 388 height 21
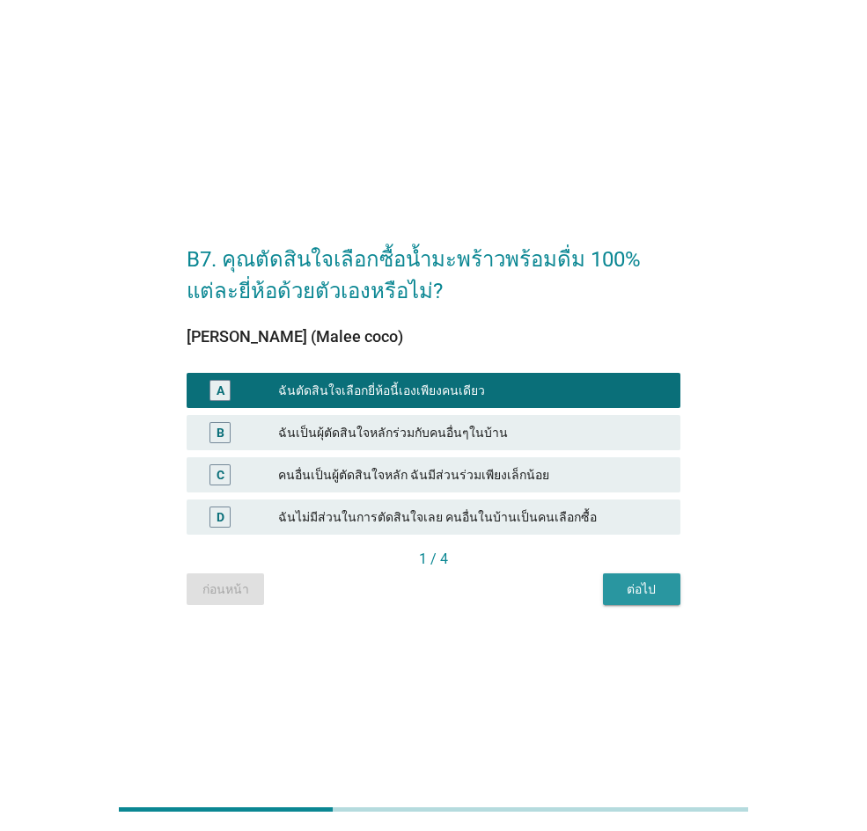
click at [658, 575] on div "ต่อไป" at bounding box center [641, 590] width 49 height 18
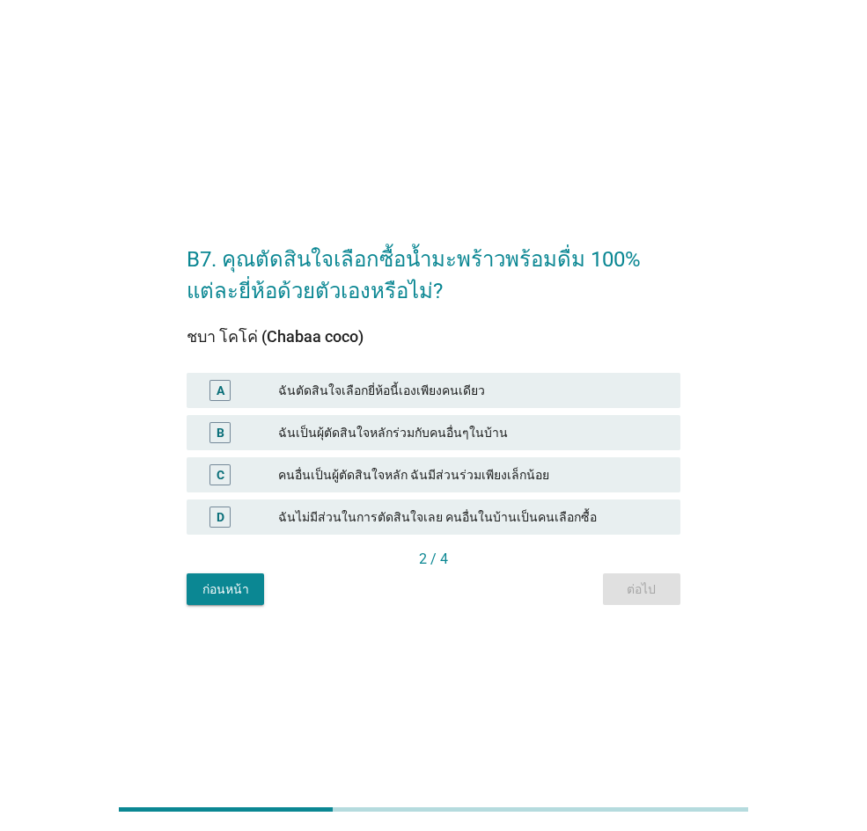
click at [497, 397] on div "ฉันตัดสินใจเลือกยี่ห้อนี้เองเพียงคนเดียว" at bounding box center [472, 390] width 388 height 21
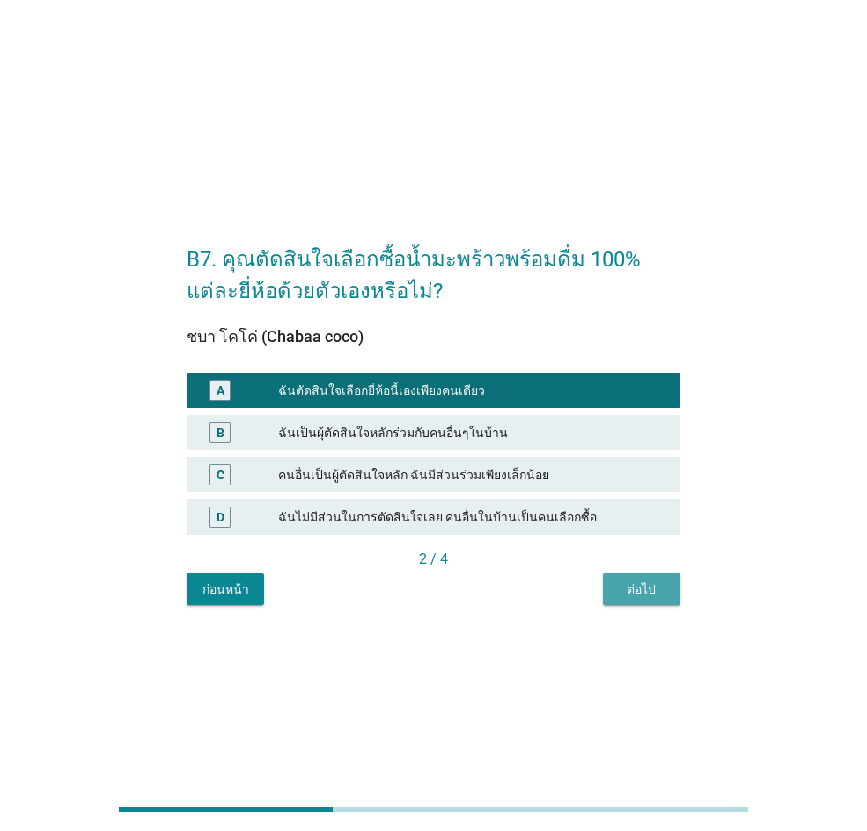
click at [632, 575] on div "ต่อไป" at bounding box center [641, 590] width 49 height 18
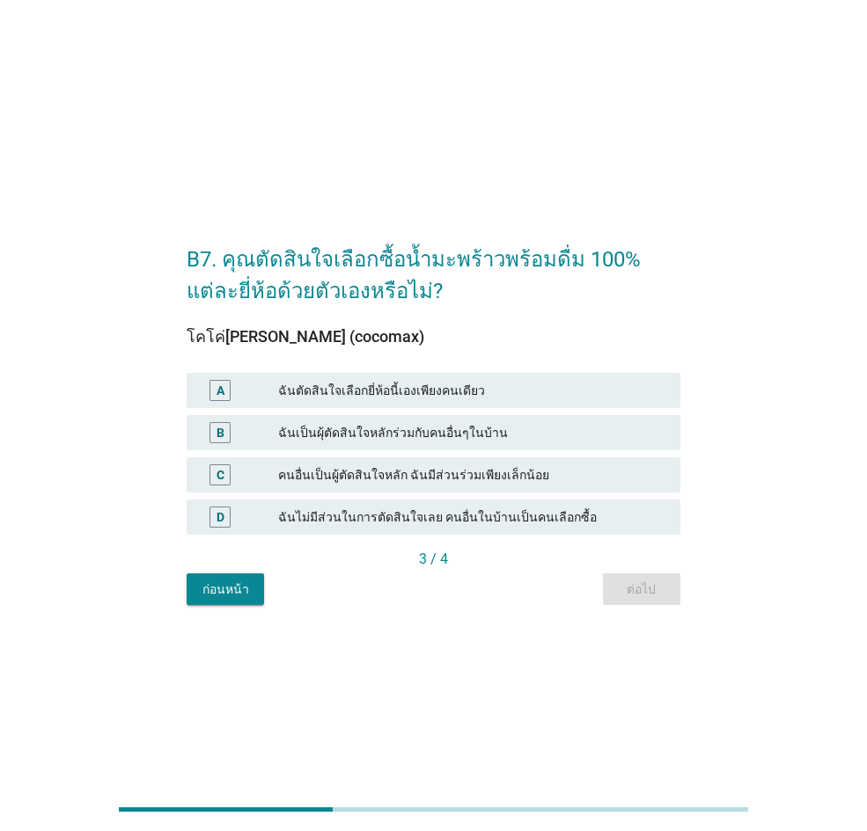
click at [575, 389] on div "ฉันตัดสินใจเลือกยี่ห้อนี้เองเพียงคนเดียว" at bounding box center [472, 390] width 388 height 21
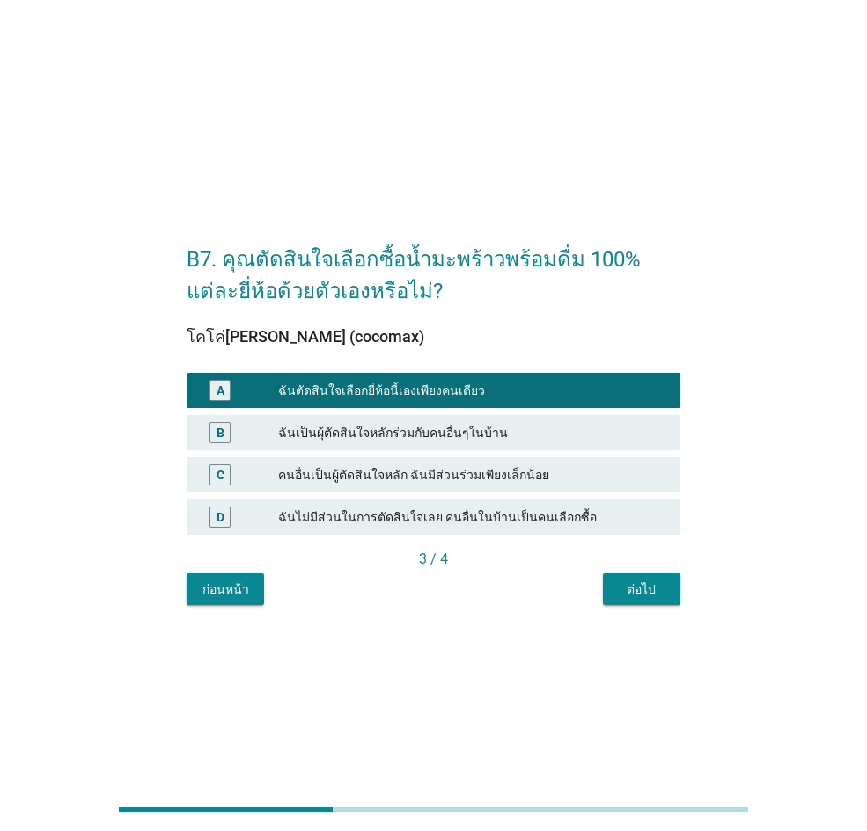
click at [641, 575] on div "ต่อไป" at bounding box center [641, 590] width 49 height 18
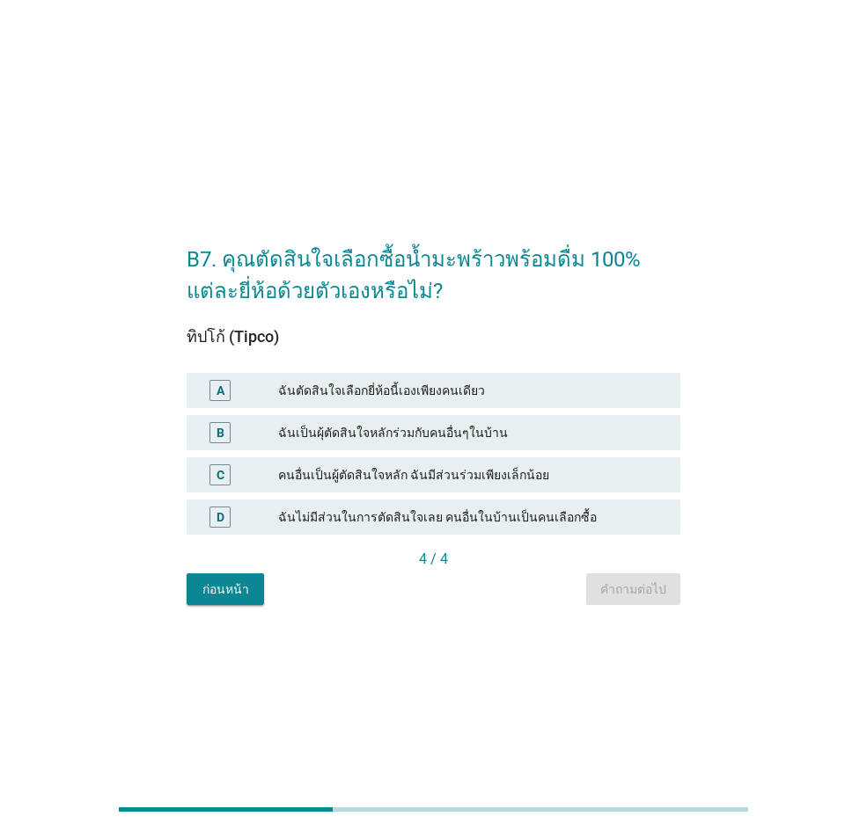
click at [562, 382] on div "ฉันตัดสินใจเลือกยี่ห้อนี้เองเพียงคนเดียว" at bounding box center [472, 390] width 388 height 21
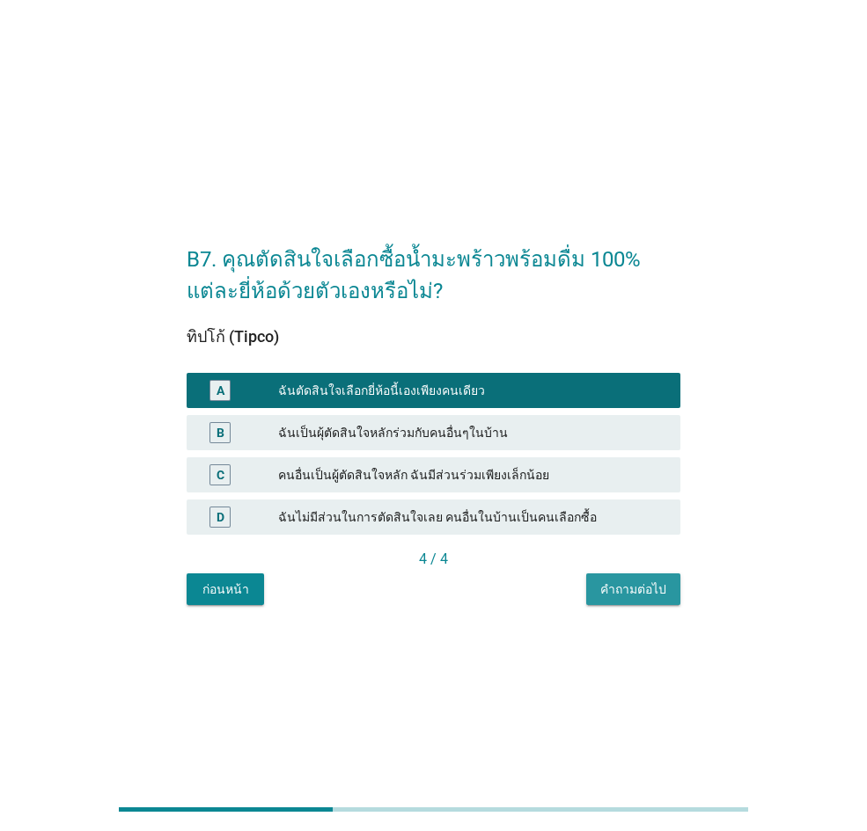
click at [626, 575] on div "คำถามต่อไป" at bounding box center [633, 590] width 66 height 18
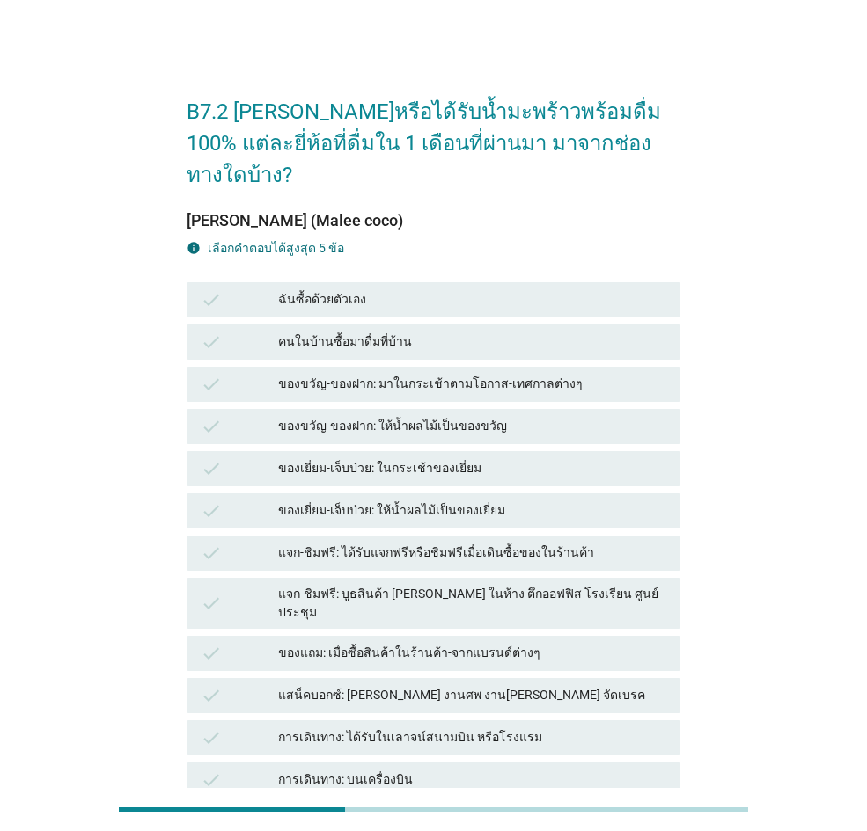
click at [483, 321] on div "check คนในบ้านซื้อมาดื่มที่บ้าน" at bounding box center [433, 342] width 501 height 42
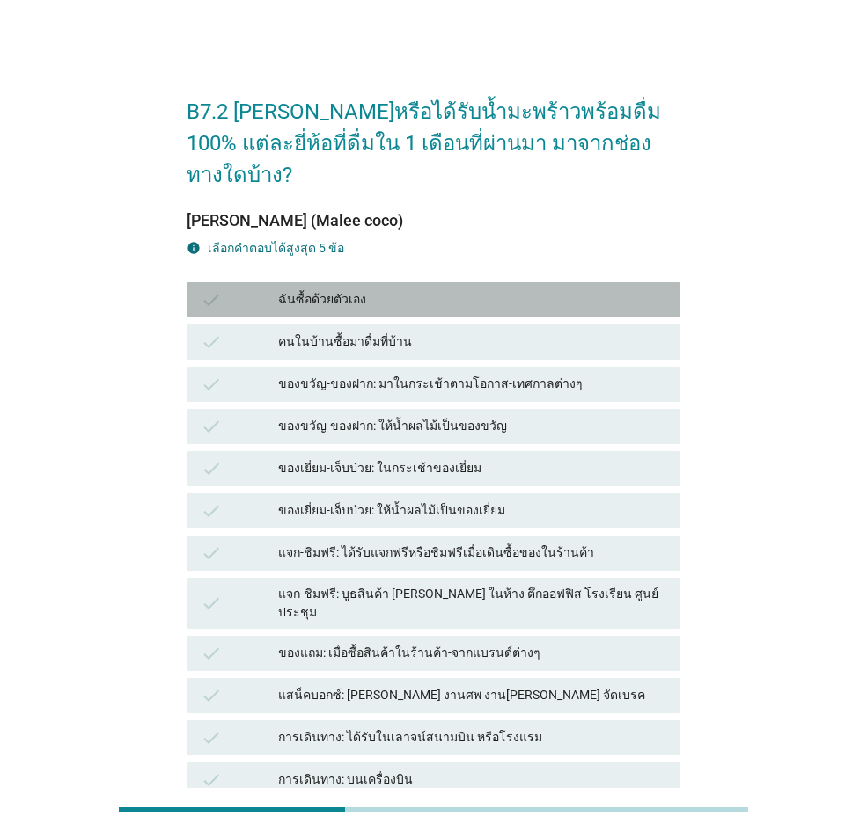
click at [484, 289] on div "ฉันซื้อด้วยตัวเอง" at bounding box center [472, 299] width 388 height 21
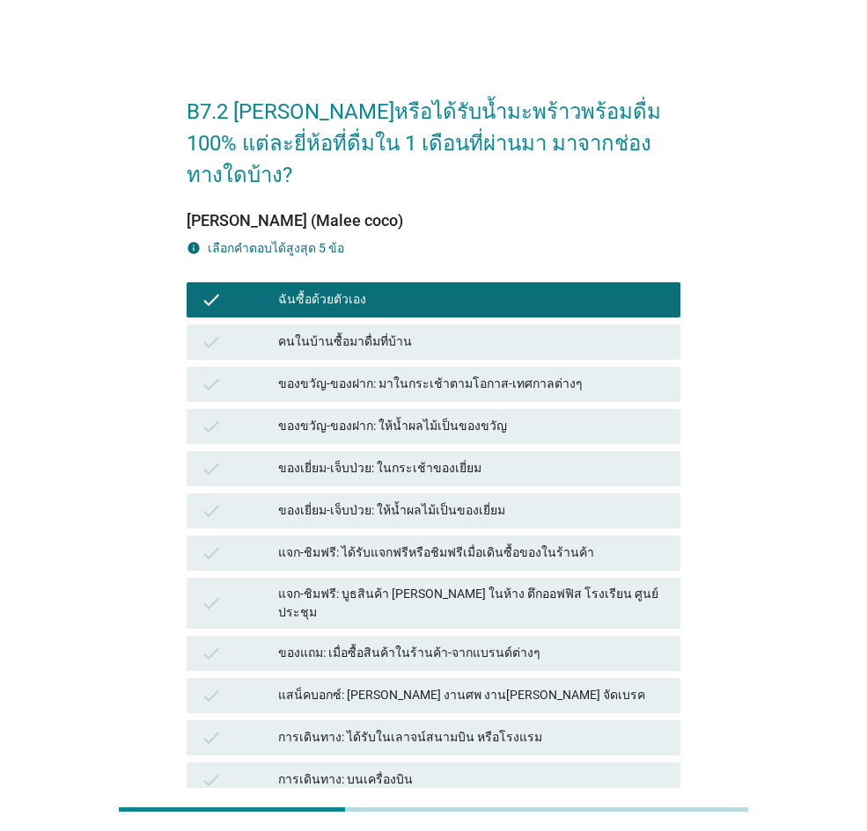
scroll to position [178, 0]
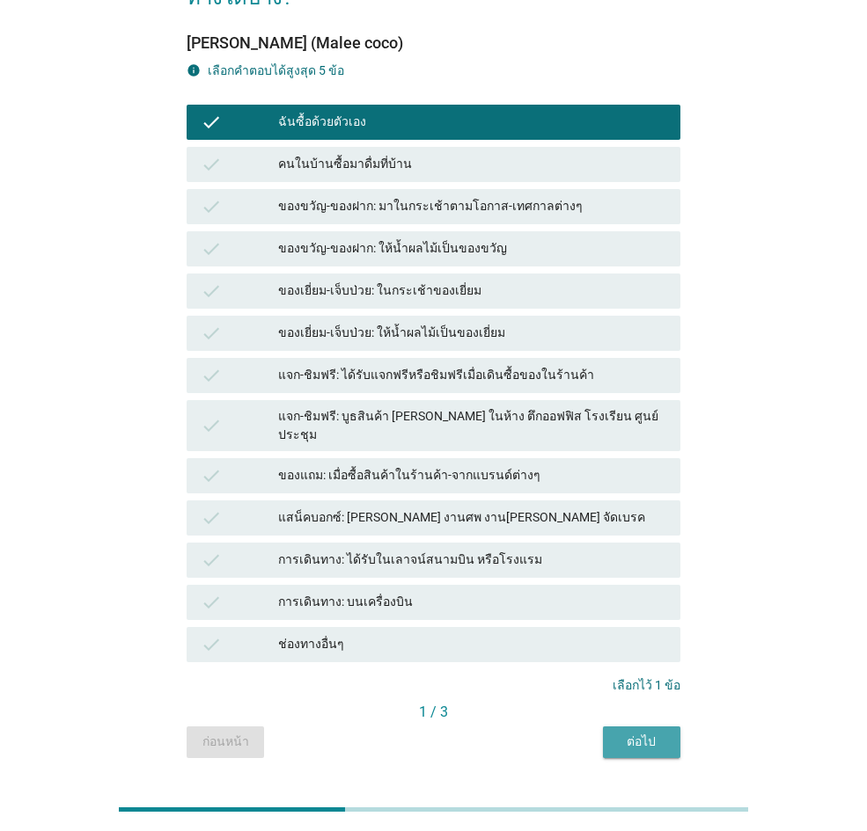
click at [629, 575] on button "ต่อไป" at bounding box center [641, 743] width 77 height 32
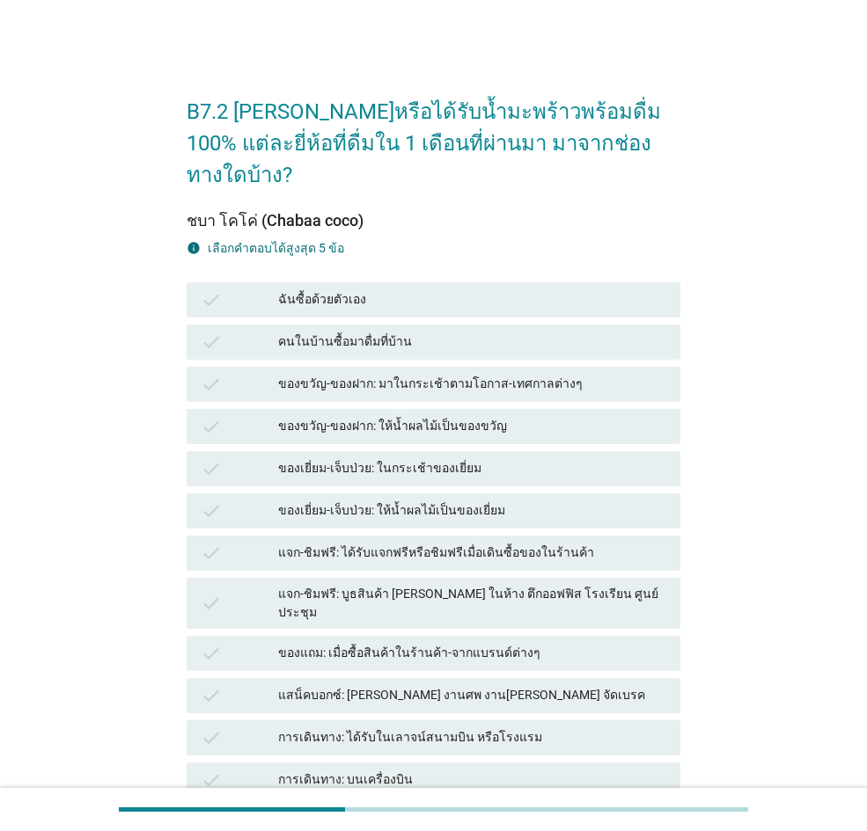
drag, startPoint x: 341, startPoint y: 266, endPoint x: 302, endPoint y: 260, distance: 39.9
click at [341, 289] on div "ฉันซื้อด้วยตัวเอง" at bounding box center [472, 299] width 388 height 21
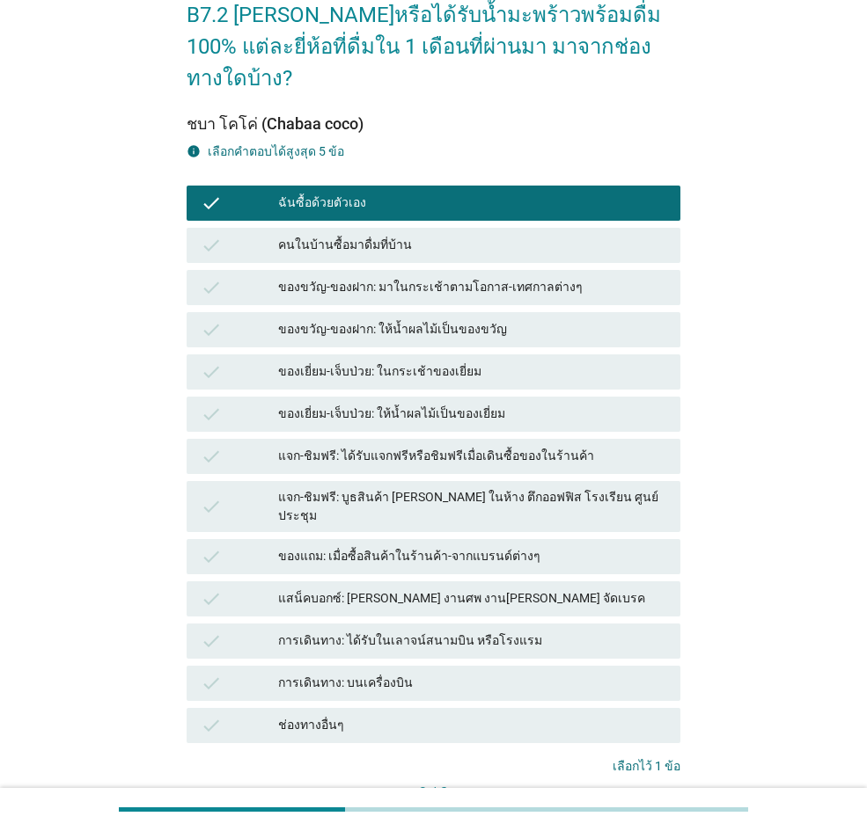
scroll to position [178, 0]
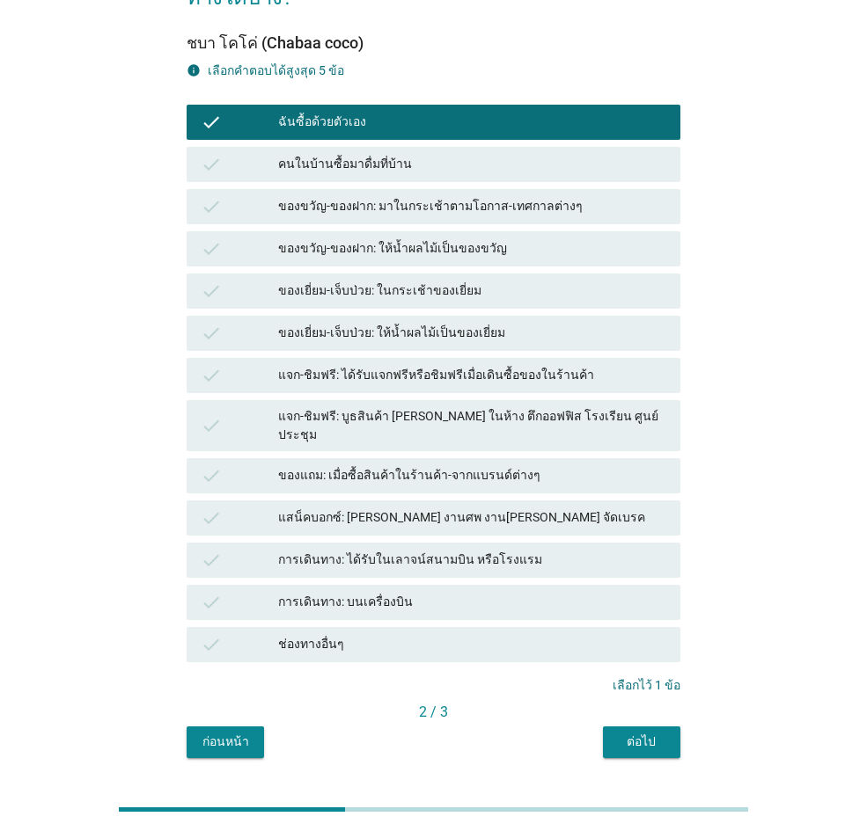
click at [656, 575] on div "ต่อไป" at bounding box center [641, 742] width 49 height 18
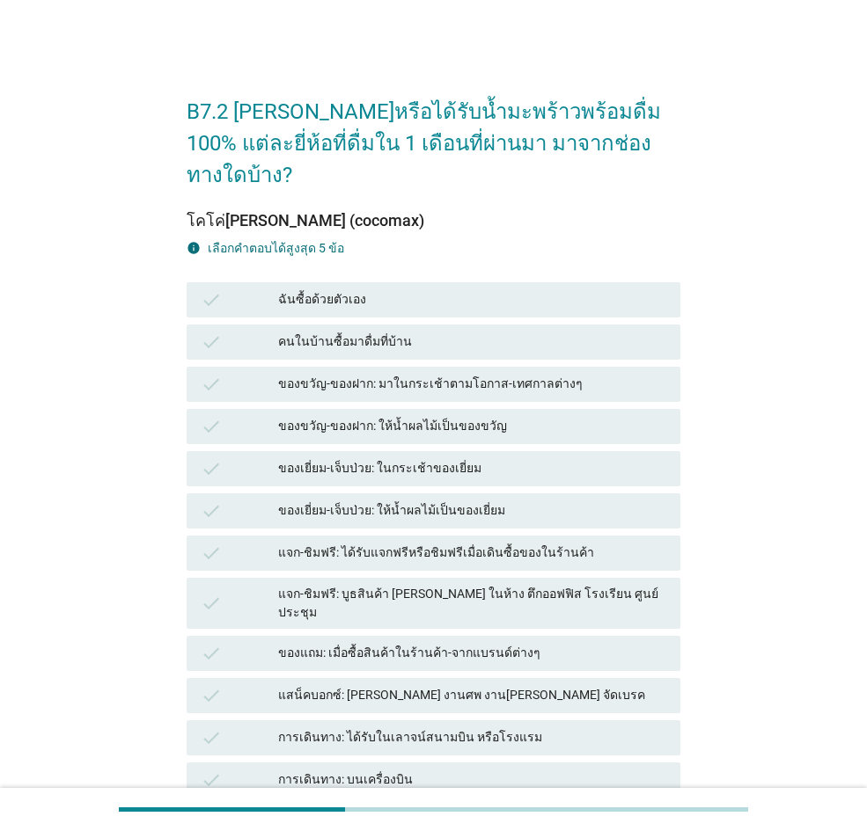
click at [459, 289] on div "ฉันซื้อด้วยตัวเอง" at bounding box center [472, 299] width 388 height 21
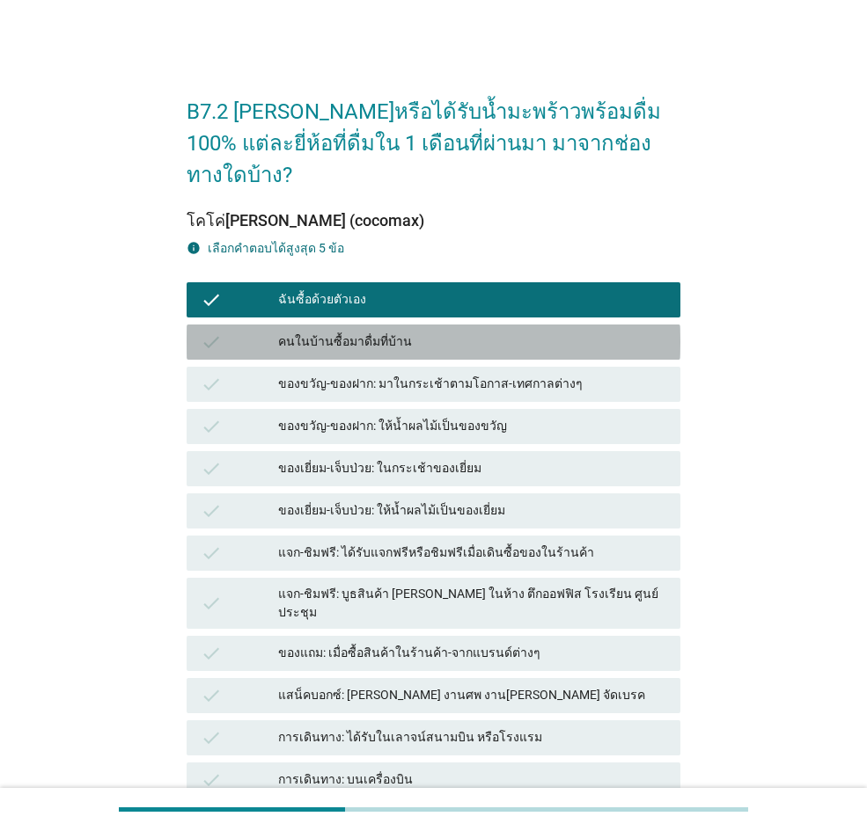
click at [456, 332] on div "คนในบ้านซื้อมาดื่มที่บ้าน" at bounding box center [472, 342] width 388 height 21
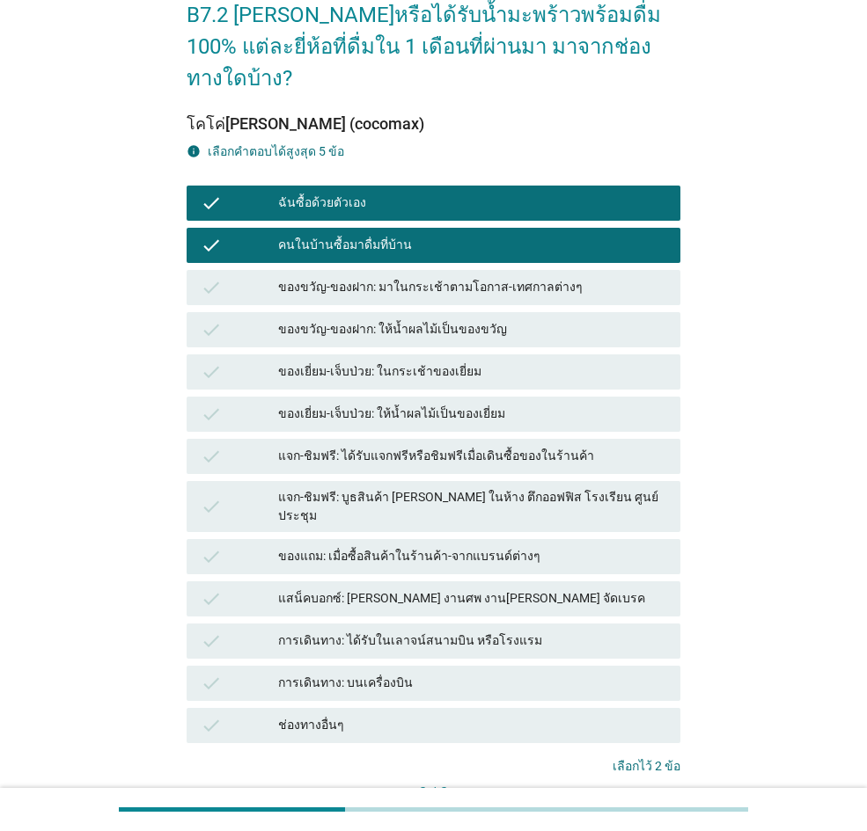
scroll to position [178, 0]
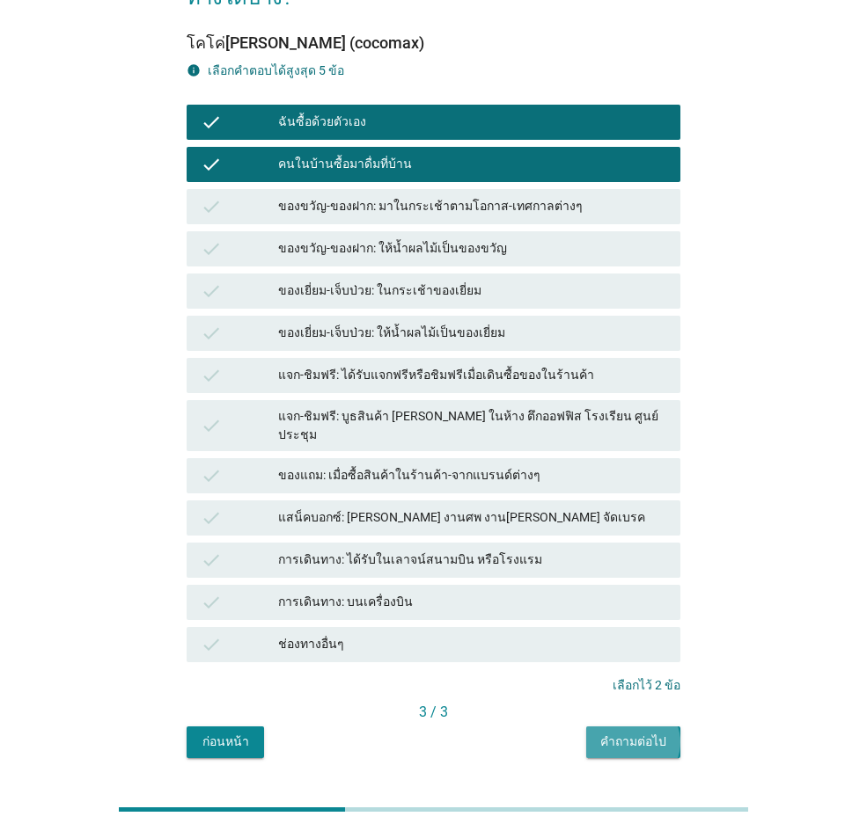
click at [634, 575] on button "คำถามต่อไป" at bounding box center [633, 743] width 94 height 32
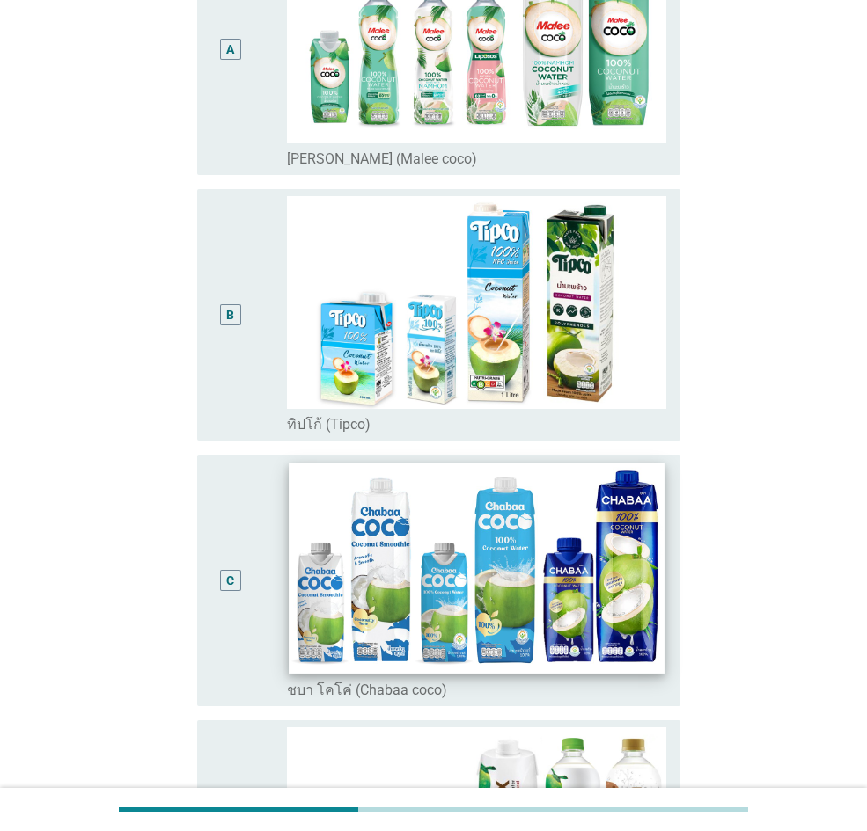
scroll to position [681, 0]
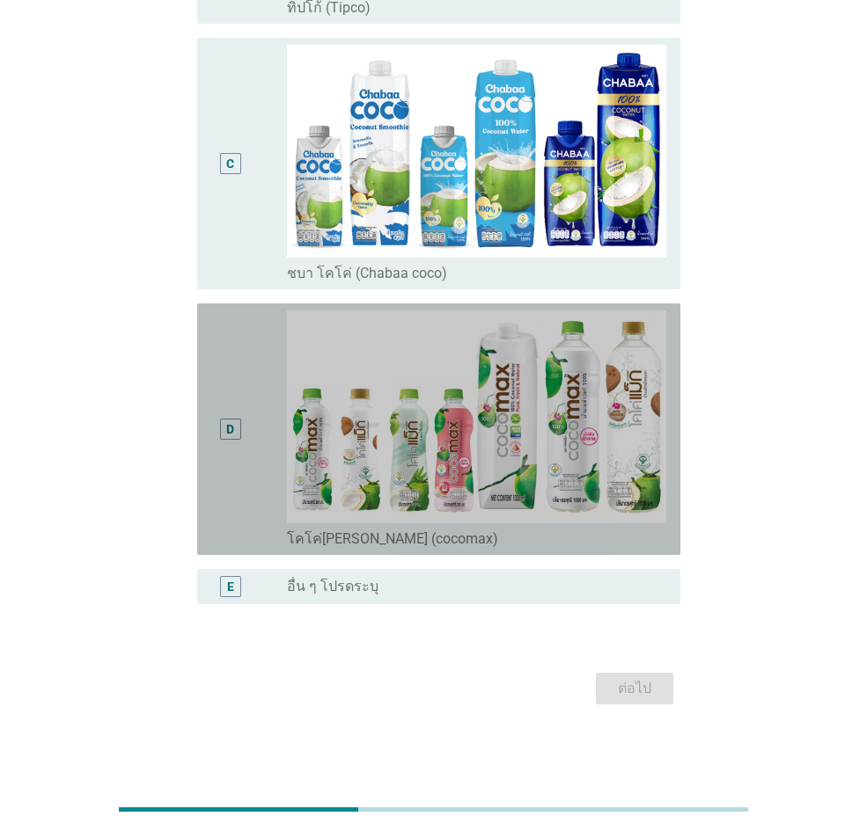
click at [216, 436] on div "D" at bounding box center [230, 430] width 38 height 238
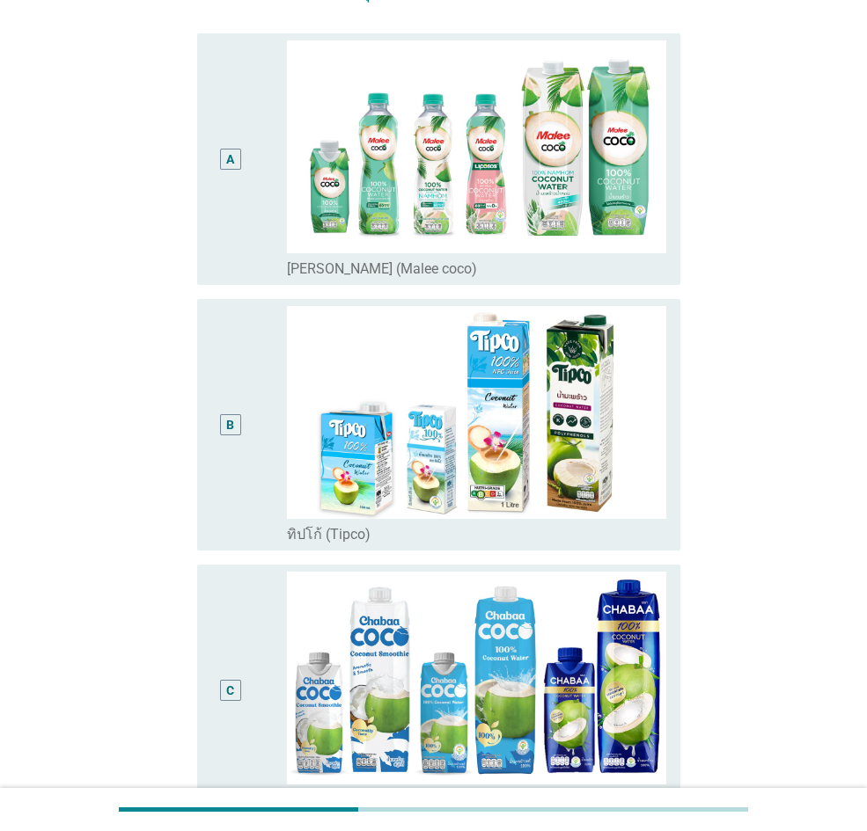
scroll to position [153, 0]
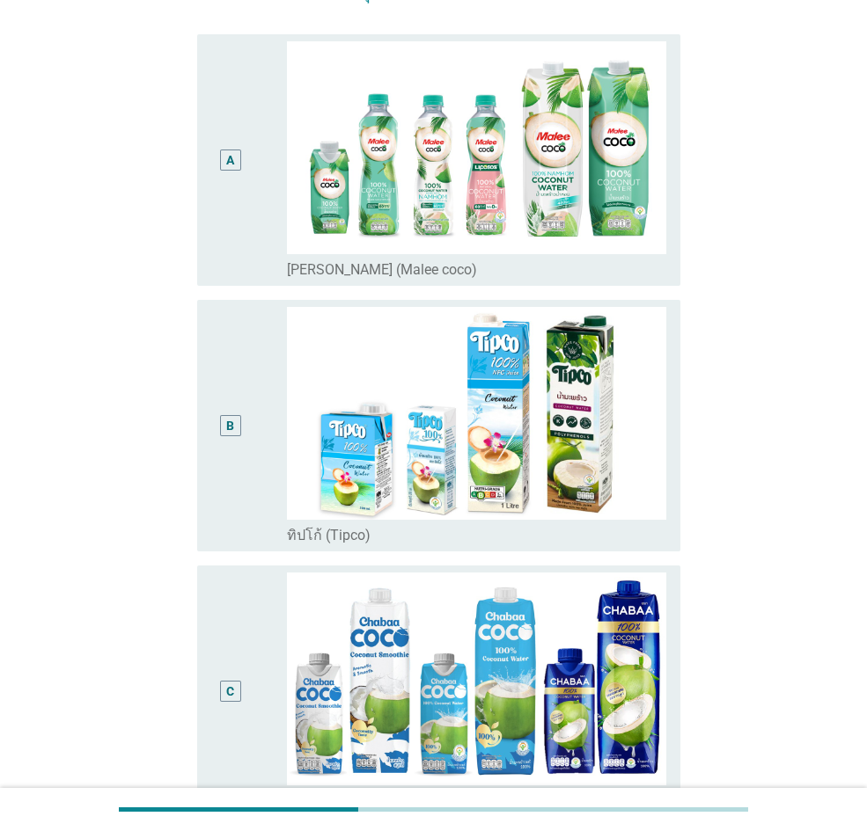
click at [216, 436] on div "B" at bounding box center [230, 426] width 38 height 238
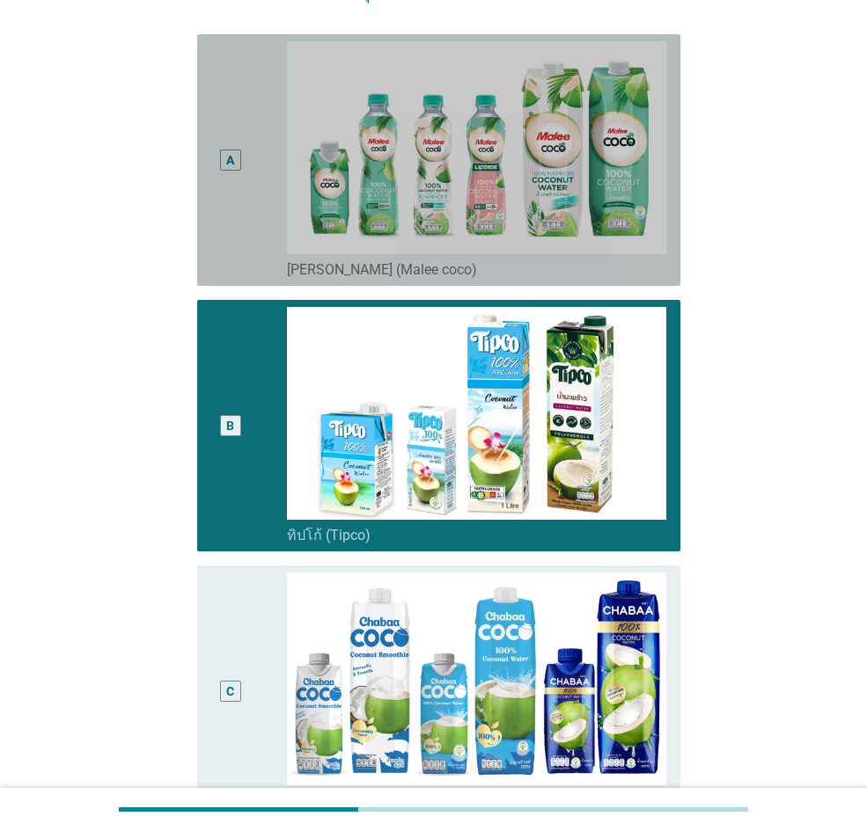
click at [238, 243] on div "A" at bounding box center [230, 160] width 38 height 238
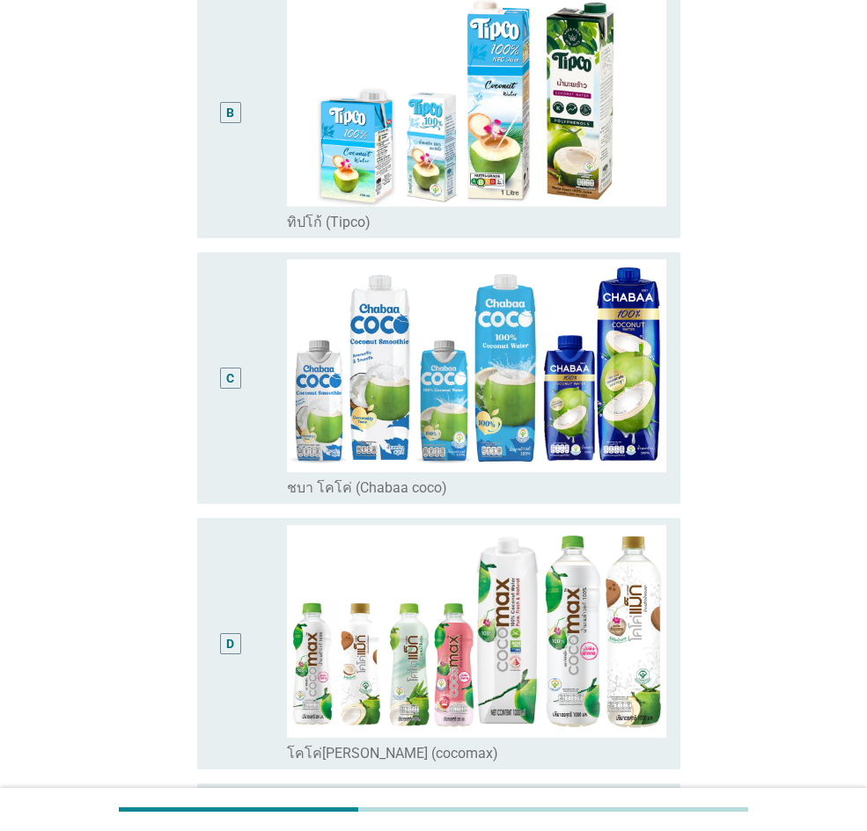
scroll to position [681, 0]
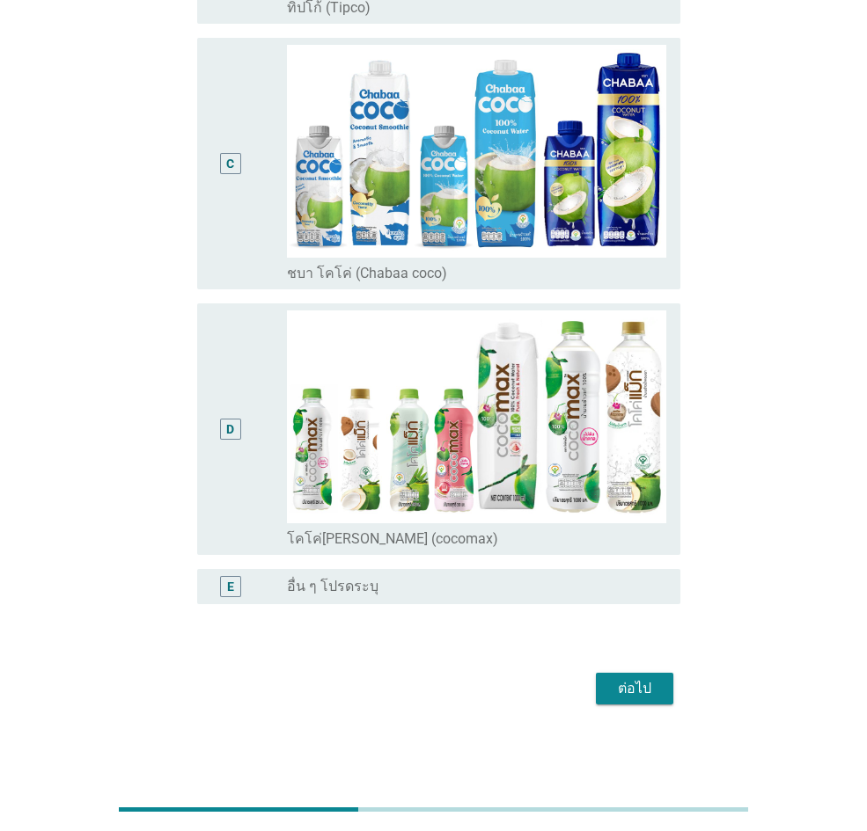
click at [651, 575] on div "ต่อไป" at bounding box center [634, 688] width 49 height 21
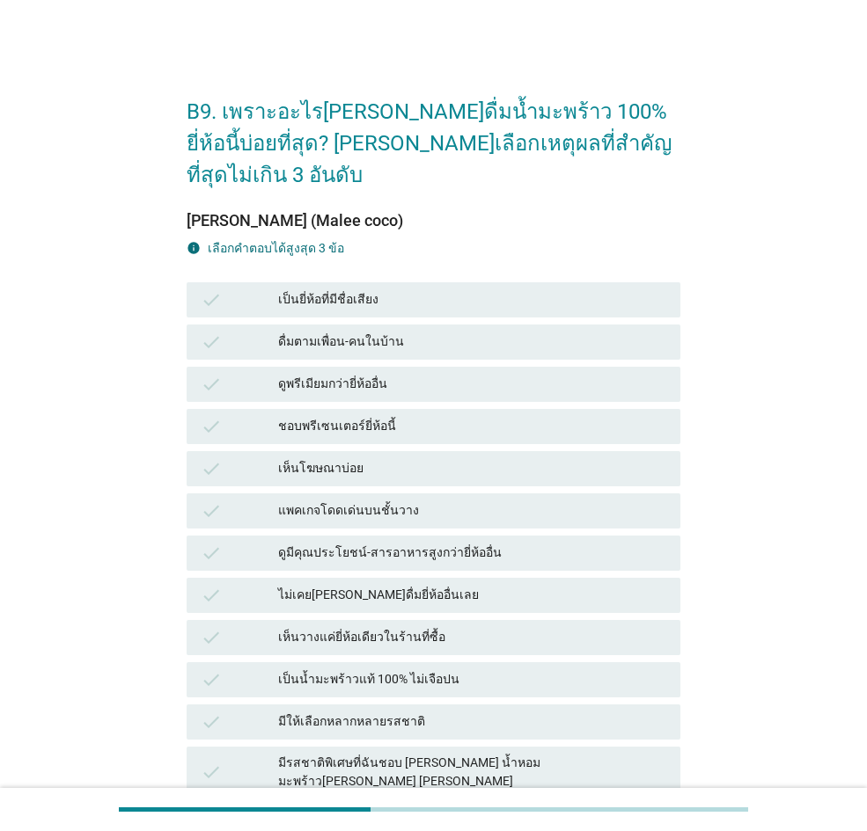
click at [430, 289] on div "เป็นยี่ห้อที่มีชื่อเสียง" at bounding box center [472, 299] width 388 height 21
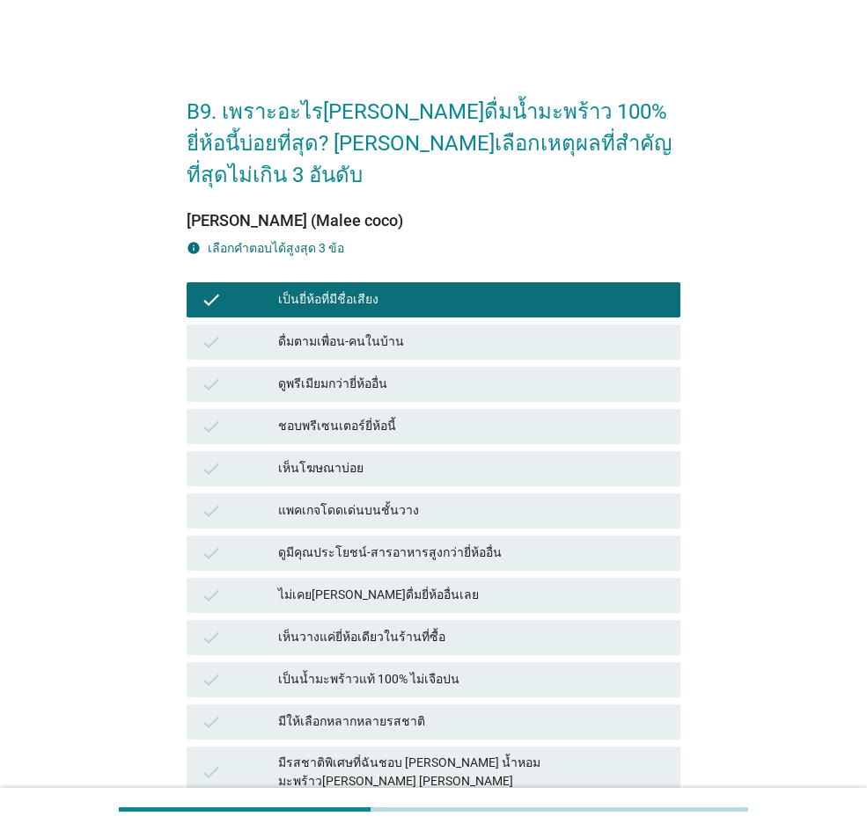
click at [452, 458] on div "เห็นโฆษณาบ่อย" at bounding box center [472, 468] width 388 height 21
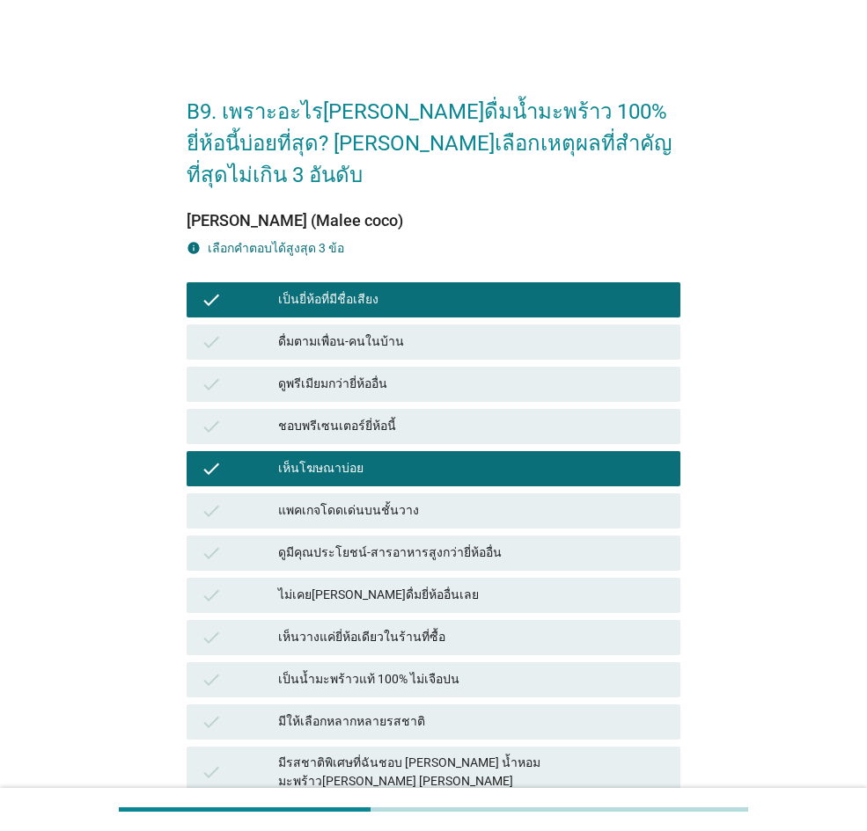
click at [465, 575] on div "check ไม่เคย[PERSON_NAME]ดื่มยี่ห้ออื่นเลย" at bounding box center [433, 596] width 501 height 42
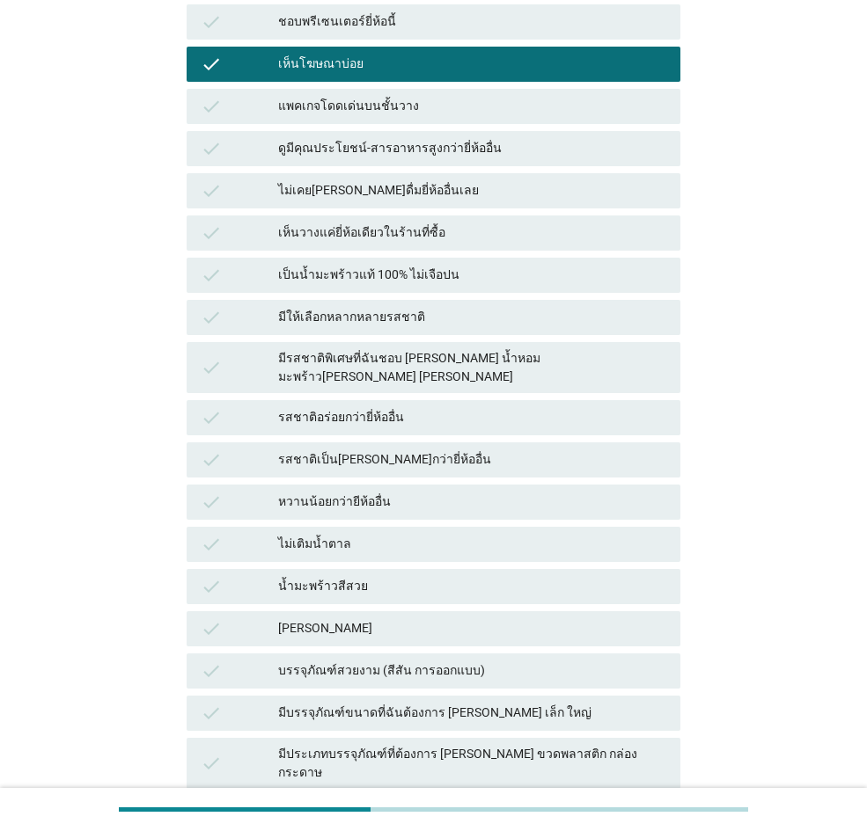
scroll to position [616, 0]
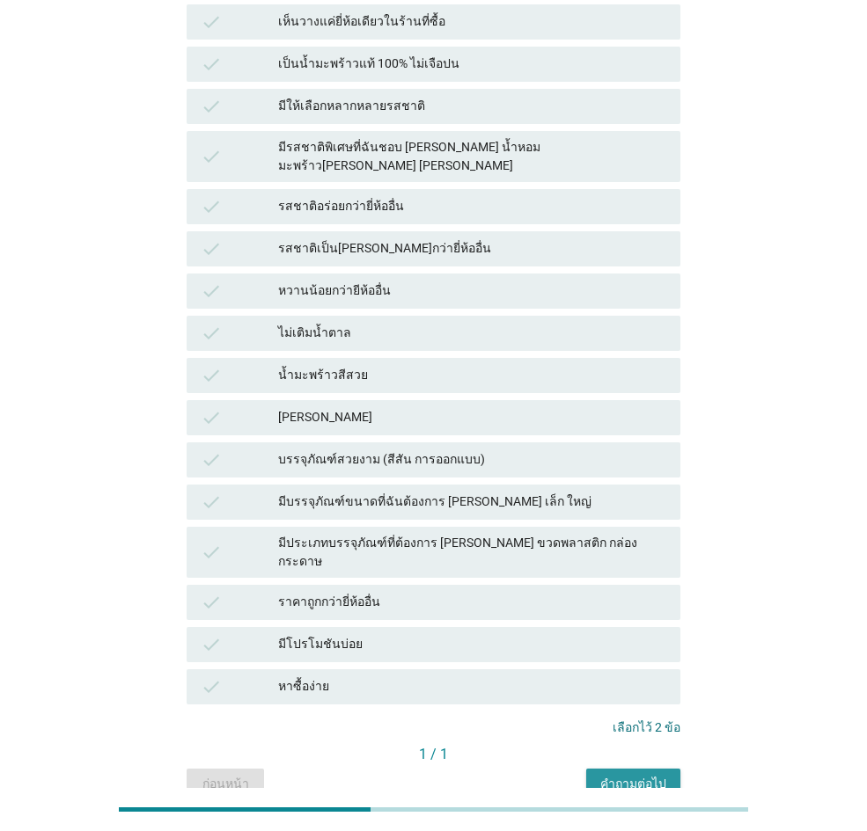
click at [615, 575] on div "คำถามต่อไป" at bounding box center [633, 784] width 66 height 18
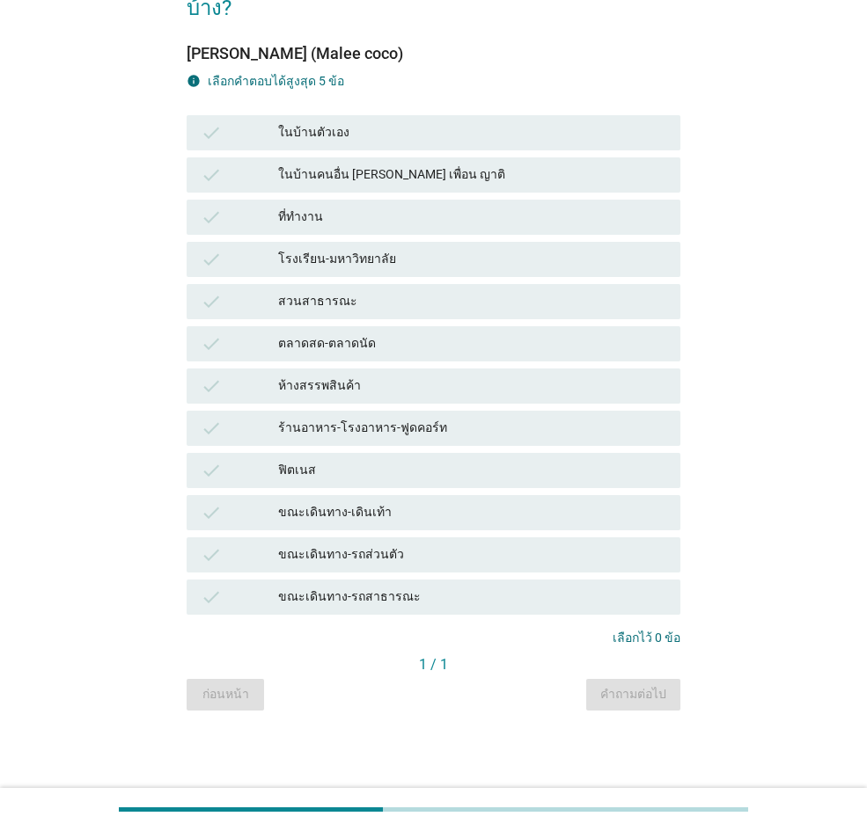
scroll to position [0, 0]
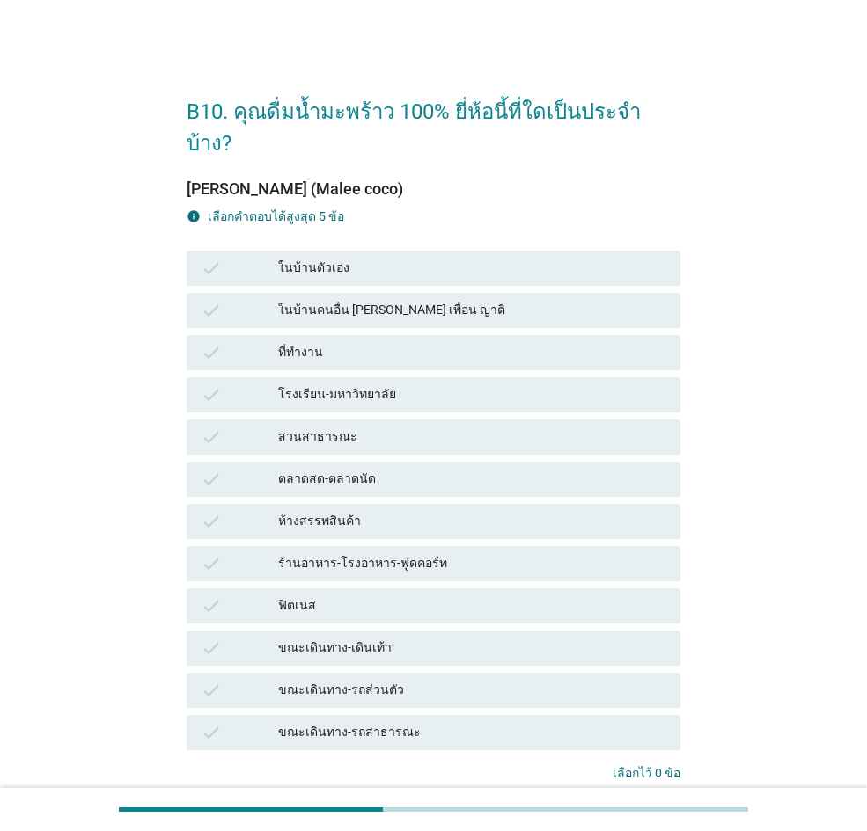
click at [584, 258] on div "ในบ้านตัวเอง" at bounding box center [472, 268] width 388 height 21
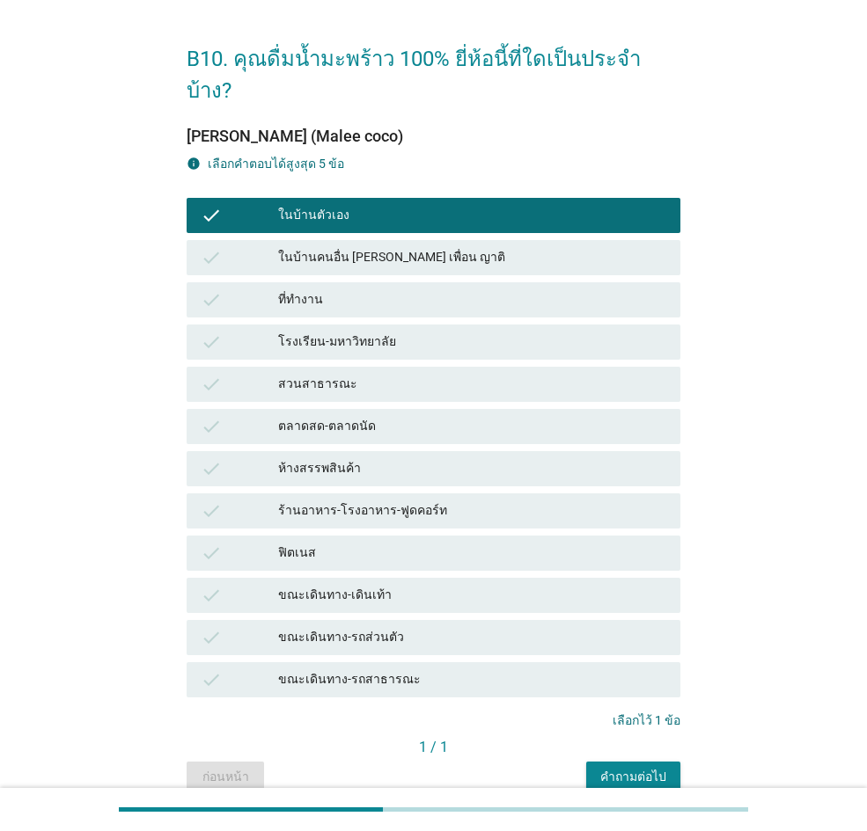
scroll to position [104, 0]
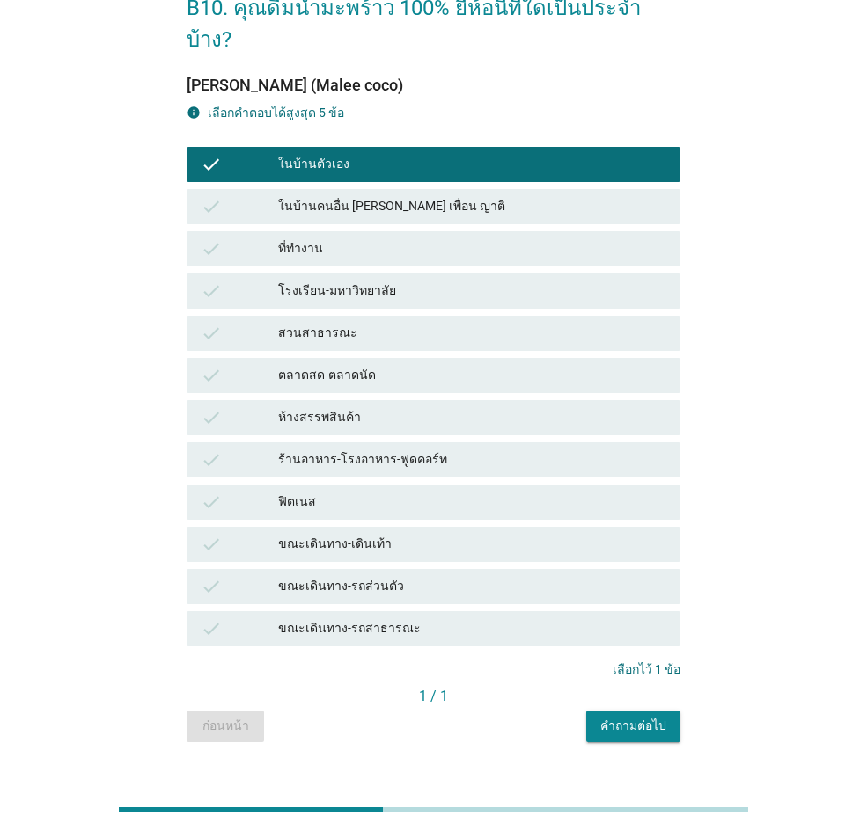
click at [656, 575] on div "คำถามต่อไป" at bounding box center [633, 726] width 66 height 18
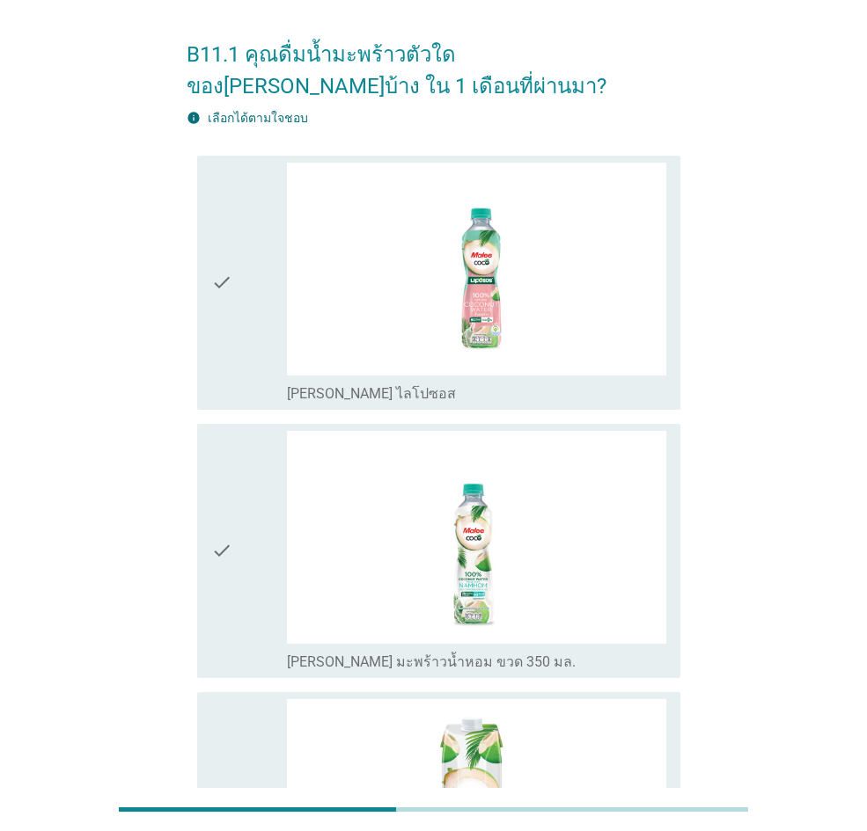
scroll to position [88, 0]
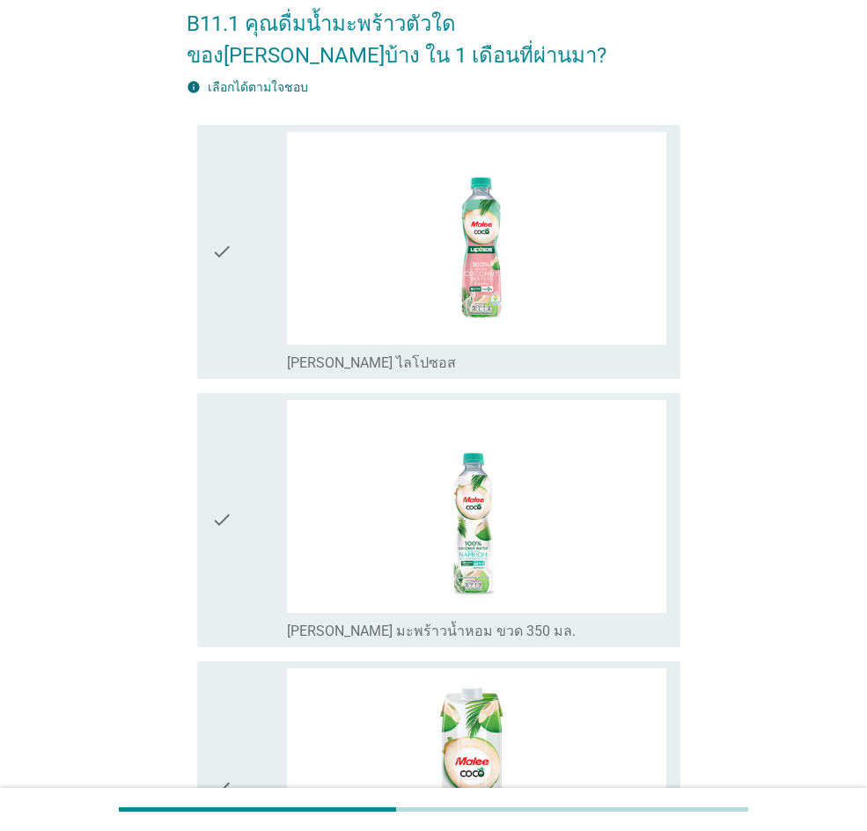
click at [224, 245] on icon "check" at bounding box center [221, 252] width 21 height 240
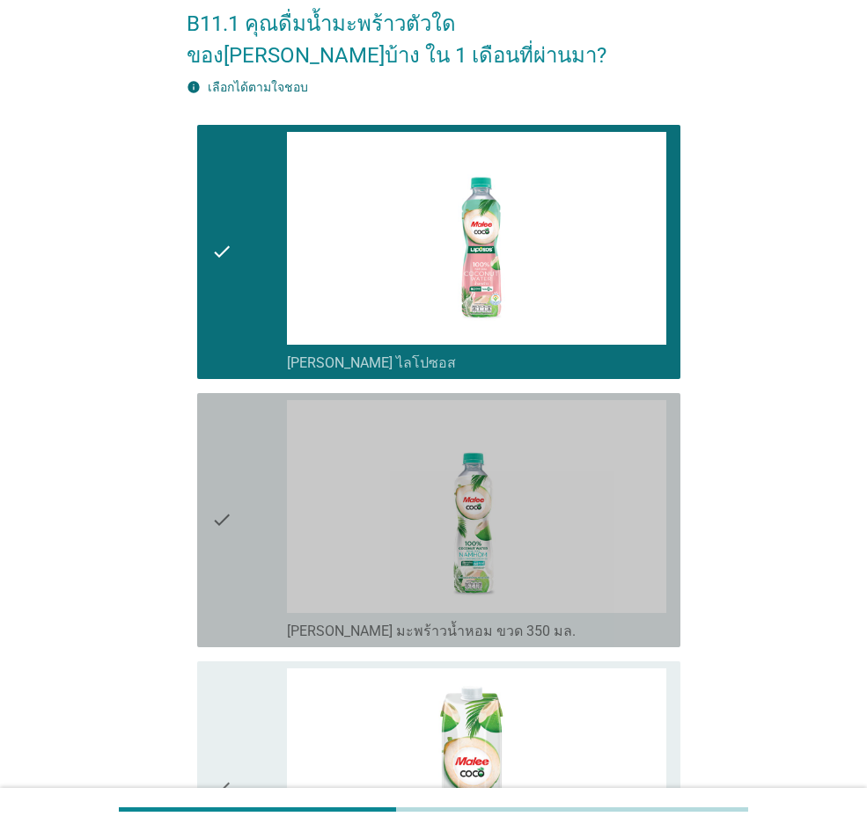
click at [228, 430] on icon "check" at bounding box center [221, 520] width 21 height 240
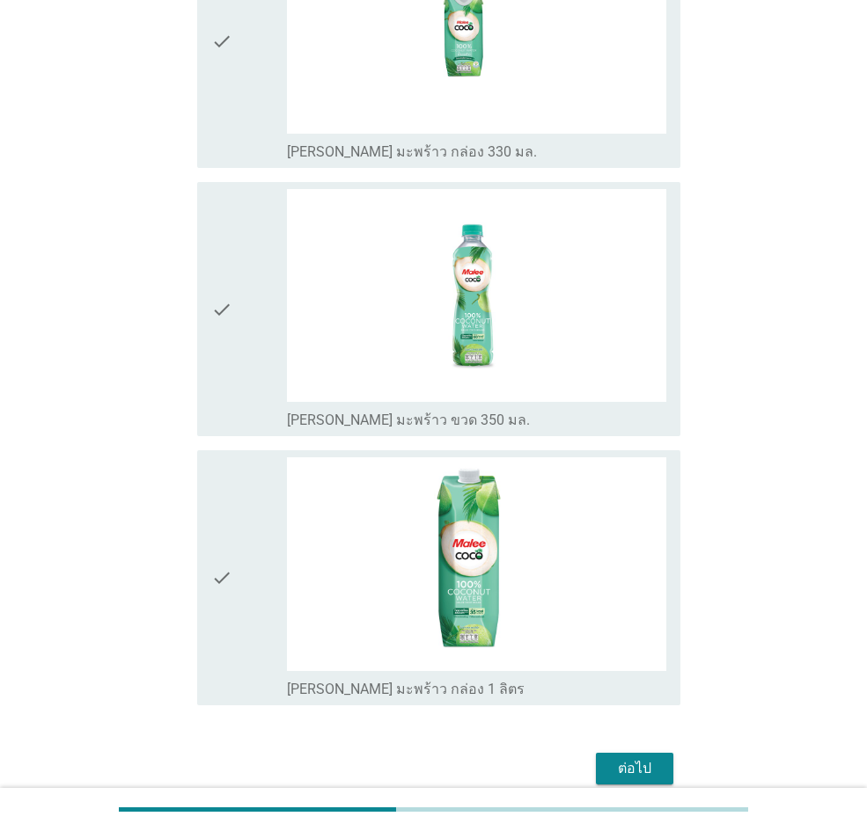
scroll to position [1183, 0]
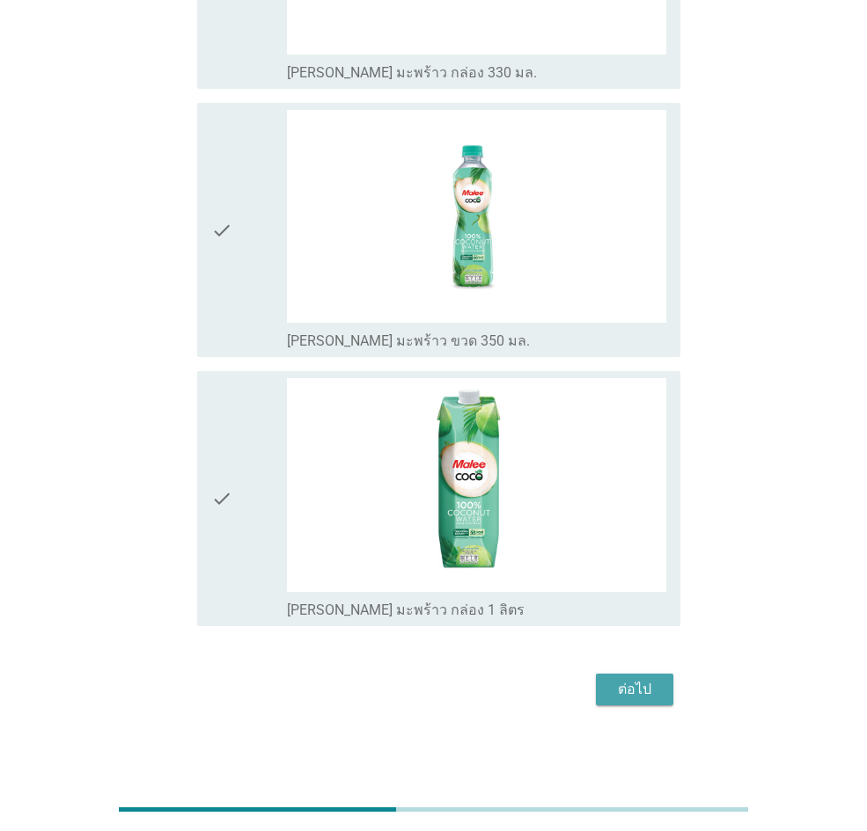
click at [642, 575] on button "ต่อไป" at bounding box center [634, 690] width 77 height 32
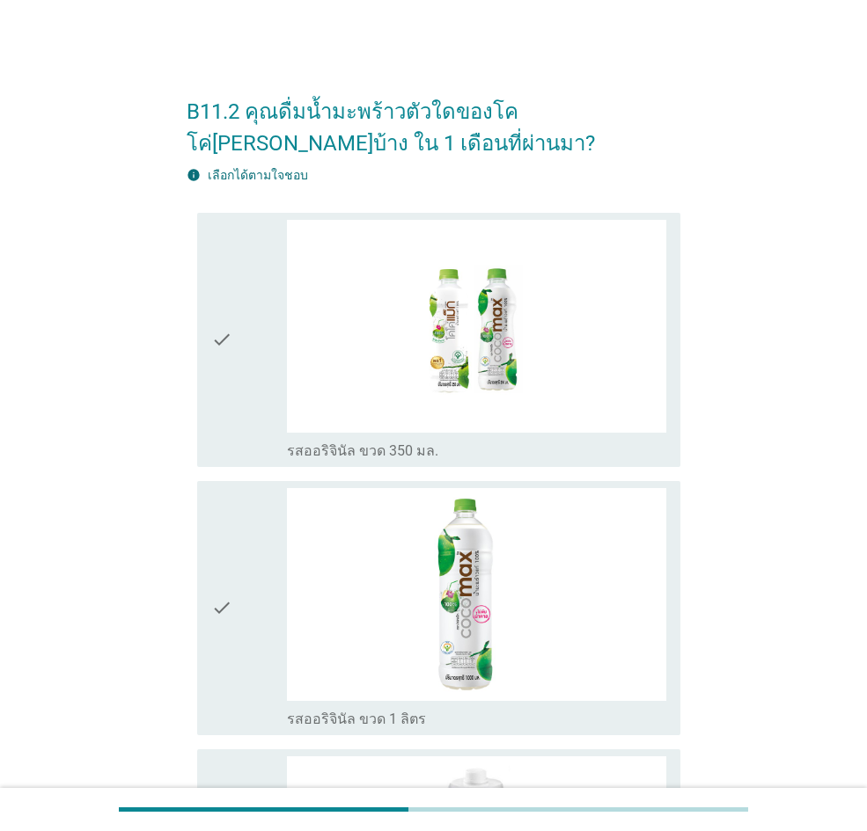
click at [238, 381] on div "check" at bounding box center [249, 340] width 76 height 240
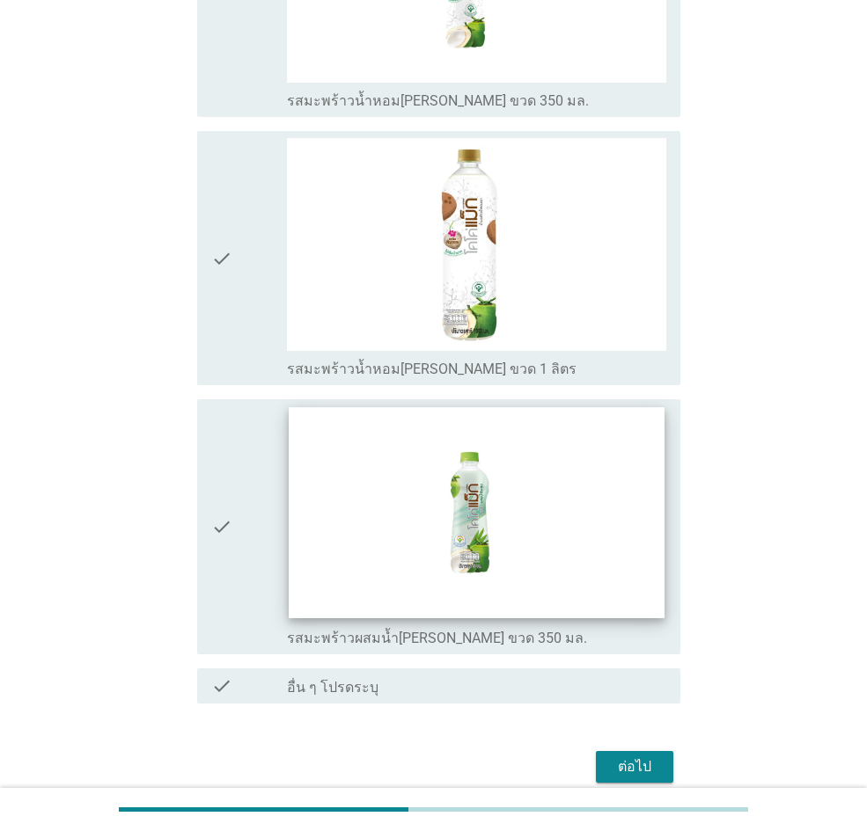
scroll to position [1233, 0]
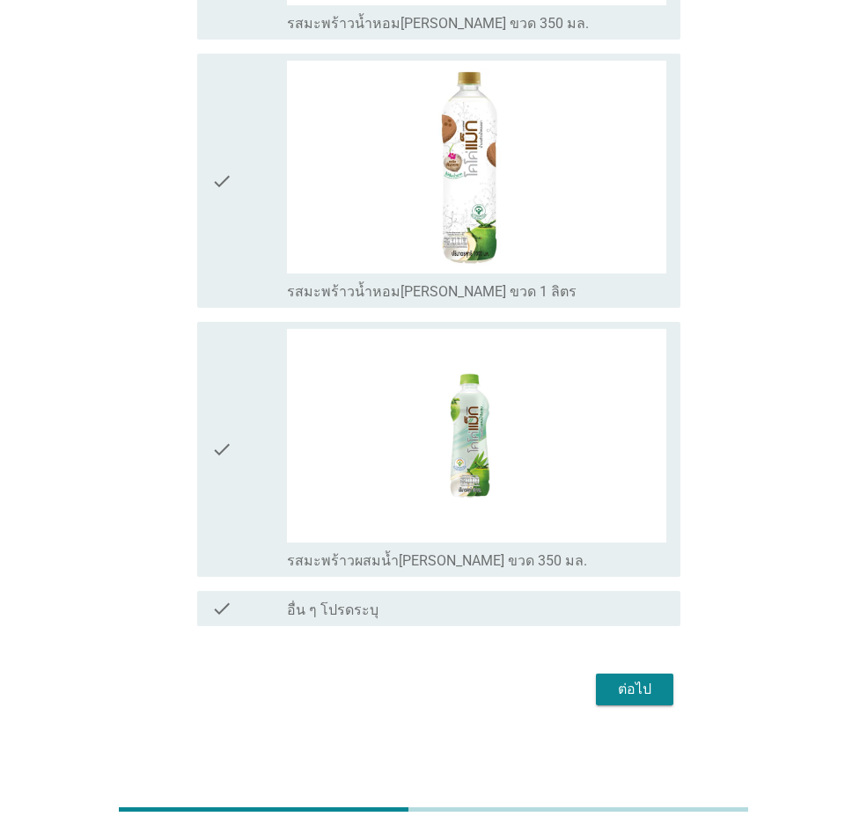
click at [645, 575] on div "ต่อไป" at bounding box center [634, 689] width 49 height 21
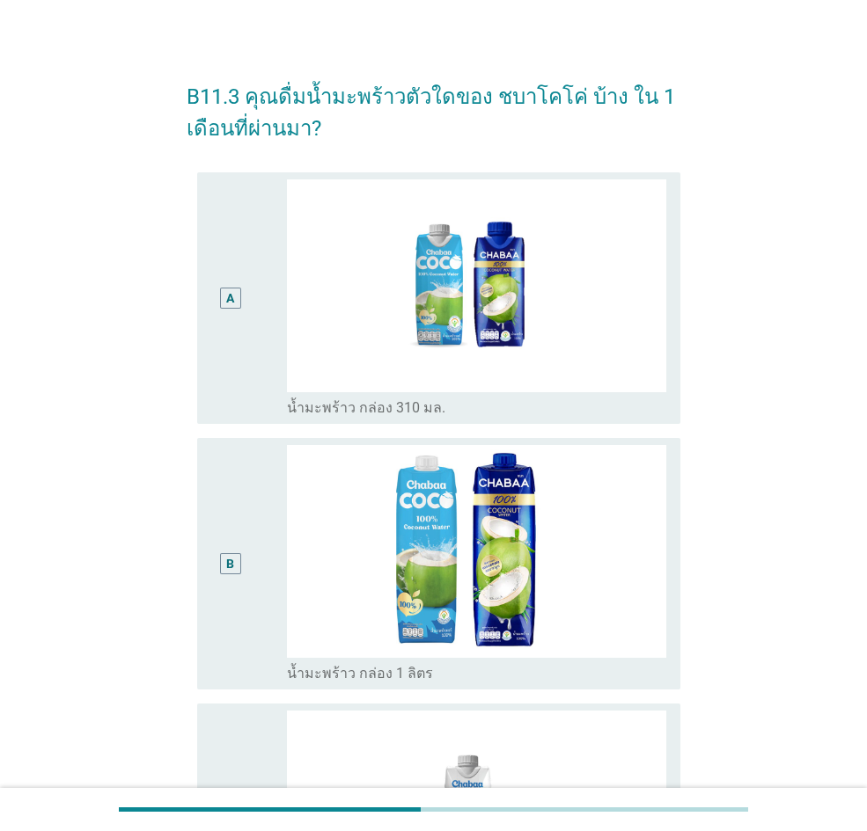
scroll to position [0, 0]
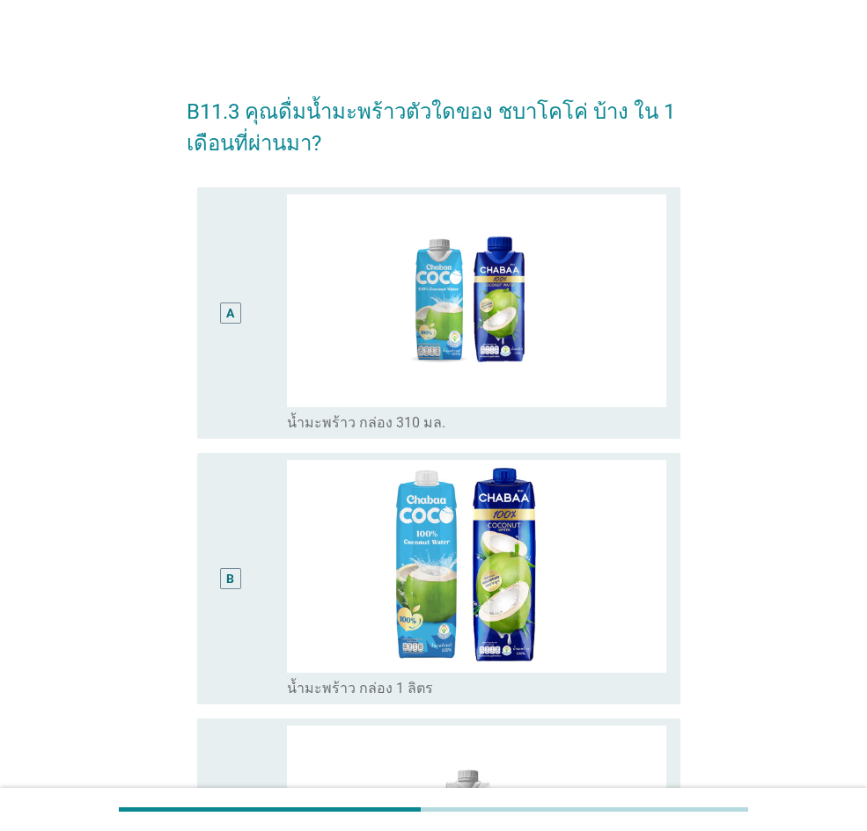
click at [248, 276] on div "A" at bounding box center [230, 313] width 38 height 238
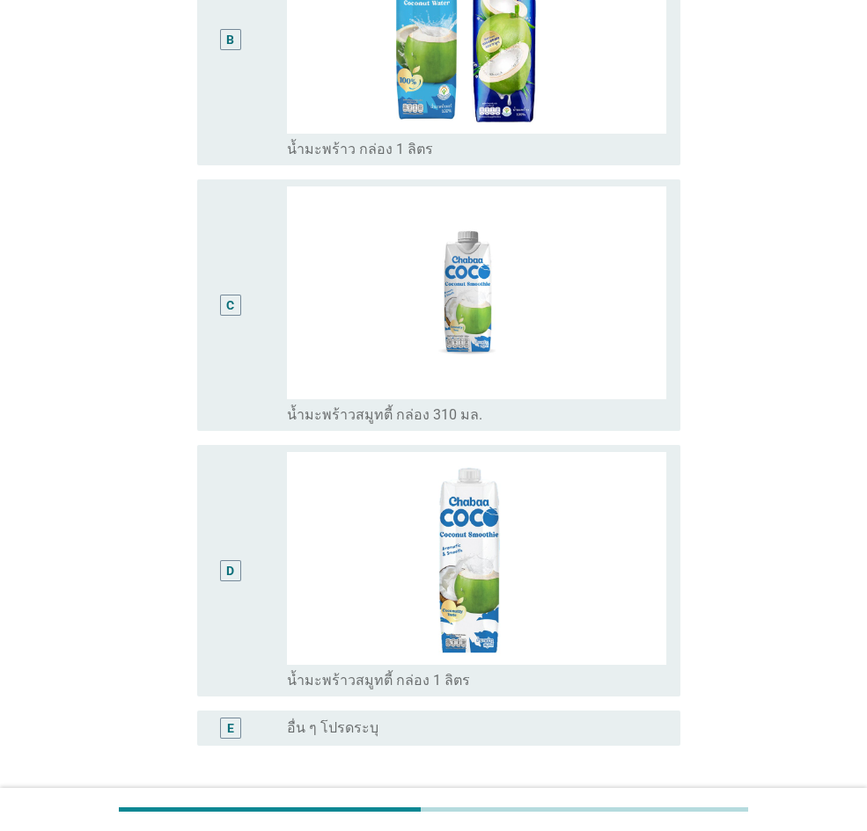
scroll to position [616, 0]
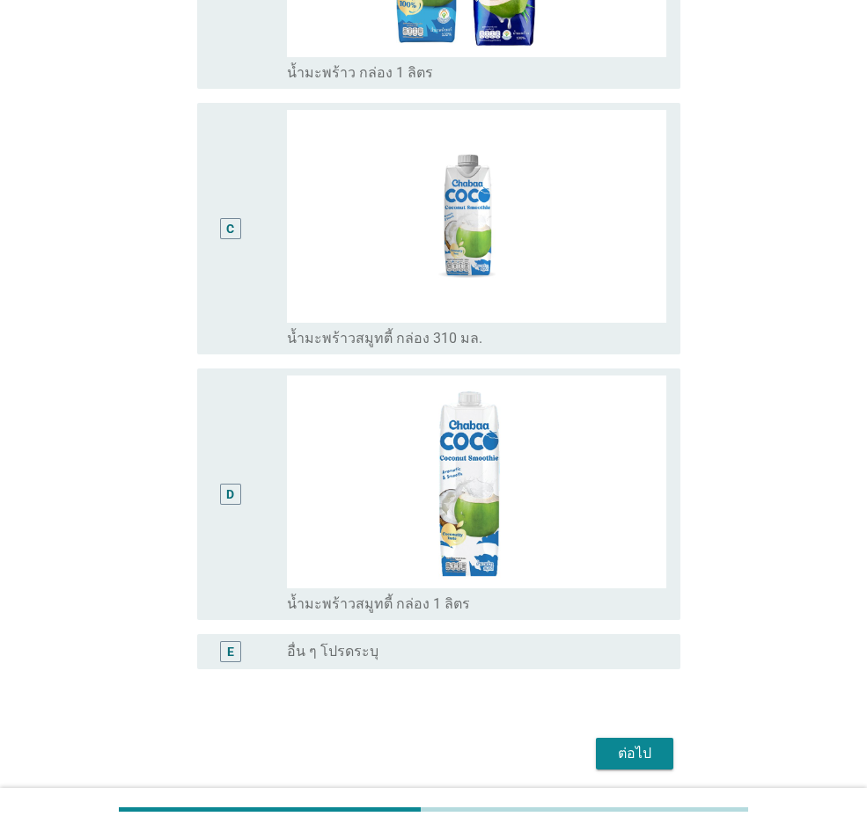
click at [662, 575] on button "ต่อไป" at bounding box center [634, 754] width 77 height 32
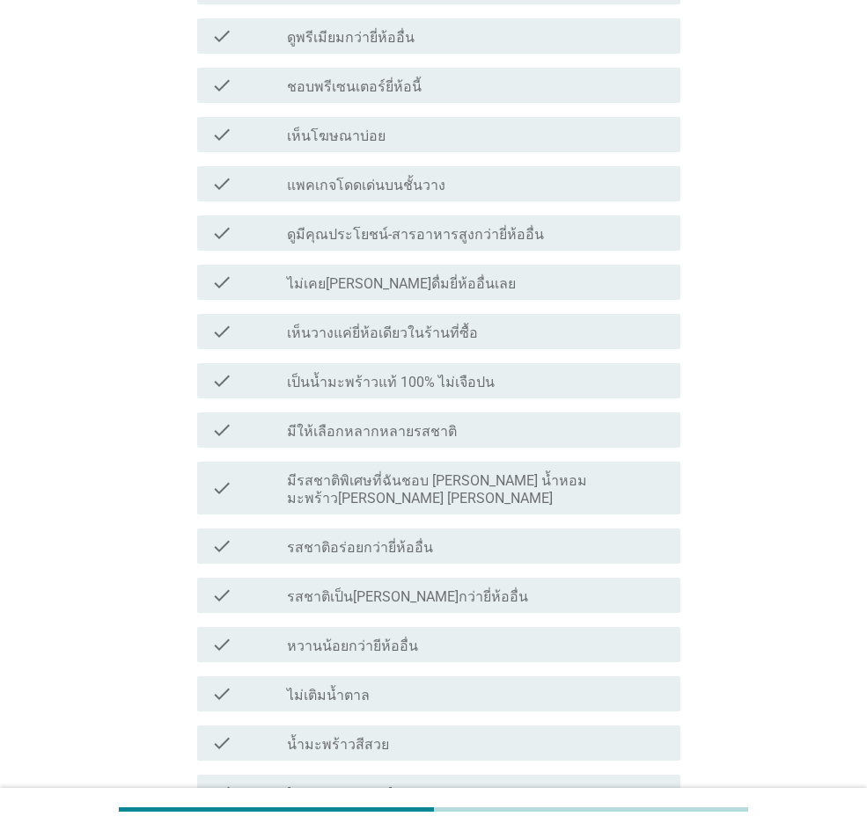
scroll to position [0, 0]
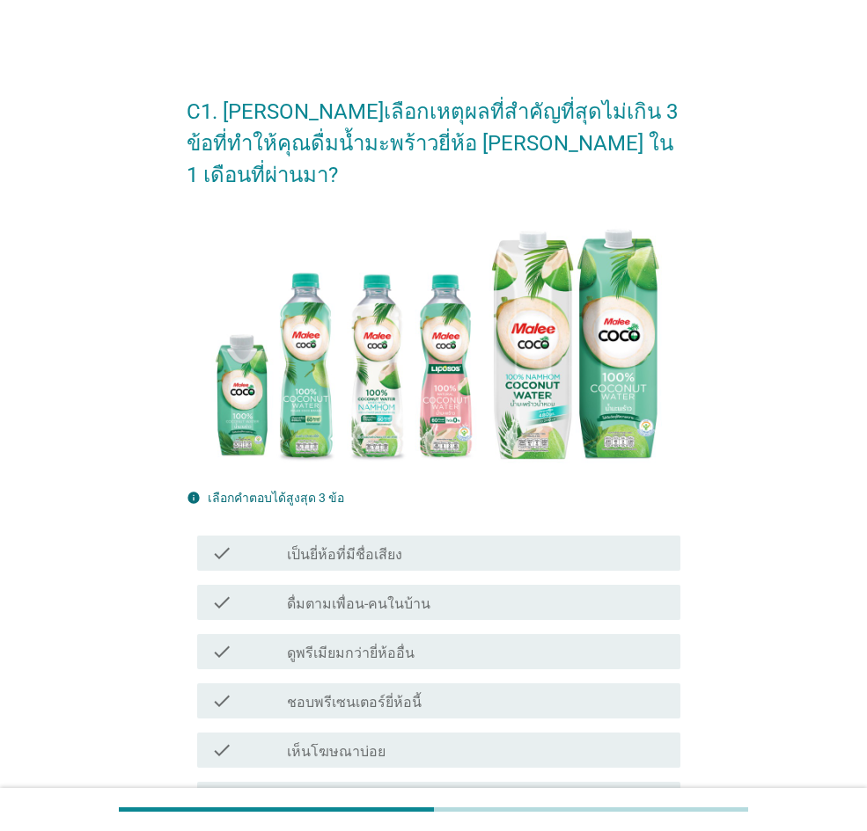
click at [461, 536] on div "check check_box_outline_blank เป็นยี่ห้อที่มีชื่อเสียง" at bounding box center [438, 553] width 483 height 35
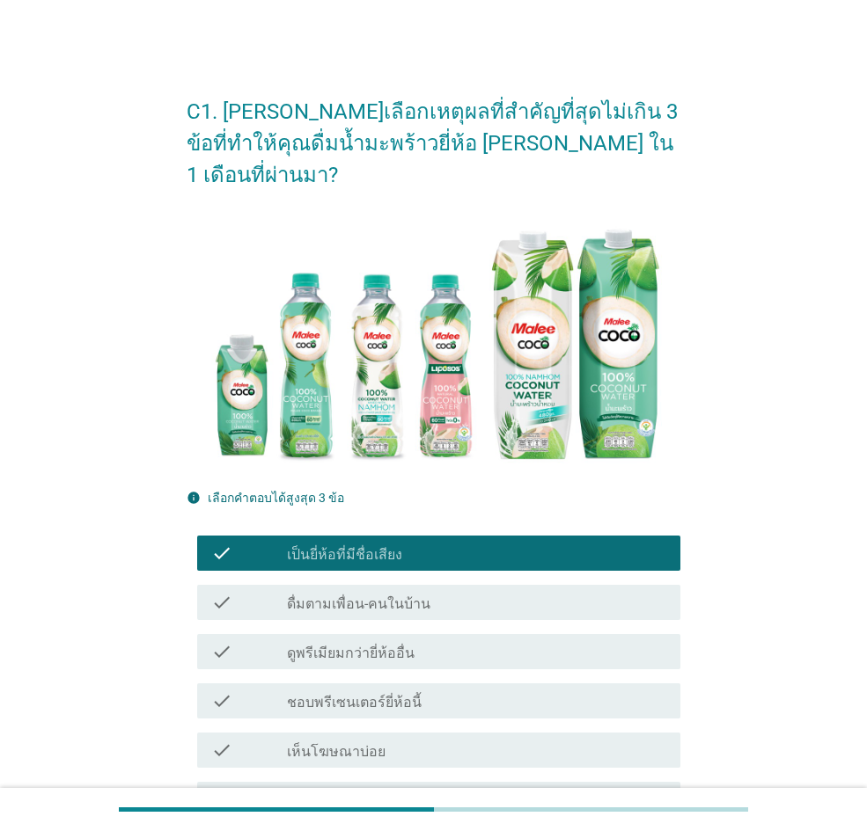
scroll to position [264, 0]
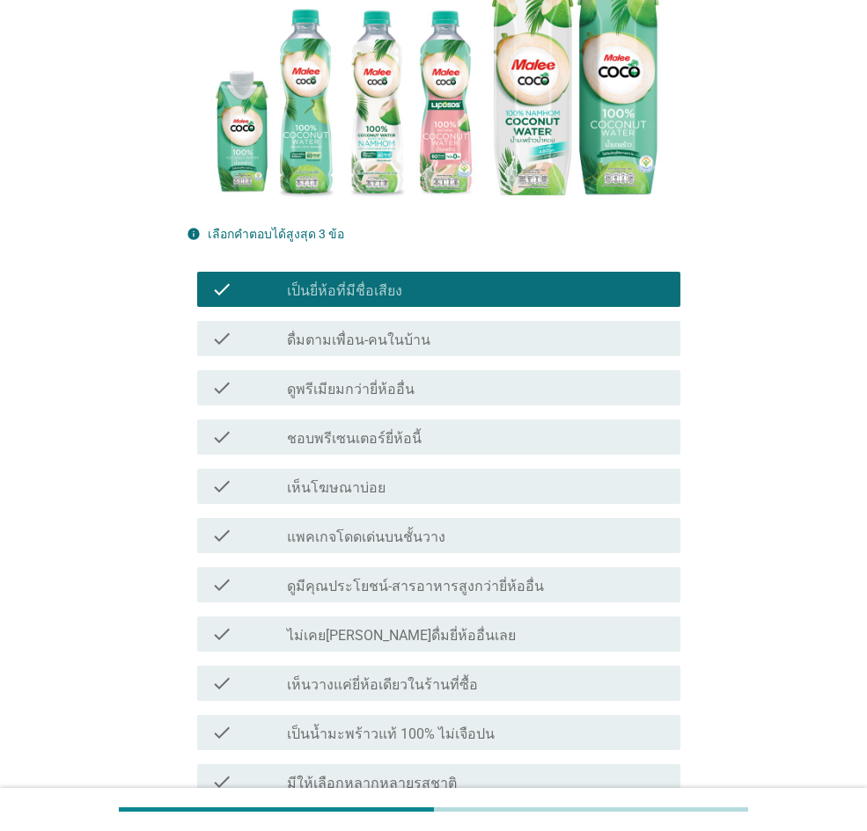
click at [461, 560] on div "check check_box_outline_blank ดูมีคุณประโยชน์-สารอาหารสูงกว่ายี่ห้ออื่น" at bounding box center [434, 584] width 494 height 49
click at [457, 575] on div "check check_box_outline_blank เห็นวางแค่ยี่ห้อเดียวในร้านที่ซื้อ" at bounding box center [438, 683] width 483 height 35
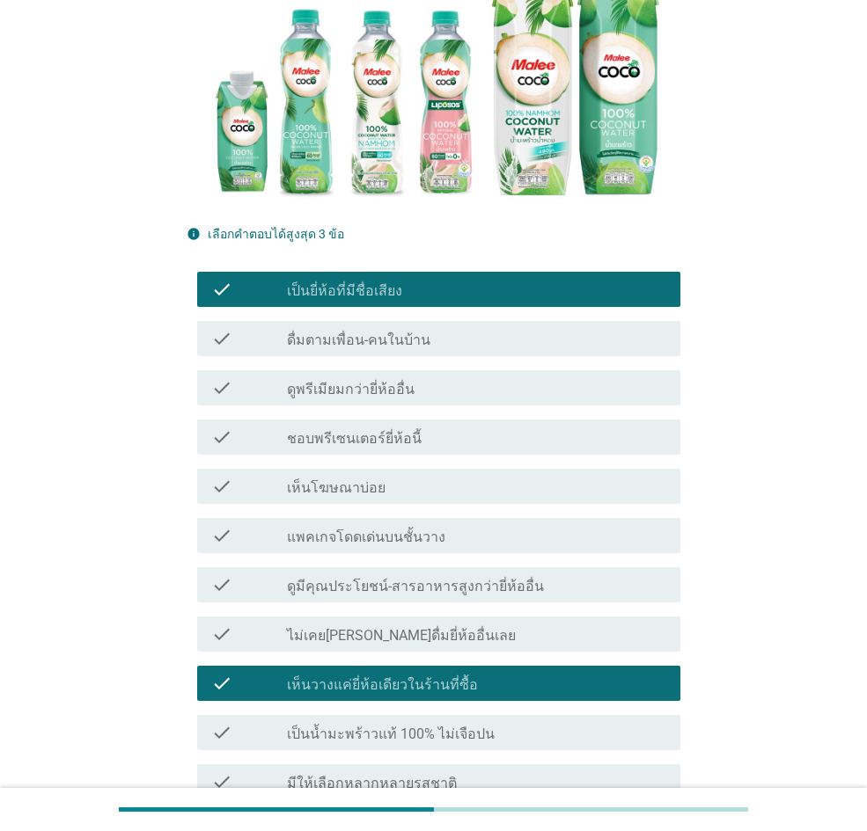
click at [475, 575] on div "check check_box_outline_blank ไม่เคย[PERSON_NAME]ดื่มยี่ห้ออื่นเลย" at bounding box center [438, 634] width 483 height 35
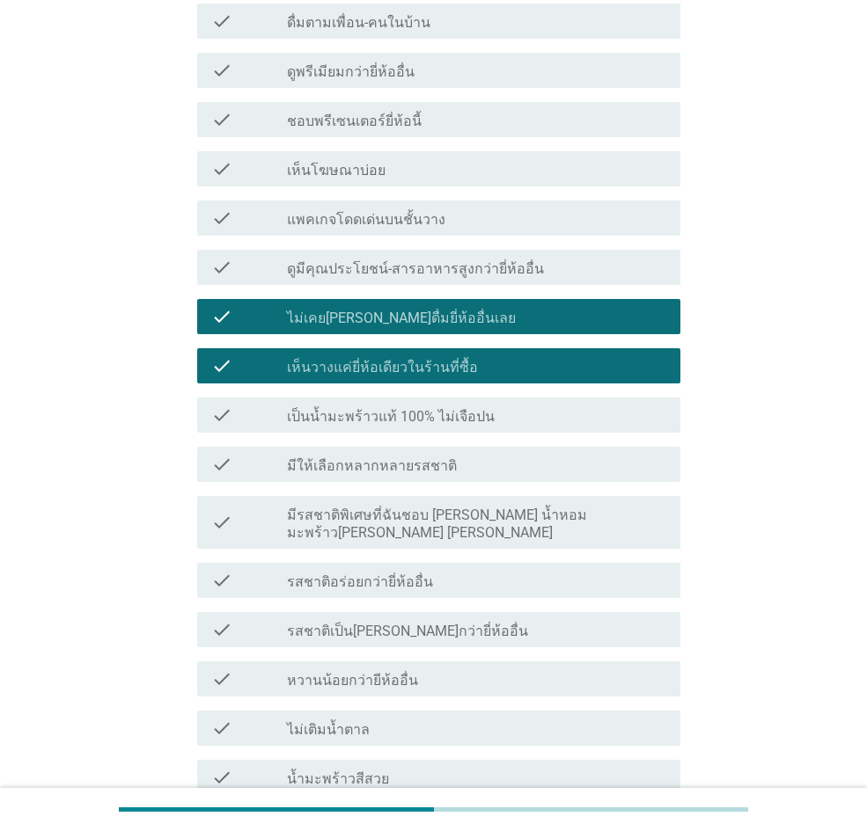
scroll to position [505, 0]
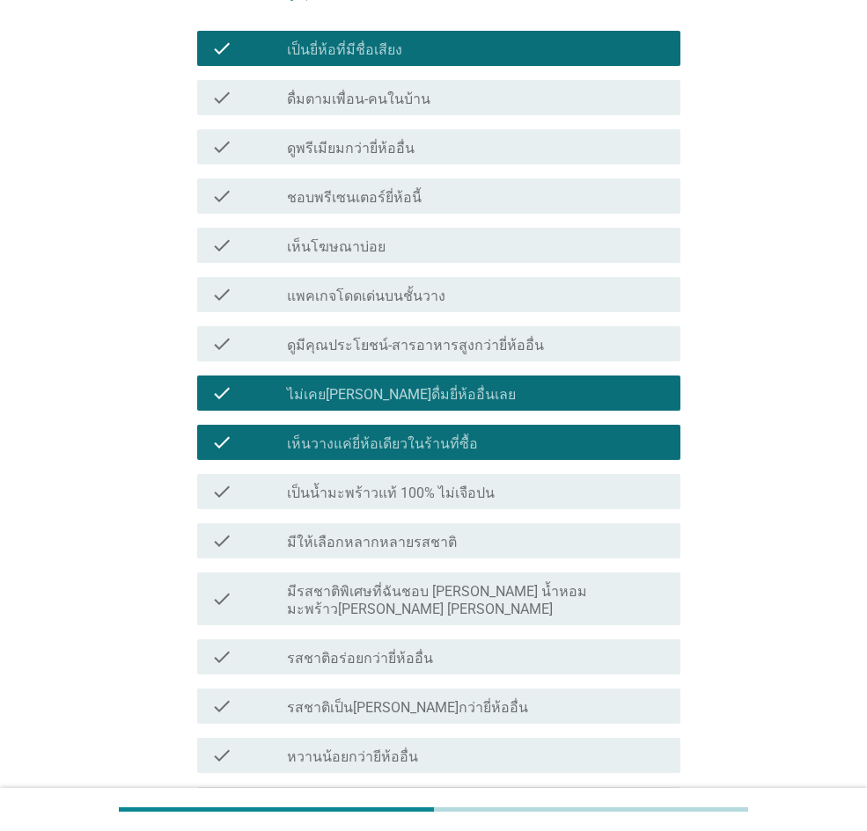
drag, startPoint x: 378, startPoint y: 370, endPoint x: 373, endPoint y: 354, distance: 16.7
click at [379, 386] on label "ไม่เคย[PERSON_NAME]ดื่มยี่ห้ออื่นเลย" at bounding box center [401, 395] width 229 height 18
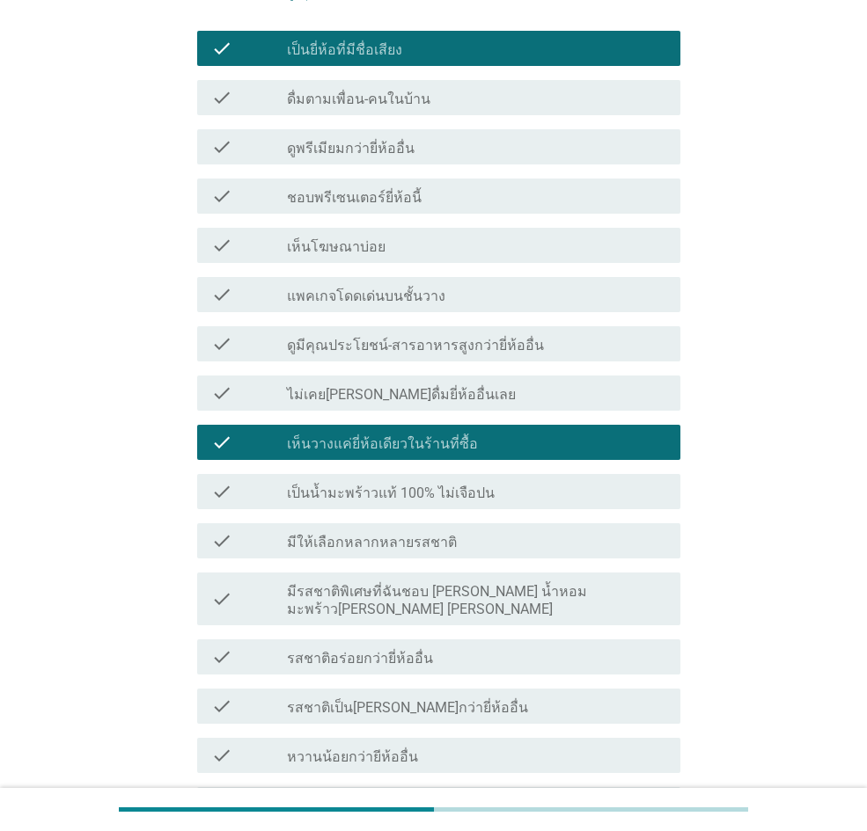
click at [377, 238] on label "เห็นโฆษณาบ่อย" at bounding box center [336, 247] width 99 height 18
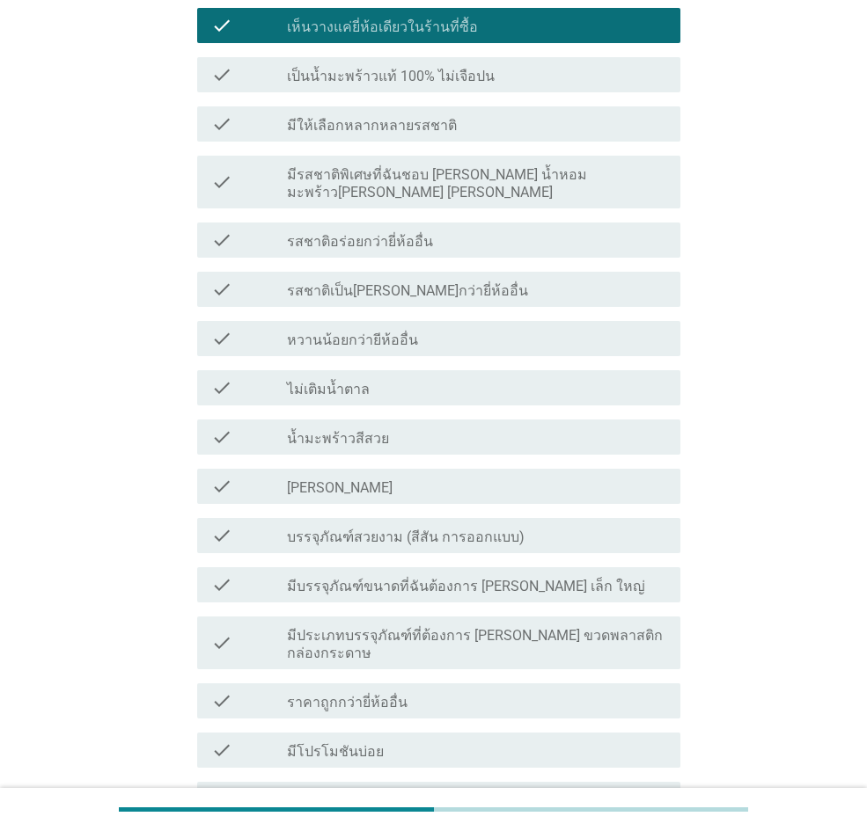
scroll to position [1033, 0]
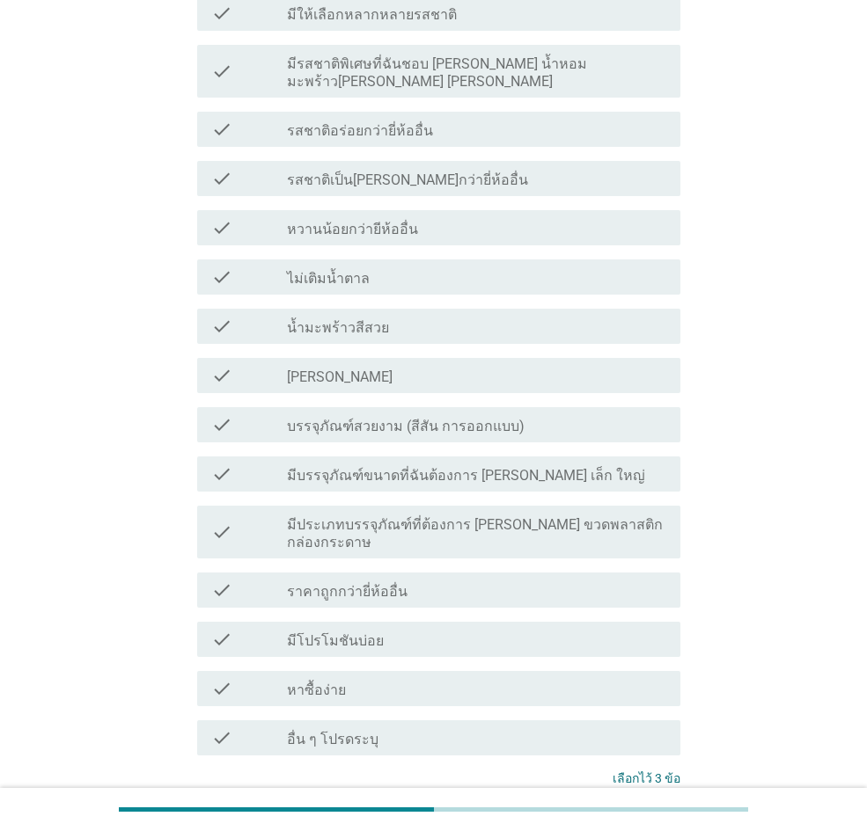
click at [646, 575] on div "ต่อไป" at bounding box center [634, 844] width 49 height 21
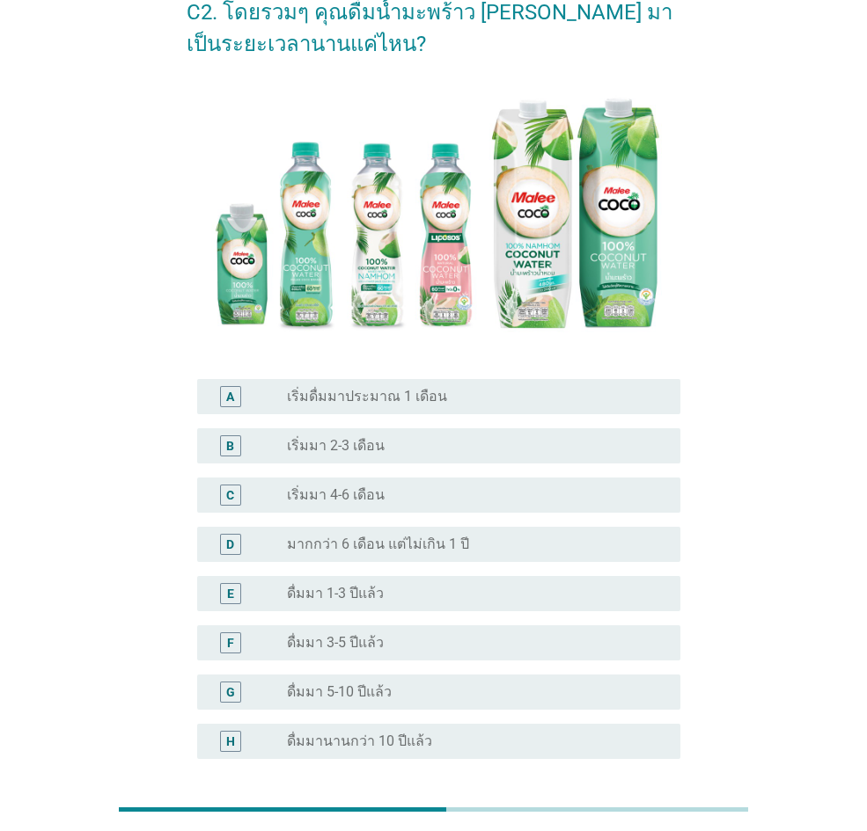
scroll to position [176, 0]
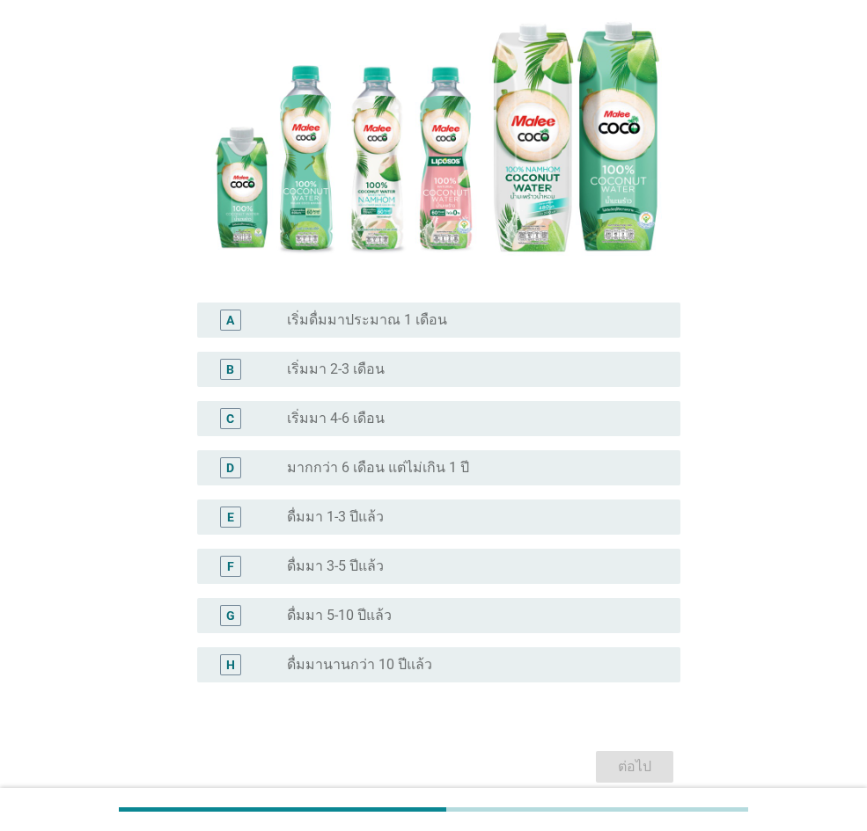
click at [501, 522] on div "radio_button_unchecked ดื่มมา 1-3 ปีแล้ว" at bounding box center [469, 518] width 365 height 18
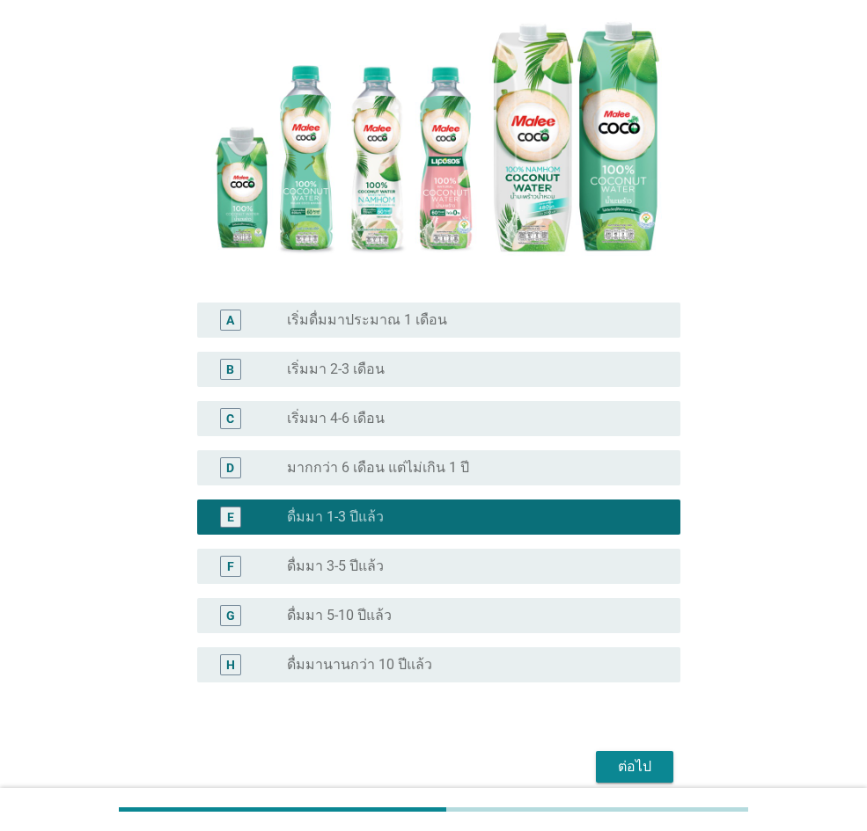
scroll to position [253, 0]
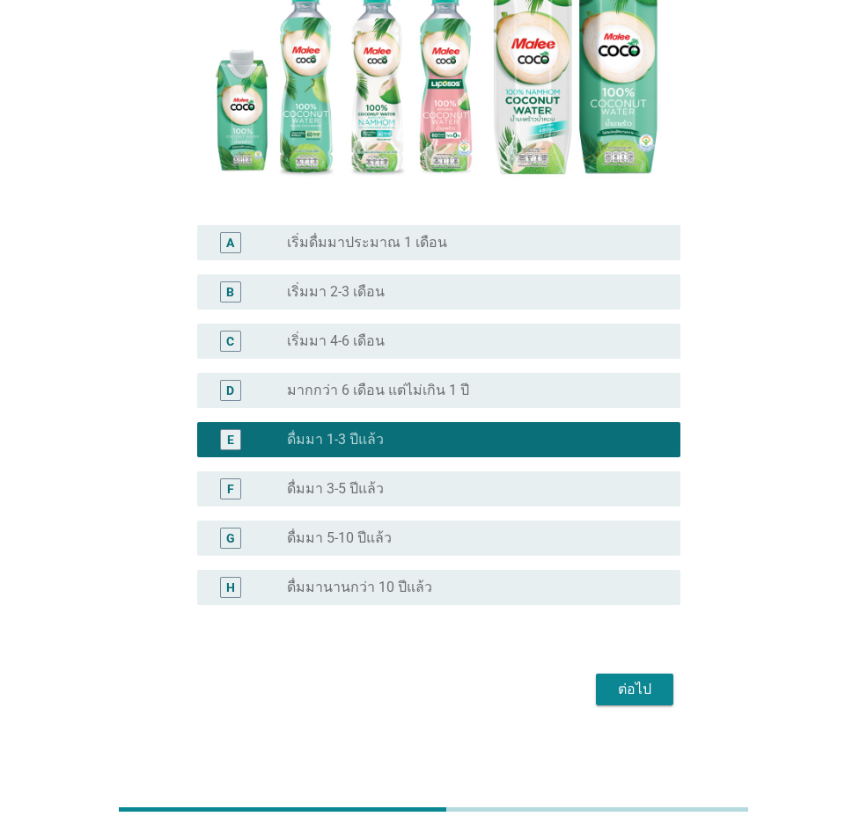
click at [634, 575] on div "ต่อไป" at bounding box center [634, 689] width 49 height 21
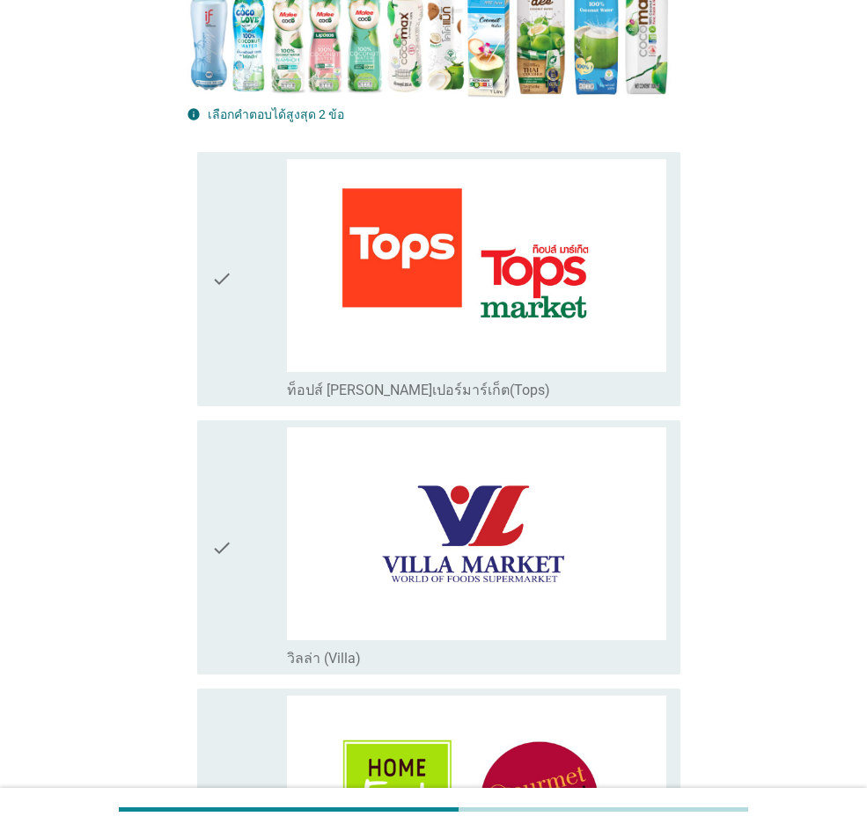
click at [210, 277] on div "check check_box_outline_blank ท็อปส์ [PERSON_NAME]เปอร์มาร์เก็ต(Tops)" at bounding box center [438, 279] width 483 height 254
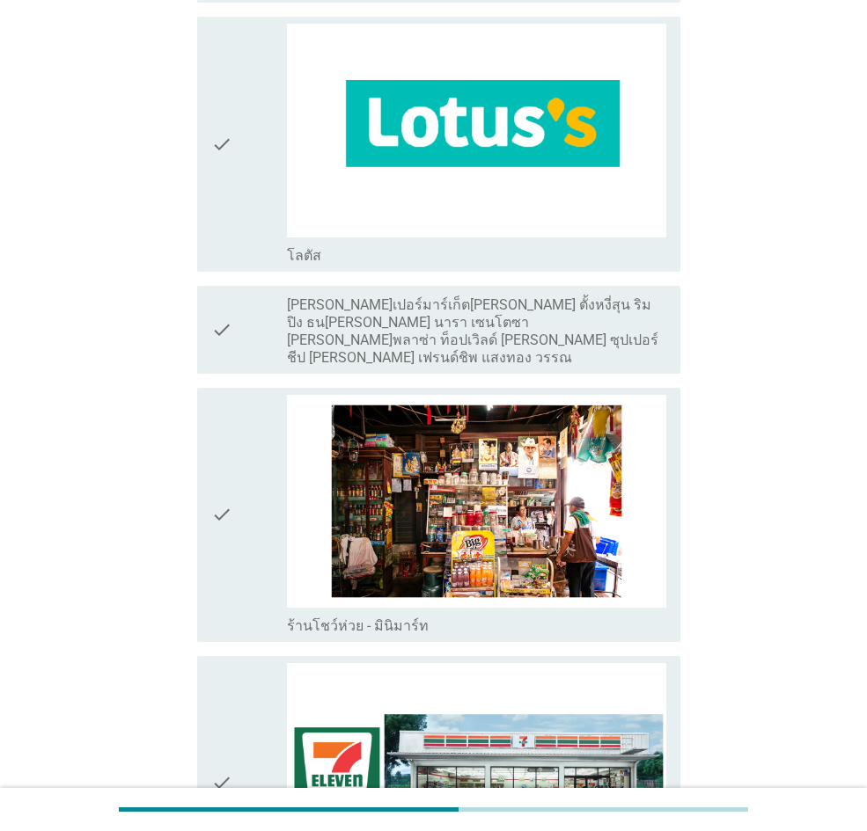
click at [235, 185] on div "check" at bounding box center [249, 144] width 76 height 240
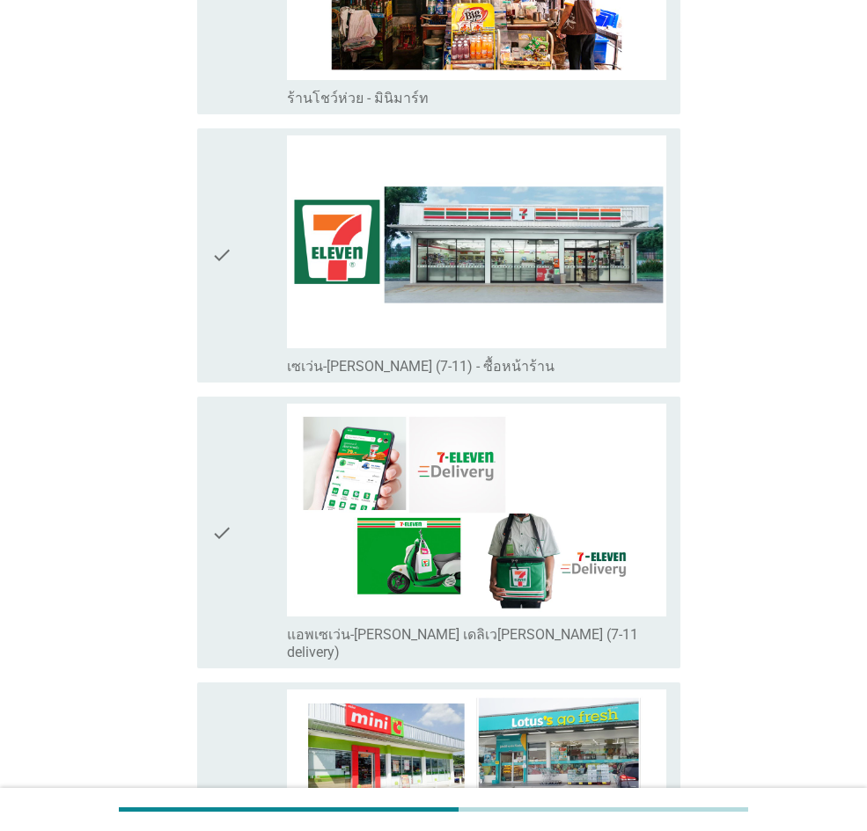
click at [235, 192] on div "check" at bounding box center [249, 255] width 76 height 240
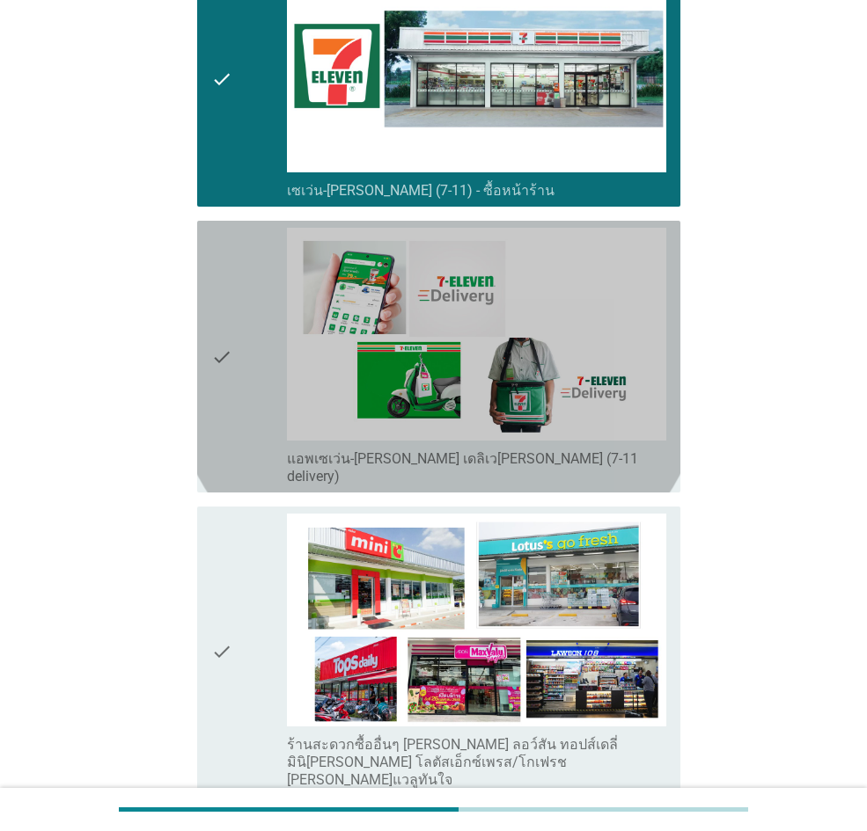
click at [264, 303] on div "check" at bounding box center [249, 357] width 76 height 258
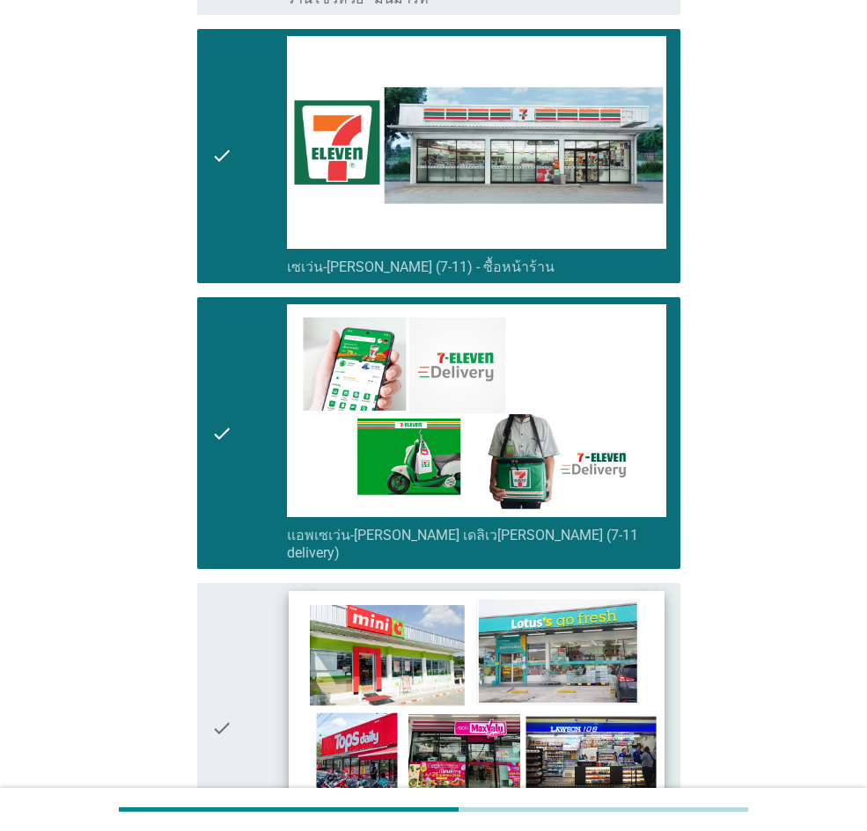
scroll to position [3417, 0]
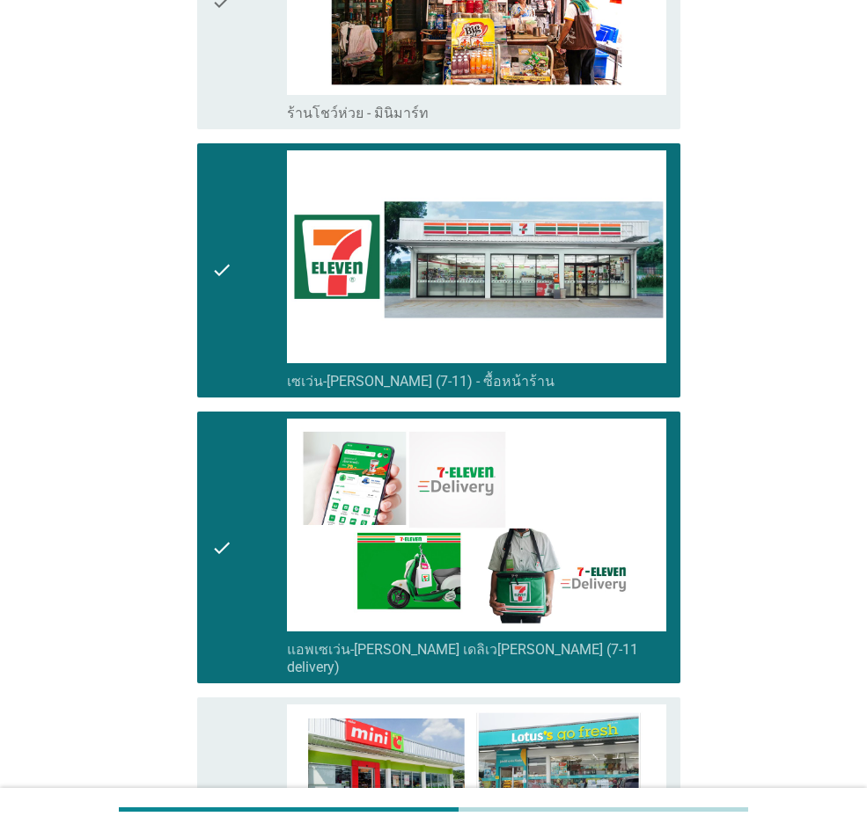
click at [271, 509] on div "check" at bounding box center [249, 548] width 76 height 258
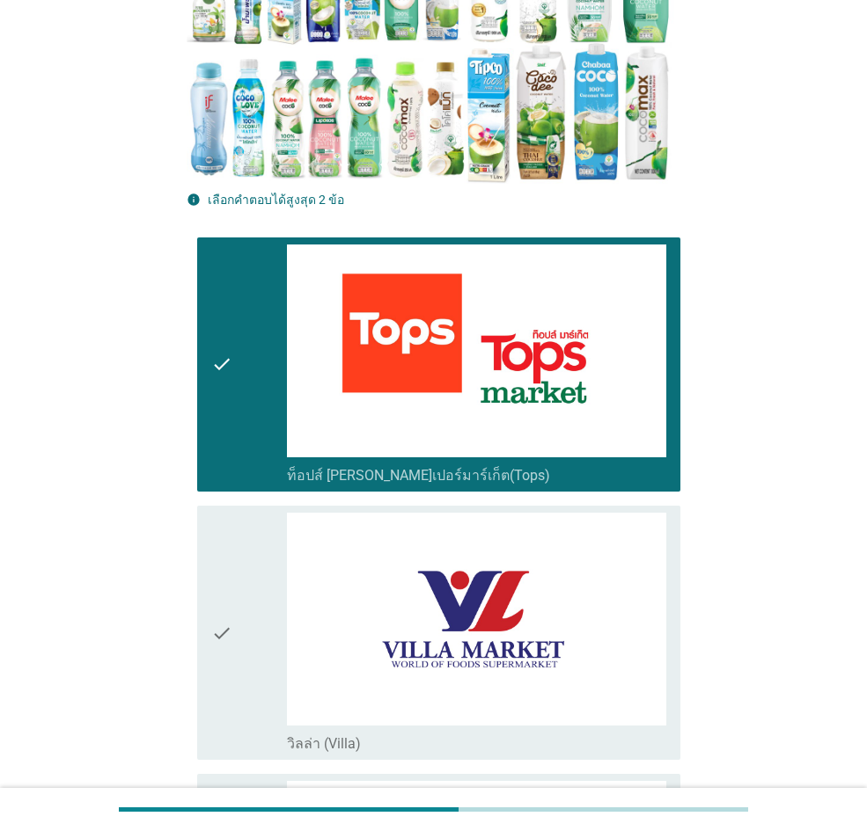
scroll to position [161, 0]
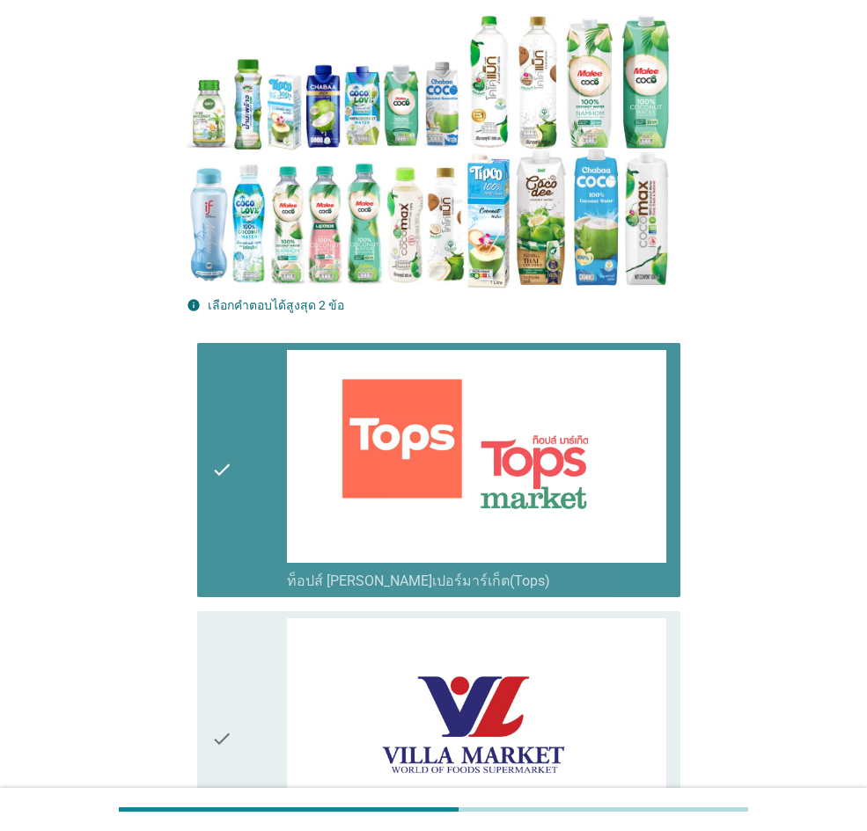
click at [245, 435] on div "check" at bounding box center [249, 470] width 76 height 240
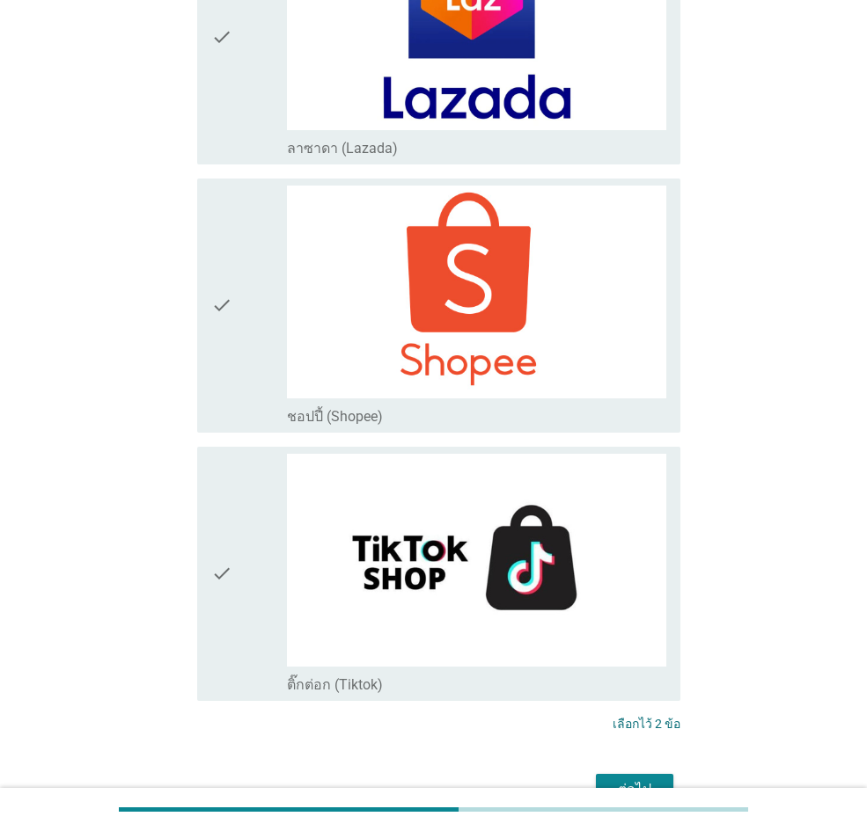
scroll to position [4824, 0]
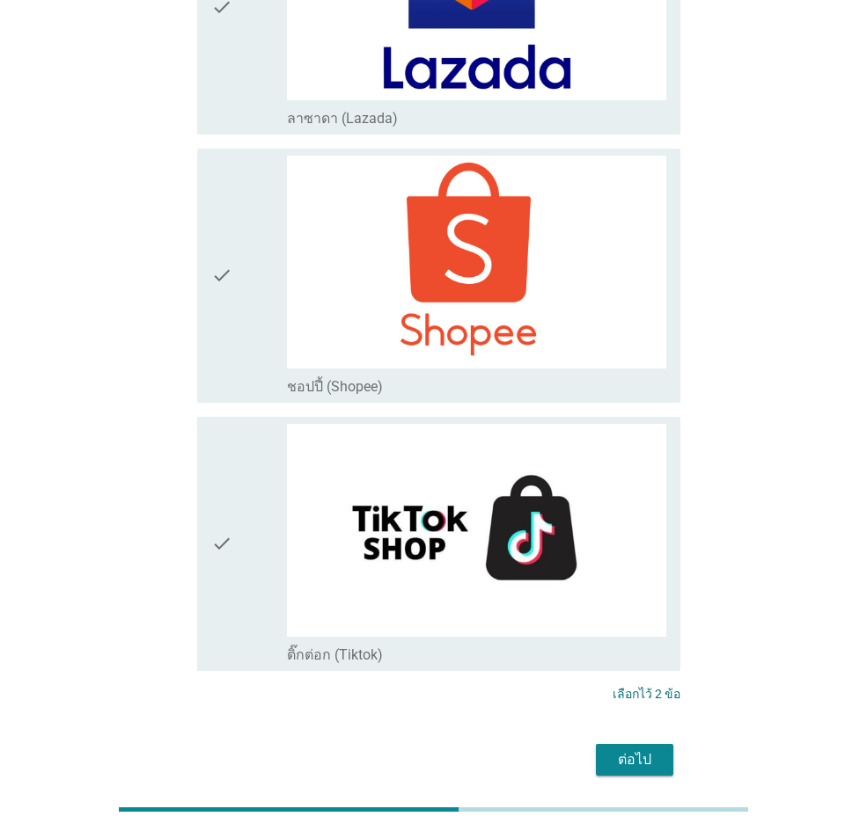
click at [653, 575] on div "ต่อไป" at bounding box center [634, 760] width 49 height 21
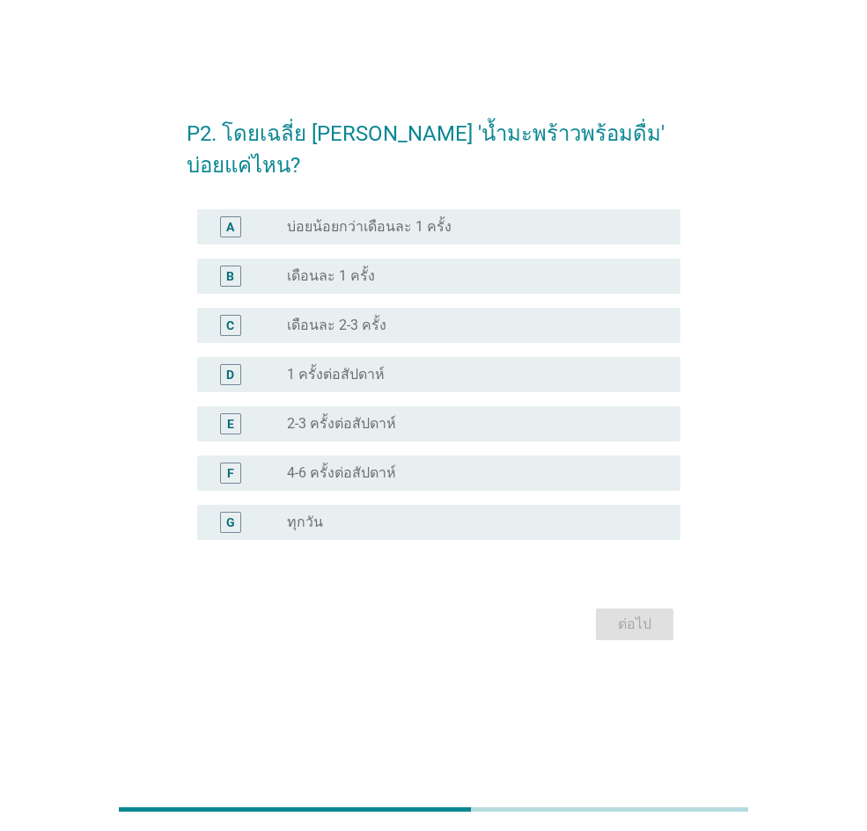
scroll to position [0, 0]
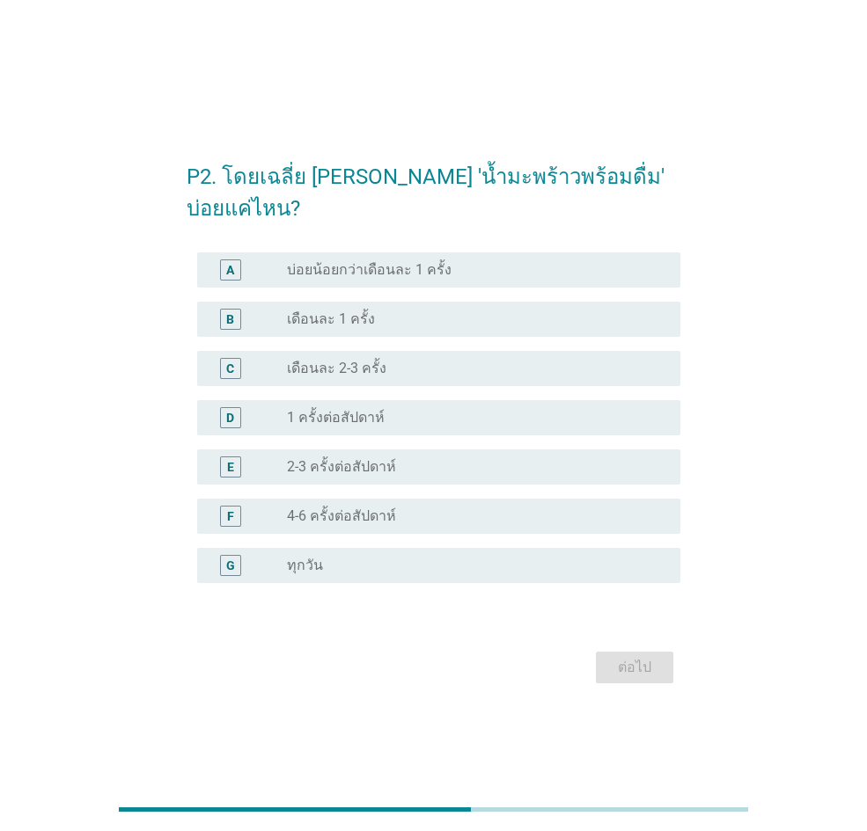
click at [472, 450] on div "E radio_button_unchecked 2-3 ครั้งต่อสัปดาห์" at bounding box center [438, 467] width 483 height 35
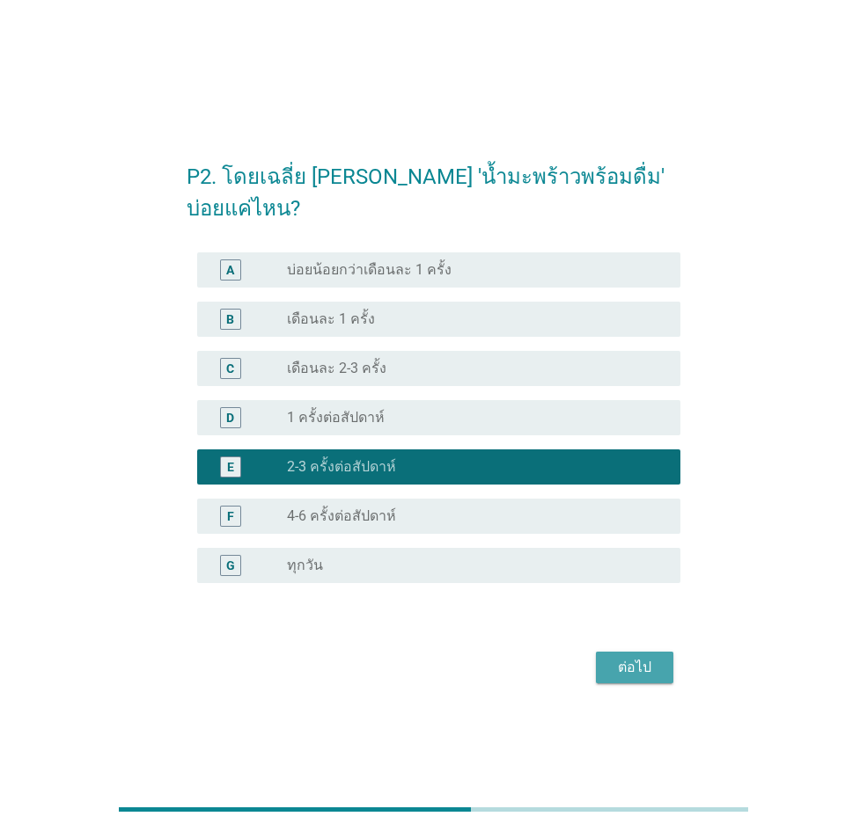
drag, startPoint x: 637, startPoint y: 646, endPoint x: 658, endPoint y: 644, distance: 21.2
click at [638, 575] on div "ต่อไป" at bounding box center [634, 667] width 49 height 21
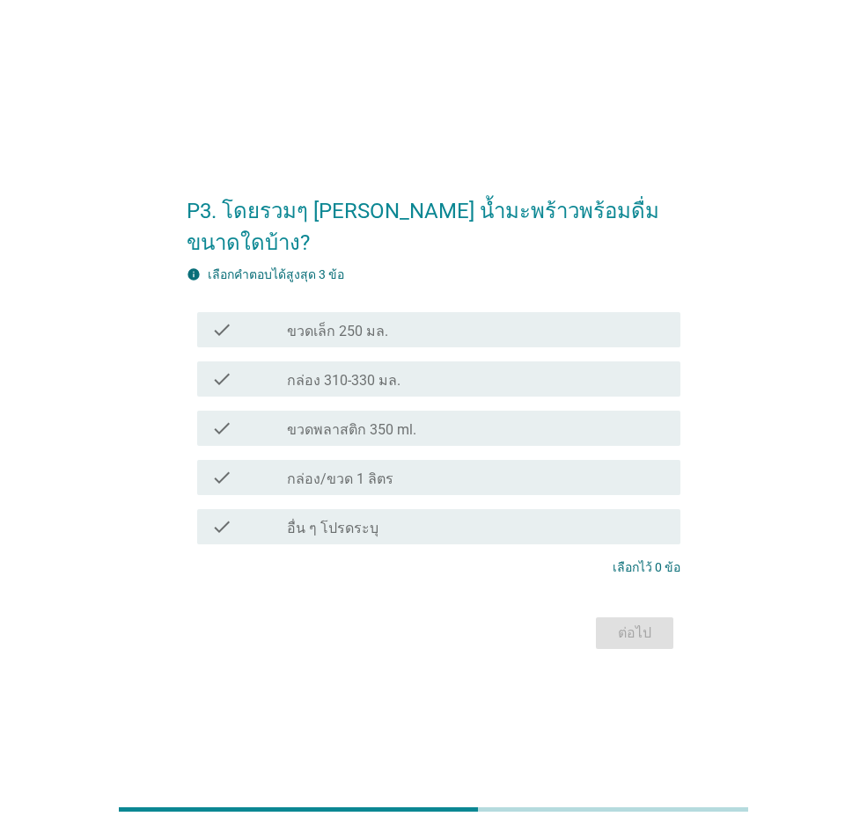
click at [580, 369] on div "check_box_outline_blank กล่อง 310-330 มล." at bounding box center [476, 379] width 379 height 21
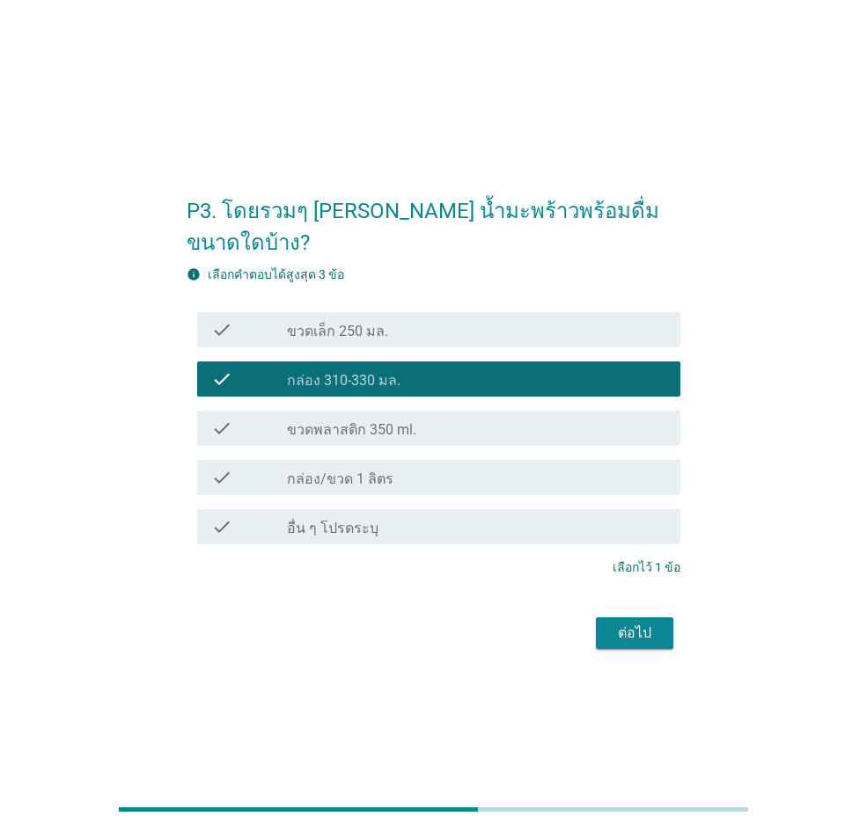
click at [638, 575] on div "ต่อไป" at bounding box center [634, 633] width 49 height 21
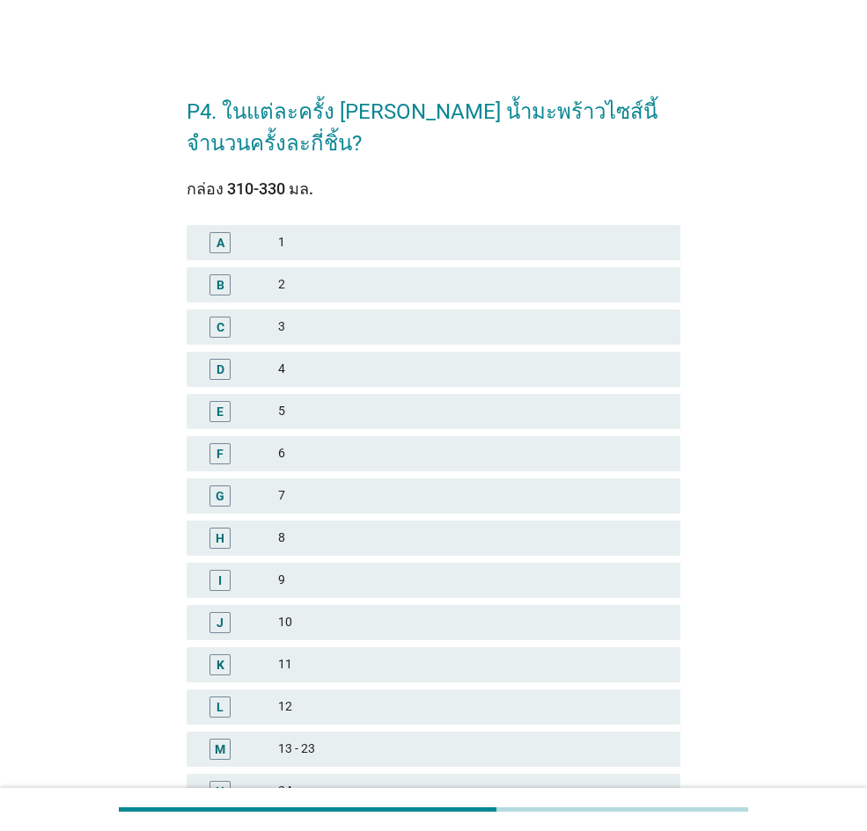
click at [456, 288] on div "2" at bounding box center [472, 285] width 388 height 21
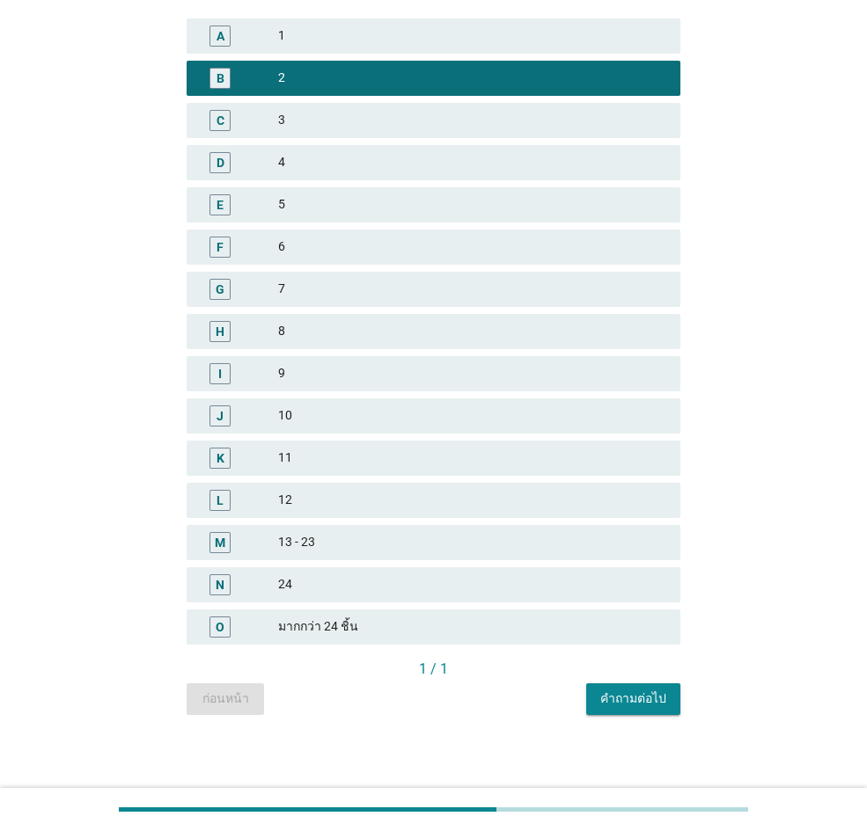
scroll to position [211, 0]
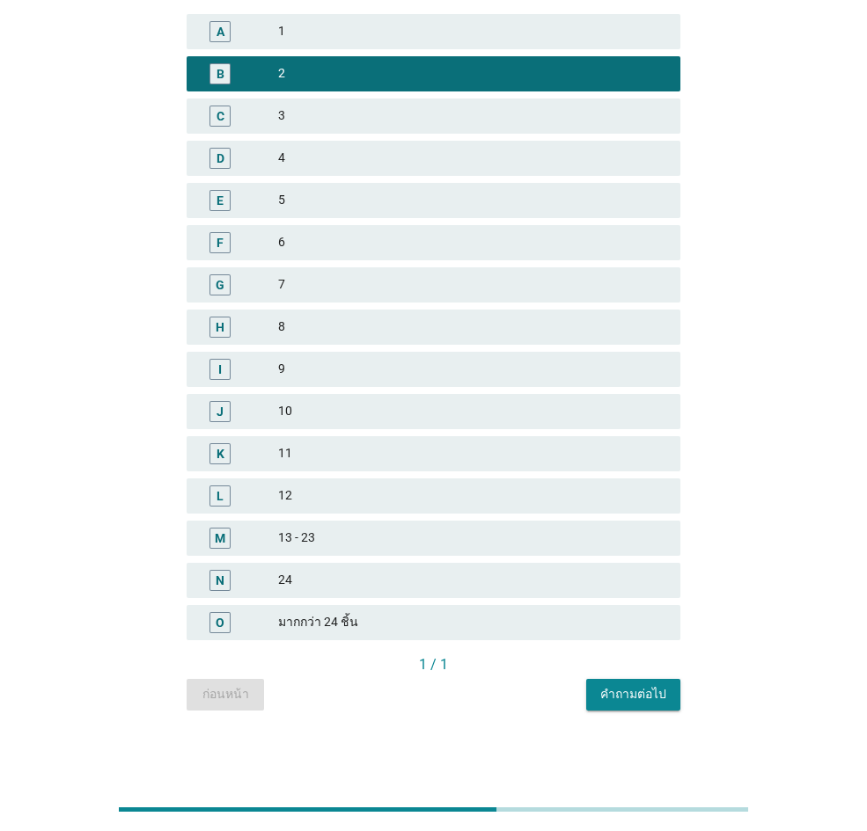
click at [652, 575] on button "คำถามต่อไป" at bounding box center [633, 695] width 94 height 32
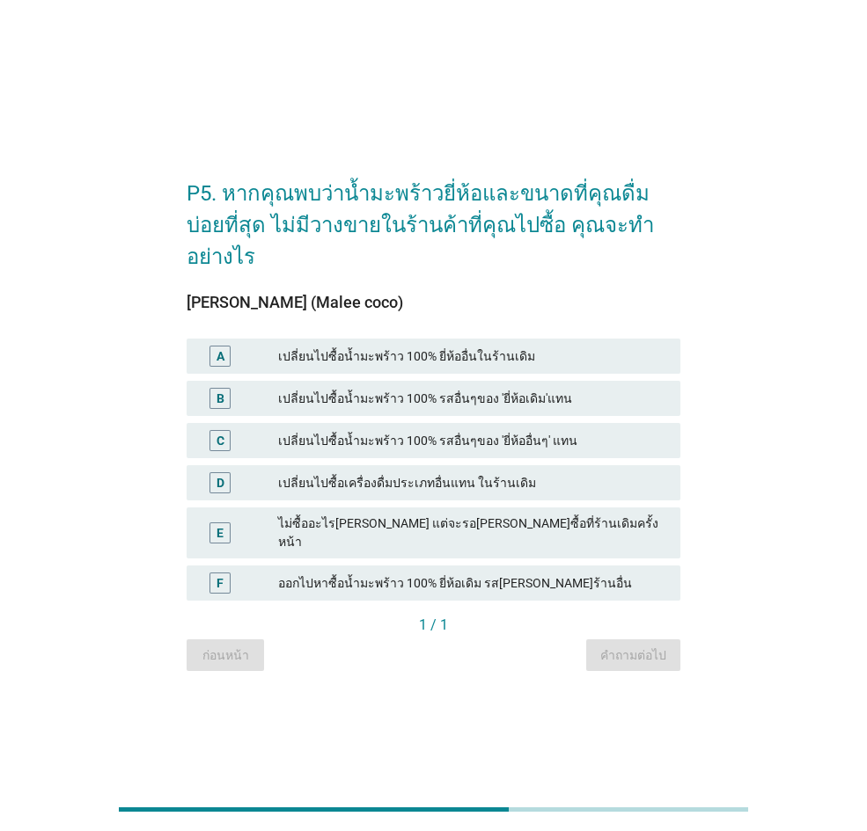
click at [592, 362] on div "A เปลี่ยนไปซื้อน้ำมะพร้าว 100% ยี่ห้ออื่นในร้านเดิม" at bounding box center [434, 356] width 494 height 35
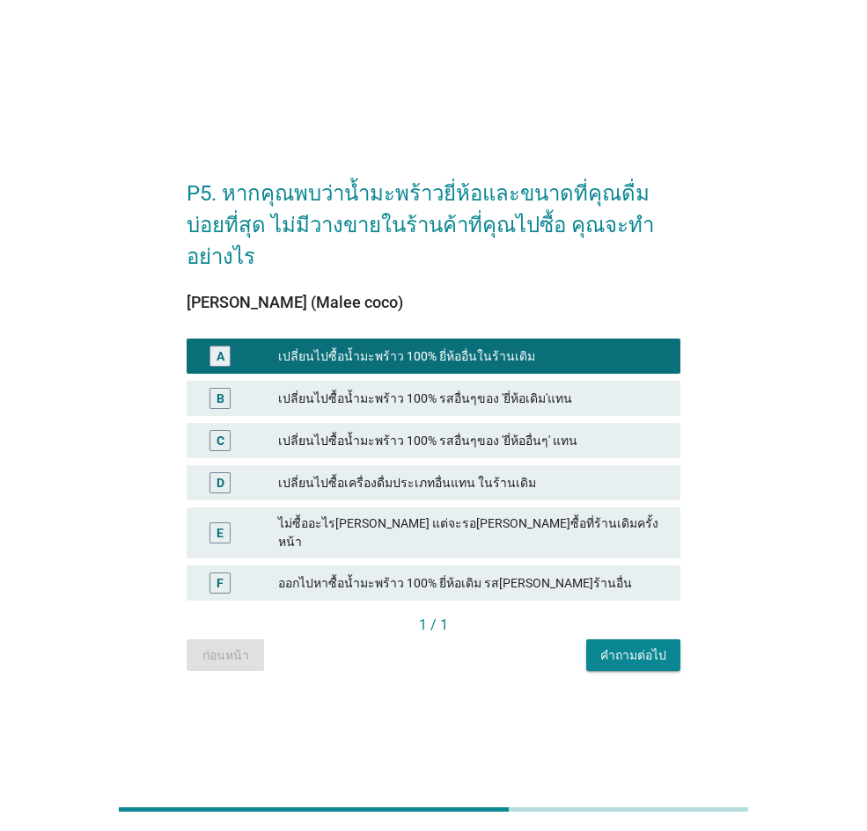
click at [535, 348] on div "เปลี่ยนไปซื้อน้ำมะพร้าว 100% ยี่ห้ออื่นในร้านเดิม" at bounding box center [472, 356] width 388 height 21
click at [559, 407] on div "B เปลี่ยนไปซื้อน้ำมะพร้าว 100% รสอื่นๆของ 'ยี่ห้อเดิม'แทน" at bounding box center [434, 398] width 494 height 35
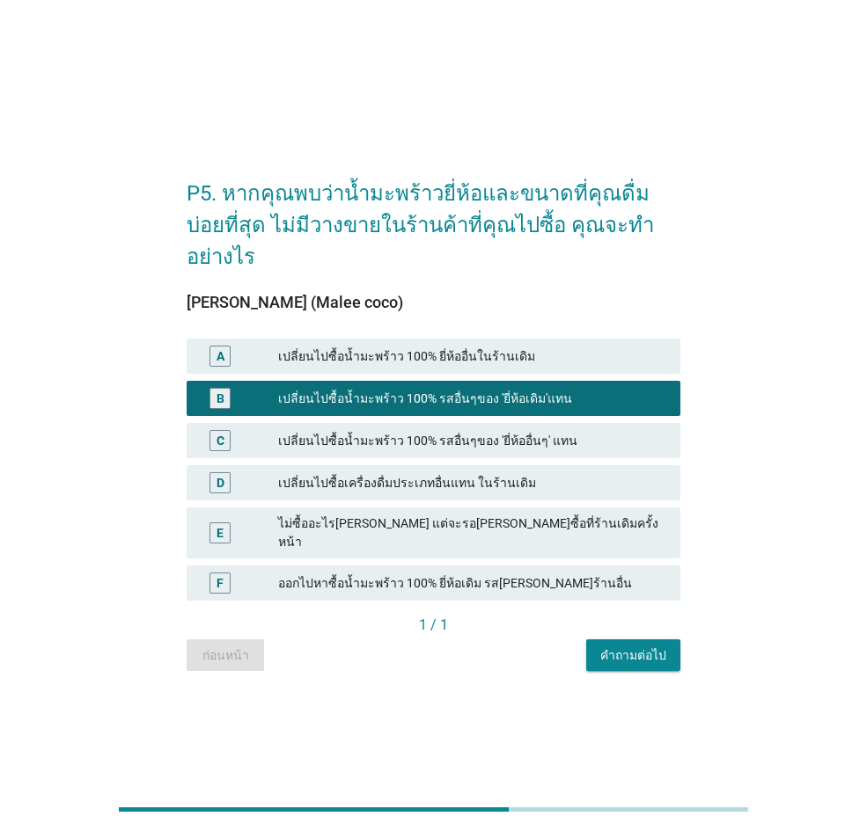
click at [630, 575] on div "คำถามต่อไป" at bounding box center [633, 656] width 66 height 18
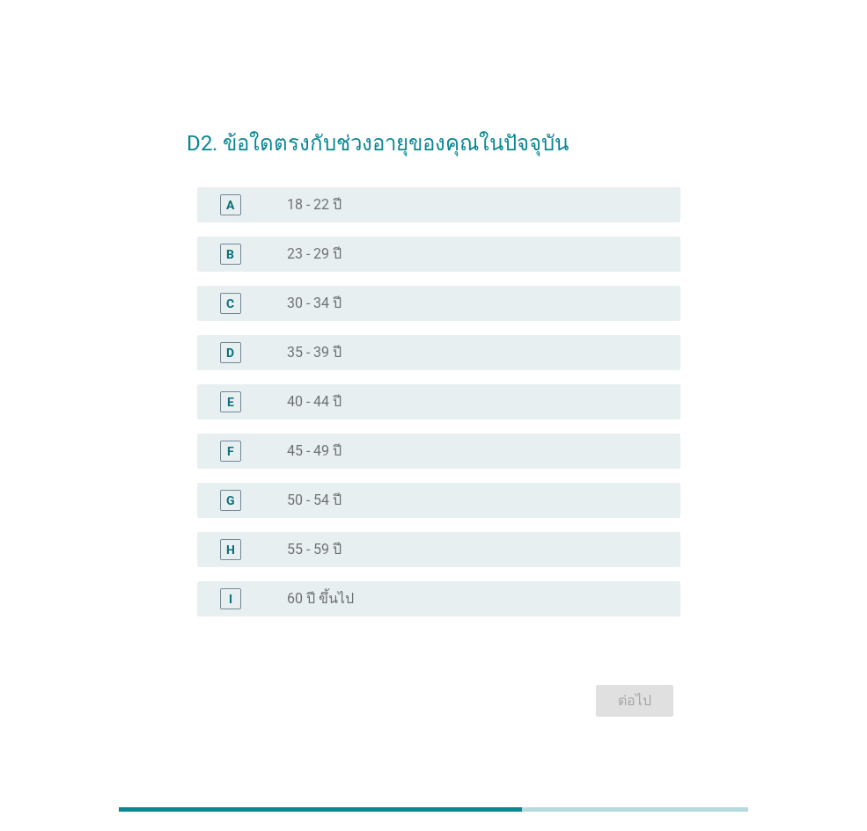
drag, startPoint x: 428, startPoint y: 294, endPoint x: 517, endPoint y: 506, distance: 229.9
click at [428, 295] on div "radio_button_unchecked 30 - 34 ปี" at bounding box center [469, 304] width 365 height 18
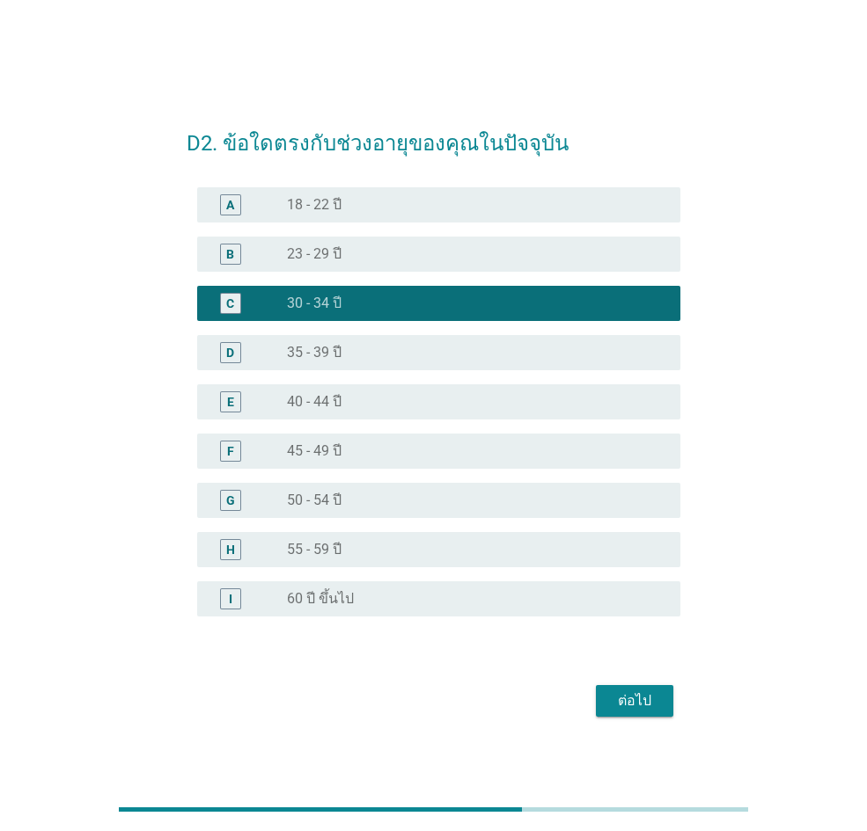
click at [640, 575] on div "ต่อไป" at bounding box center [634, 701] width 49 height 21
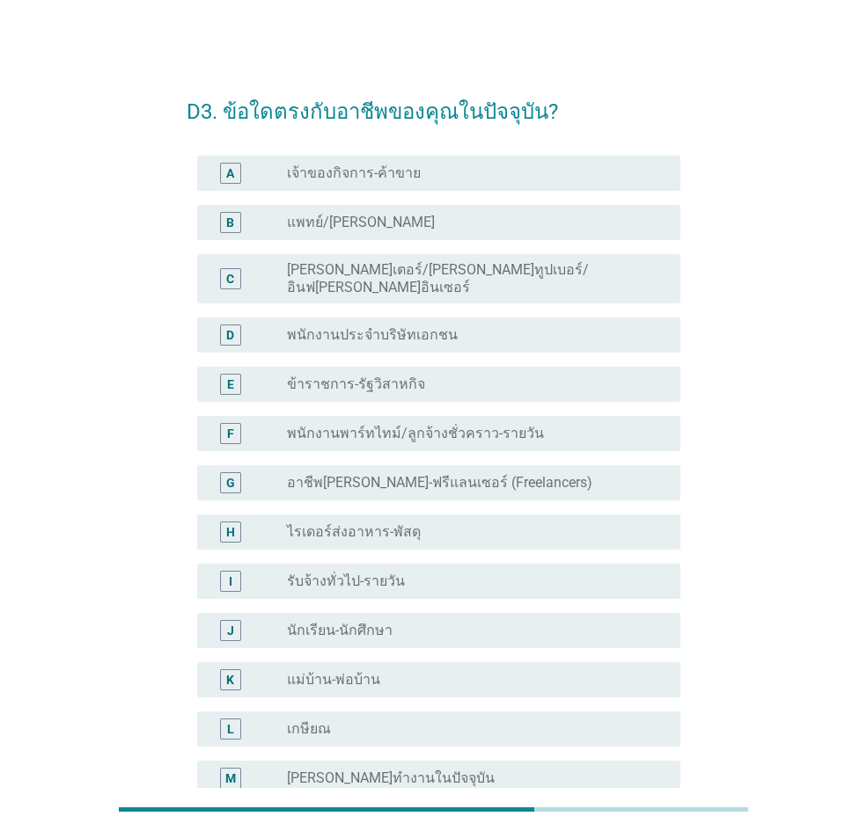
click at [502, 326] on div "radio_button_unchecked พนักงานประจำบริษัทเอกชน" at bounding box center [469, 335] width 365 height 18
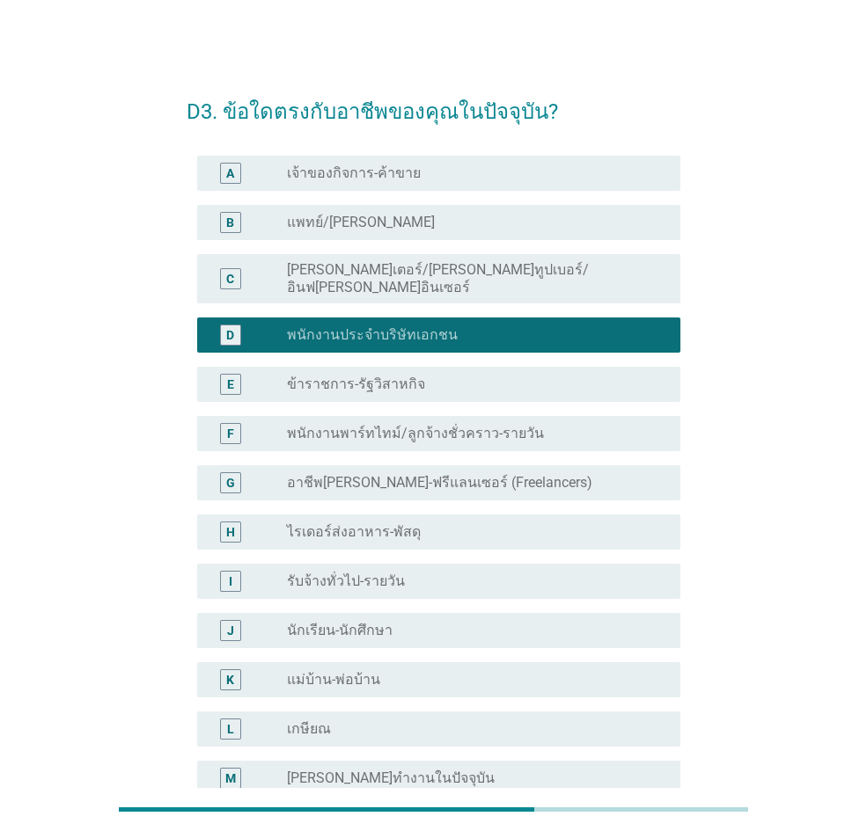
scroll to position [226, 0]
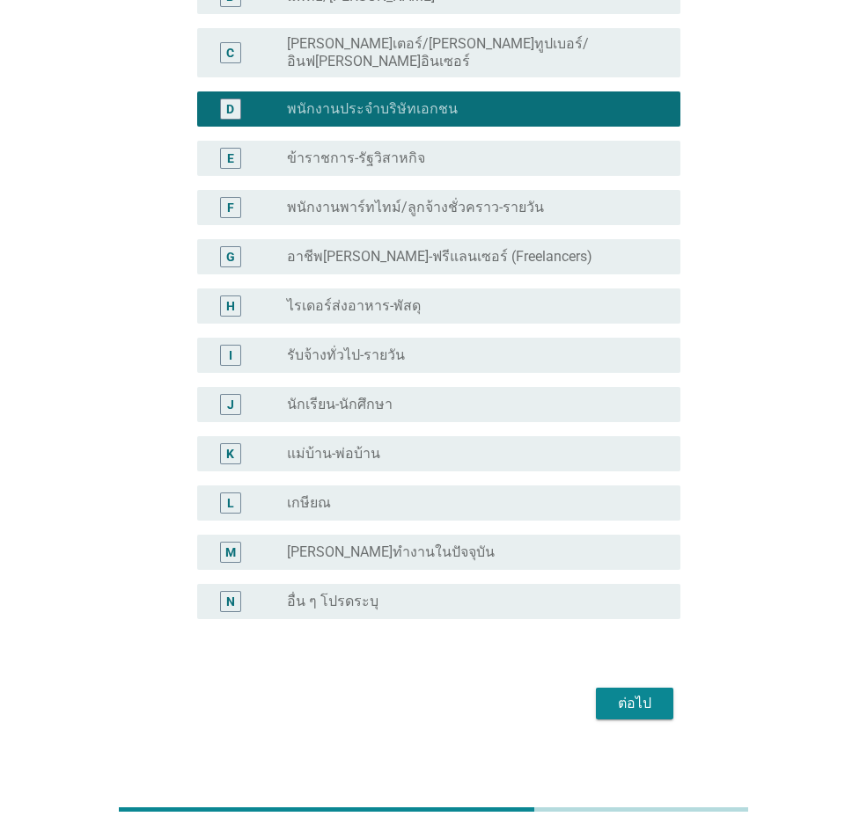
click at [670, 575] on button "ต่อไป" at bounding box center [634, 704] width 77 height 32
